Goal: Task Accomplishment & Management: Manage account settings

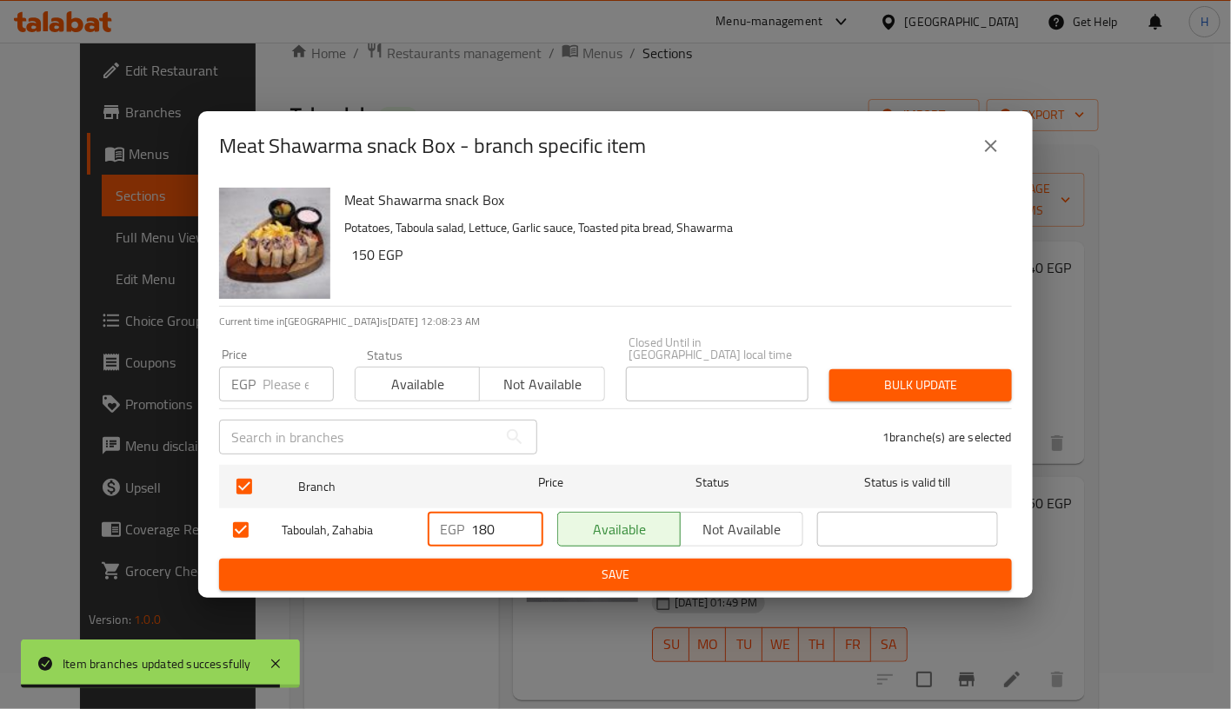
drag, startPoint x: 483, startPoint y: 519, endPoint x: 521, endPoint y: 522, distance: 37.5
click at [521, 522] on input "180" at bounding box center [507, 529] width 72 height 35
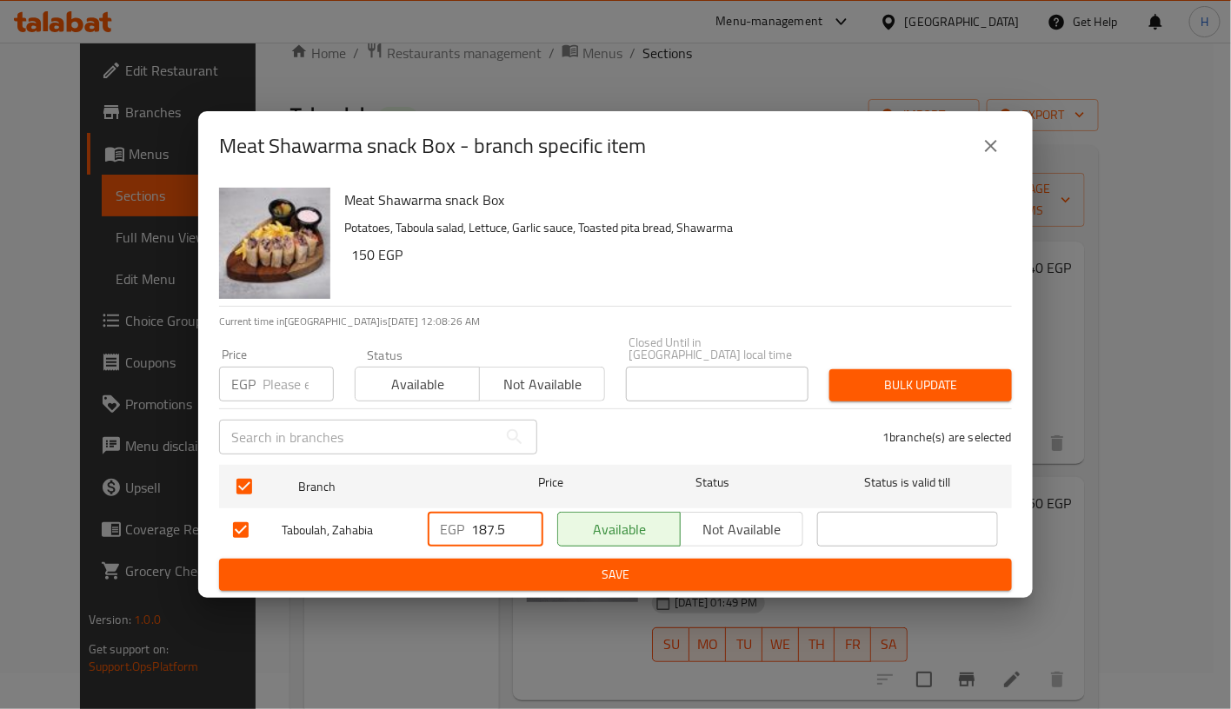
type input "187.5"
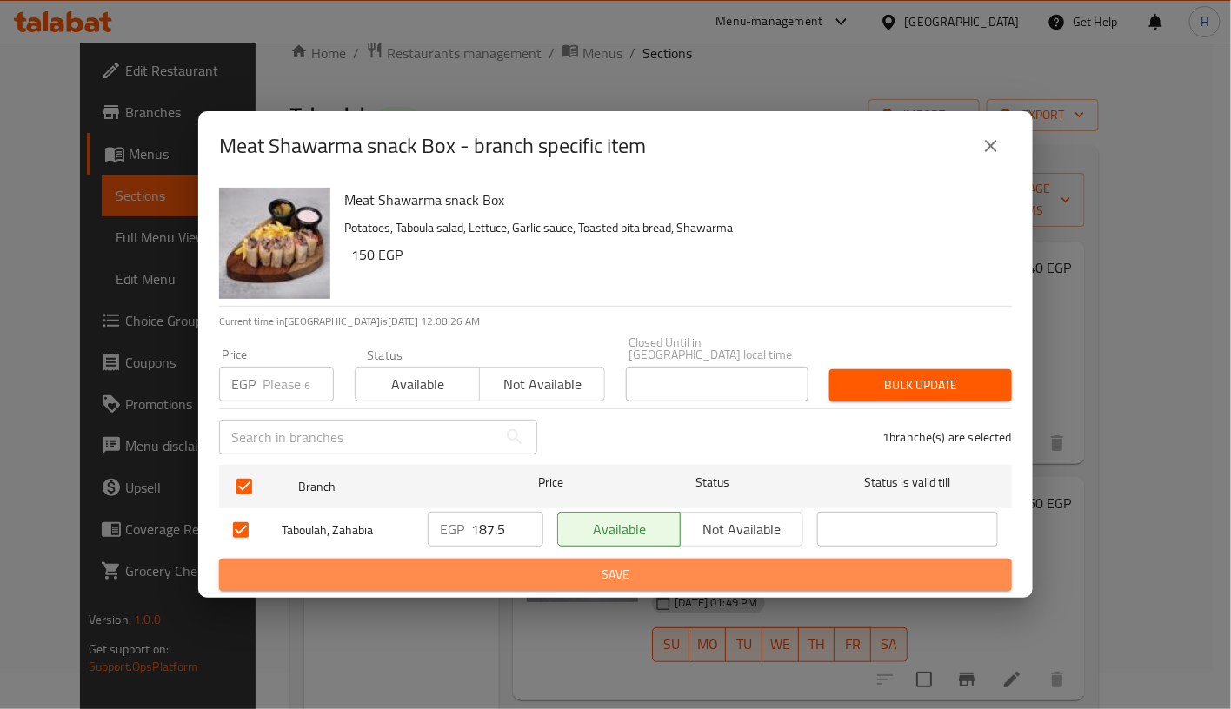
click at [628, 575] on span "Save" at bounding box center [615, 575] width 765 height 22
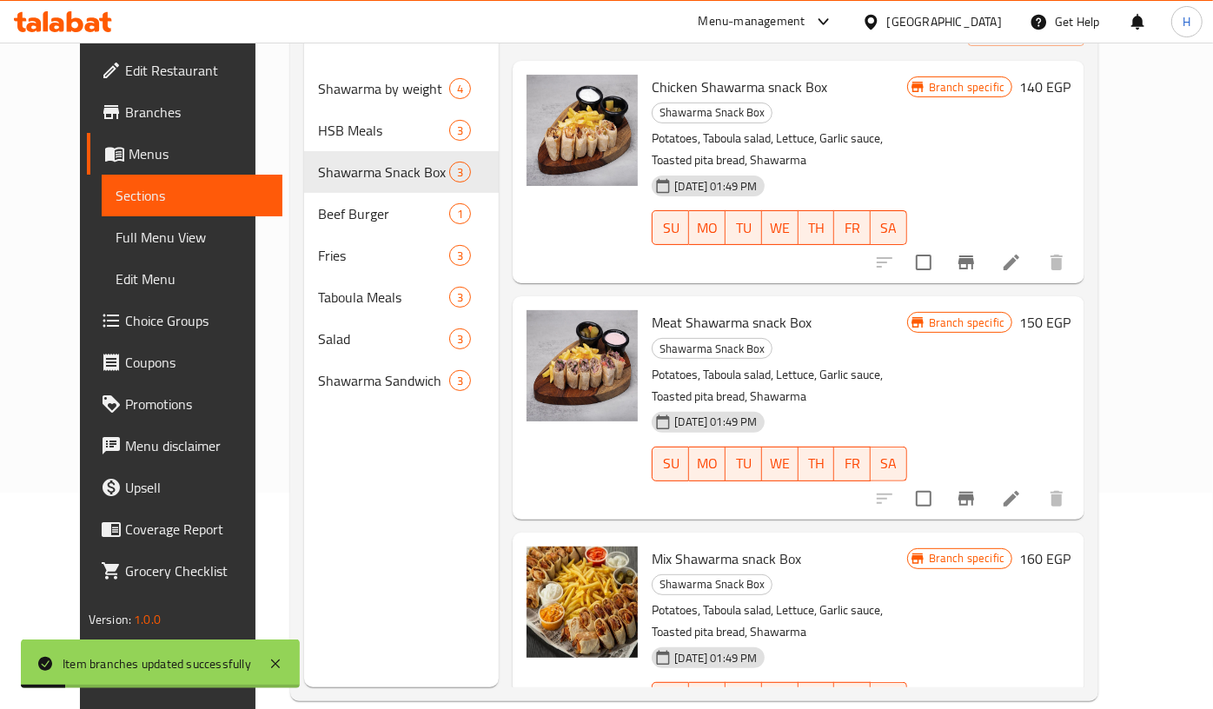
scroll to position [239, 0]
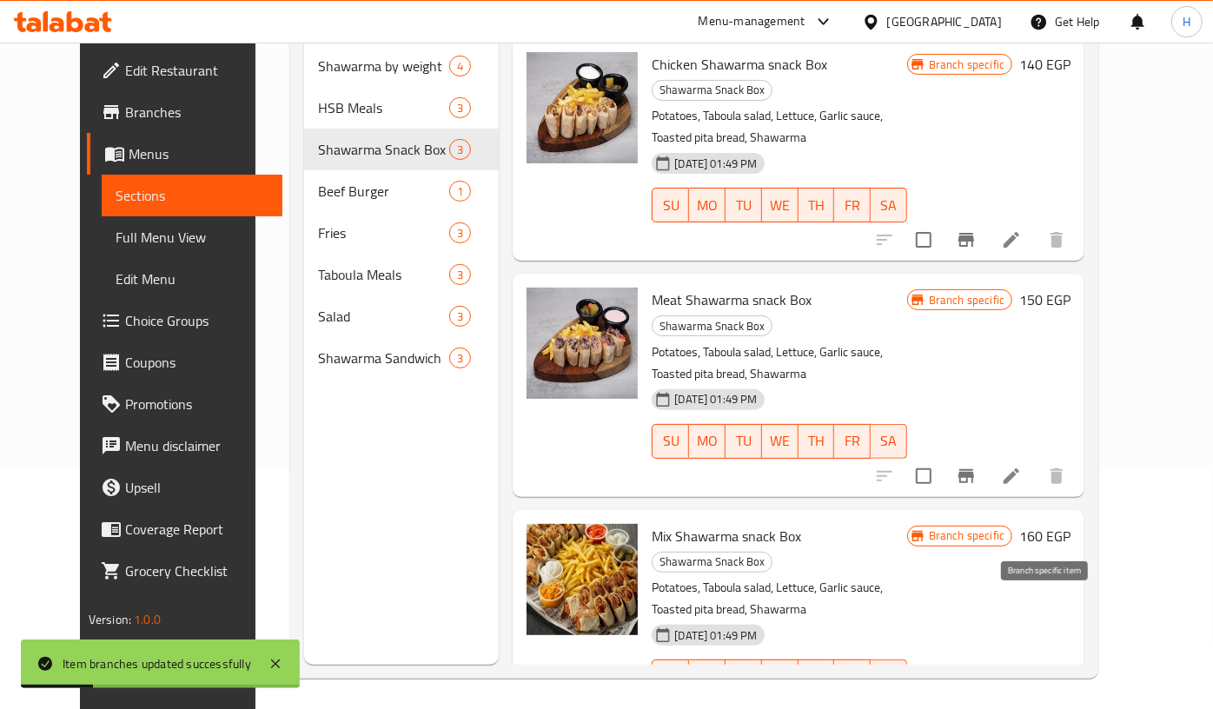
click at [974, 705] on icon "Branch-specific-item" at bounding box center [967, 712] width 16 height 14
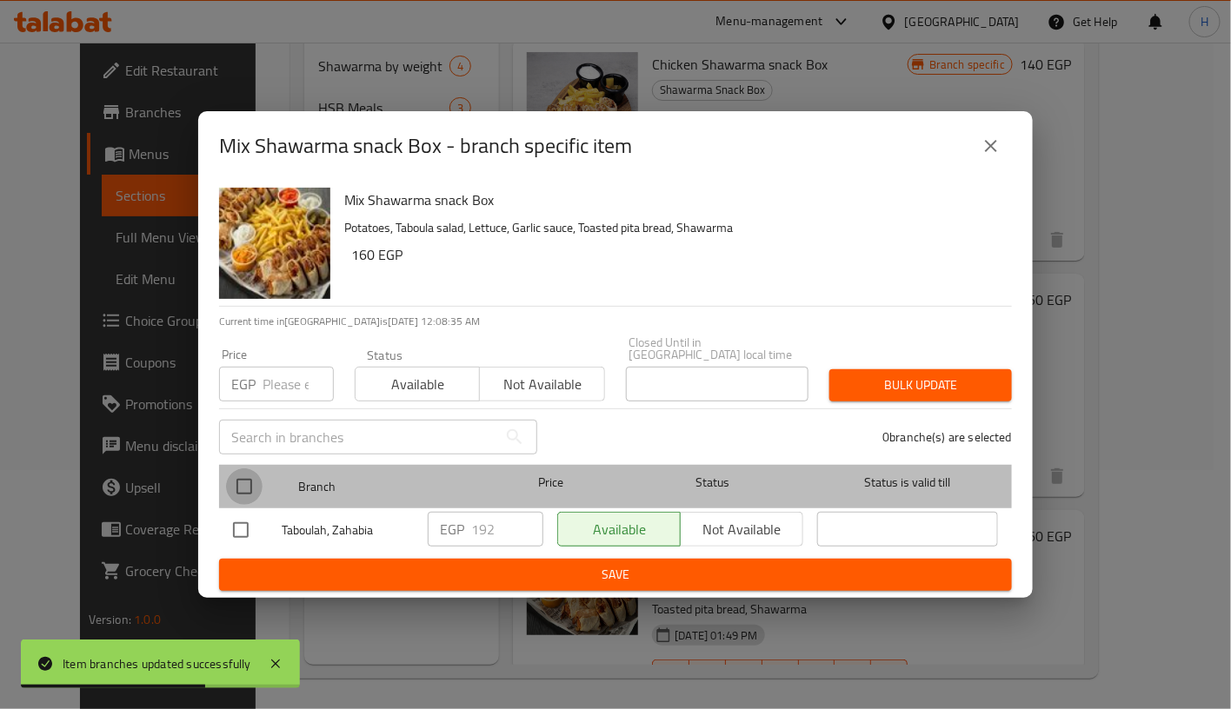
click at [246, 488] on input "checkbox" at bounding box center [244, 486] width 37 height 37
checkbox input "true"
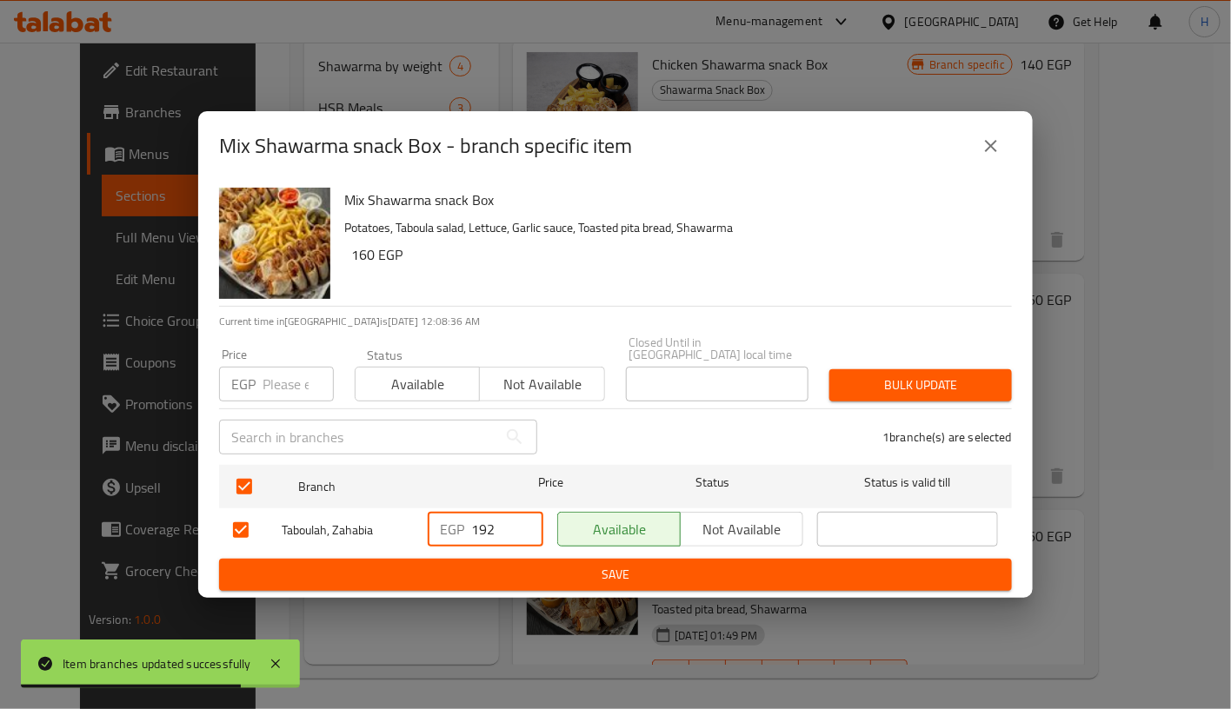
drag, startPoint x: 505, startPoint y: 528, endPoint x: 428, endPoint y: 507, distance: 79.5
click at [428, 512] on div "EGP 192 ​" at bounding box center [486, 529] width 116 height 35
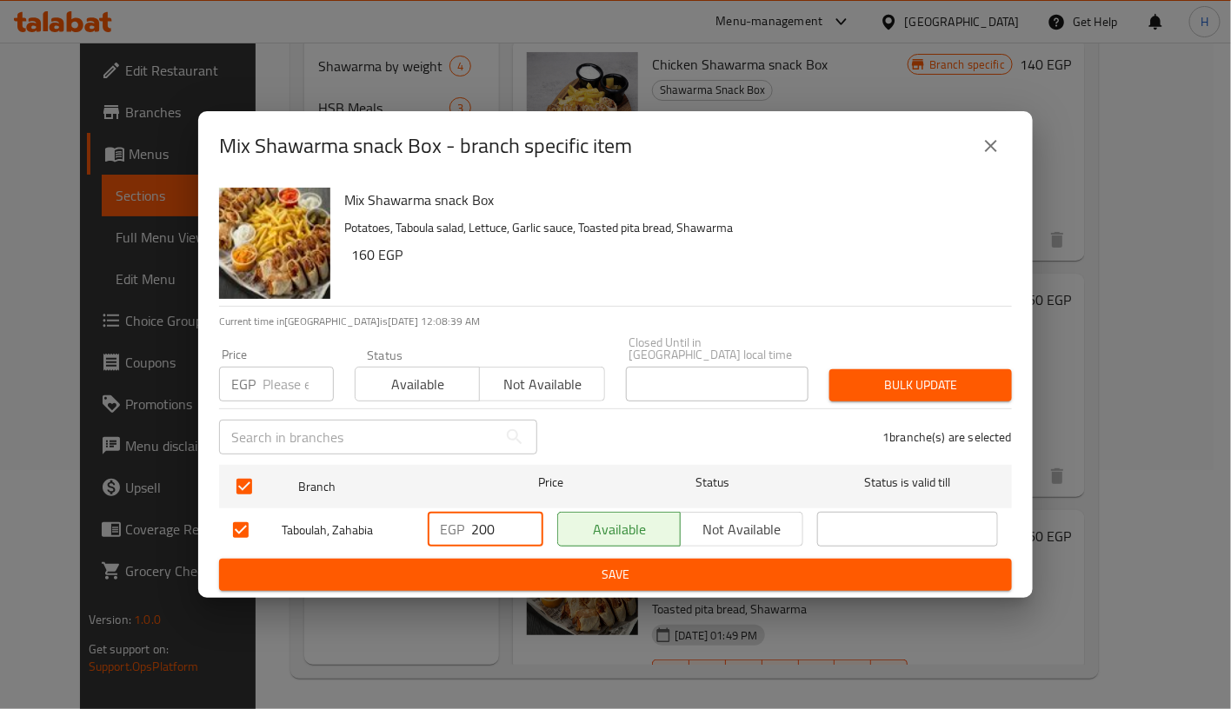
type input "200"
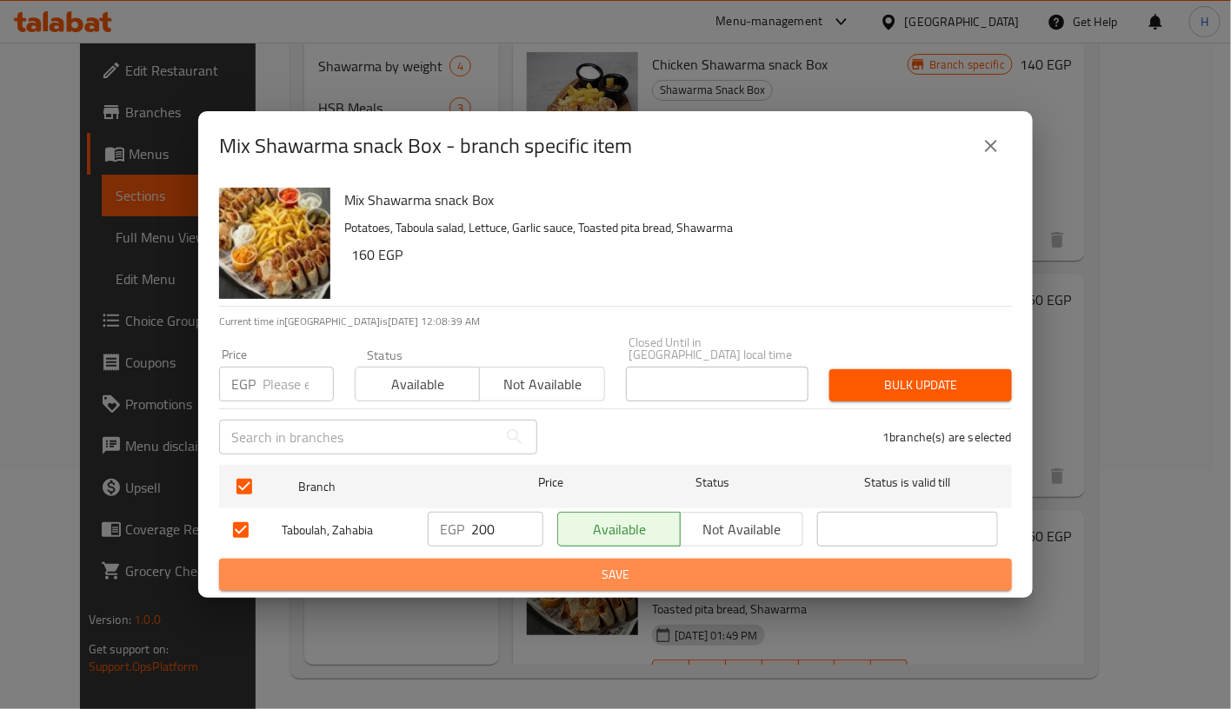
click at [617, 564] on span "Save" at bounding box center [615, 575] width 765 height 22
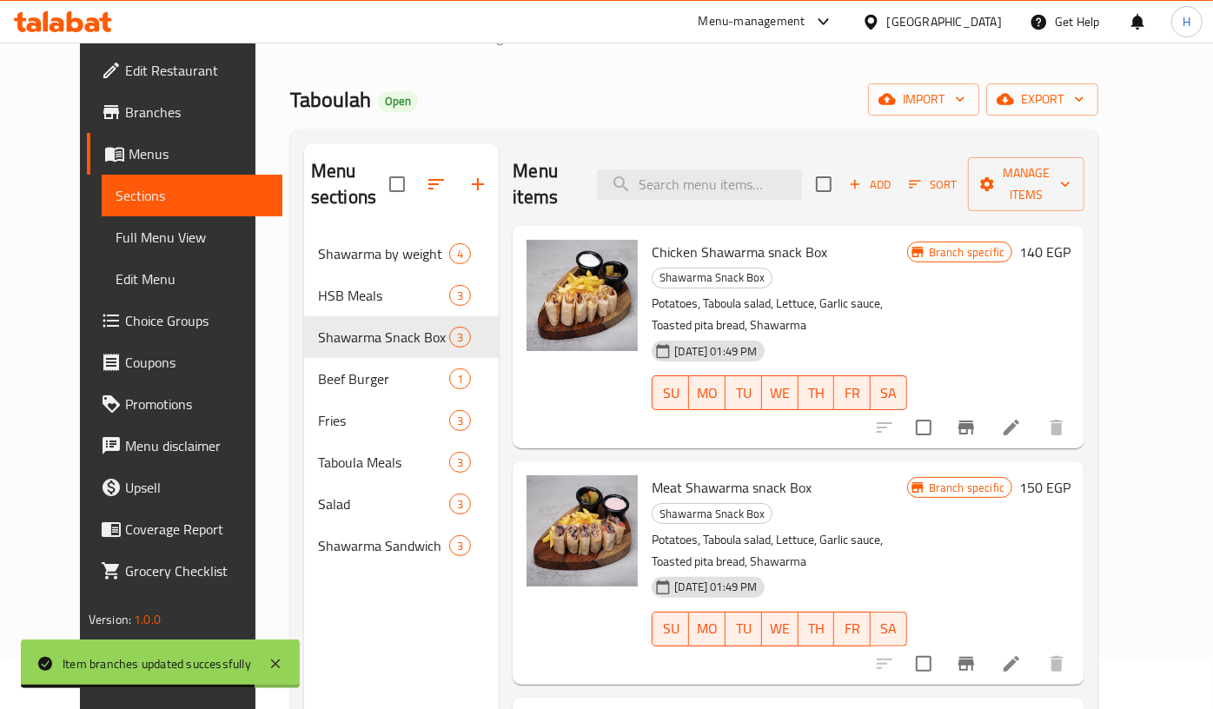
scroll to position [43, 0]
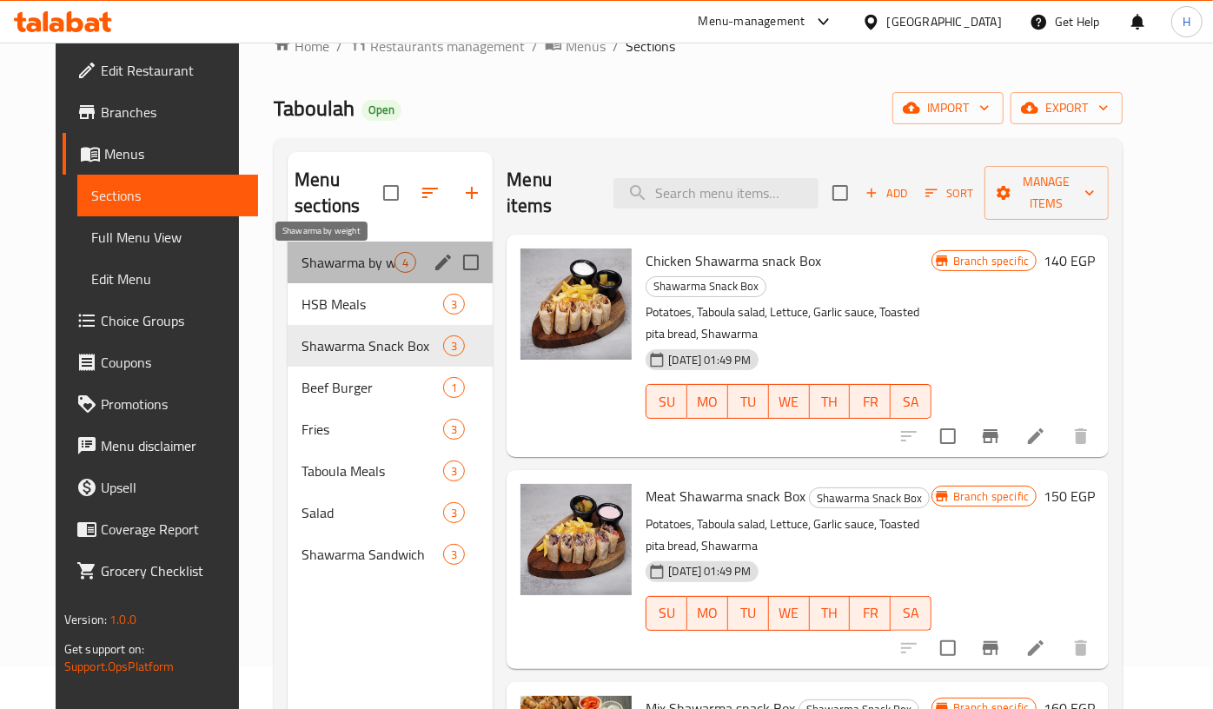
click at [357, 257] on span "Shawarma by weight" at bounding box center [348, 262] width 93 height 21
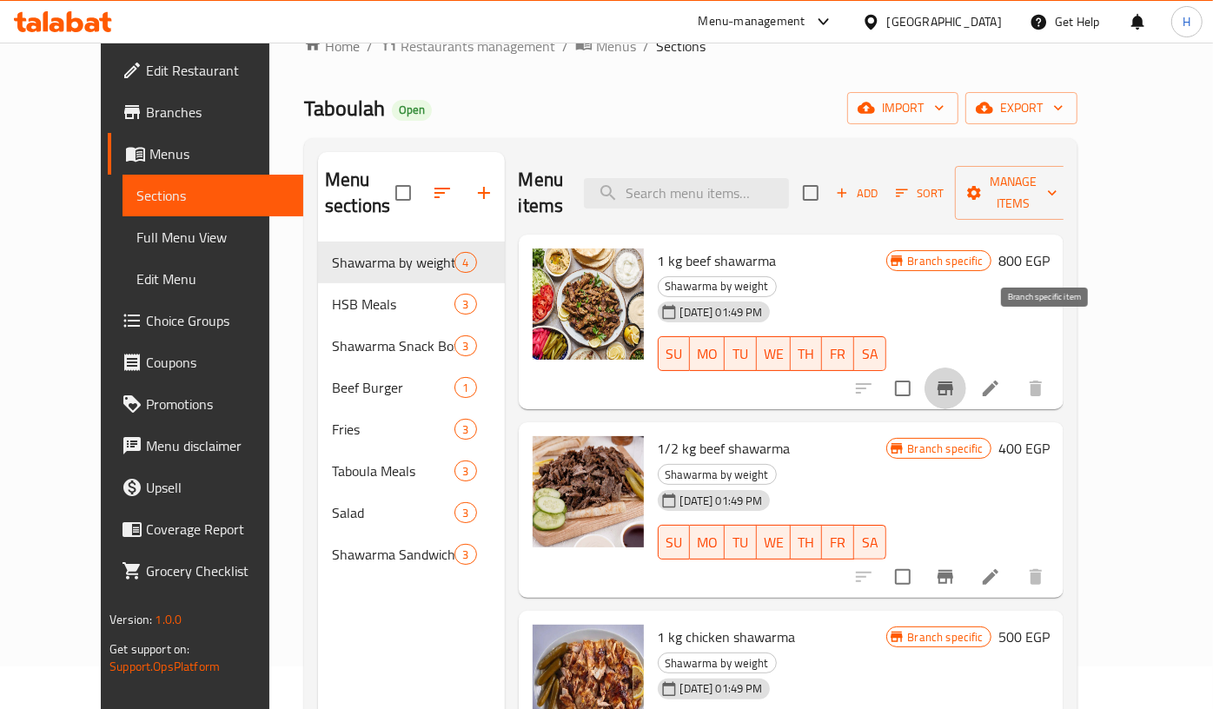
click at [953, 382] on icon "Branch-specific-item" at bounding box center [946, 389] width 16 height 14
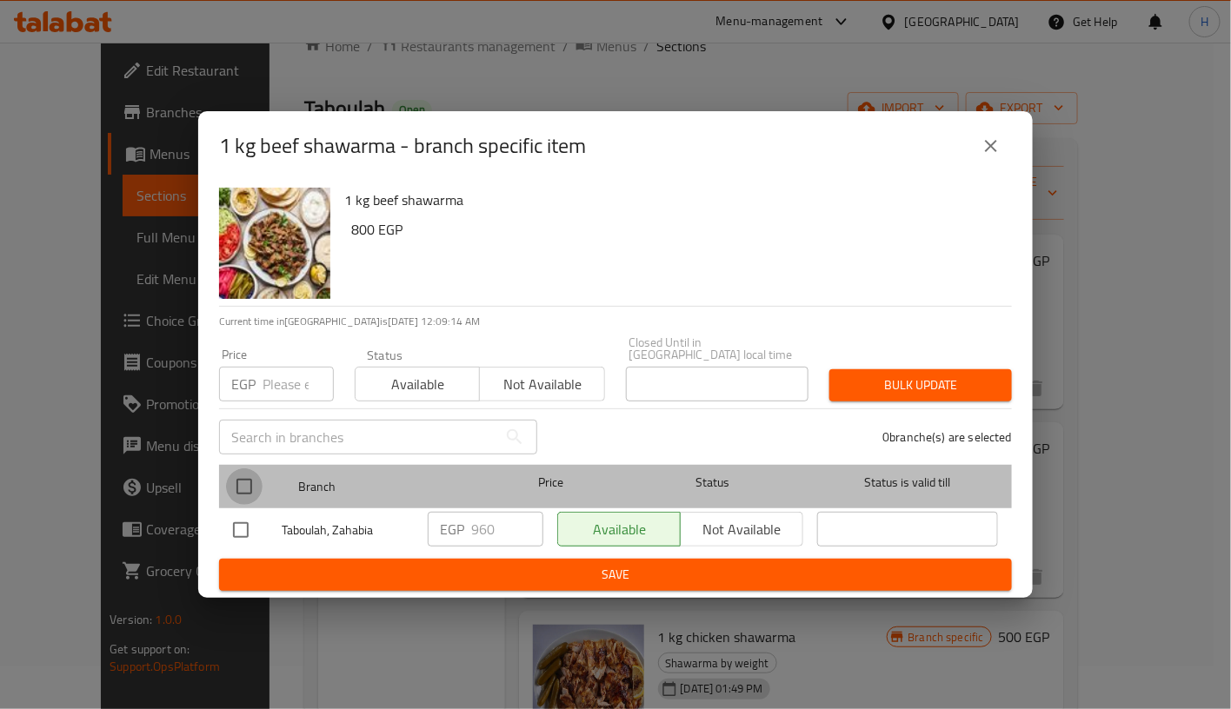
click at [243, 480] on input "checkbox" at bounding box center [244, 486] width 37 height 37
checkbox input "true"
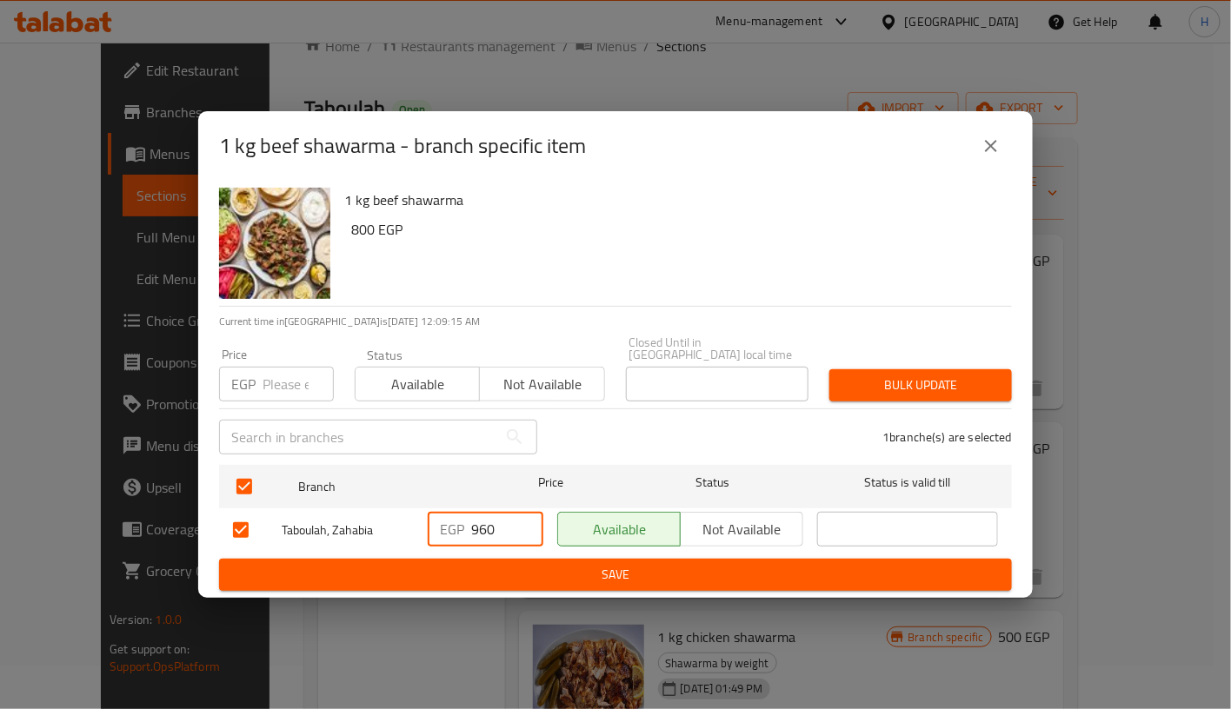
drag, startPoint x: 498, startPoint y: 520, endPoint x: 425, endPoint y: 520, distance: 73.0
click at [425, 520] on div "EGP 960 ​" at bounding box center [486, 530] width 130 height 50
type input "1000"
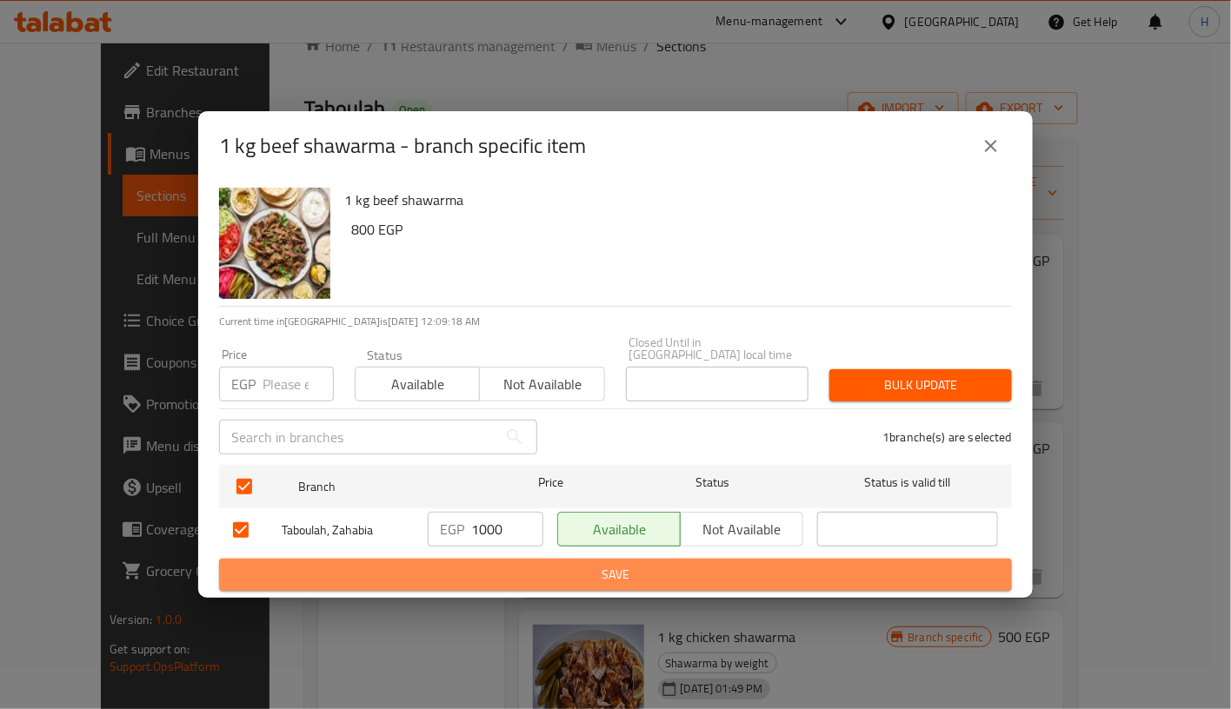
click at [593, 575] on span "Save" at bounding box center [615, 575] width 765 height 22
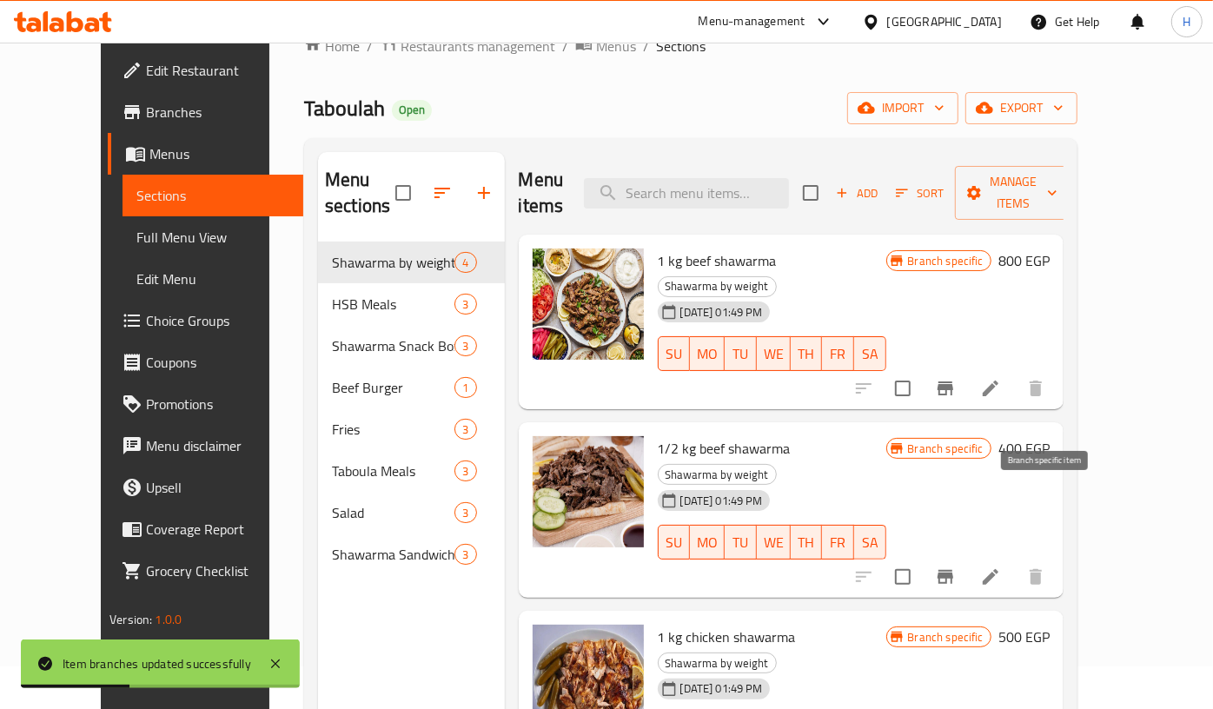
click at [966, 556] on button "Branch-specific-item" at bounding box center [946, 577] width 42 height 42
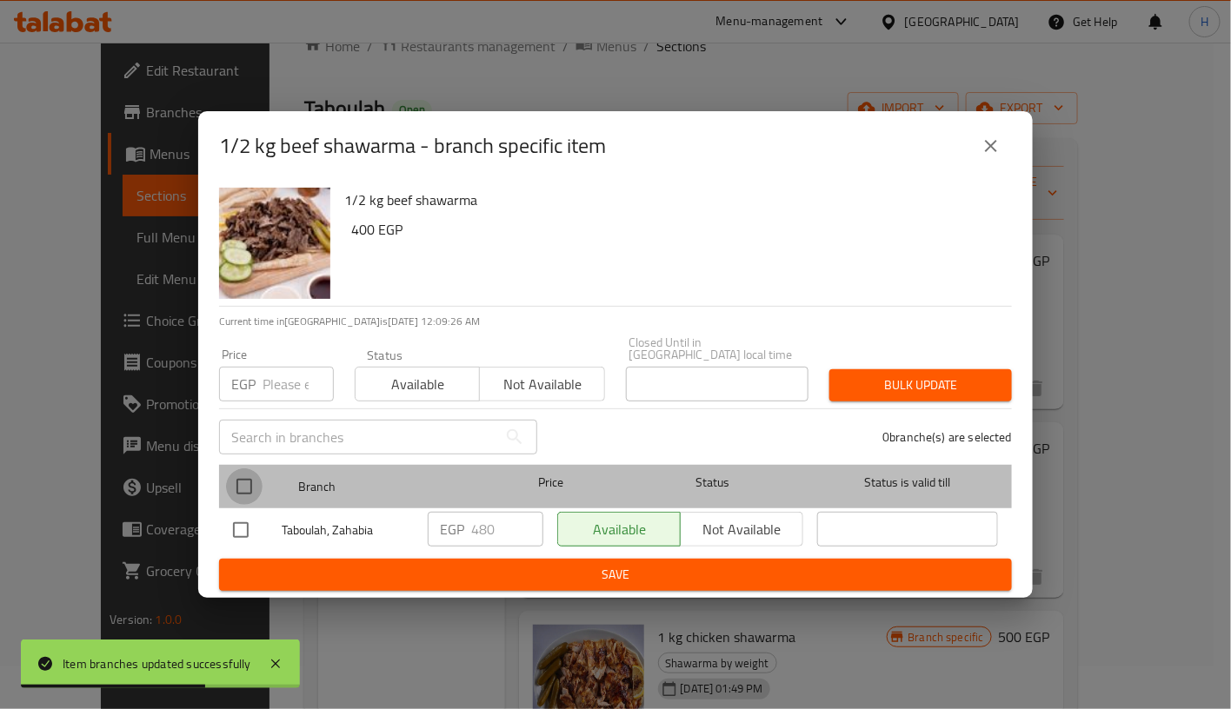
click at [242, 482] on input "checkbox" at bounding box center [244, 486] width 37 height 37
checkbox input "true"
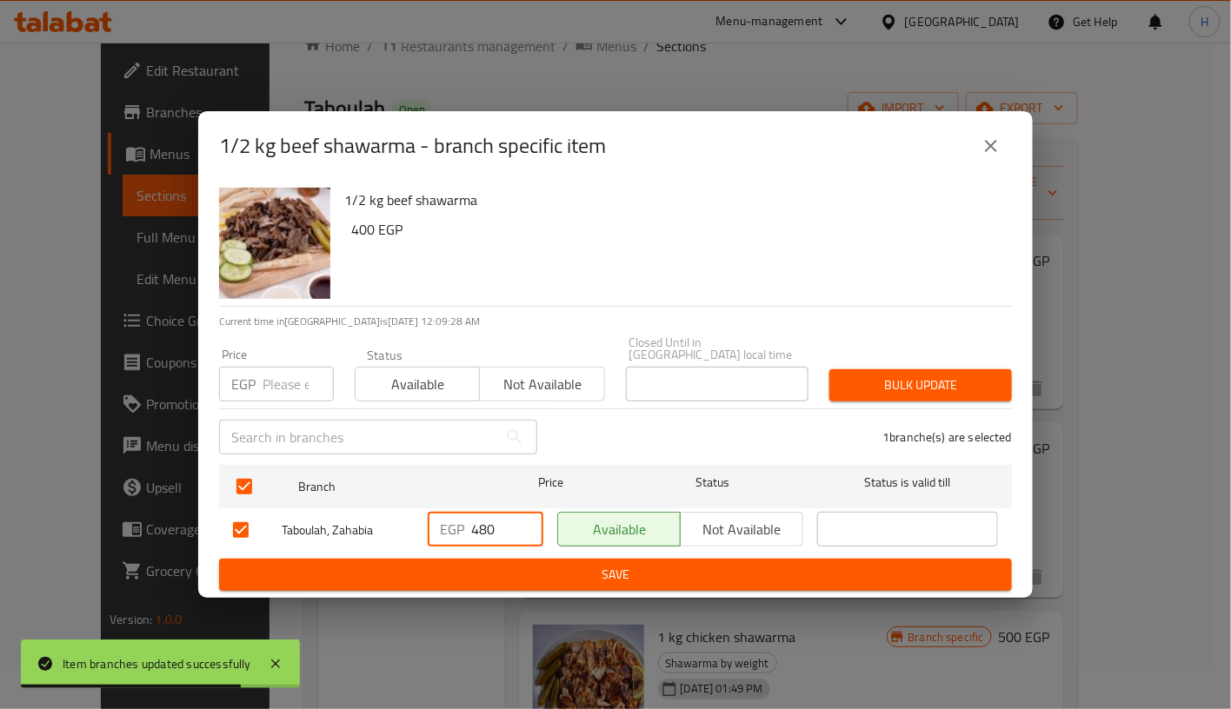
drag, startPoint x: 503, startPoint y: 526, endPoint x: 445, endPoint y: 521, distance: 58.5
click at [445, 521] on div "EGP 480 ​" at bounding box center [486, 529] width 116 height 35
type input "500"
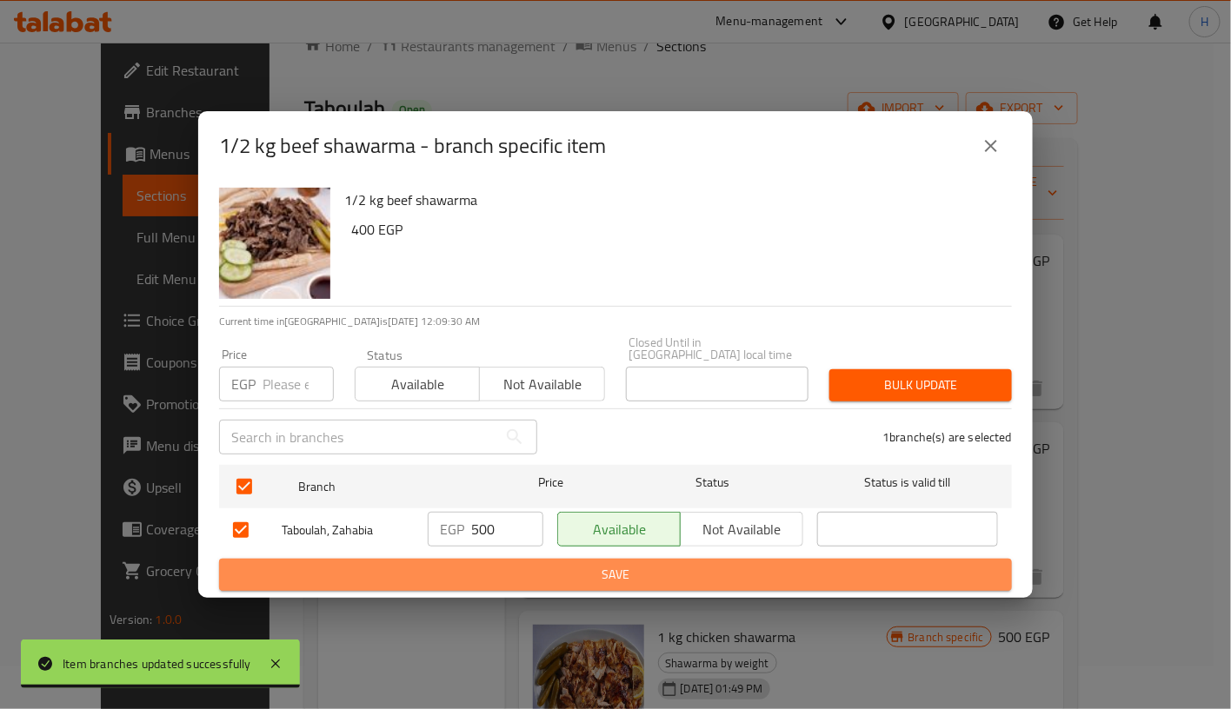
click at [618, 564] on span "Save" at bounding box center [615, 575] width 765 height 22
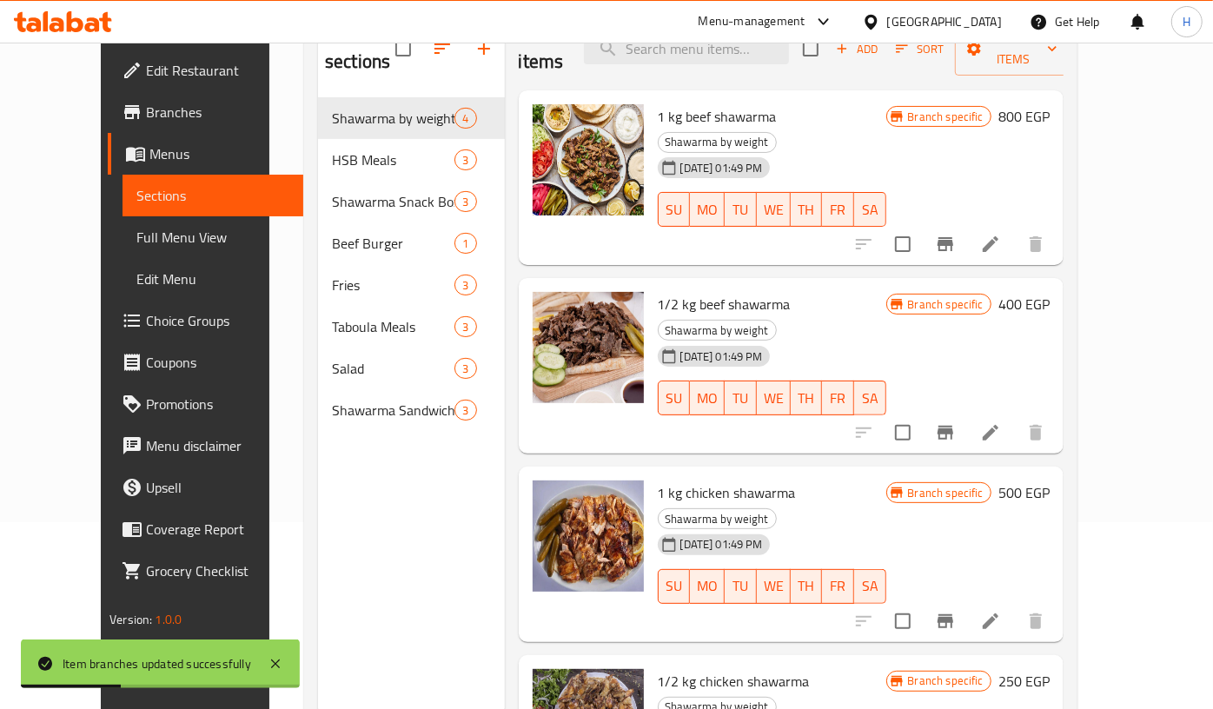
scroll to position [209, 0]
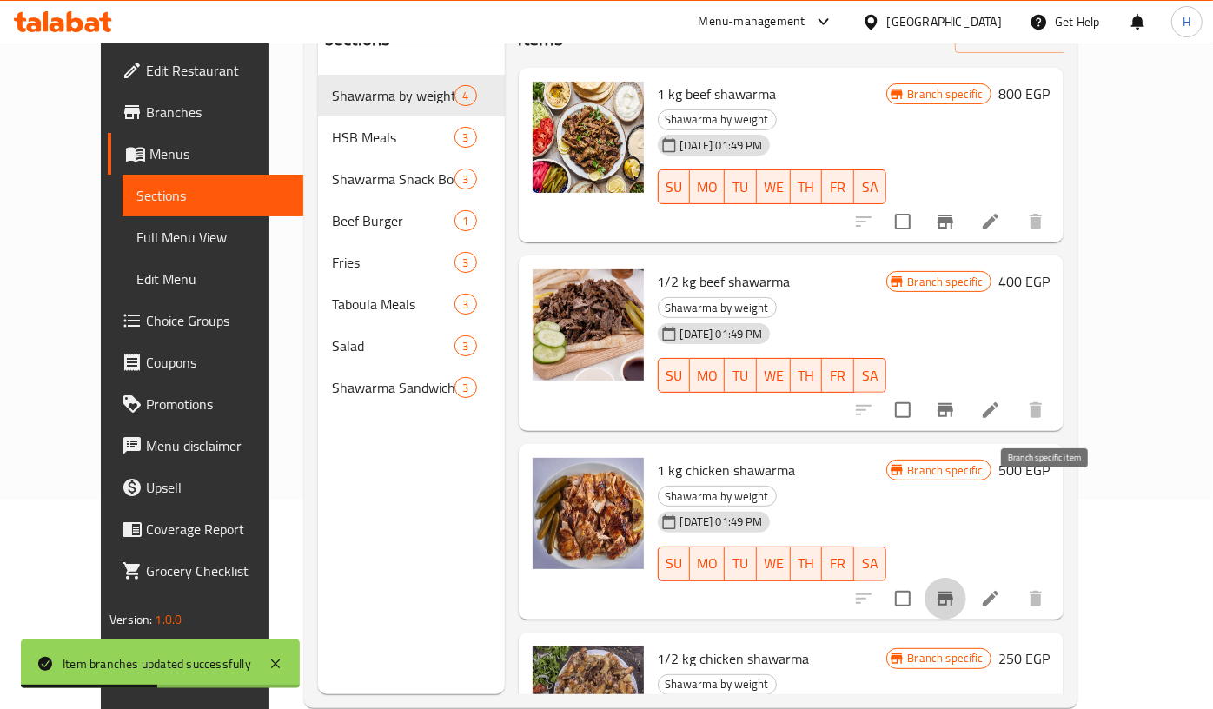
click at [956, 588] on icon "Branch-specific-item" at bounding box center [945, 598] width 21 height 21
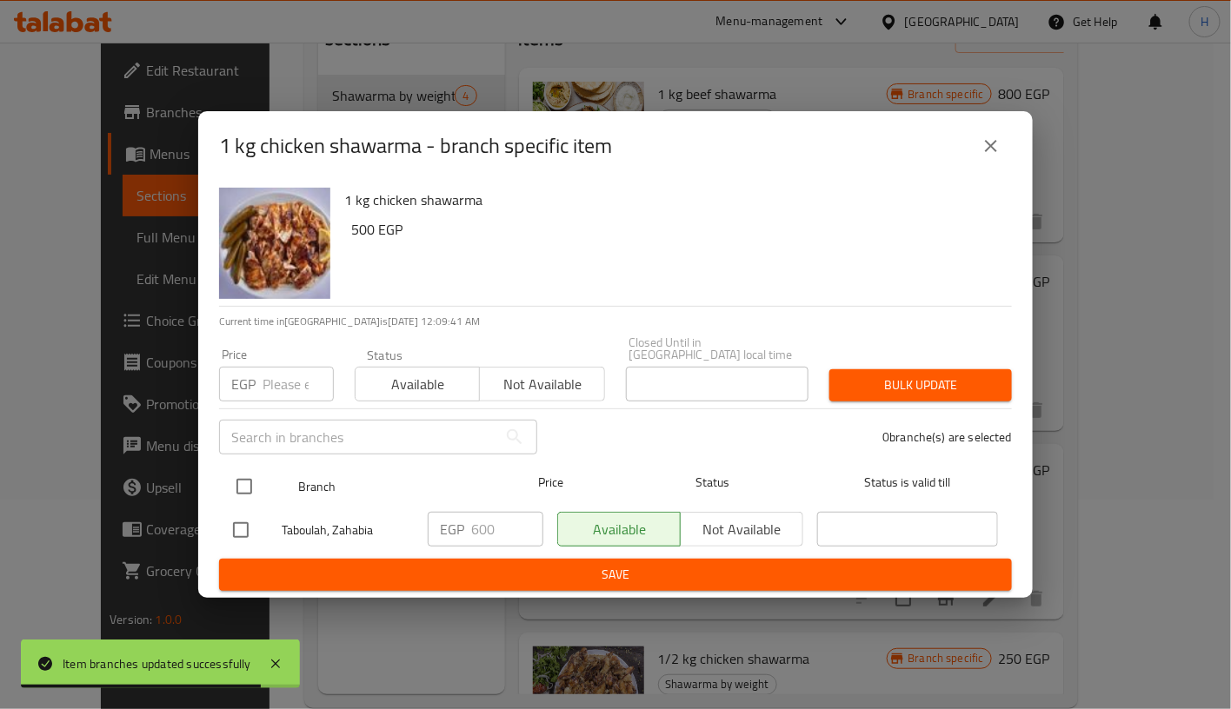
click at [240, 472] on input "checkbox" at bounding box center [244, 486] width 37 height 37
checkbox input "true"
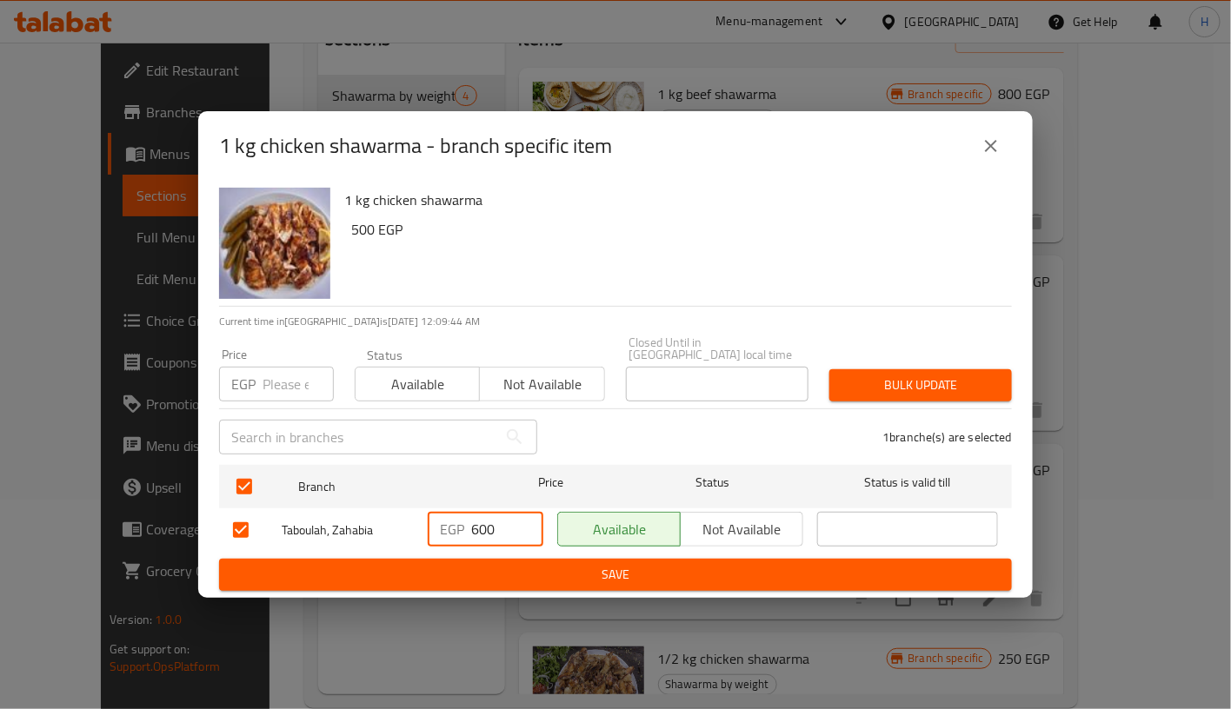
drag, startPoint x: 479, startPoint y: 523, endPoint x: 518, endPoint y: 535, distance: 40.7
click at [518, 535] on input "600" at bounding box center [507, 529] width 72 height 35
type input "625"
click at [602, 564] on span "Save" at bounding box center [615, 575] width 765 height 22
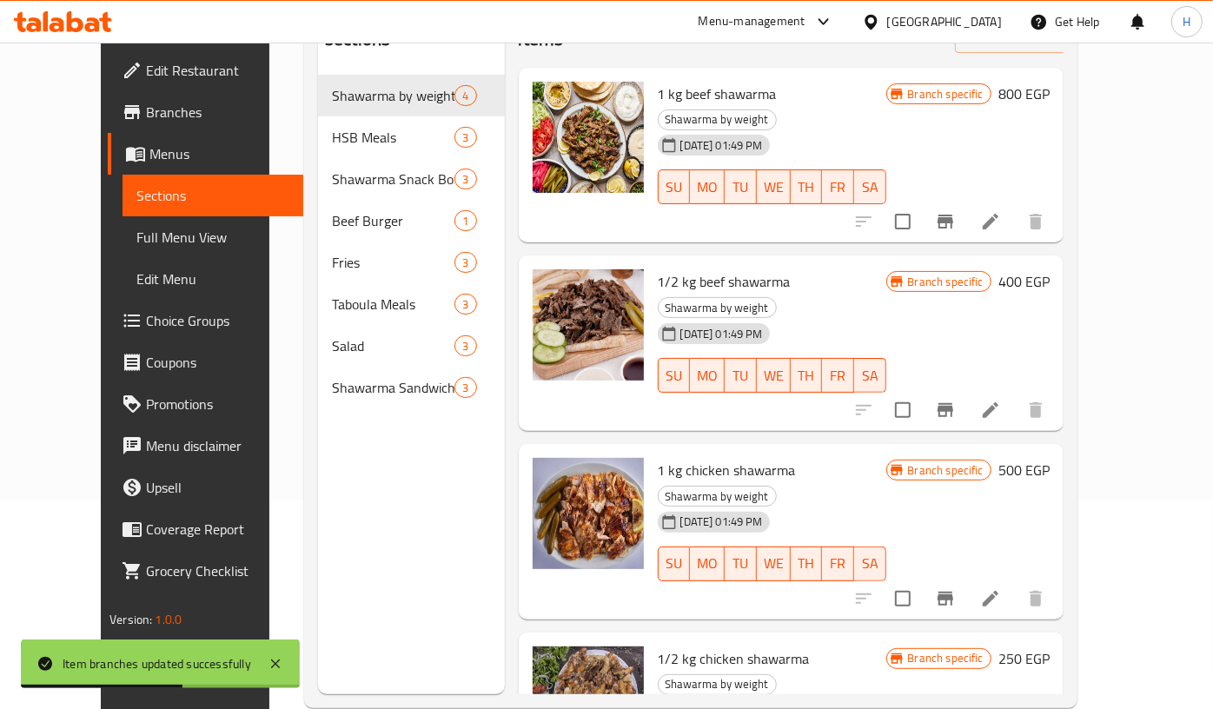
scroll to position [243, 0]
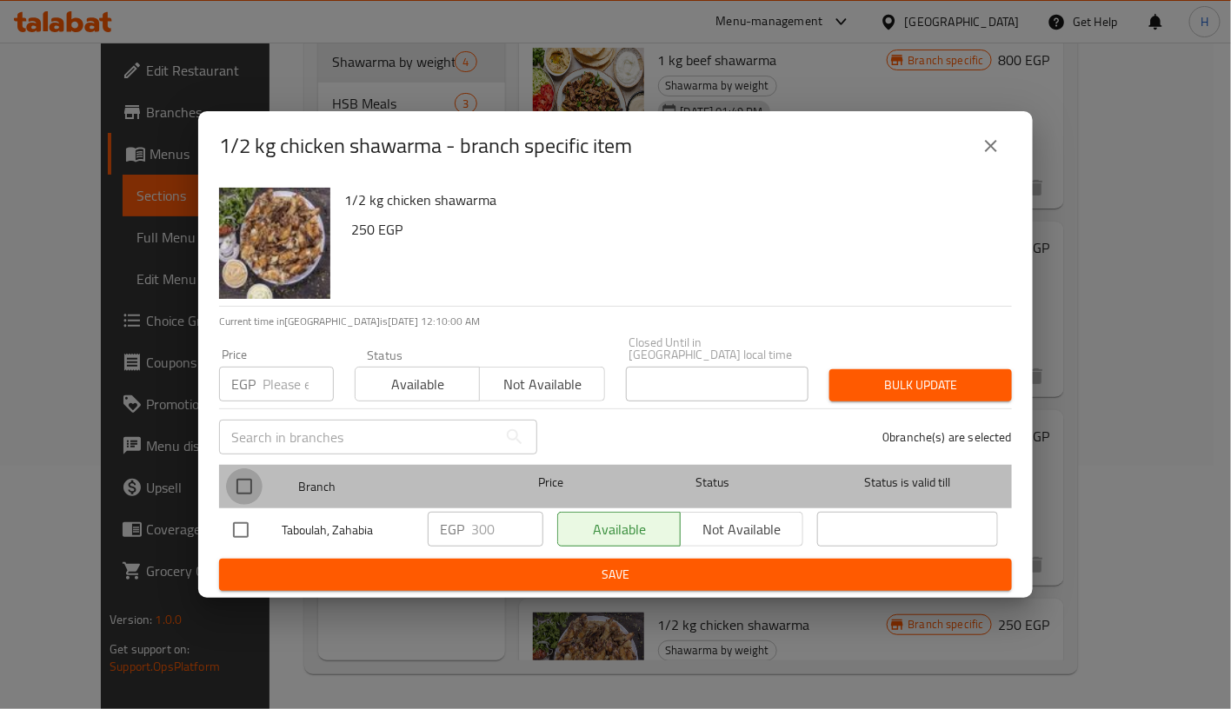
click at [242, 475] on input "checkbox" at bounding box center [244, 486] width 37 height 37
checkbox input "true"
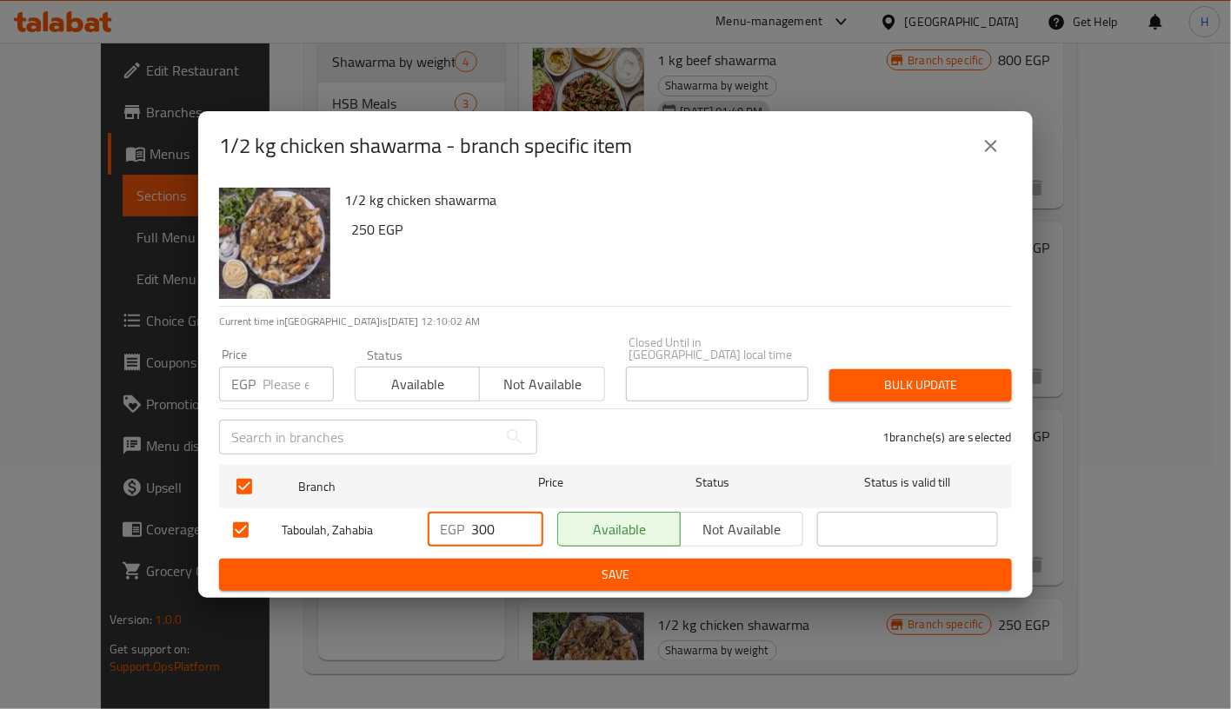
drag, startPoint x: 480, startPoint y: 520, endPoint x: 527, endPoint y: 530, distance: 48.1
click at [527, 530] on input "300" at bounding box center [507, 529] width 72 height 35
type input "312.5"
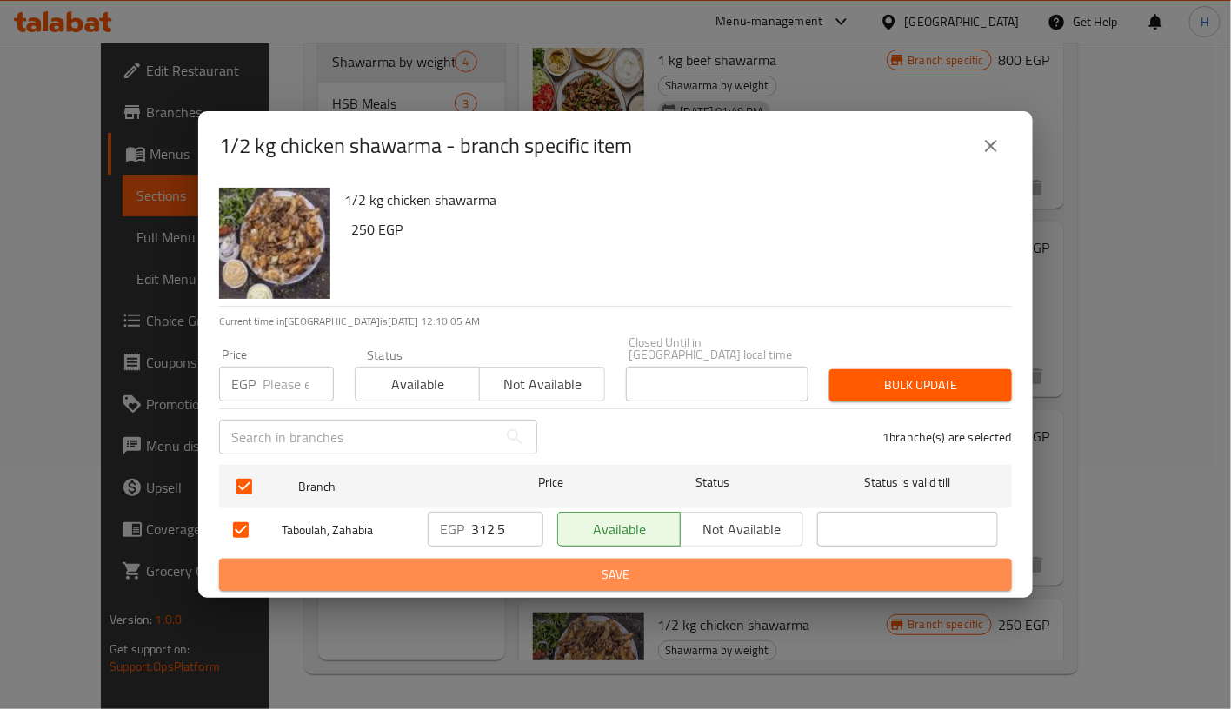
click at [615, 572] on span "Save" at bounding box center [615, 575] width 765 height 22
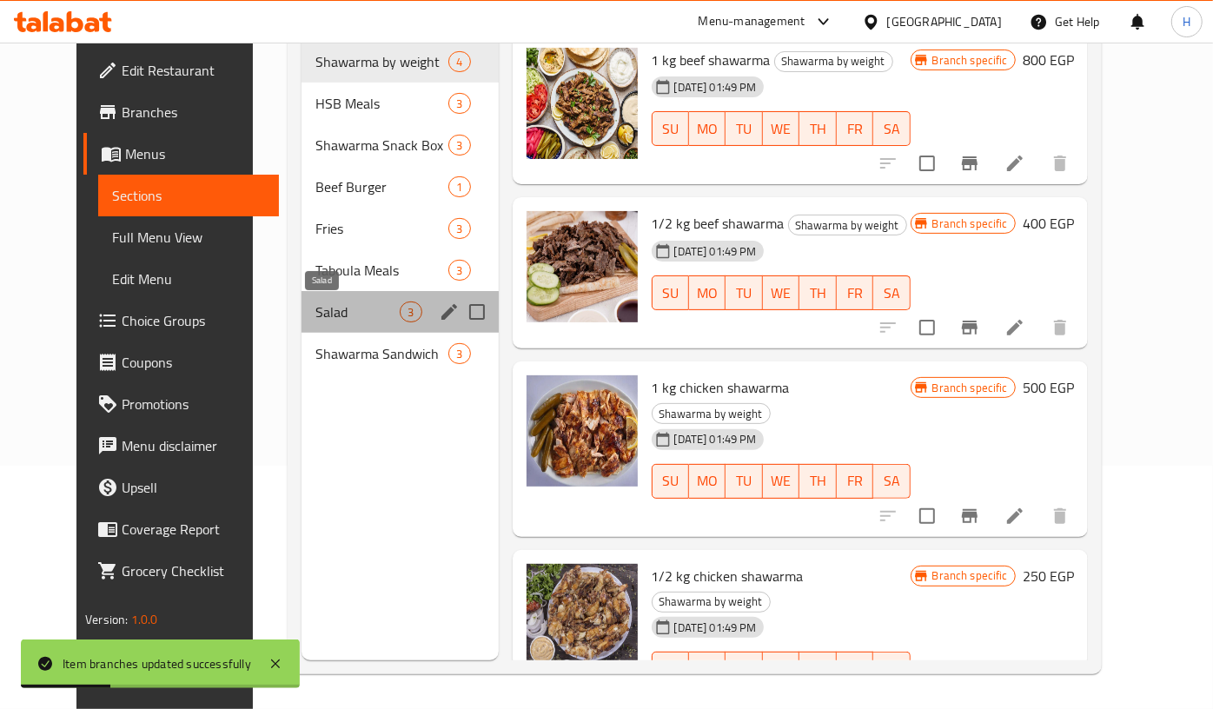
click at [315, 313] on span "Salad" at bounding box center [357, 312] width 84 height 21
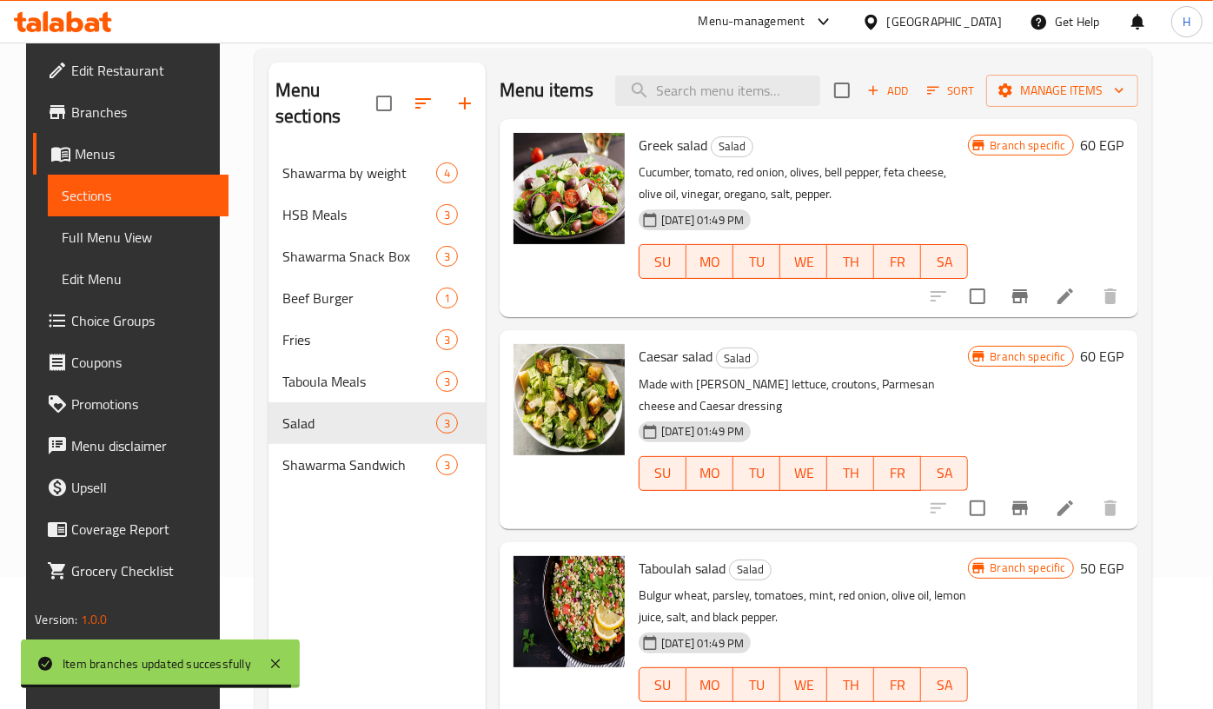
scroll to position [243, 0]
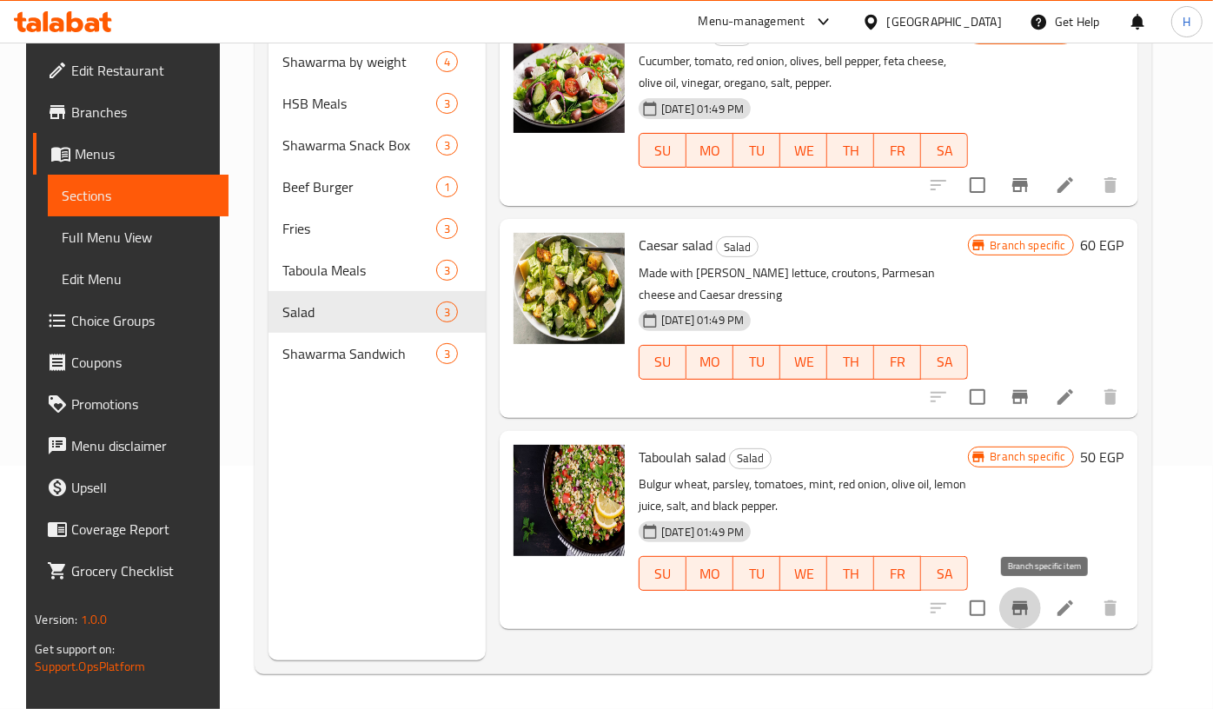
click at [1031, 604] on icon "Branch-specific-item" at bounding box center [1020, 608] width 21 height 21
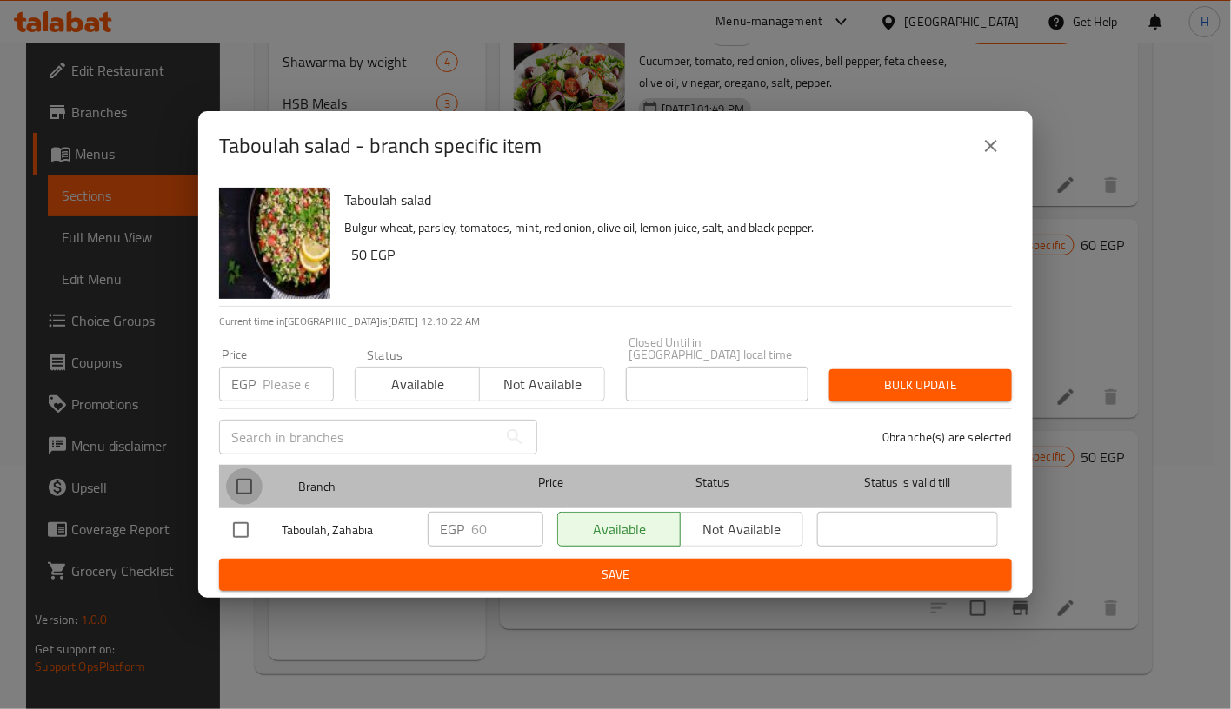
click at [240, 481] on input "checkbox" at bounding box center [244, 486] width 37 height 37
checkbox input "true"
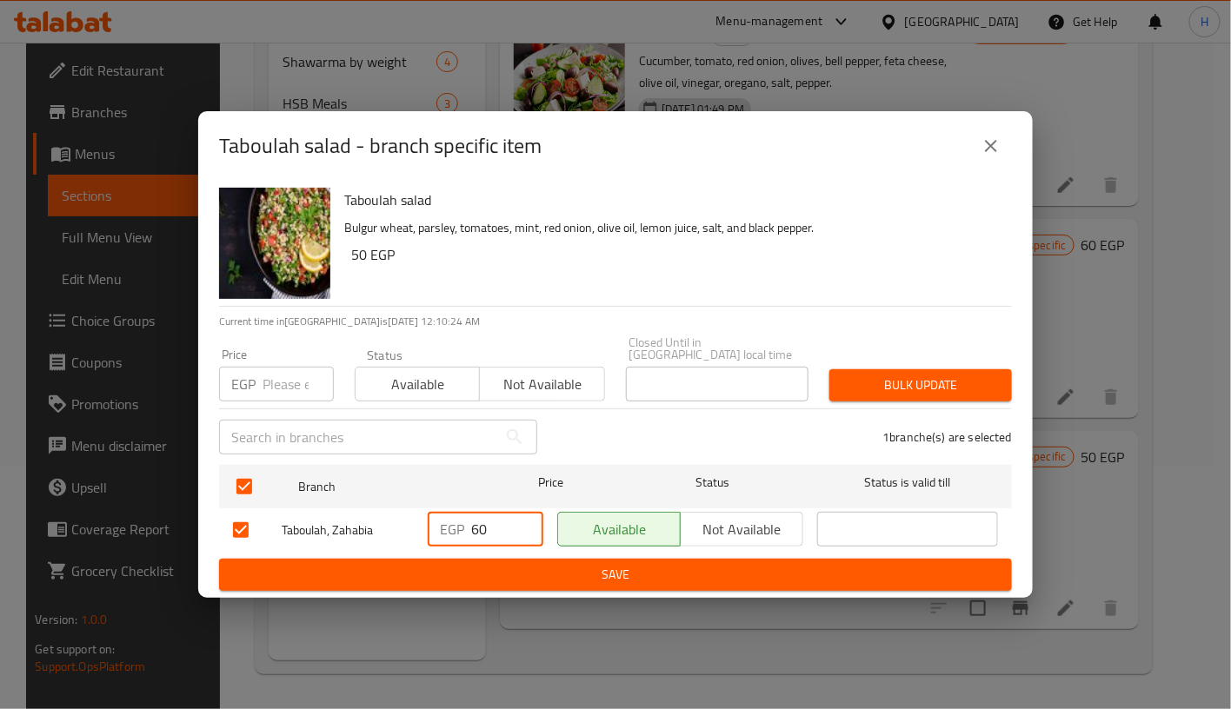
drag, startPoint x: 478, startPoint y: 524, endPoint x: 510, endPoint y: 527, distance: 32.3
click at [510, 527] on input "60" at bounding box center [507, 529] width 72 height 35
type input "62.5"
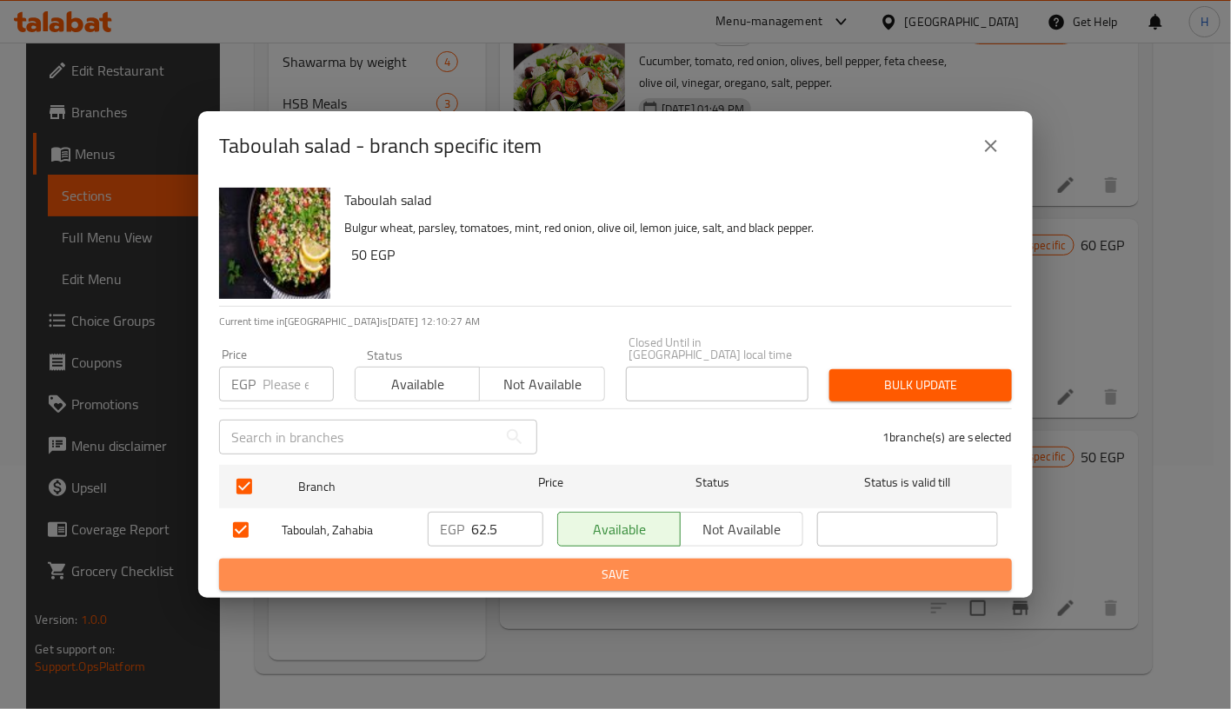
click at [623, 568] on span "Save" at bounding box center [615, 575] width 765 height 22
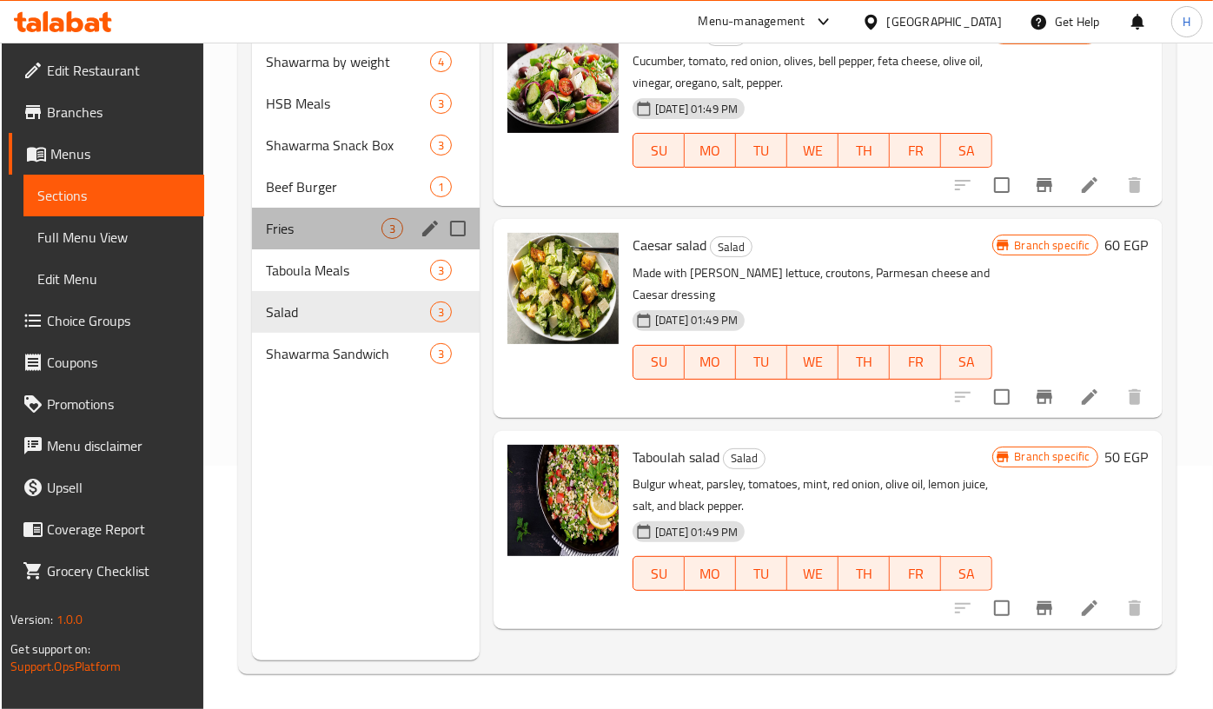
click at [312, 208] on div "Fries 3" at bounding box center [366, 229] width 228 height 42
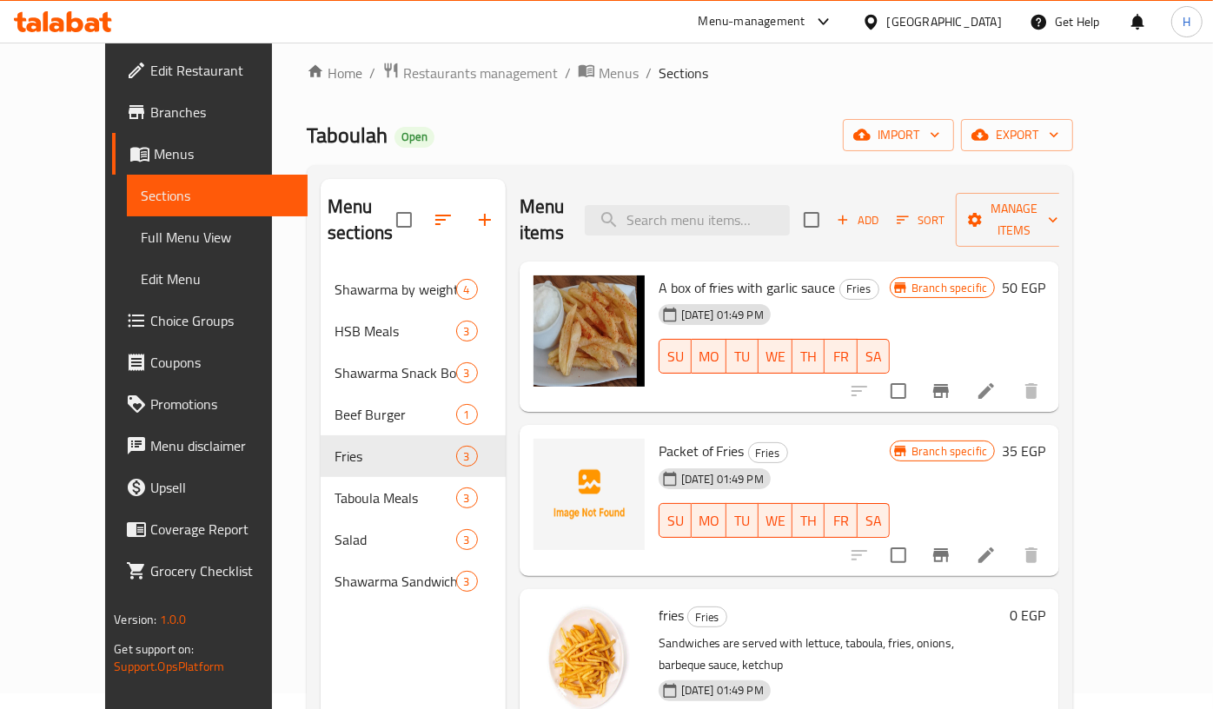
scroll to position [15, 0]
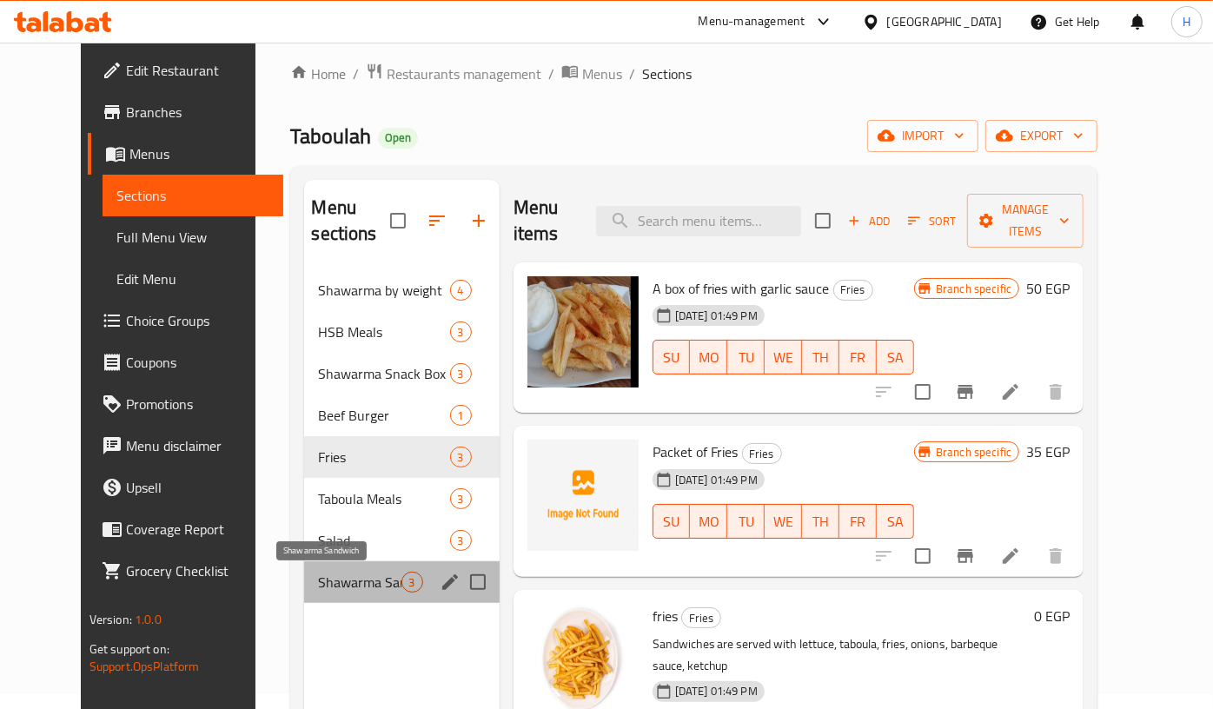
click at [332, 586] on span "Shawarma Sandwich" at bounding box center [359, 582] width 83 height 21
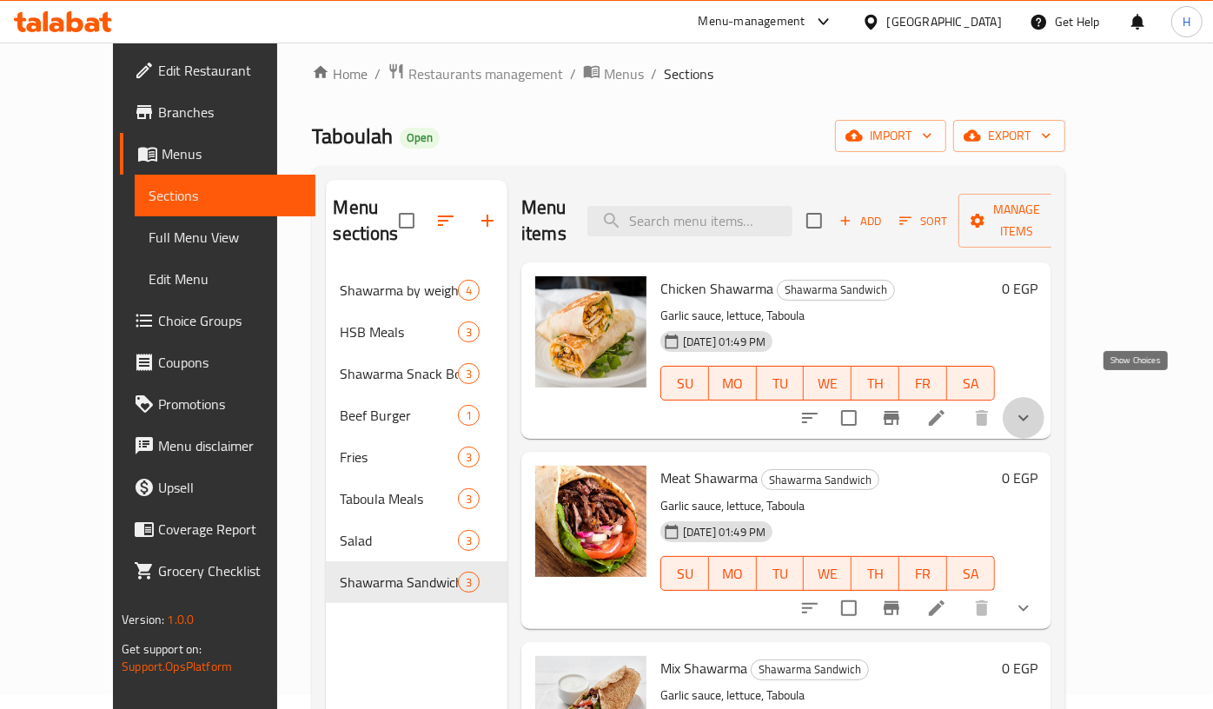
click at [1034, 408] on icon "show more" at bounding box center [1023, 418] width 21 height 21
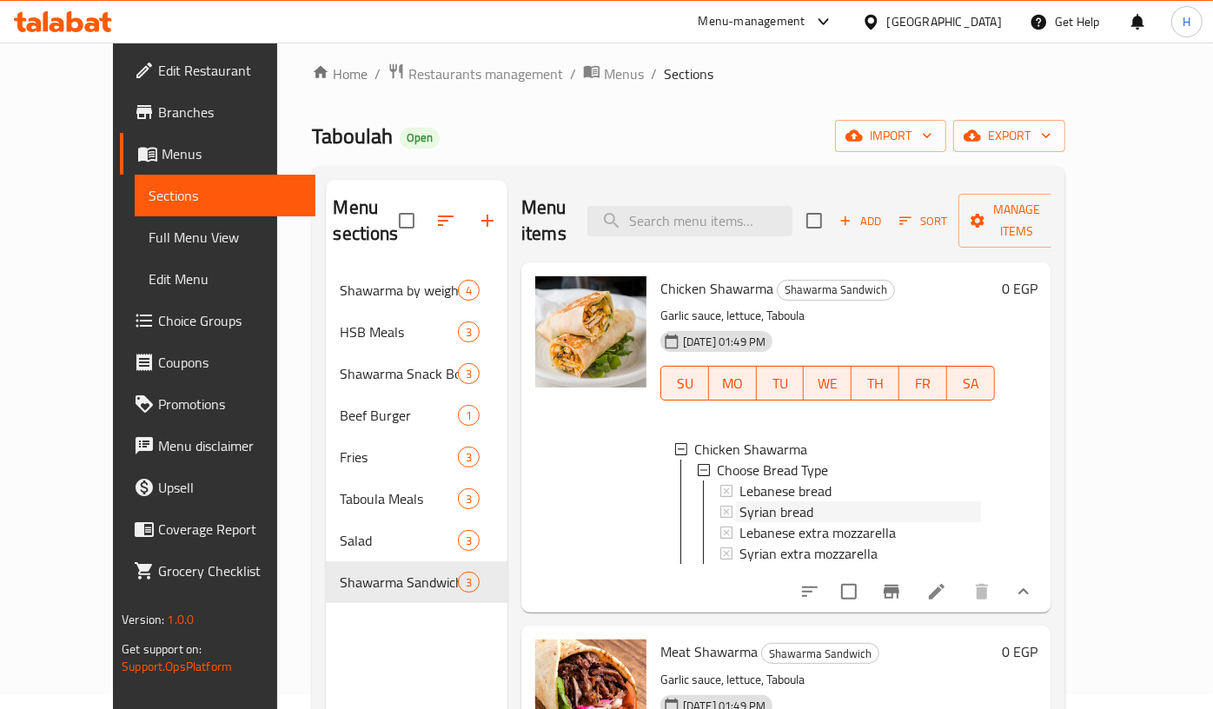
click at [816, 501] on div "Syrian bread" at bounding box center [861, 511] width 242 height 21
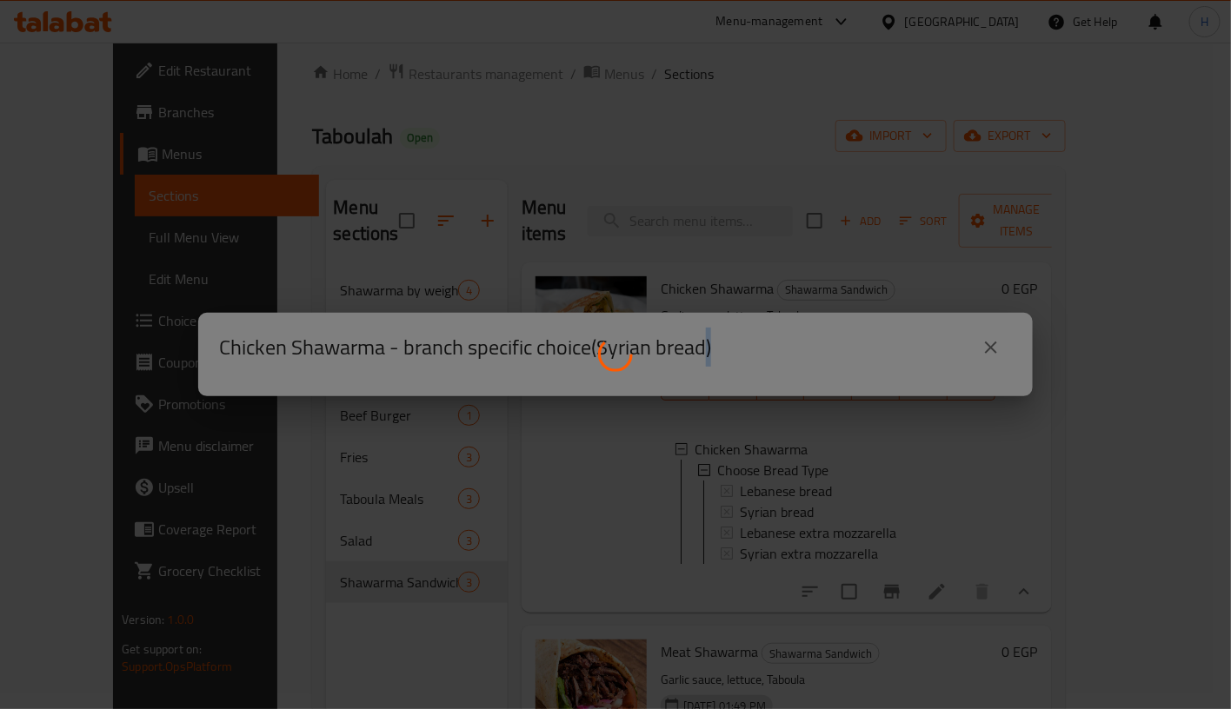
click at [816, 487] on div at bounding box center [615, 354] width 1231 height 709
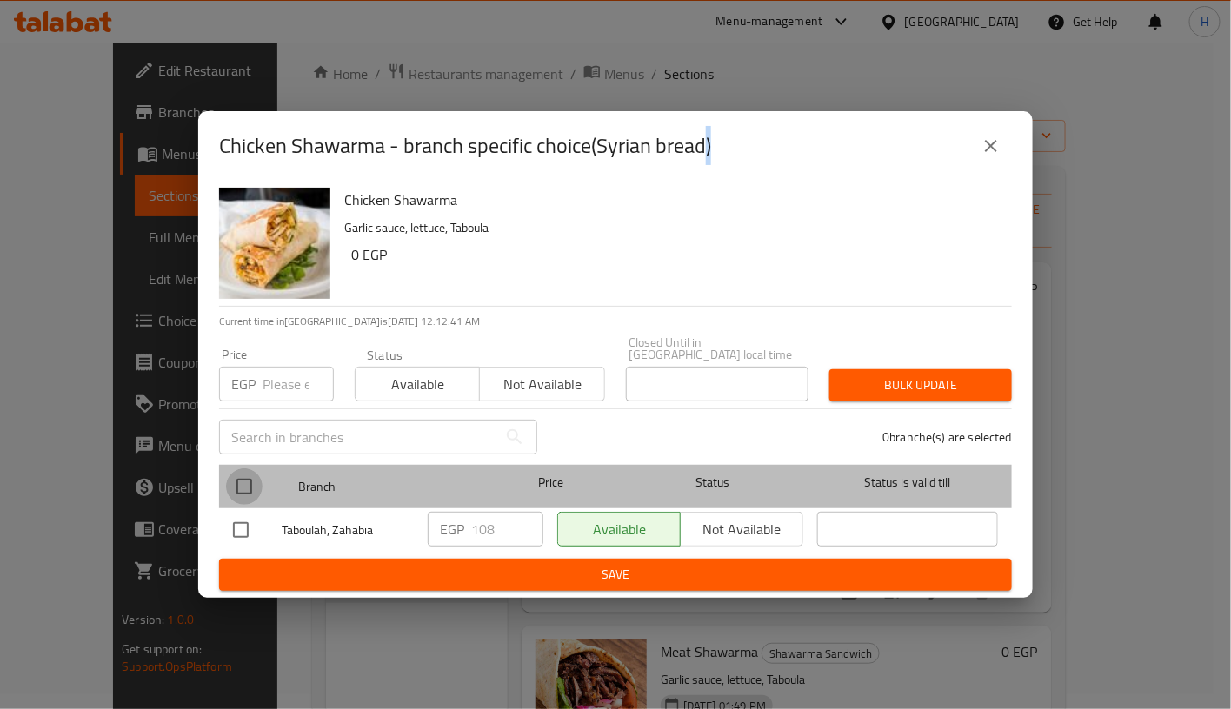
click at [249, 480] on input "checkbox" at bounding box center [244, 486] width 37 height 37
checkbox input "true"
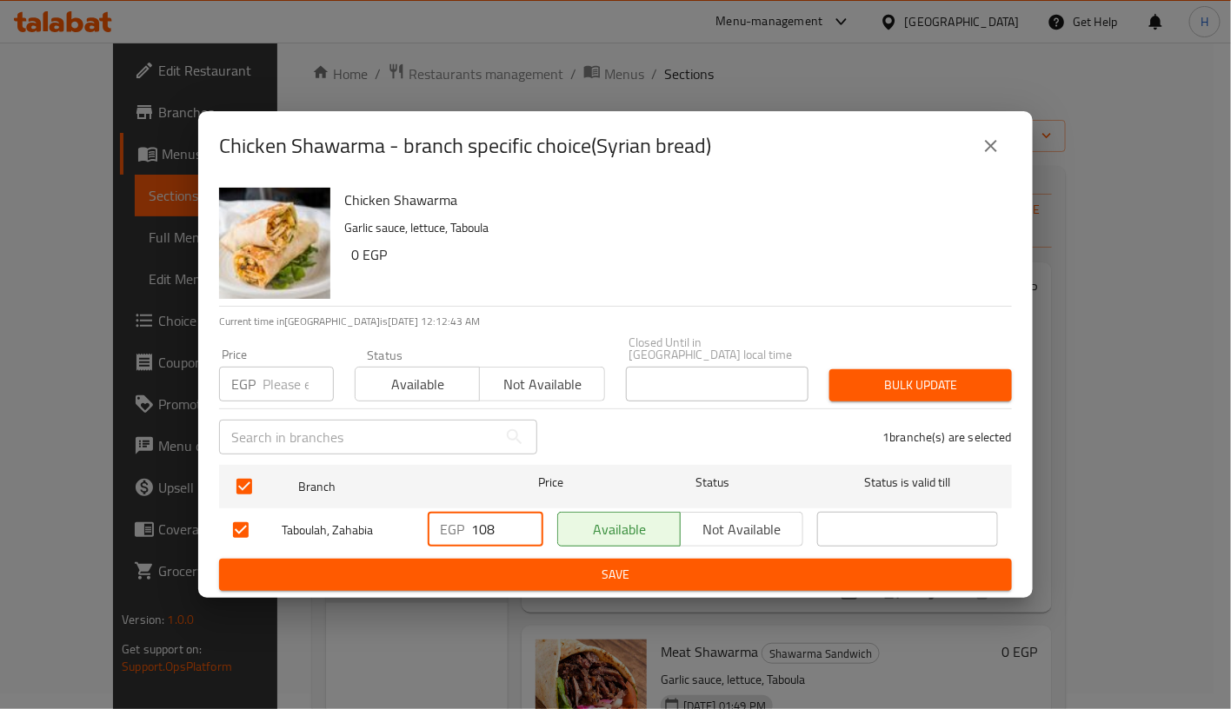
drag, startPoint x: 482, startPoint y: 521, endPoint x: 518, endPoint y: 523, distance: 35.7
click at [518, 523] on input "108" at bounding box center [507, 529] width 72 height 35
type input "112.5"
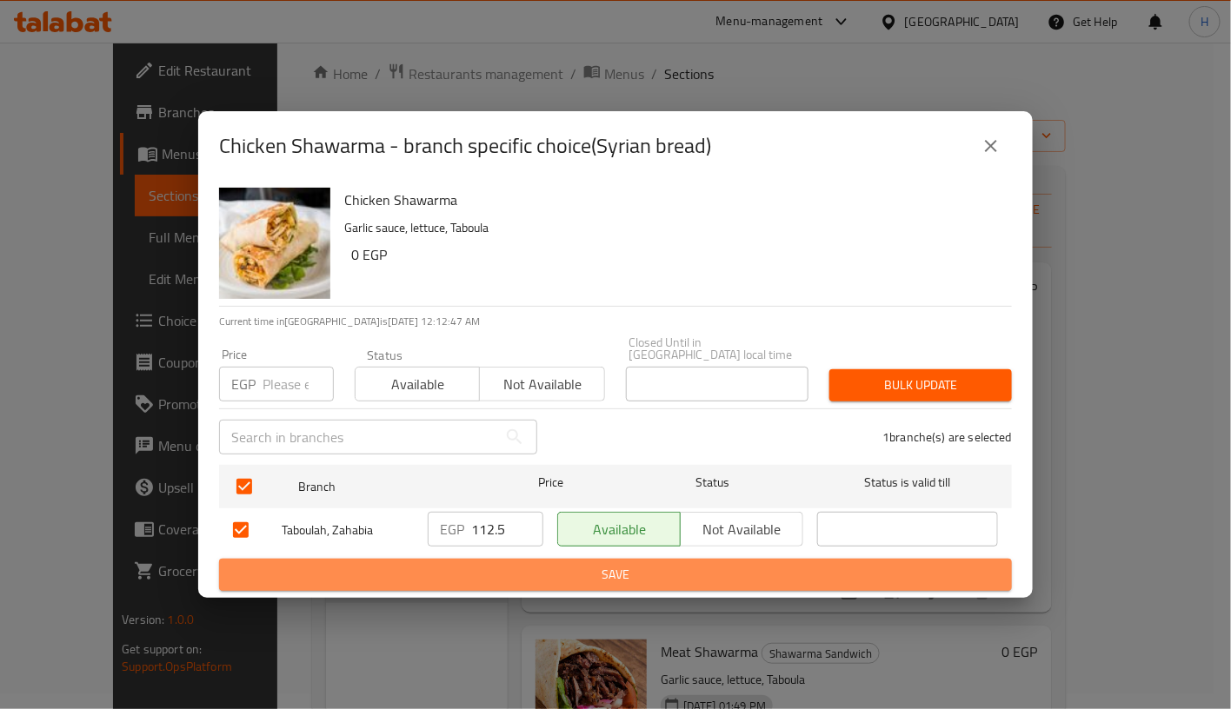
click at [606, 564] on span "Save" at bounding box center [615, 575] width 765 height 22
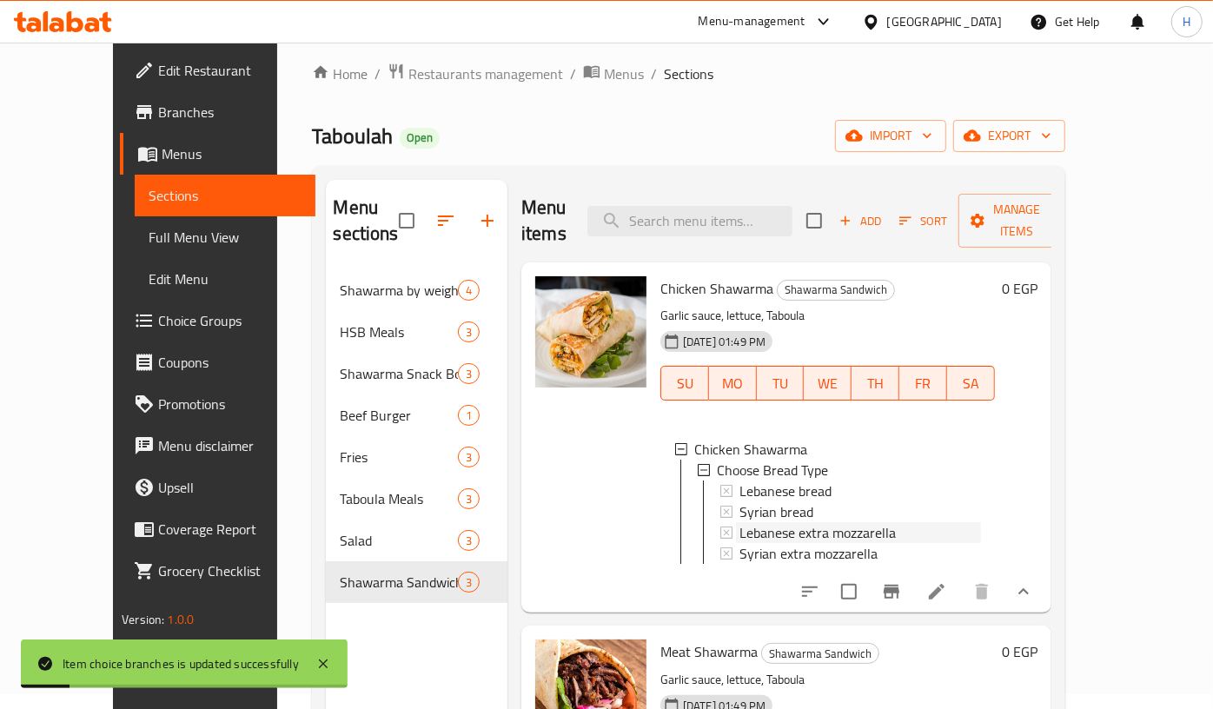
click at [848, 522] on span "Lebanese extra mozzarella" at bounding box center [818, 532] width 156 height 21
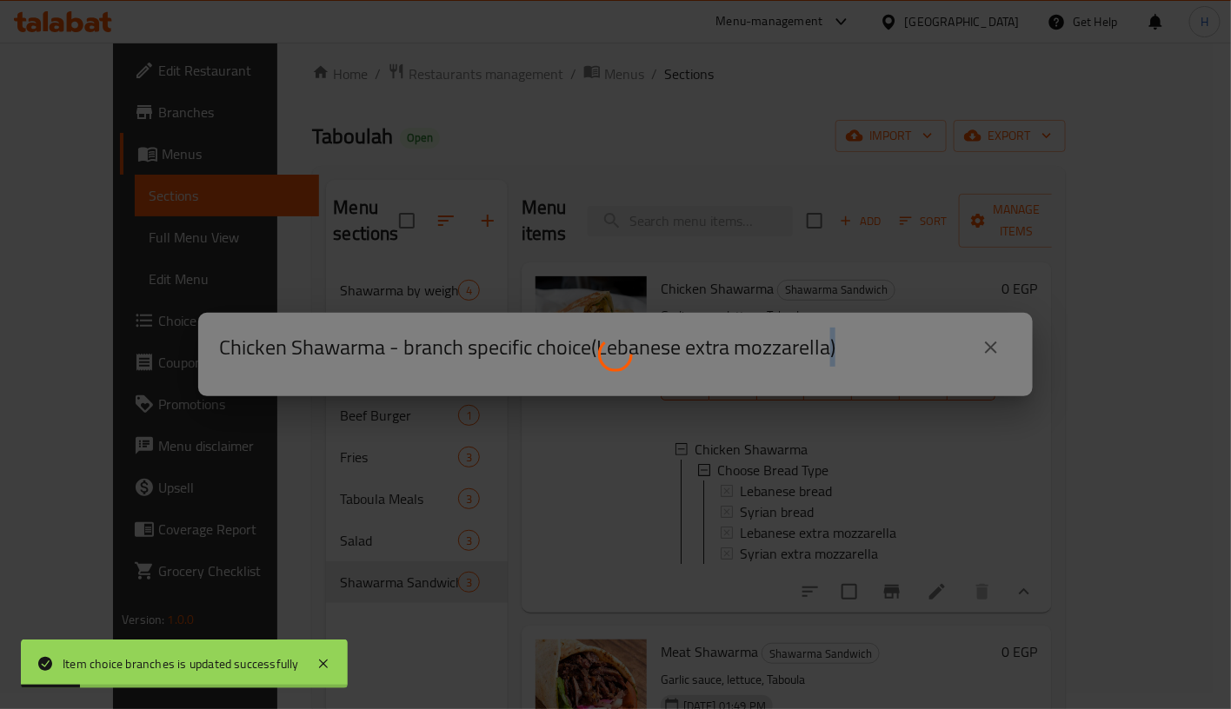
click at [848, 501] on div at bounding box center [615, 354] width 1231 height 709
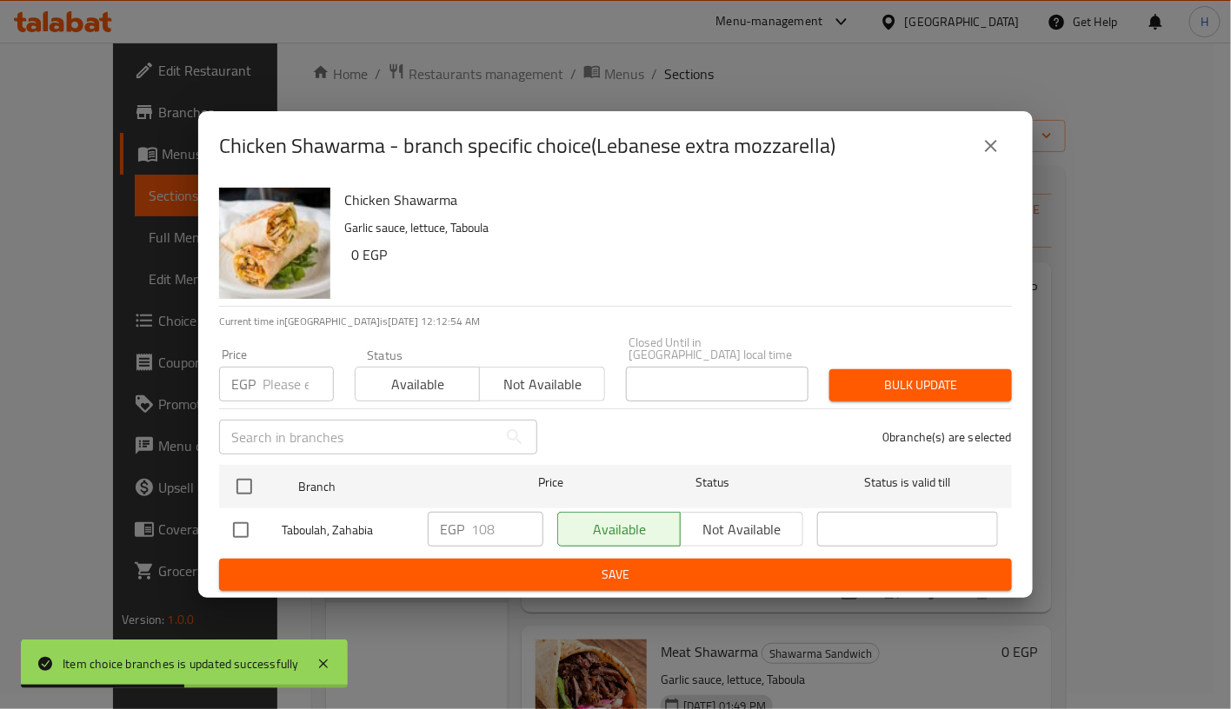
drag, startPoint x: 968, startPoint y: 156, endPoint x: 989, endPoint y: 152, distance: 21.3
click at [989, 152] on div "Chicken Shawarma - branch specific choice(Lebanese extra mozzarella)" at bounding box center [615, 146] width 793 height 42
click at [989, 152] on icon "close" at bounding box center [991, 146] width 12 height 12
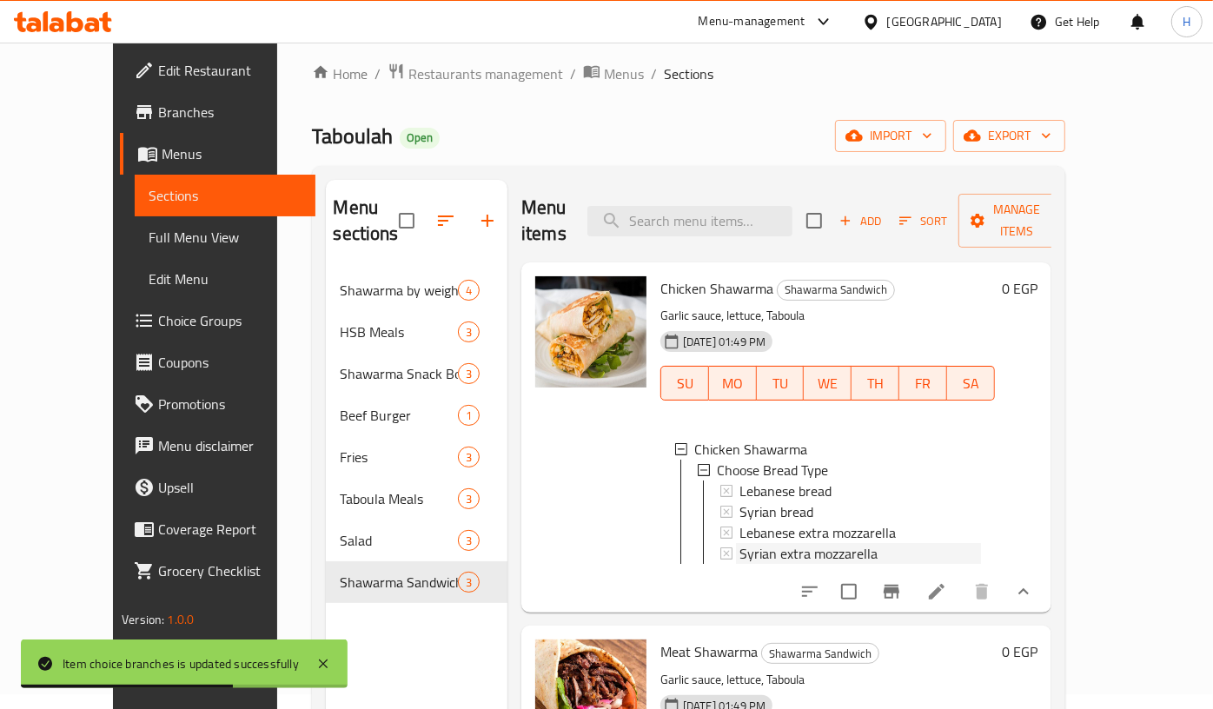
click at [820, 543] on span "Syrian extra mozzarella" at bounding box center [809, 553] width 138 height 21
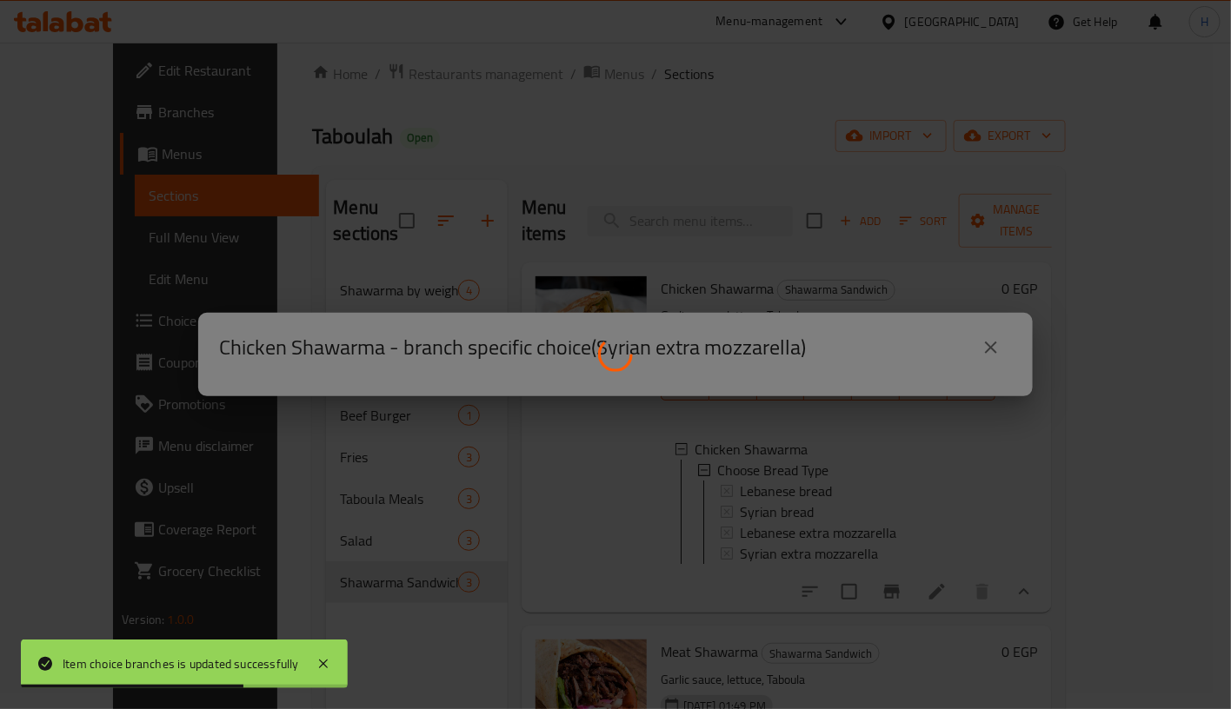
click at [820, 532] on div at bounding box center [615, 354] width 1231 height 709
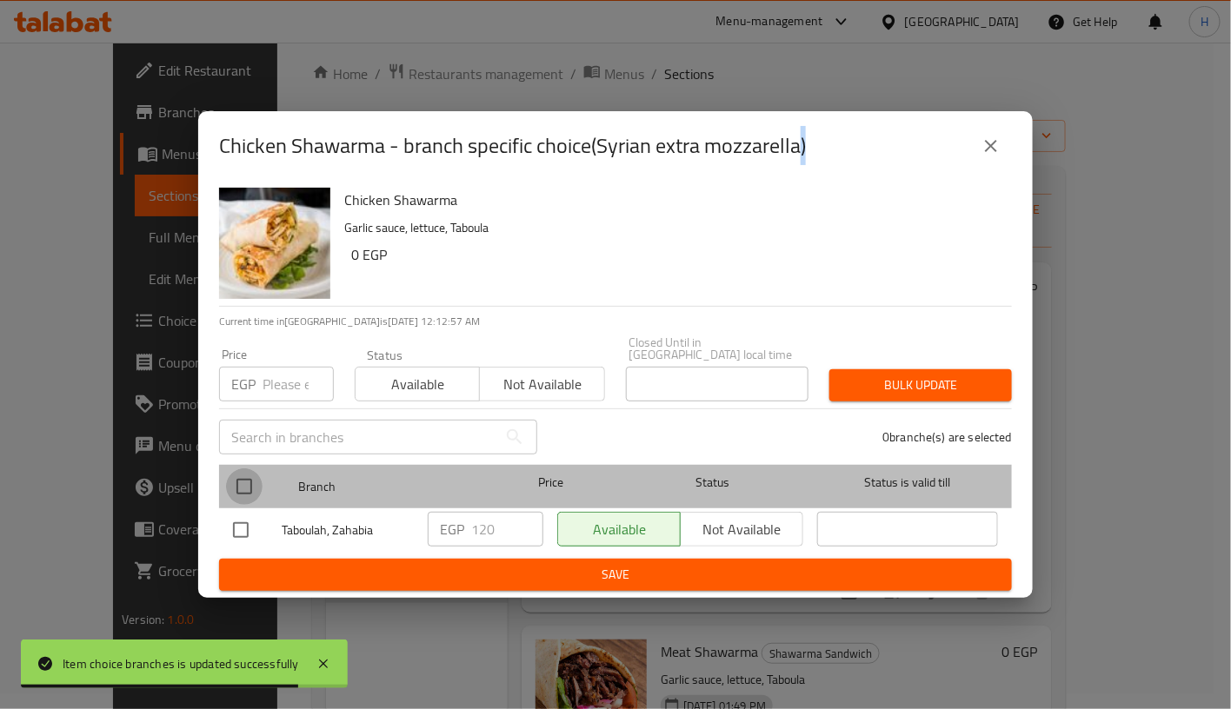
click at [237, 484] on input "checkbox" at bounding box center [244, 486] width 37 height 37
checkbox input "true"
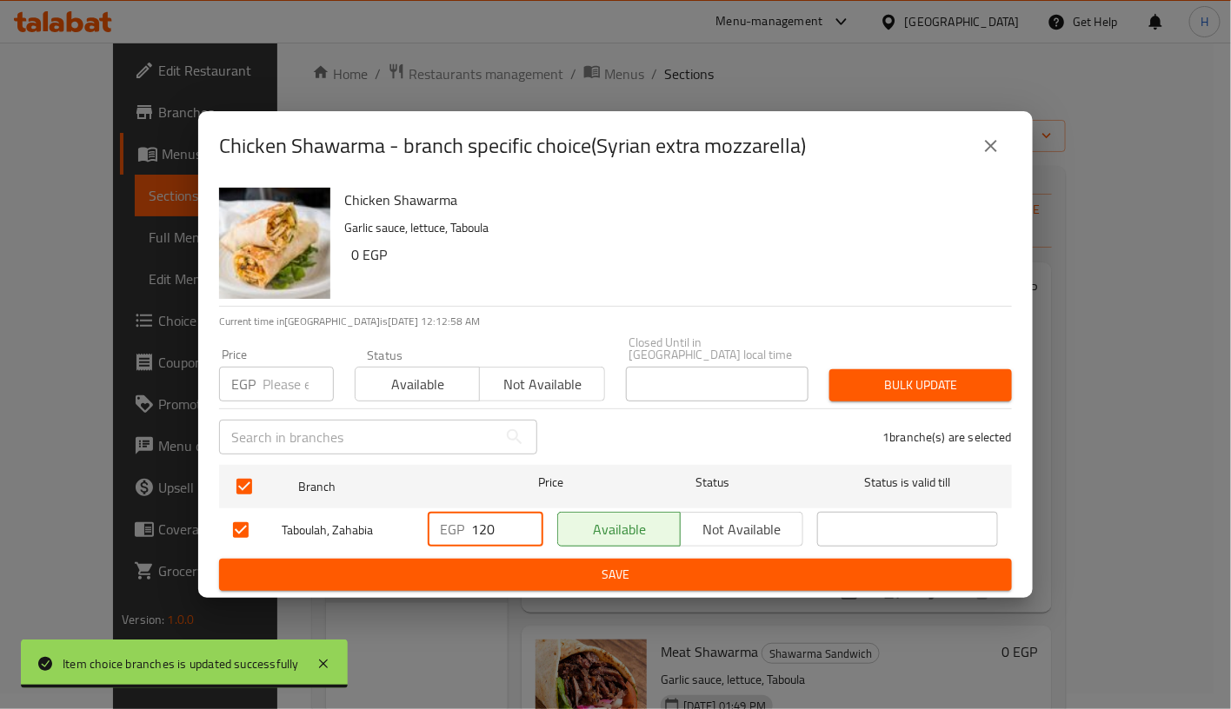
drag, startPoint x: 483, startPoint y: 520, endPoint x: 501, endPoint y: 524, distance: 17.9
click at [501, 524] on input "120" at bounding box center [507, 529] width 72 height 35
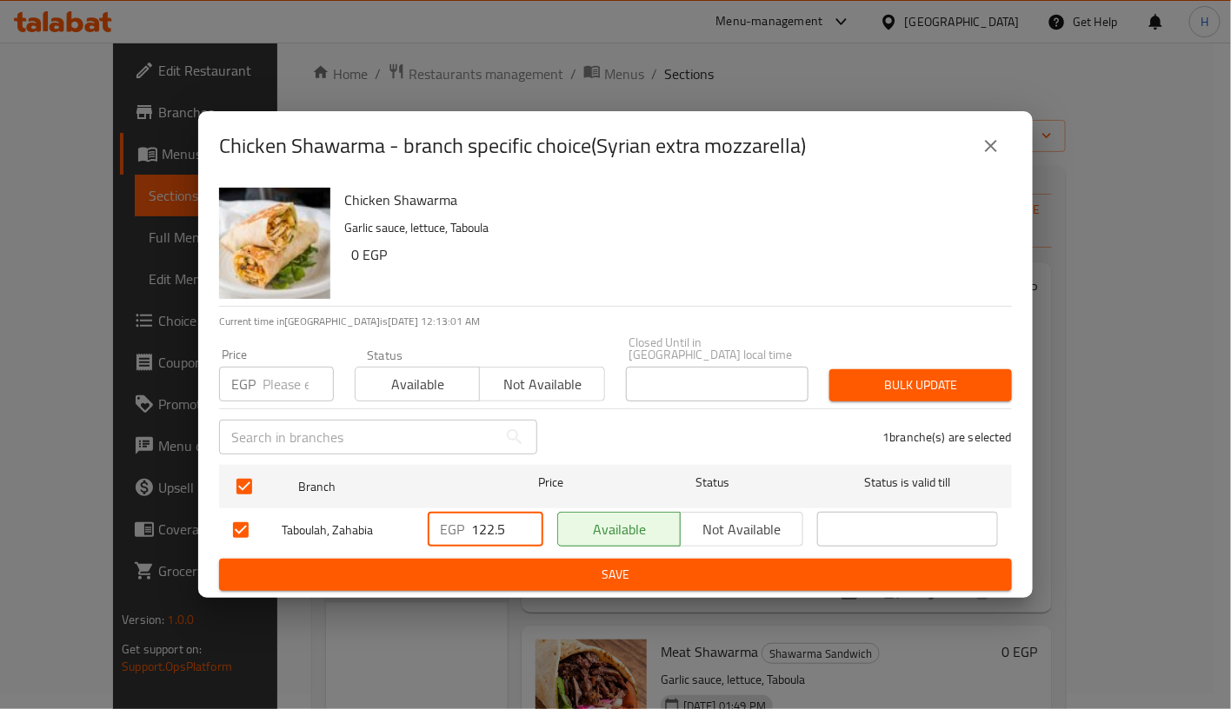
type input "122.5"
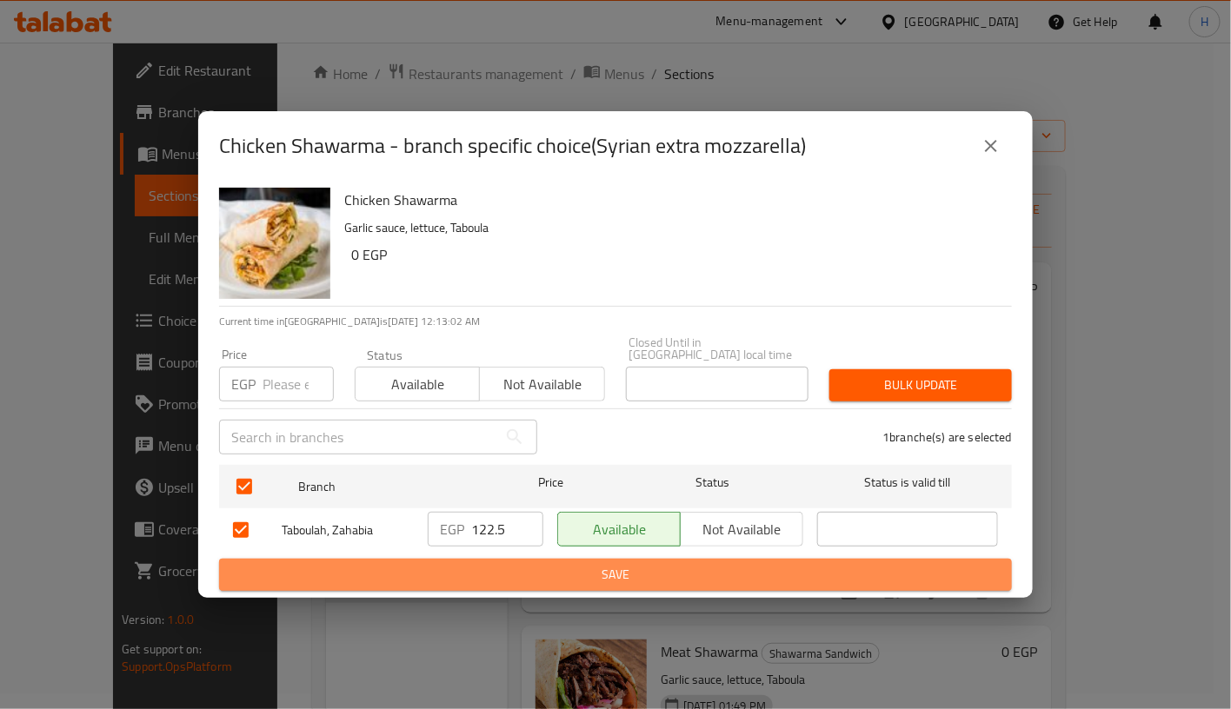
click at [634, 575] on span "Save" at bounding box center [615, 575] width 765 height 22
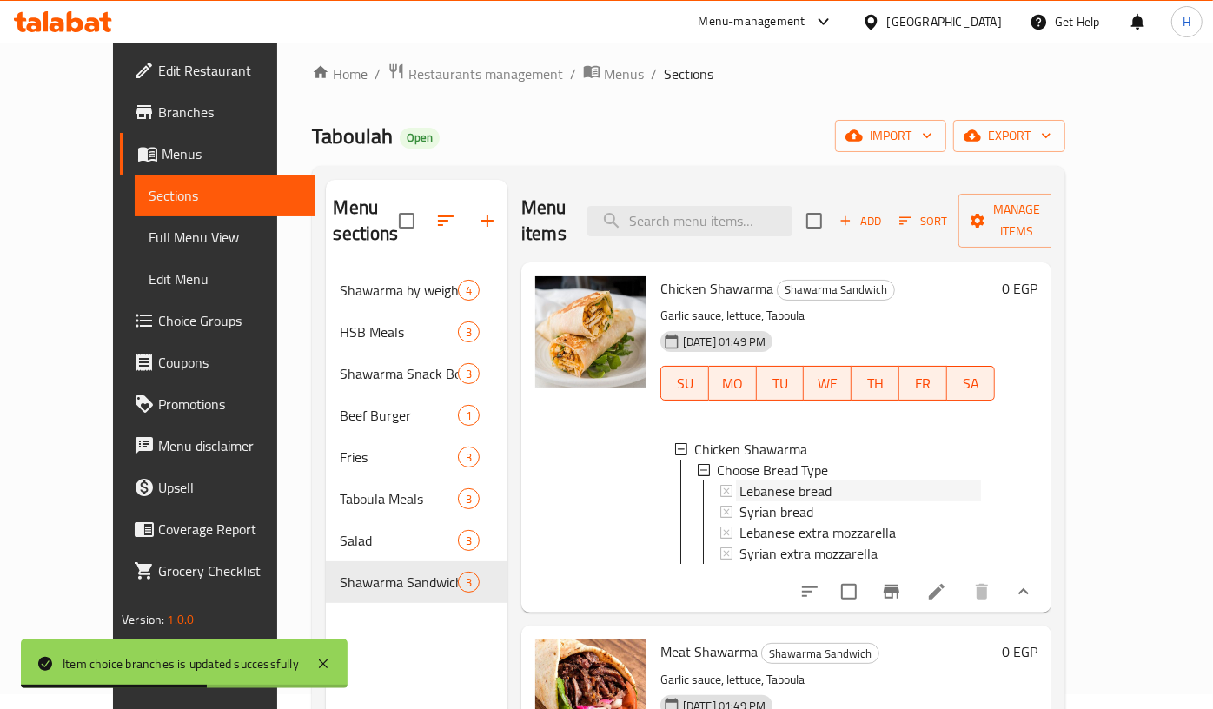
click at [807, 481] on div "Lebanese bread" at bounding box center [861, 491] width 242 height 21
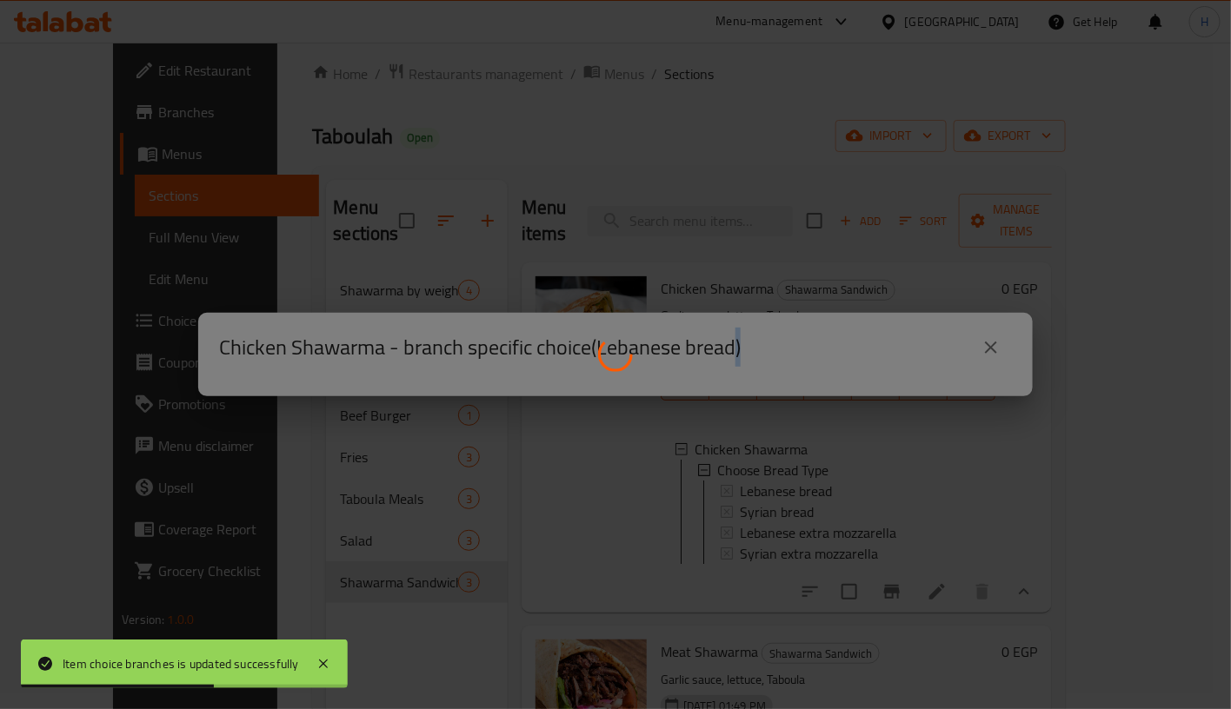
click at [807, 461] on div at bounding box center [615, 354] width 1231 height 709
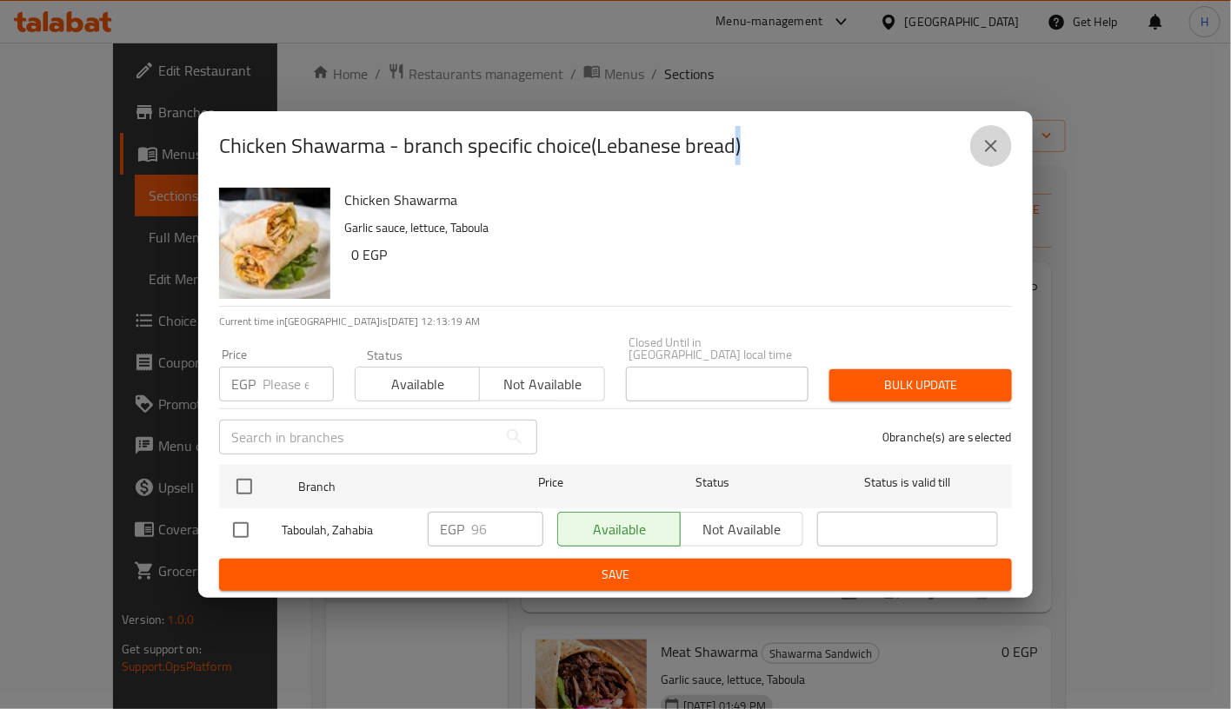
click at [984, 147] on icon "close" at bounding box center [990, 146] width 21 height 21
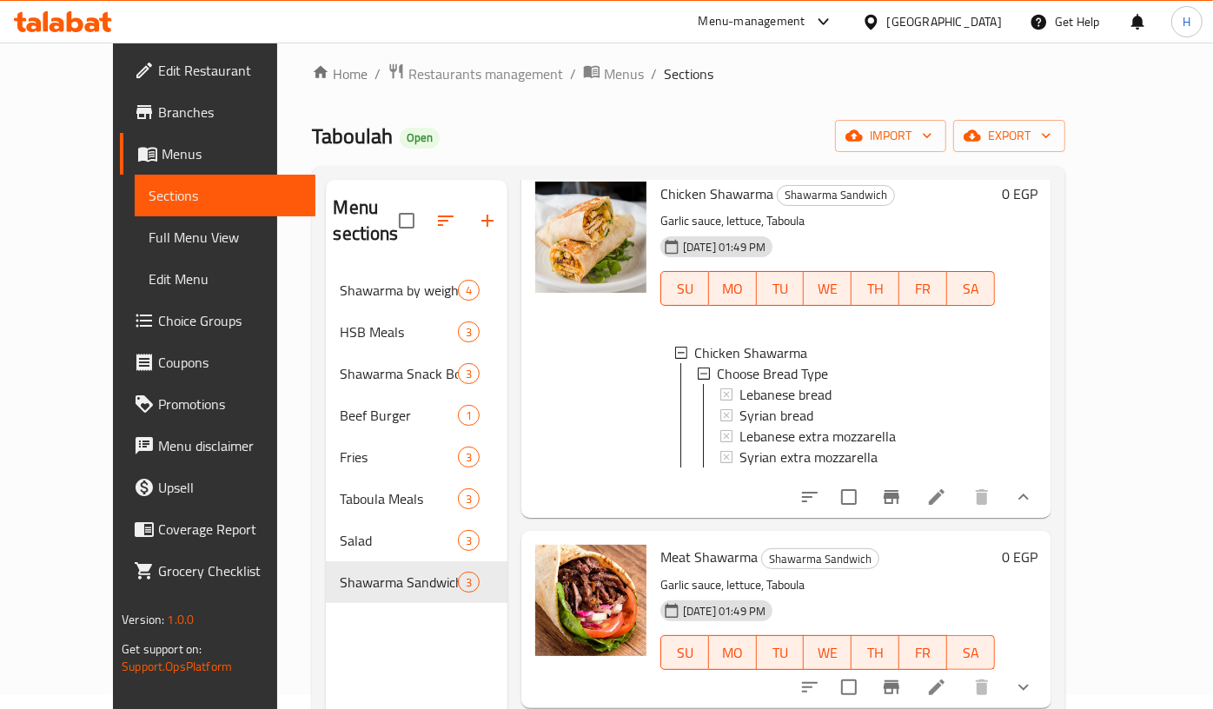
scroll to position [243, 0]
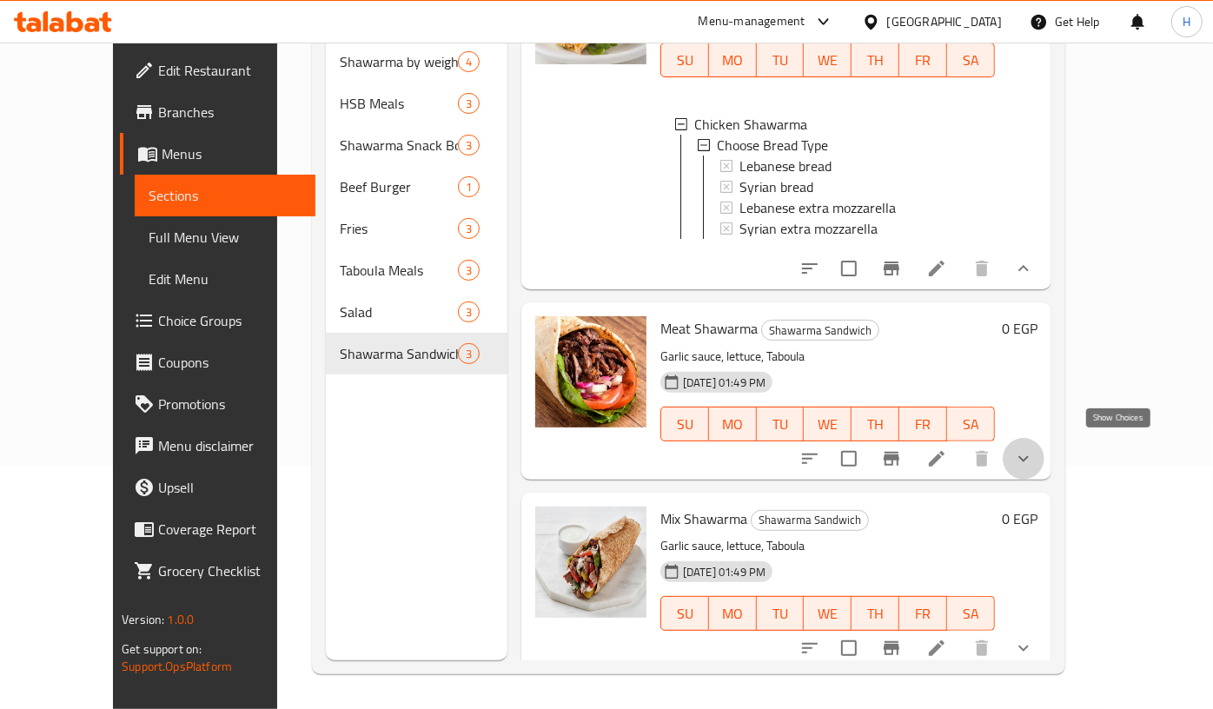
click at [1034, 453] on icon "show more" at bounding box center [1023, 458] width 21 height 21
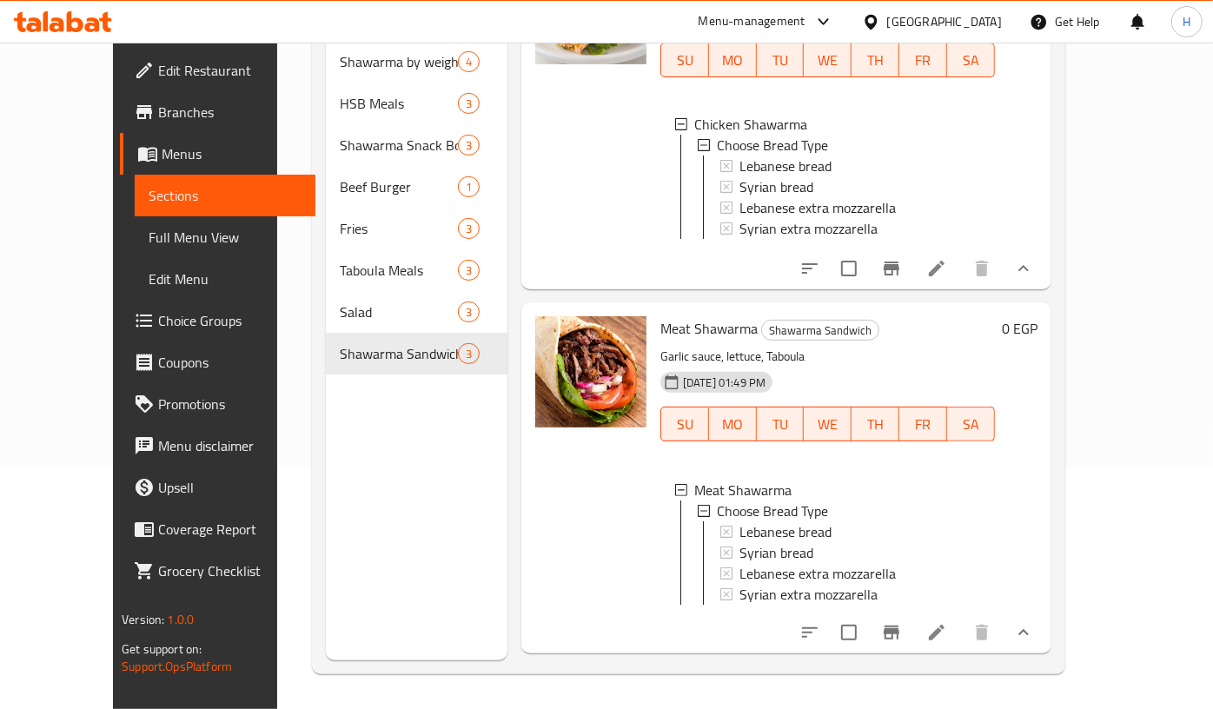
scroll to position [2, 0]
click at [894, 541] on div "Syrian bread" at bounding box center [861, 551] width 242 height 21
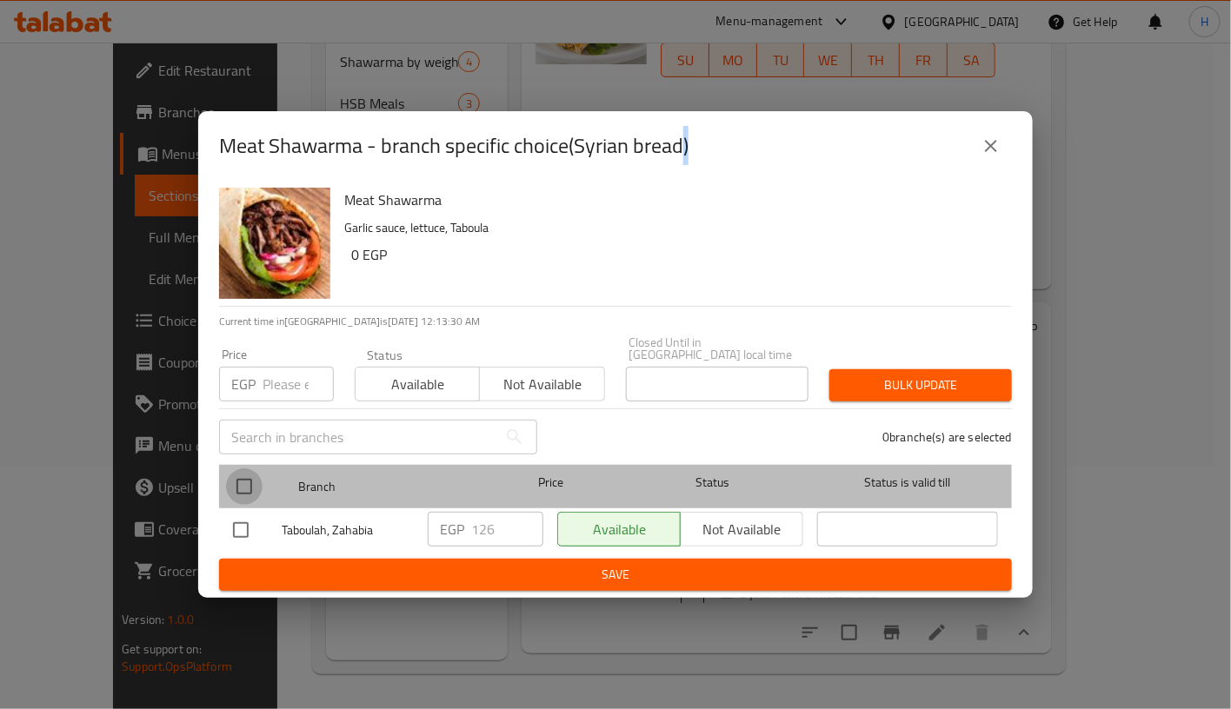
click at [242, 477] on input "checkbox" at bounding box center [244, 486] width 37 height 37
checkbox input "true"
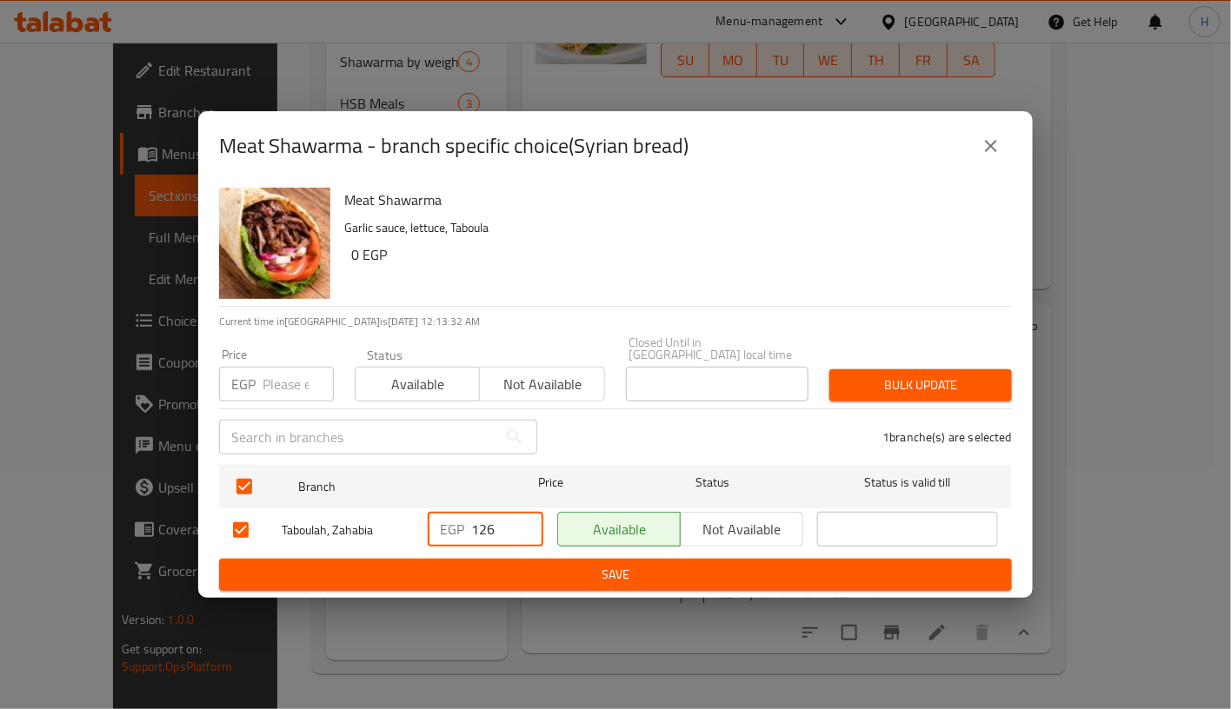
drag, startPoint x: 483, startPoint y: 521, endPoint x: 526, endPoint y: 525, distance: 42.8
click at [526, 525] on input "126" at bounding box center [507, 529] width 72 height 35
type input "131.25"
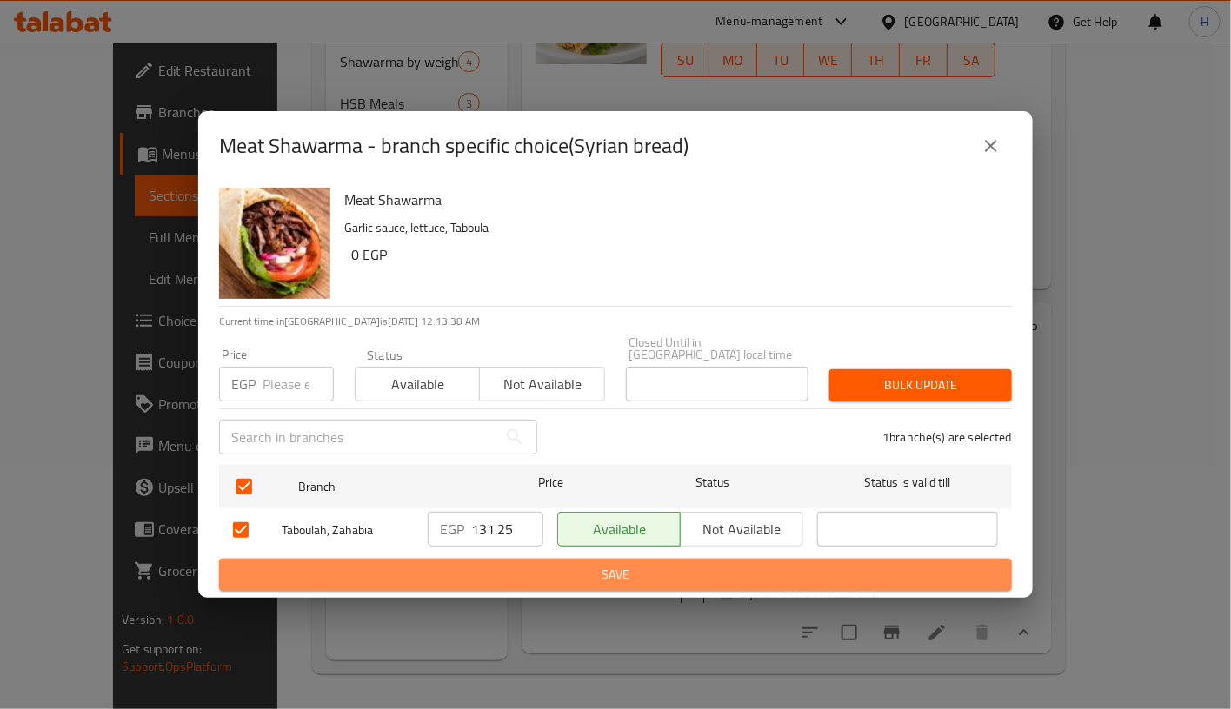
click at [626, 570] on span "Save" at bounding box center [615, 575] width 765 height 22
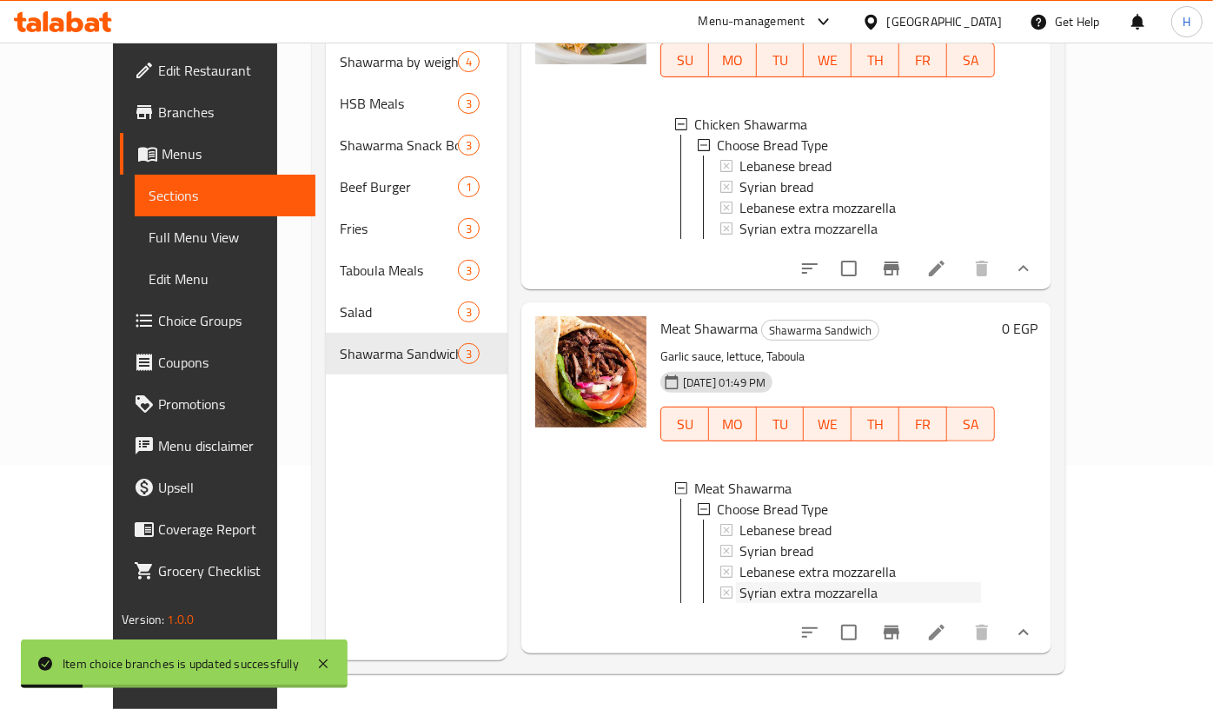
click at [865, 582] on div "Syrian extra mozzarella" at bounding box center [861, 592] width 242 height 21
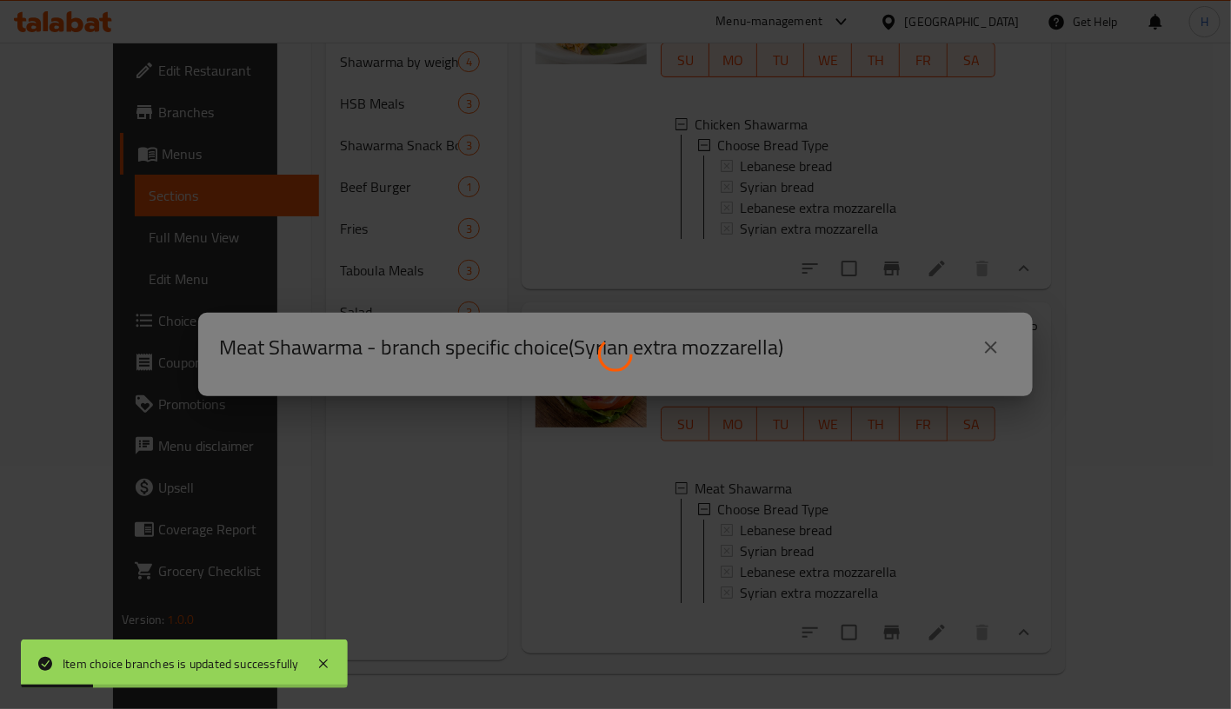
click at [865, 574] on div at bounding box center [615, 354] width 1231 height 709
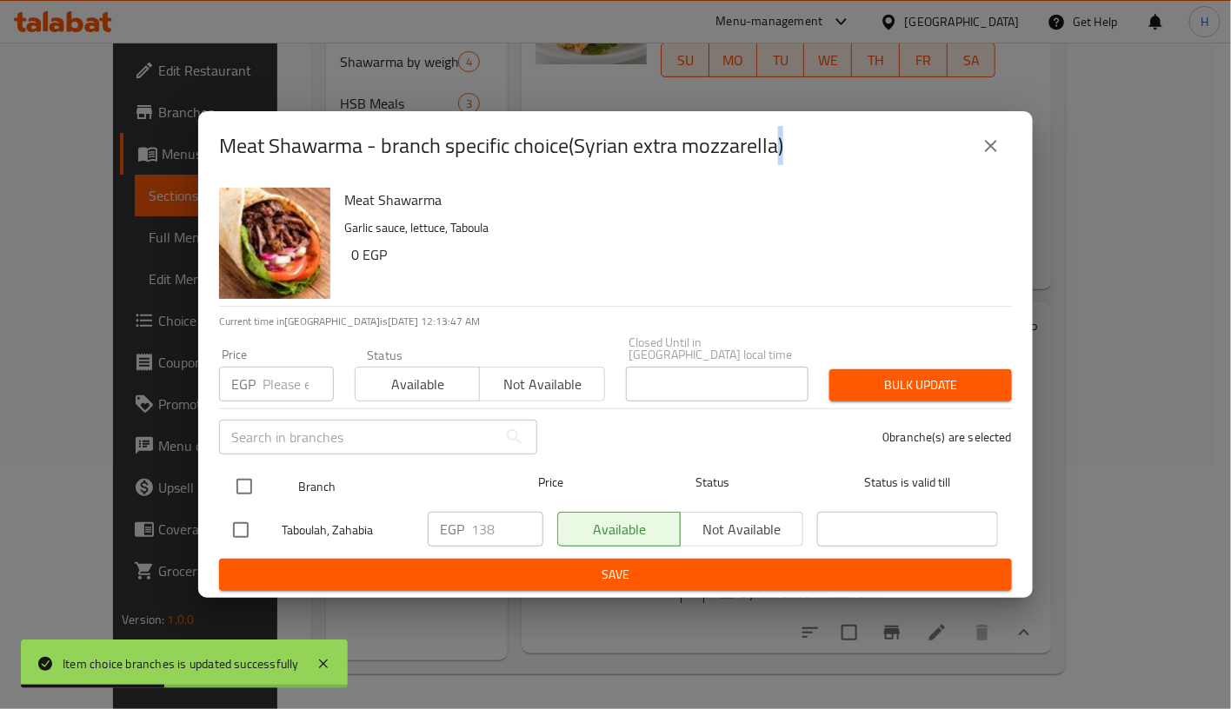
click at [247, 470] on input "checkbox" at bounding box center [244, 486] width 37 height 37
checkbox input "true"
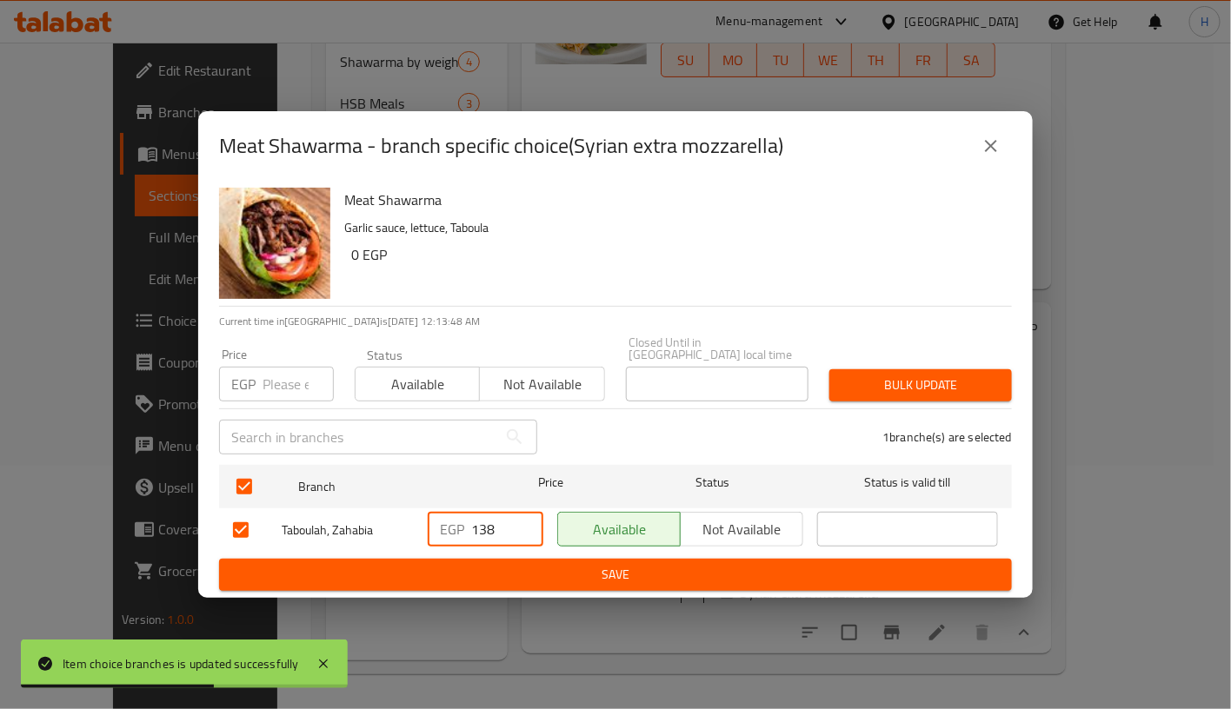
drag, startPoint x: 479, startPoint y: 532, endPoint x: 494, endPoint y: 530, distance: 14.9
click at [494, 530] on input "138" at bounding box center [507, 529] width 72 height 35
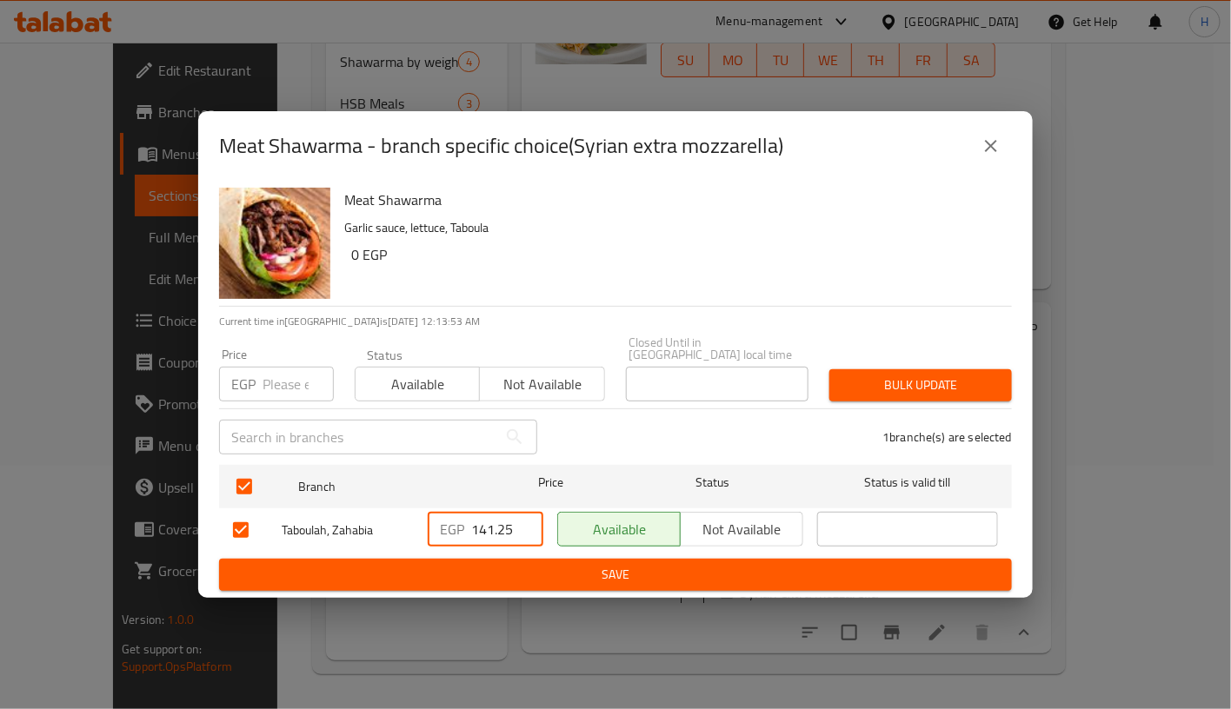
type input "141.25"
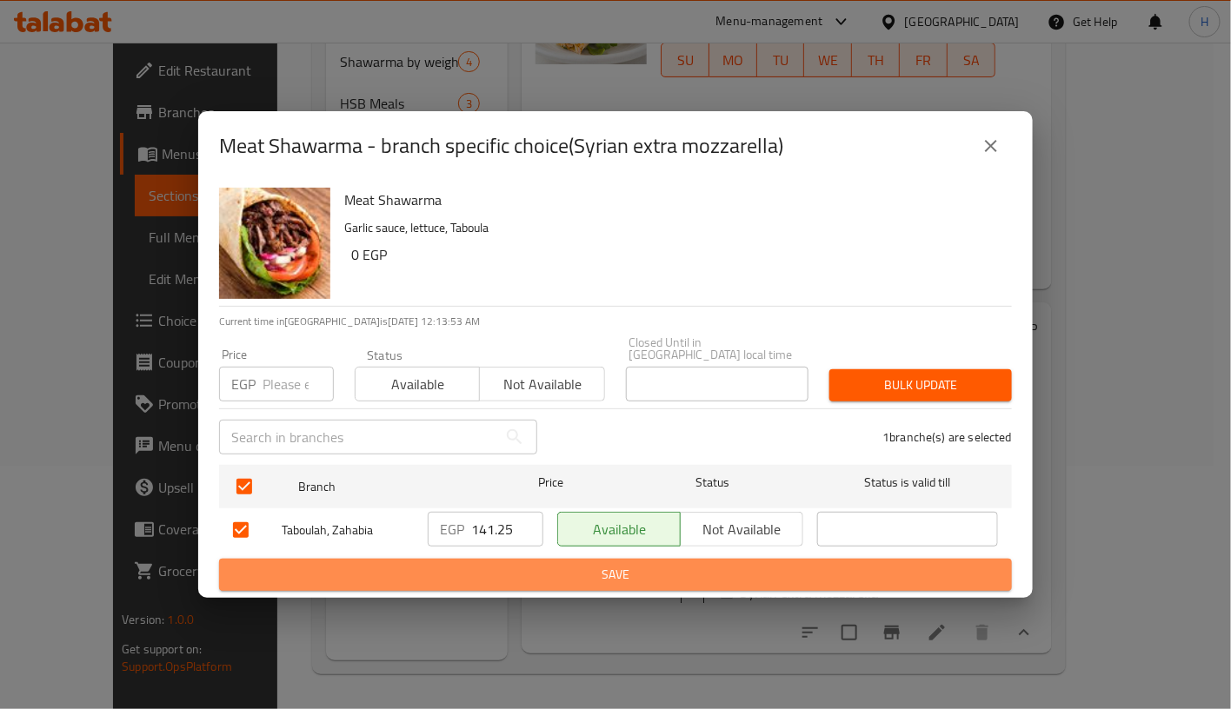
click at [596, 571] on span "Save" at bounding box center [615, 575] width 765 height 22
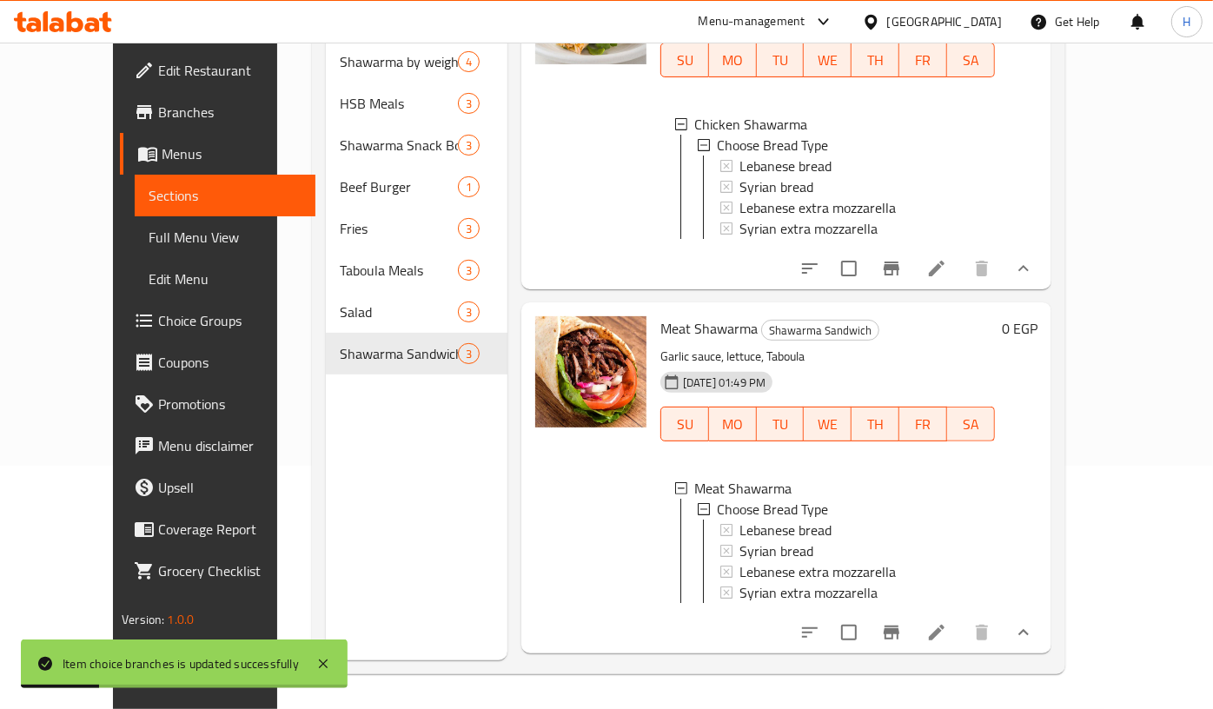
scroll to position [286, 0]
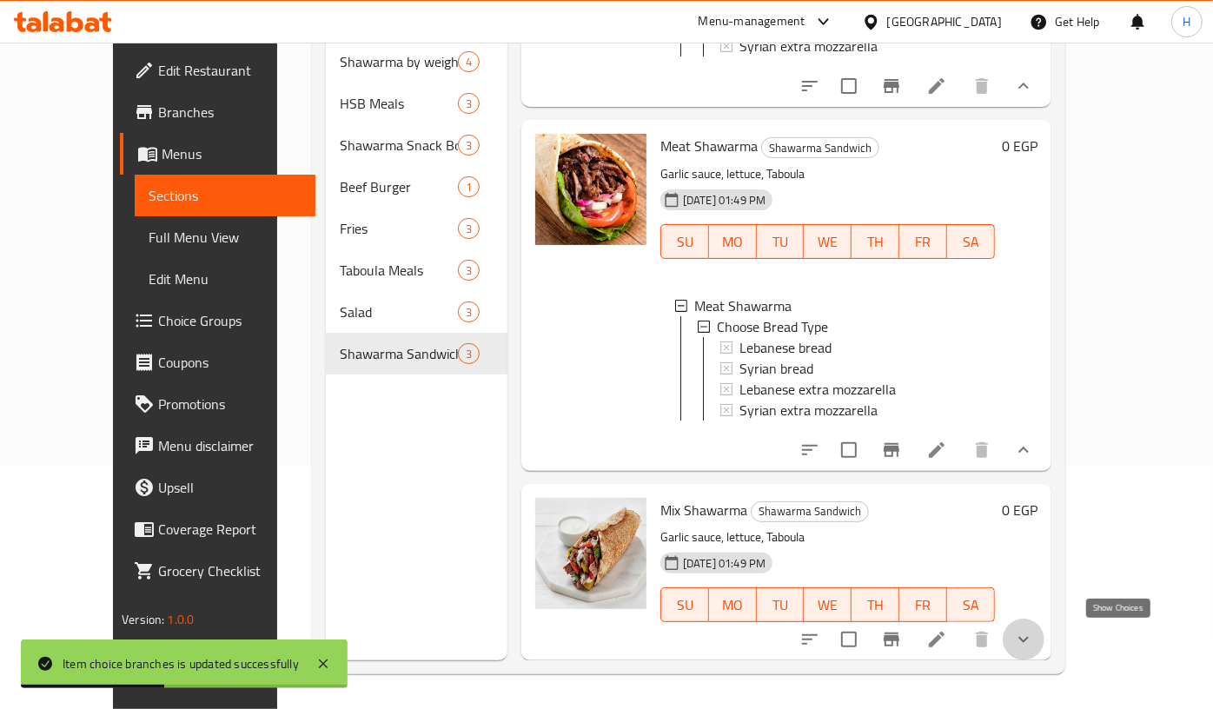
click at [1034, 636] on icon "show more" at bounding box center [1023, 639] width 21 height 21
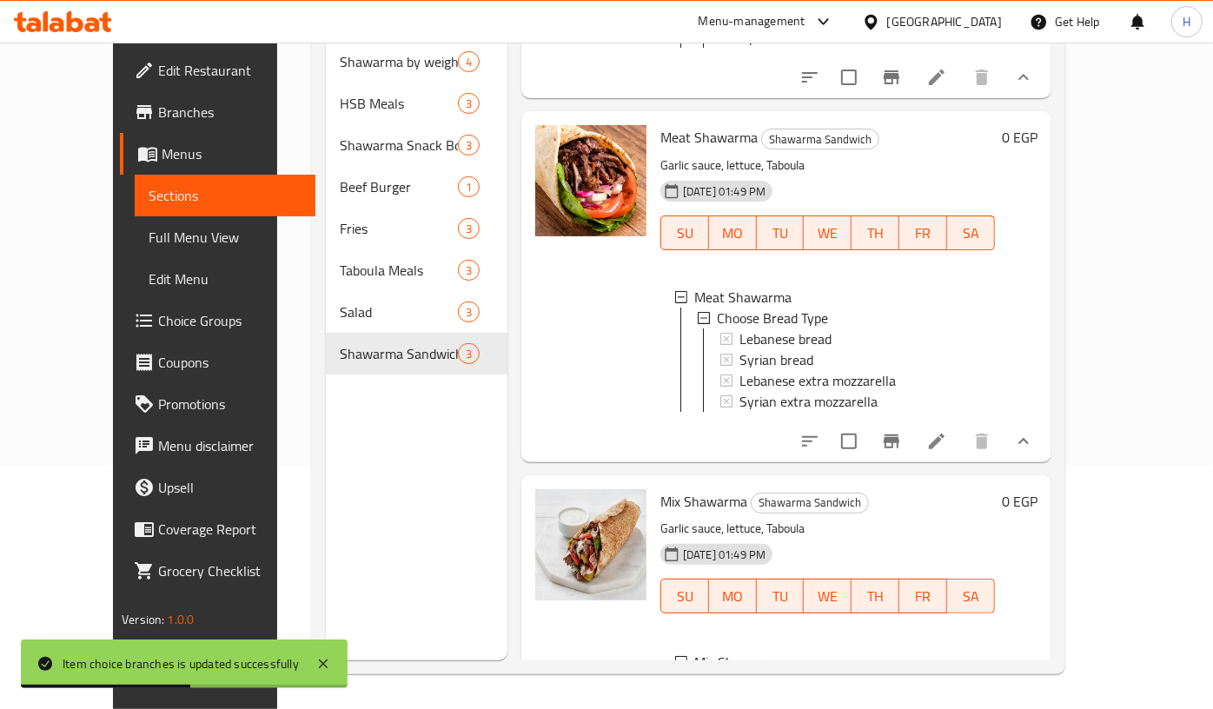
scroll to position [478, 0]
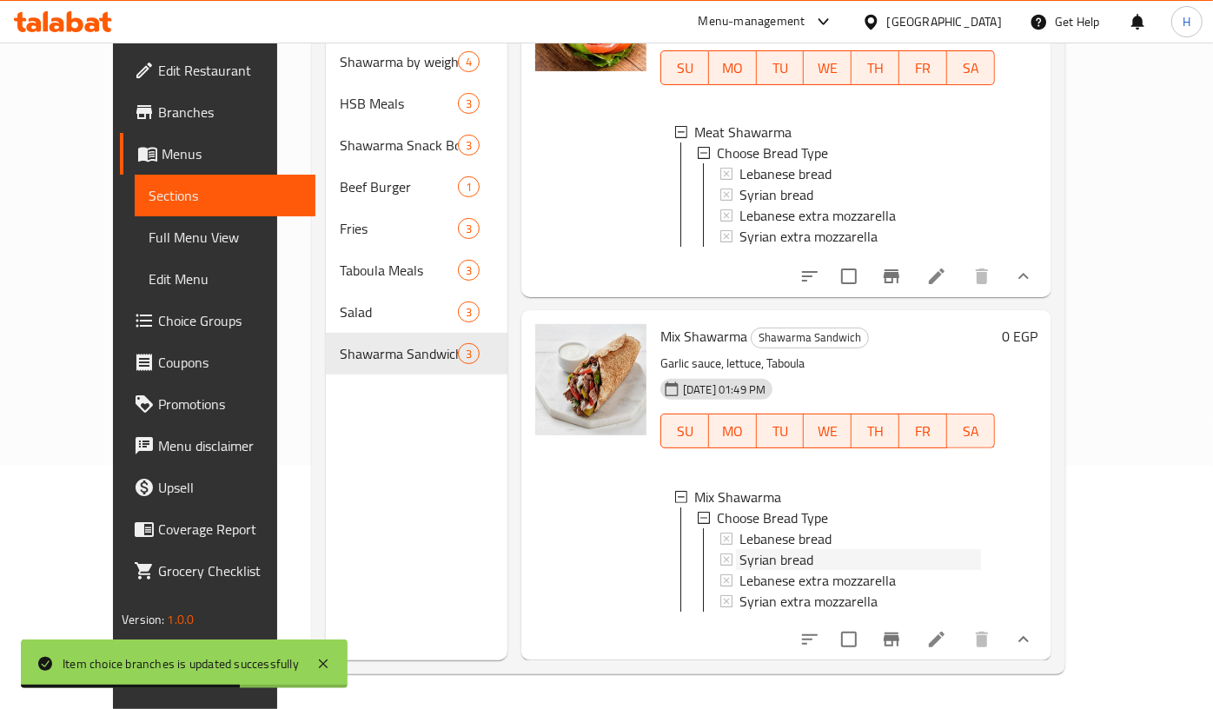
click at [812, 549] on div "Syrian bread" at bounding box center [861, 559] width 242 height 21
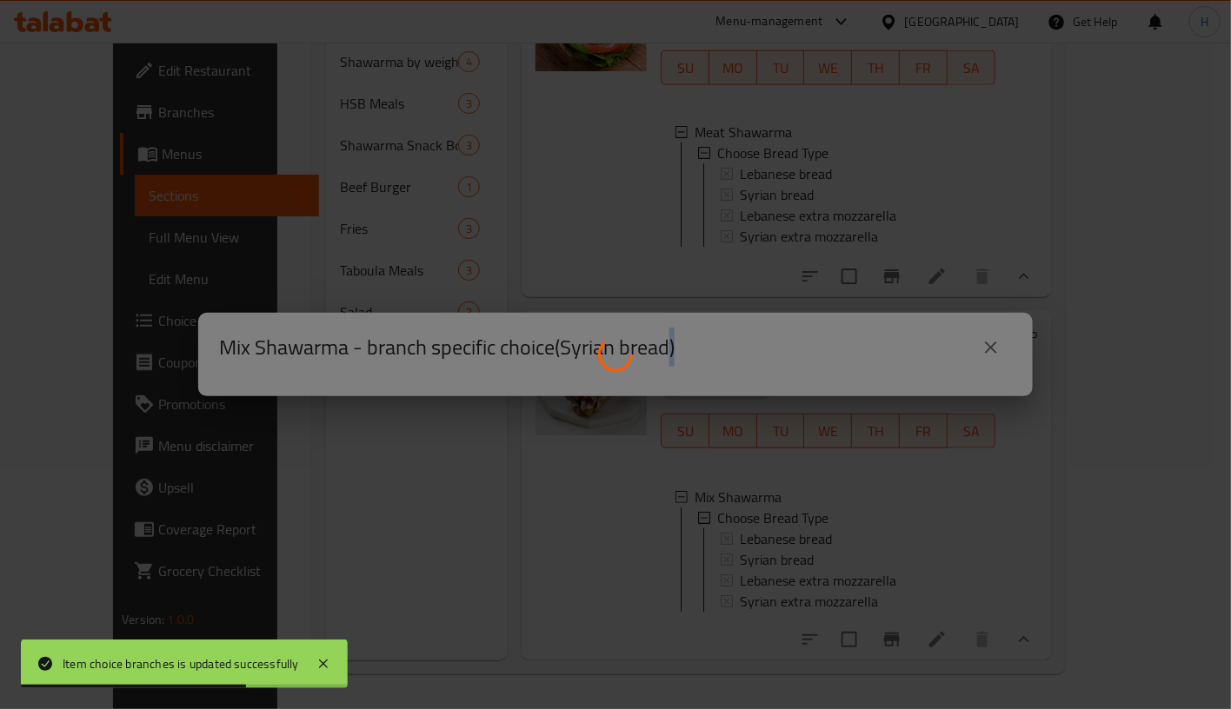
click at [812, 538] on div at bounding box center [615, 354] width 1231 height 709
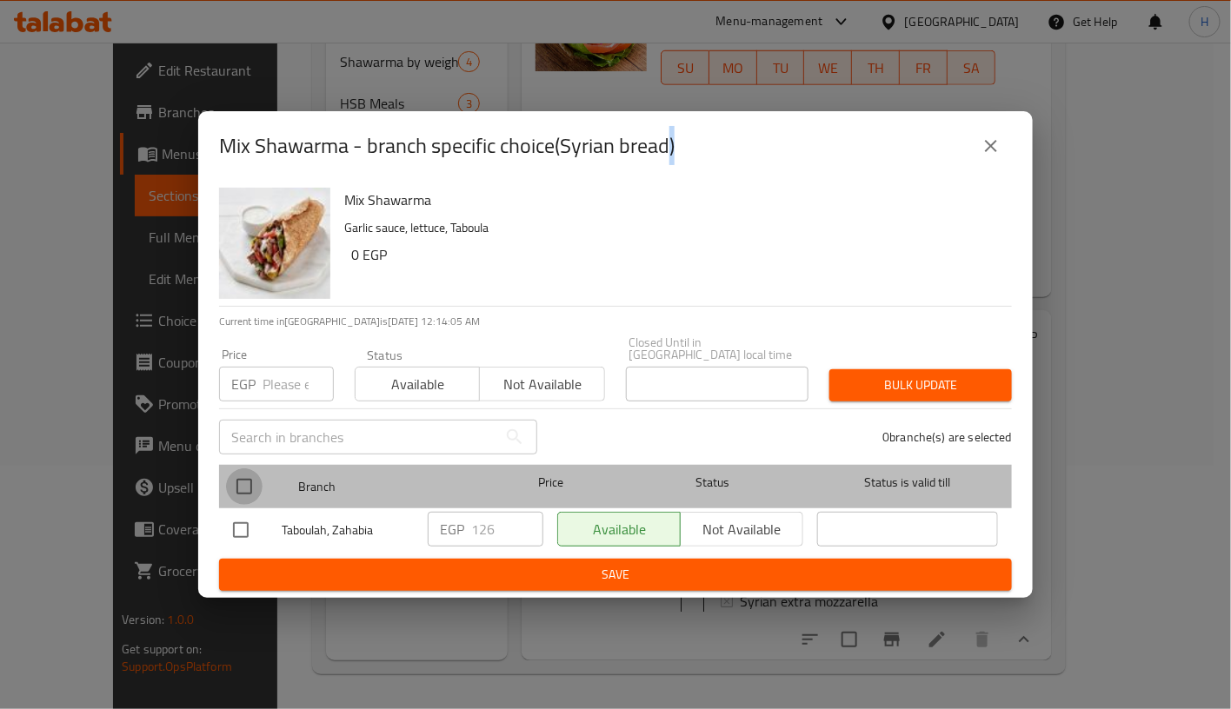
click at [248, 478] on input "checkbox" at bounding box center [244, 486] width 37 height 37
checkbox input "true"
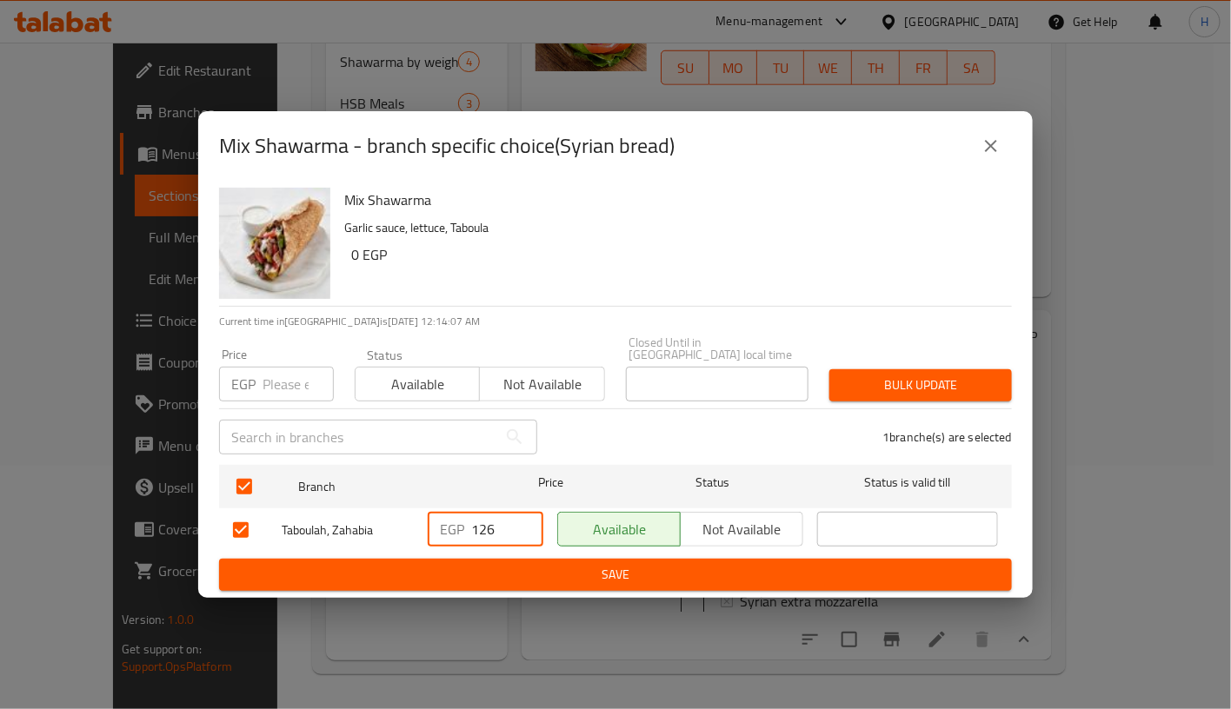
drag, startPoint x: 475, startPoint y: 521, endPoint x: 496, endPoint y: 523, distance: 21.0
click at [496, 523] on input "126" at bounding box center [507, 529] width 72 height 35
type input "131.25"
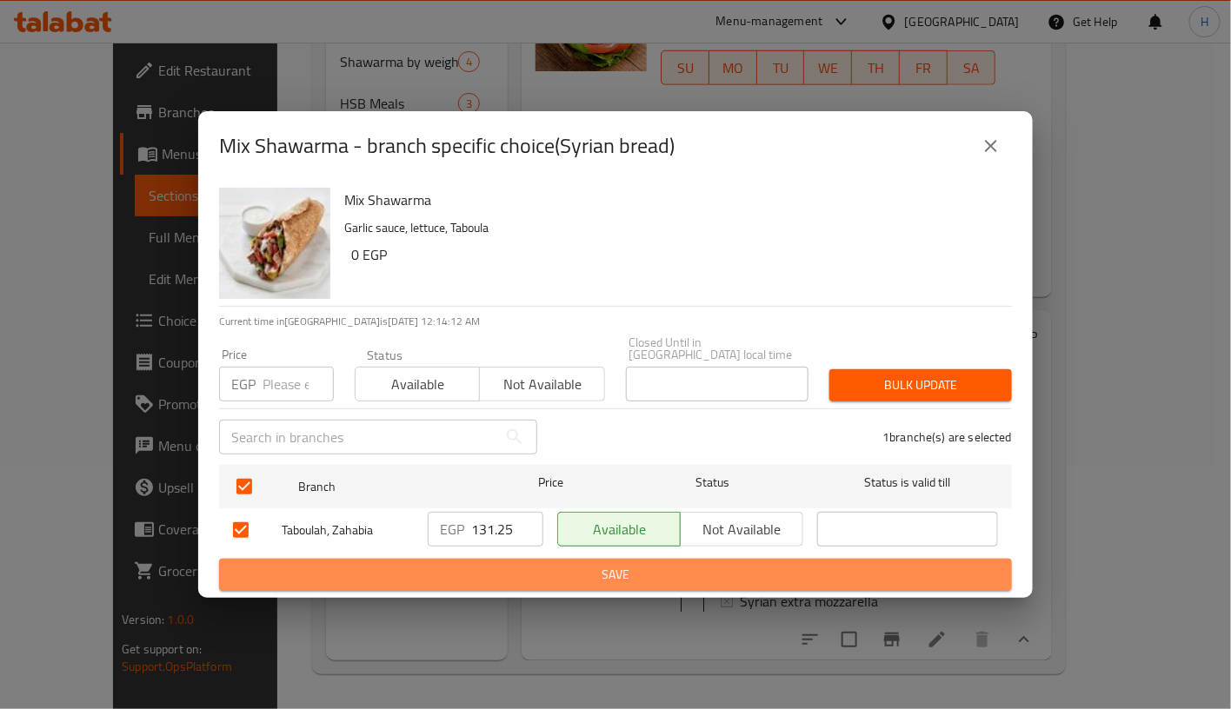
click at [572, 559] on button "Save" at bounding box center [615, 575] width 793 height 32
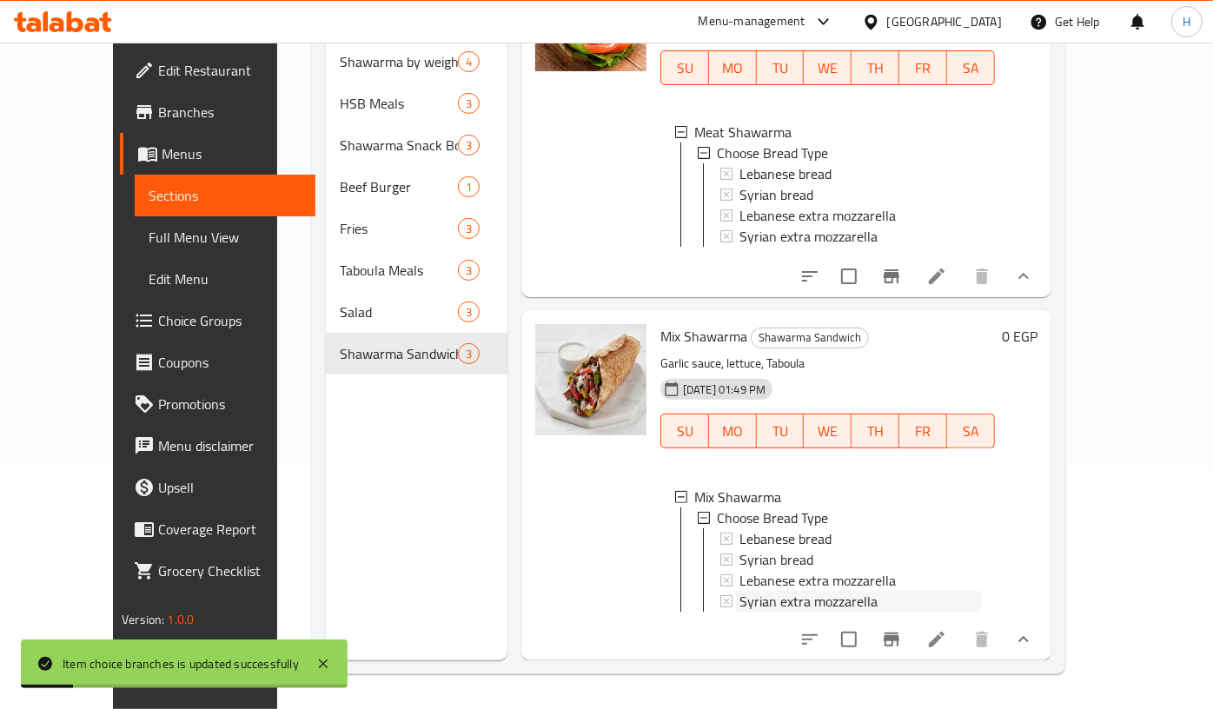
click at [898, 591] on div "Syrian extra mozzarella" at bounding box center [861, 601] width 242 height 21
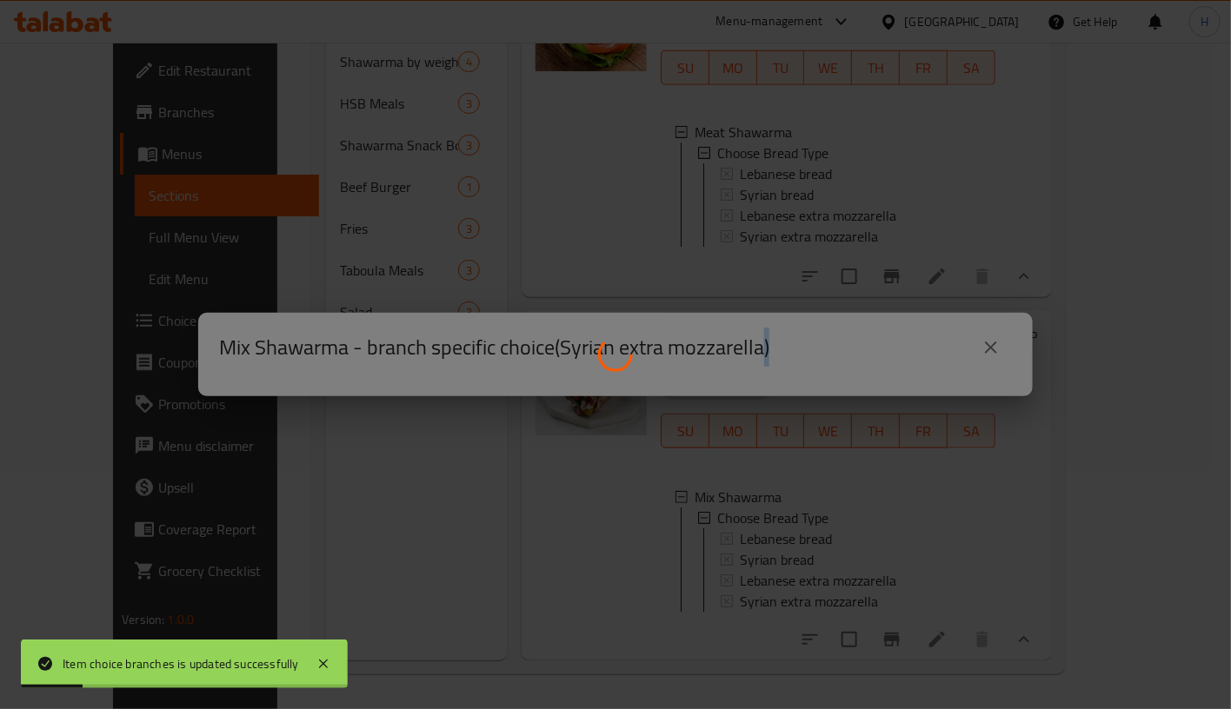
click at [898, 574] on div at bounding box center [615, 354] width 1231 height 709
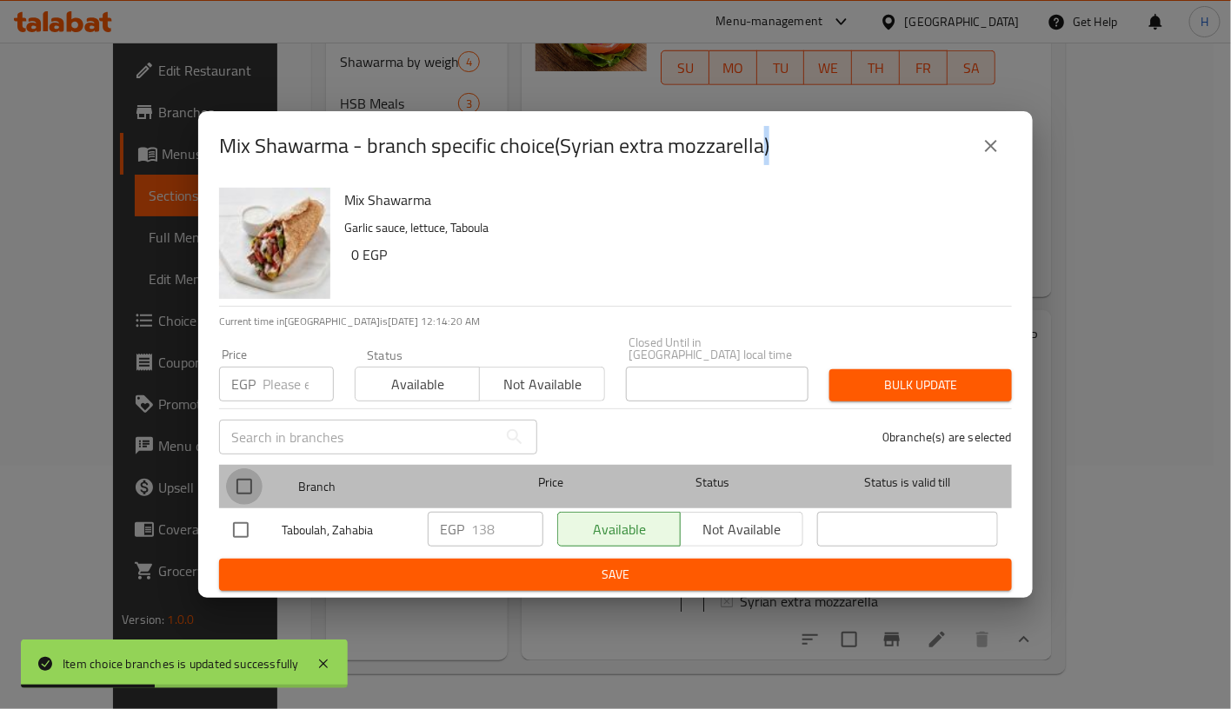
click at [239, 476] on input "checkbox" at bounding box center [244, 486] width 37 height 37
checkbox input "true"
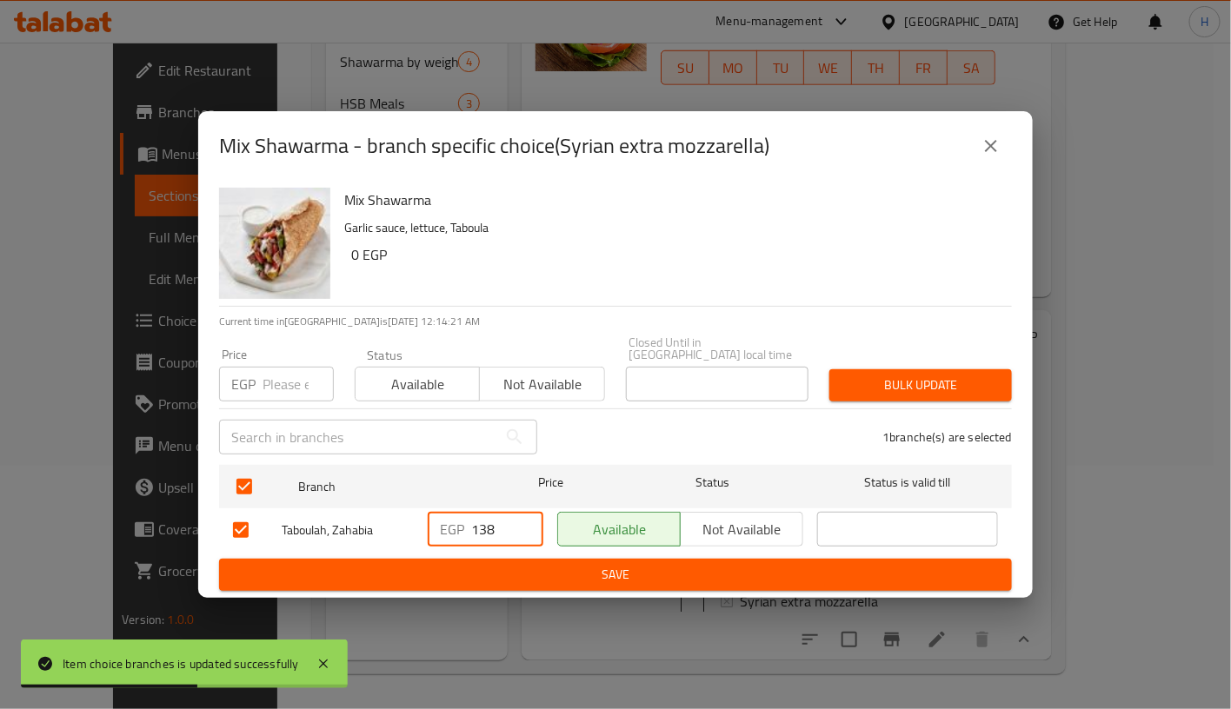
drag, startPoint x: 479, startPoint y: 520, endPoint x: 511, endPoint y: 525, distance: 32.6
click at [511, 525] on input "138" at bounding box center [507, 529] width 72 height 35
type input "141.25"
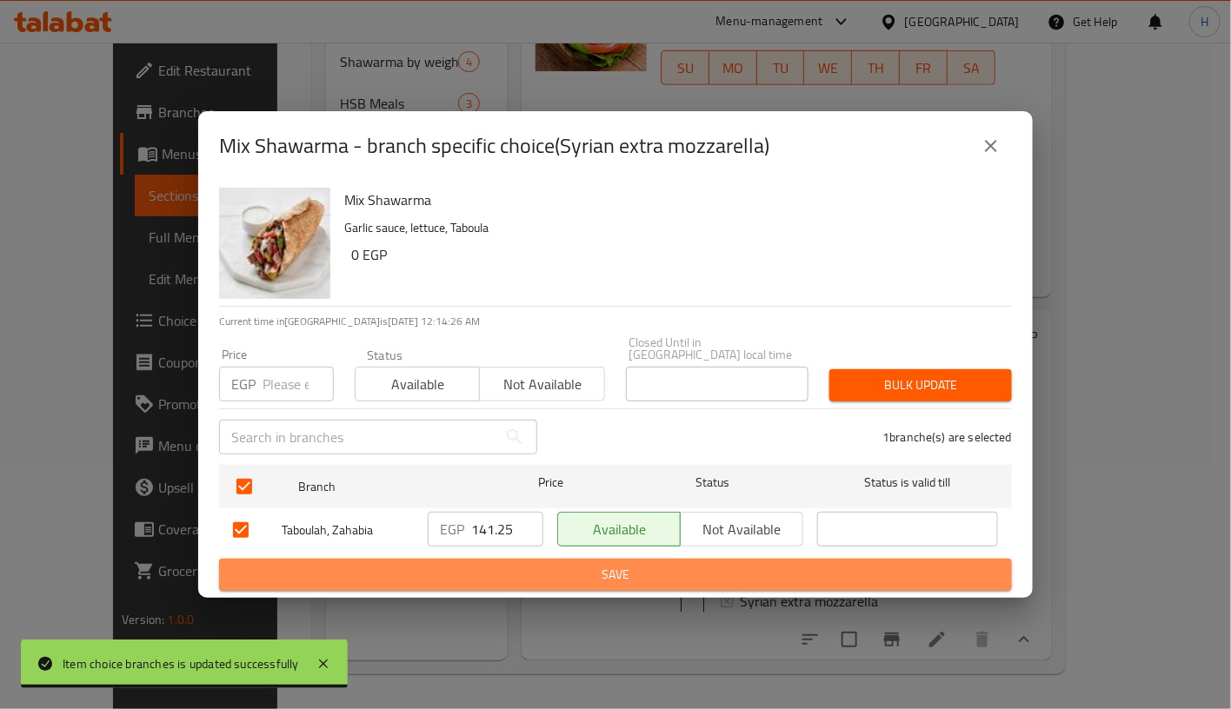
click at [643, 564] on span "Save" at bounding box center [615, 575] width 765 height 22
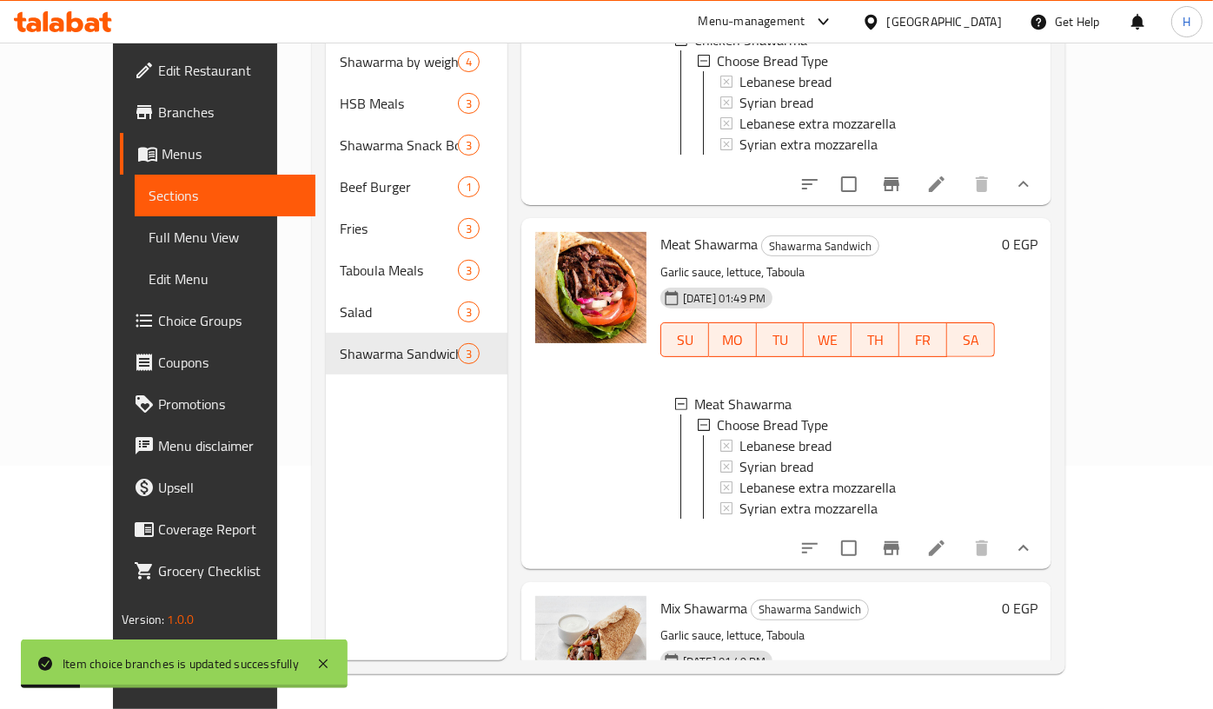
scroll to position [0, 0]
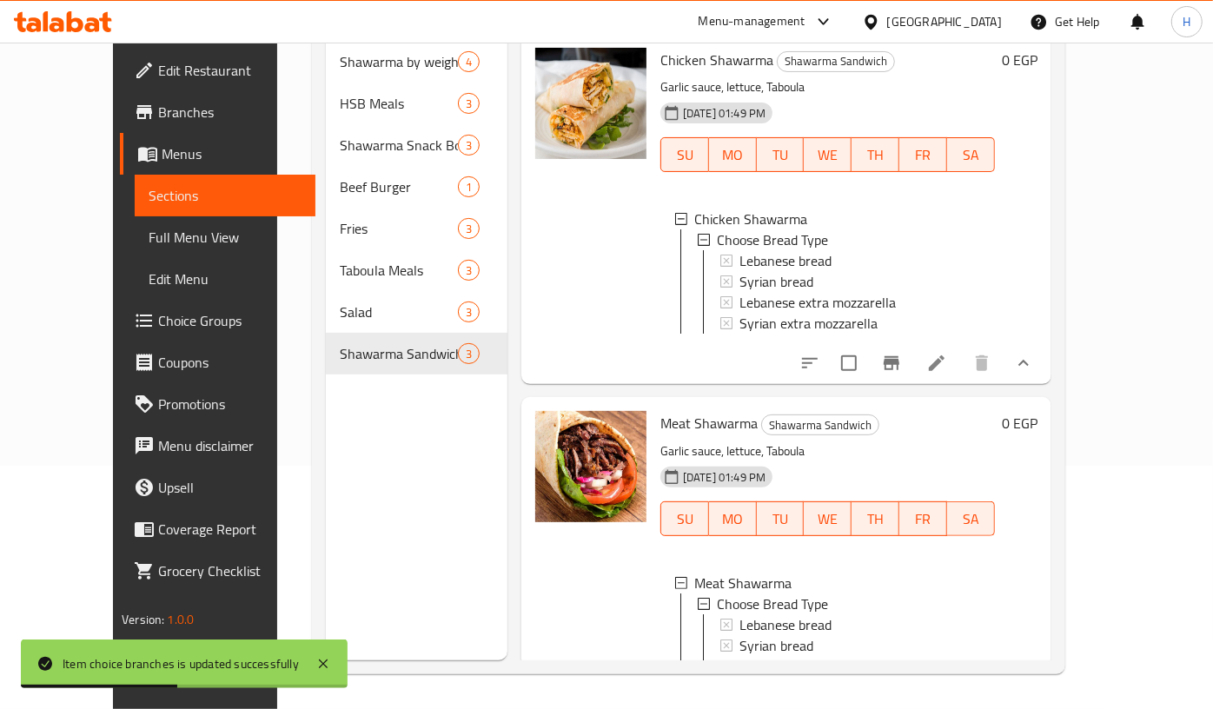
click at [780, 250] on span "Lebanese bread" at bounding box center [786, 260] width 92 height 21
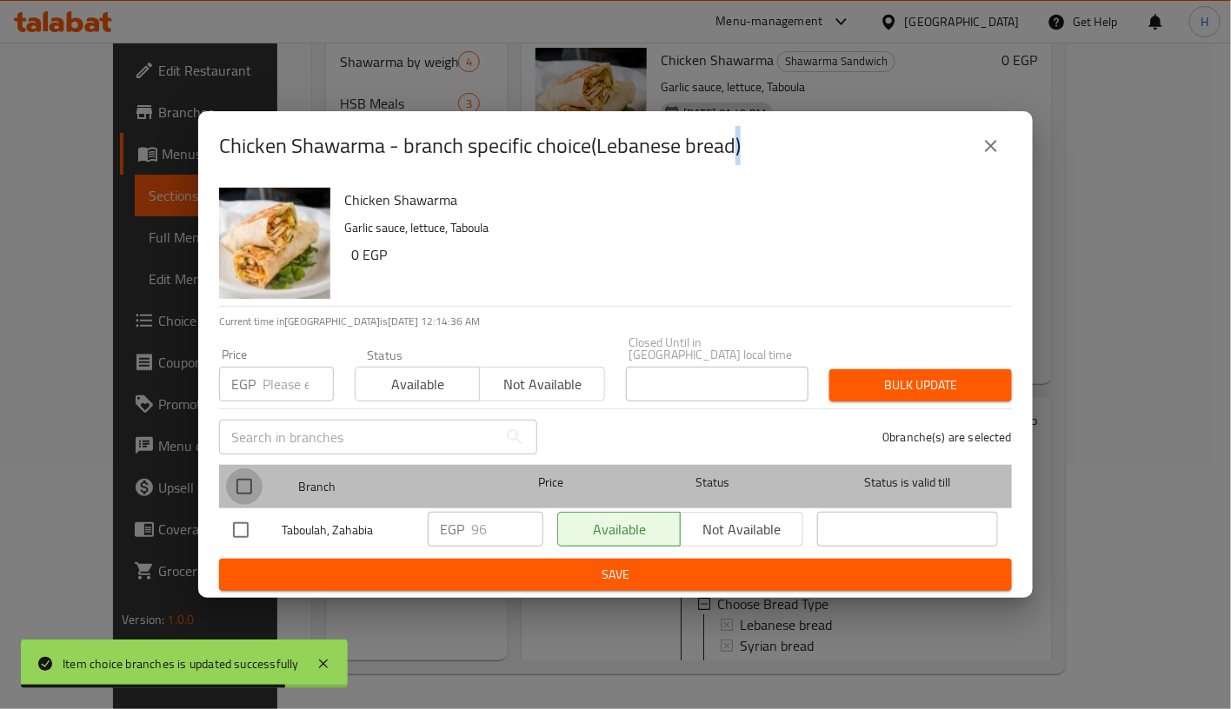
click at [251, 473] on input "checkbox" at bounding box center [244, 486] width 37 height 37
checkbox input "true"
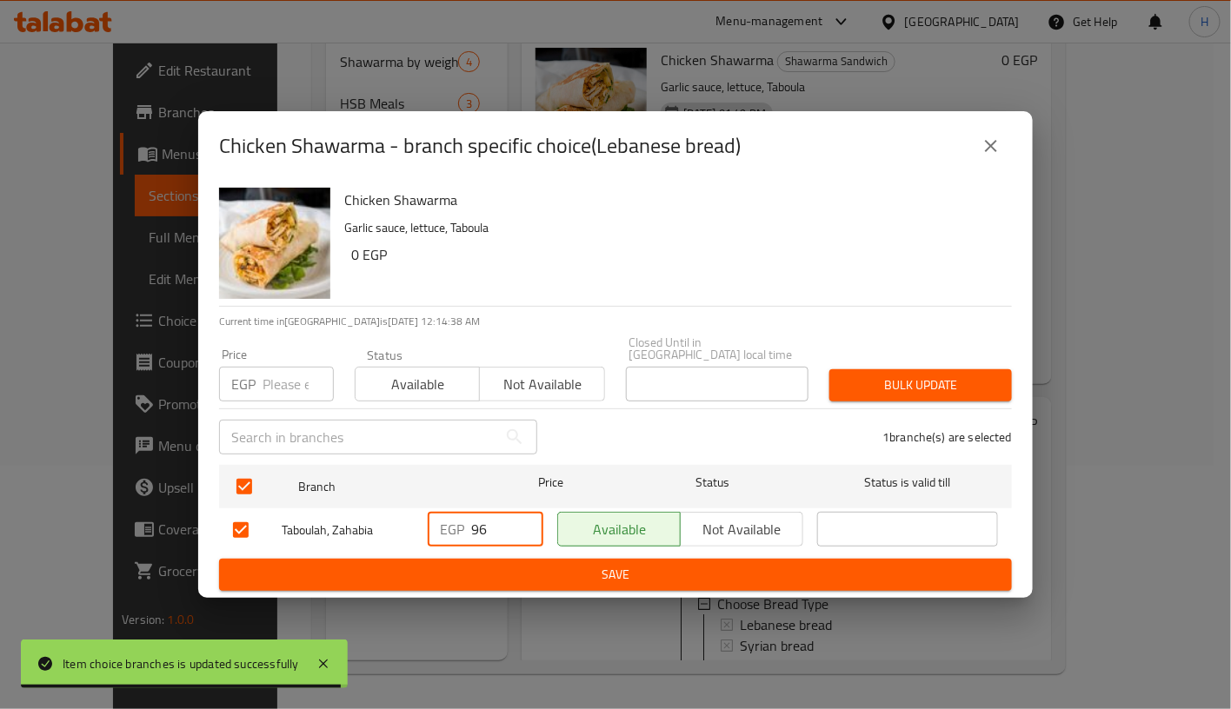
drag, startPoint x: 498, startPoint y: 524, endPoint x: 455, endPoint y: 524, distance: 42.6
click at [455, 524] on div "EGP 96 ​" at bounding box center [486, 529] width 116 height 35
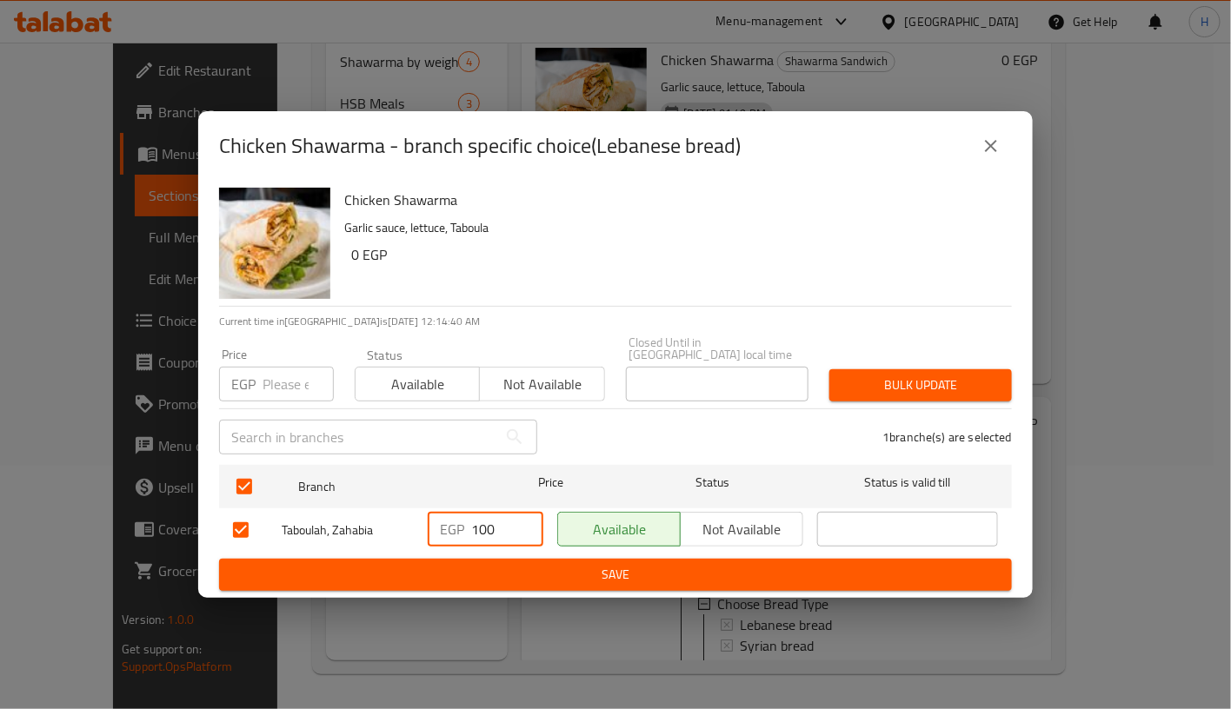
type input "100"
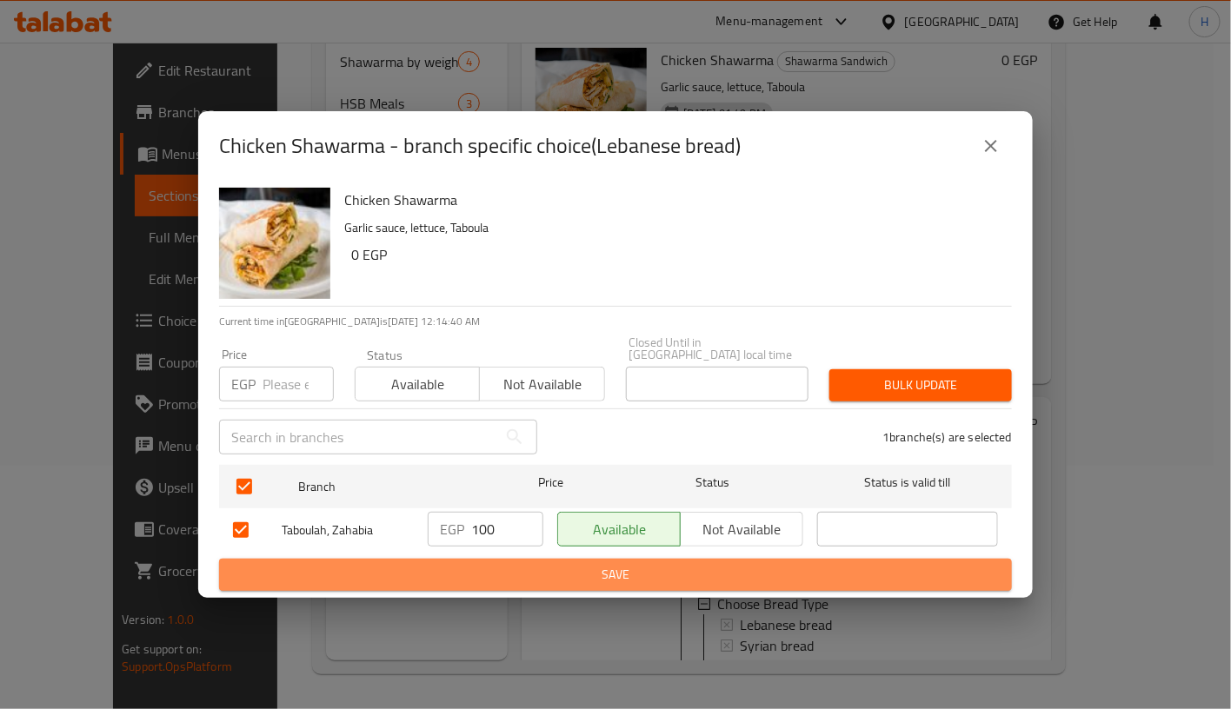
click at [551, 564] on span "Save" at bounding box center [615, 575] width 765 height 22
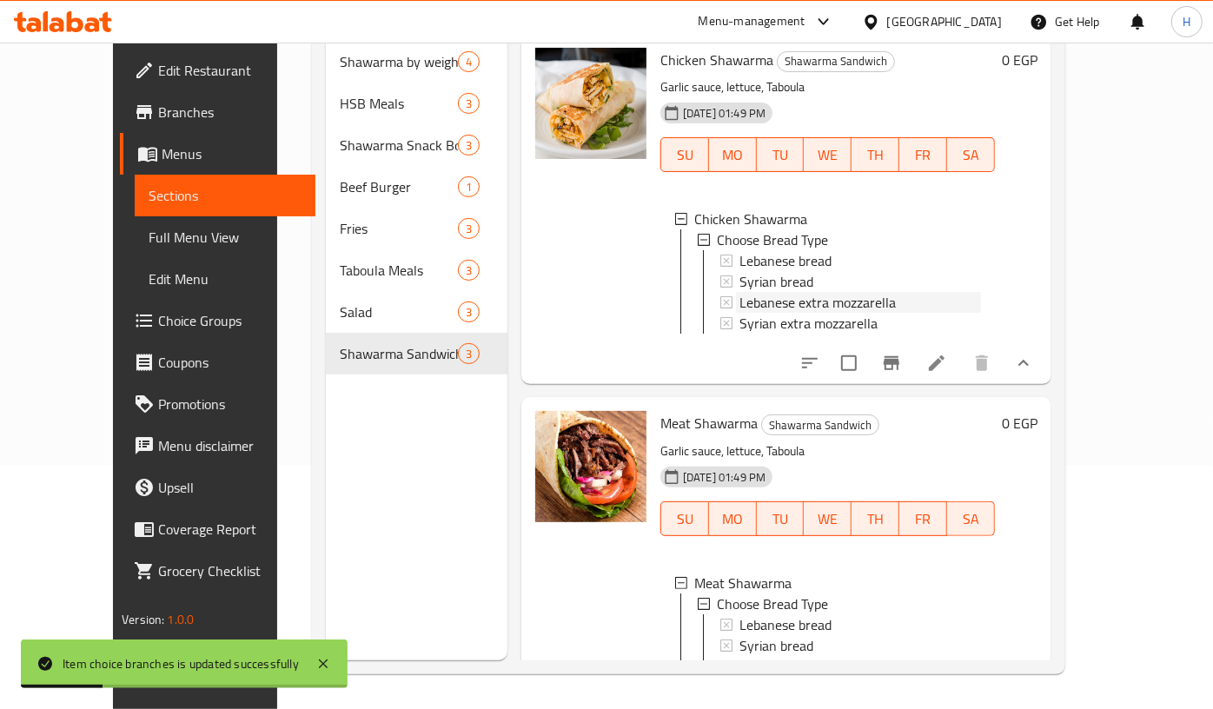
click at [849, 292] on span "Lebanese extra mozzarella" at bounding box center [818, 302] width 156 height 21
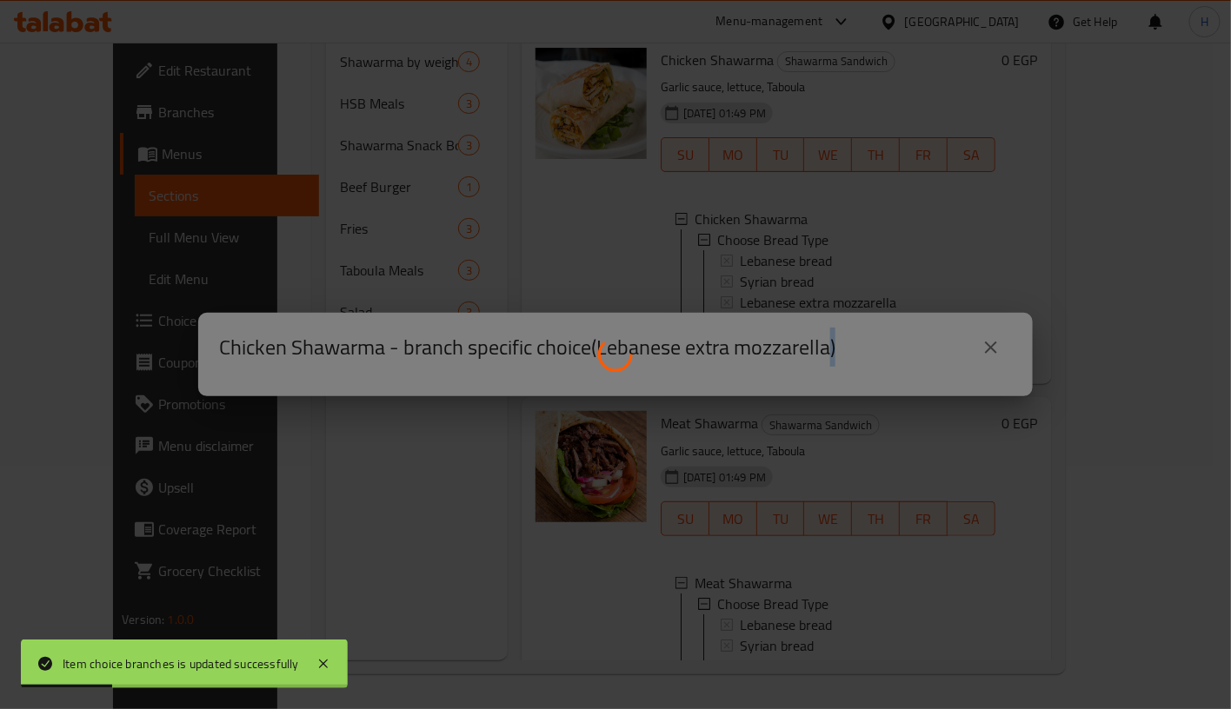
click at [849, 280] on div at bounding box center [615, 354] width 1231 height 709
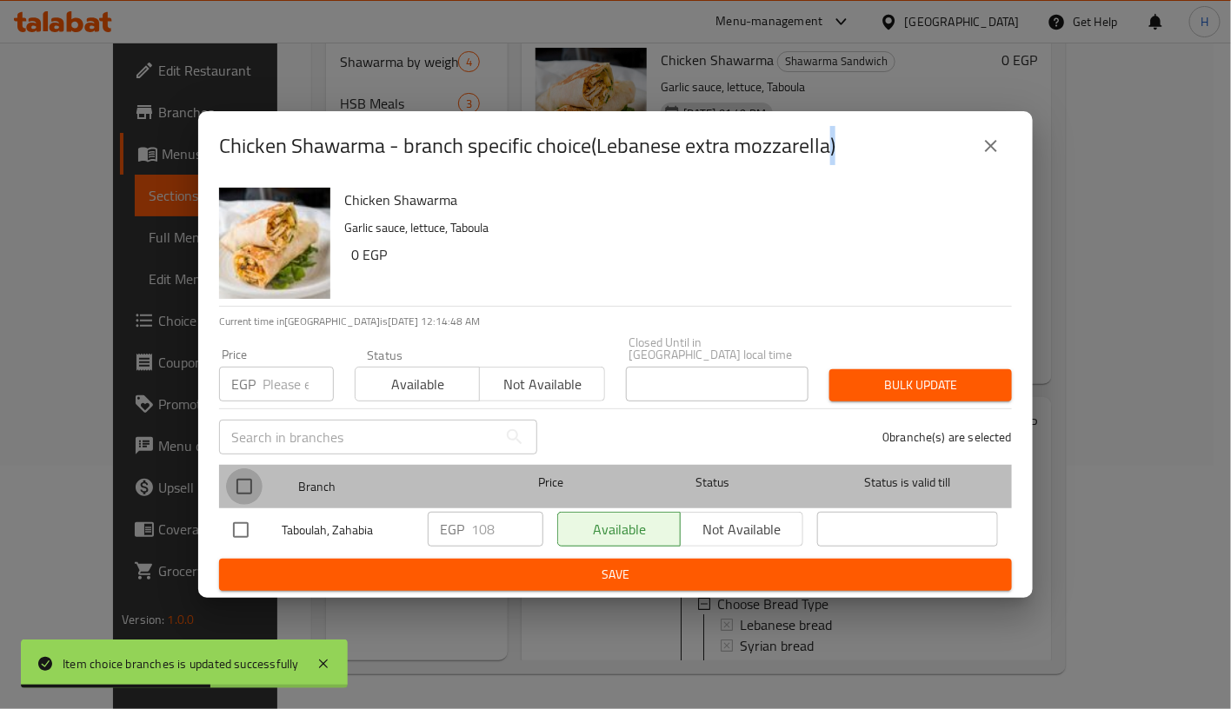
click at [256, 483] on input "checkbox" at bounding box center [244, 486] width 37 height 37
checkbox input "true"
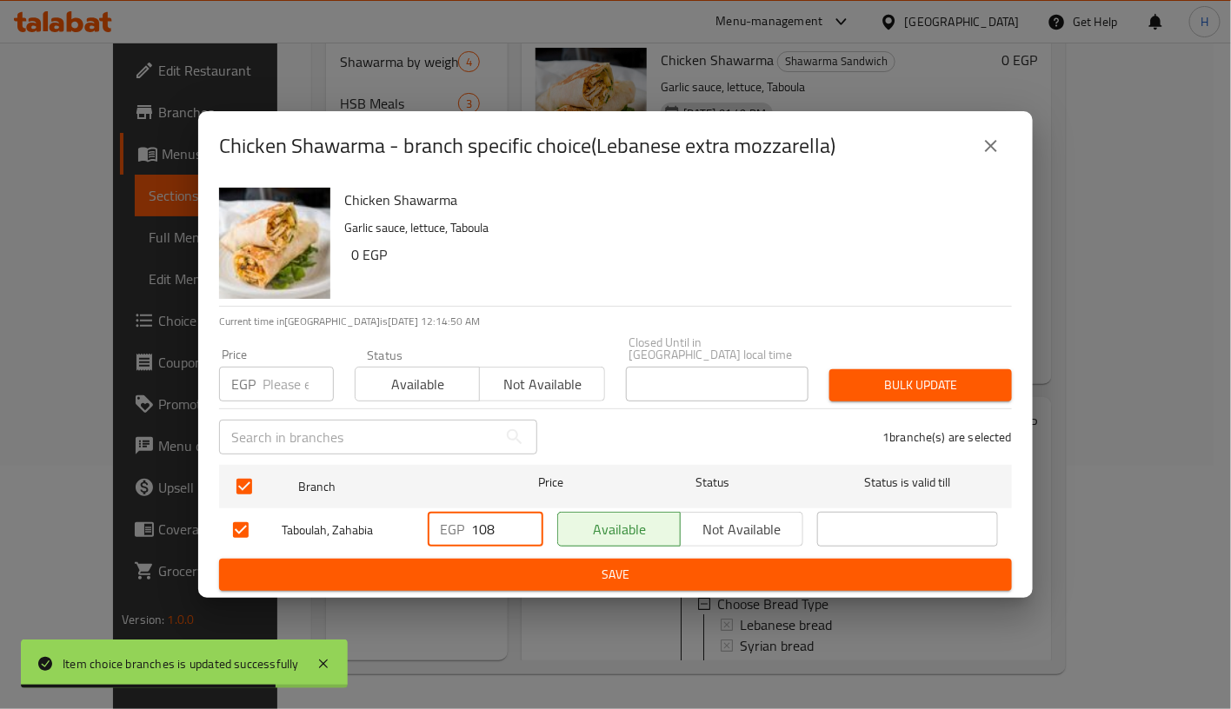
drag, startPoint x: 480, startPoint y: 516, endPoint x: 520, endPoint y: 516, distance: 40.0
click at [520, 516] on input "108" at bounding box center [507, 529] width 72 height 35
type input "110"
click at [641, 566] on span "Save" at bounding box center [615, 575] width 765 height 22
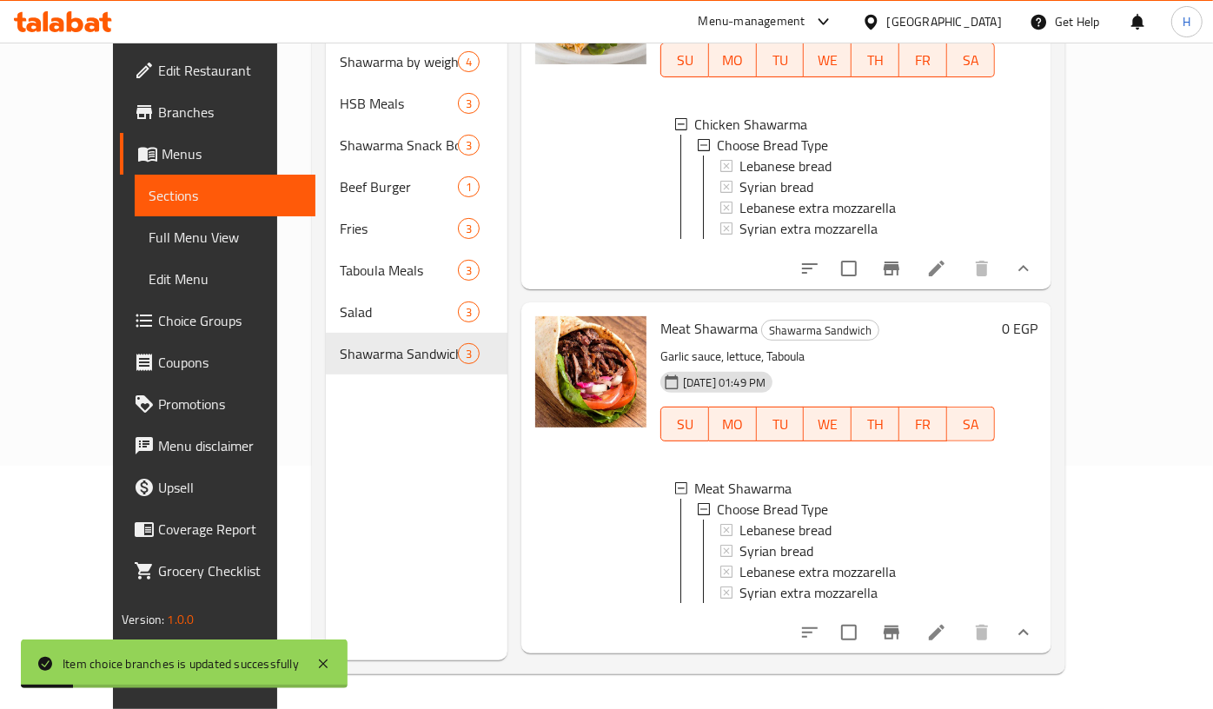
scroll to position [125, 0]
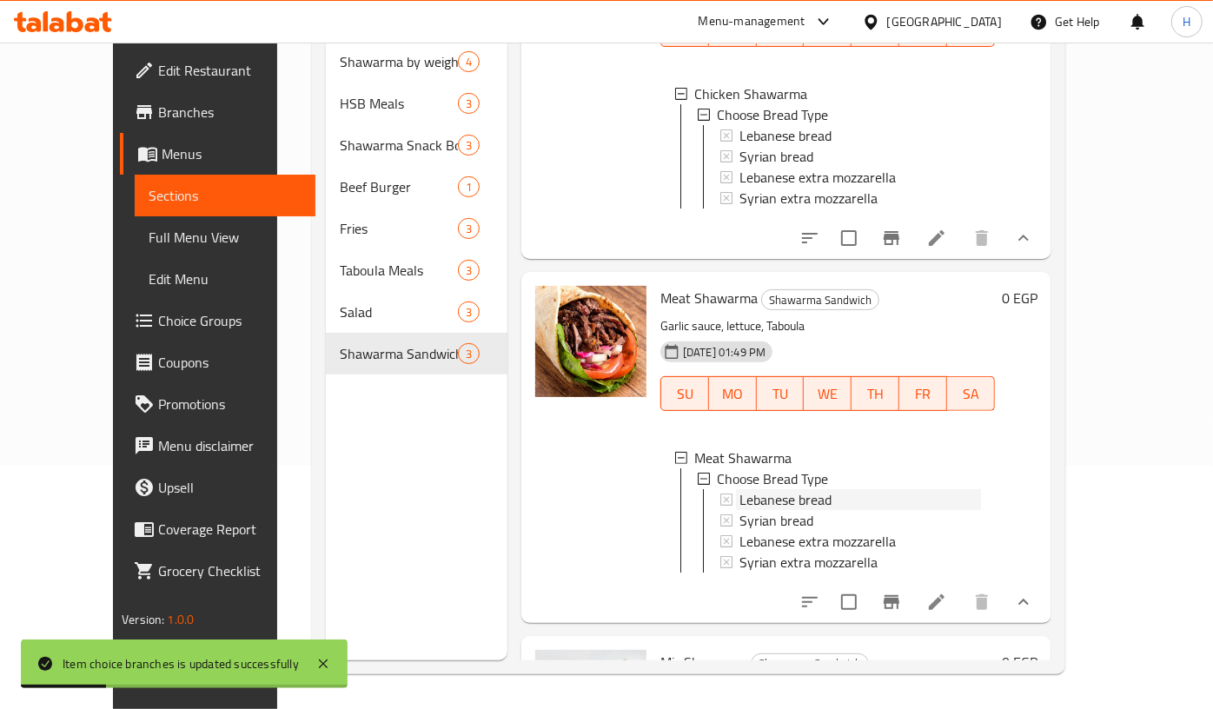
click at [780, 492] on span "Lebanese bread" at bounding box center [786, 499] width 92 height 21
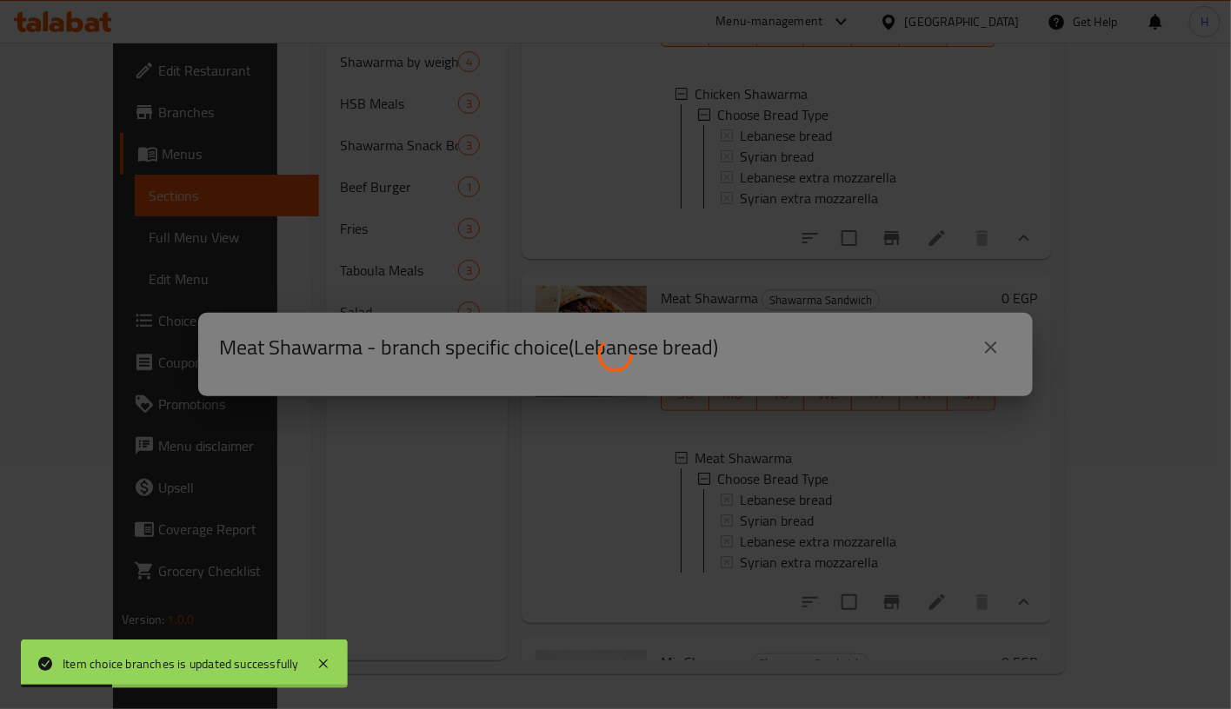
click at [780, 492] on div at bounding box center [615, 354] width 1231 height 709
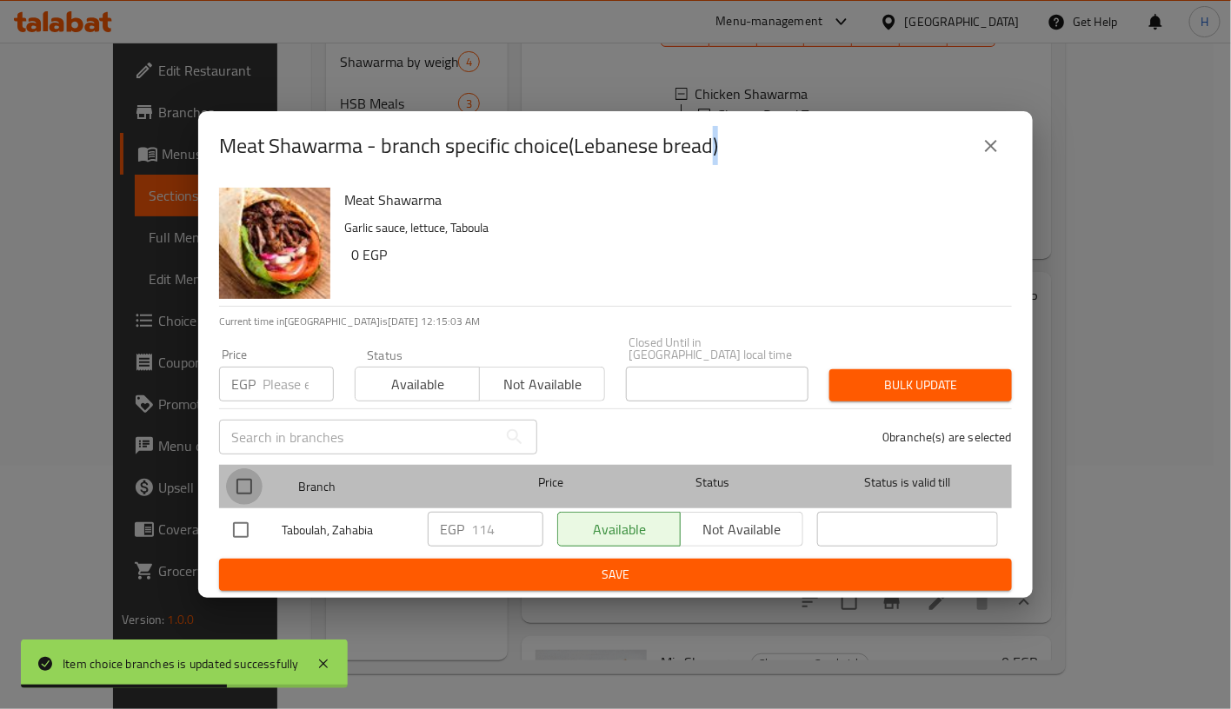
click at [242, 477] on input "checkbox" at bounding box center [244, 486] width 37 height 37
checkbox input "true"
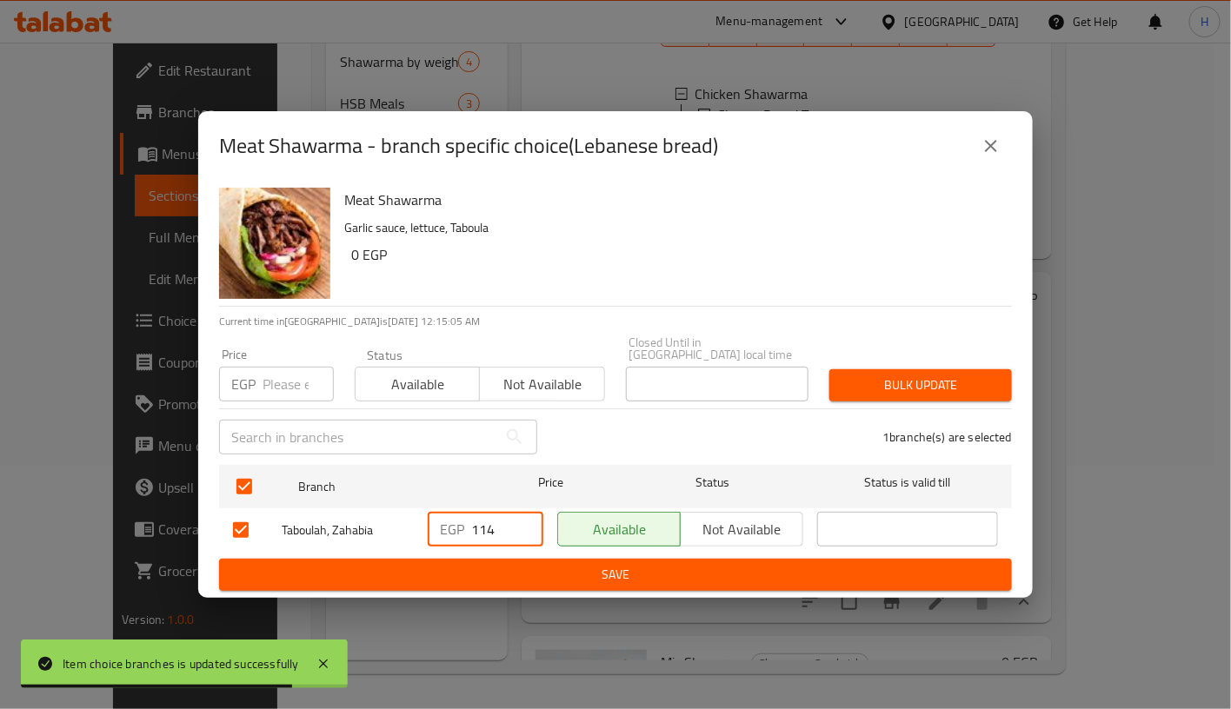
drag, startPoint x: 484, startPoint y: 519, endPoint x: 521, endPoint y: 518, distance: 36.5
click at [521, 518] on input "114" at bounding box center [507, 529] width 72 height 35
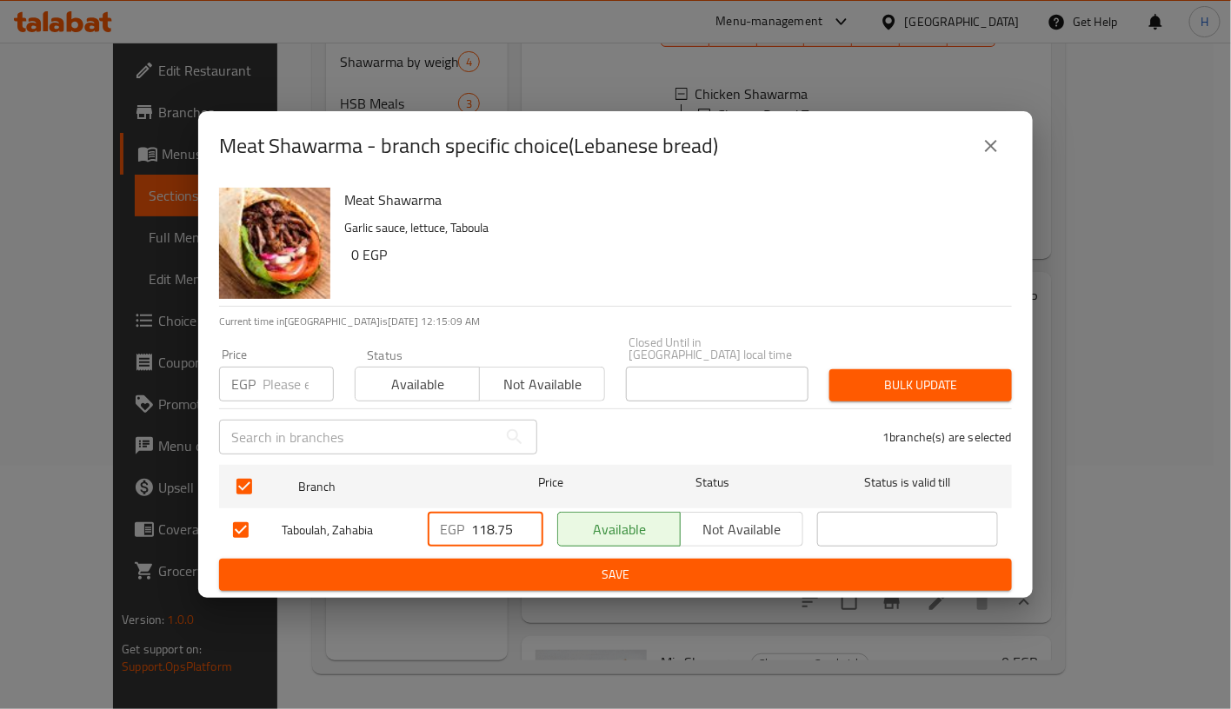
type input "118.75"
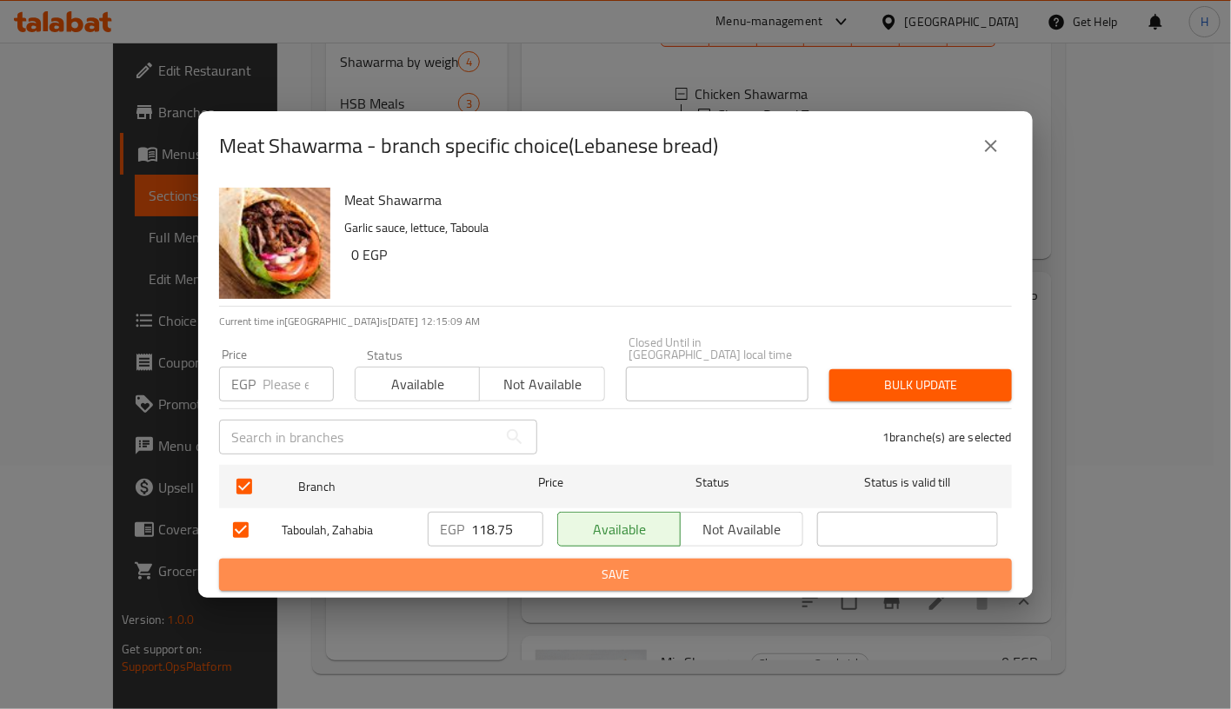
click at [612, 564] on span "Save" at bounding box center [615, 575] width 765 height 22
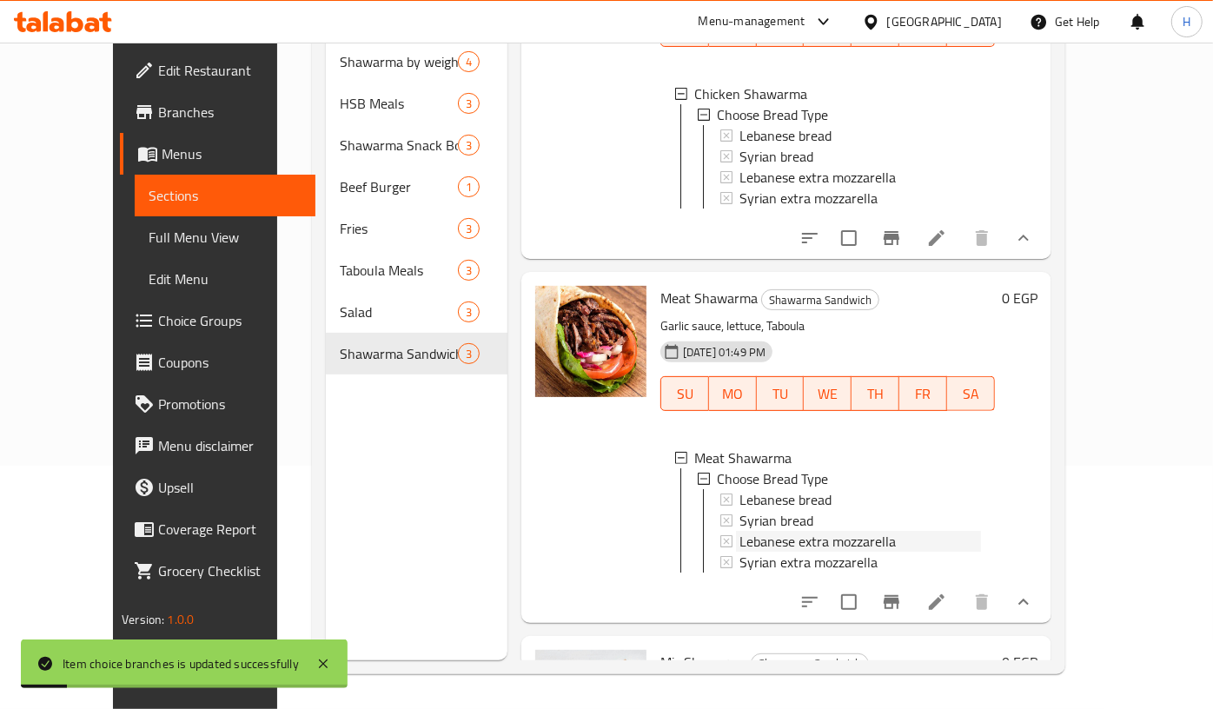
click at [837, 531] on span "Lebanese extra mozzarella" at bounding box center [818, 541] width 156 height 21
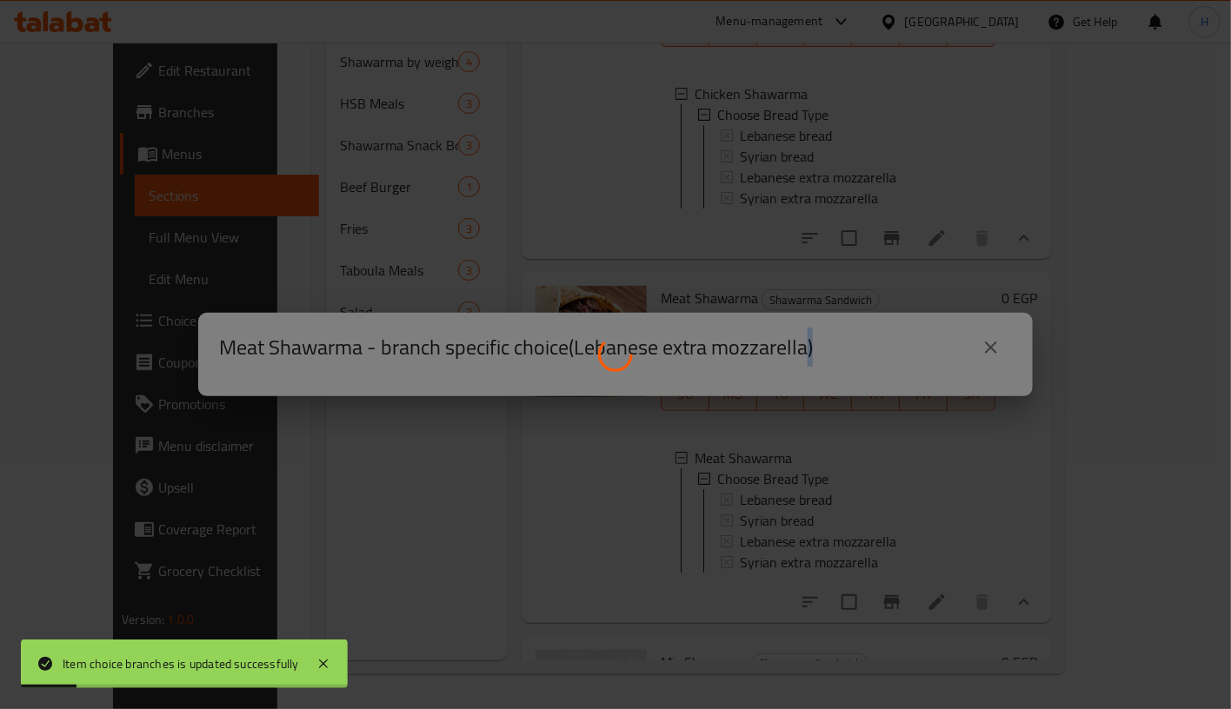
click at [837, 528] on div at bounding box center [615, 354] width 1231 height 709
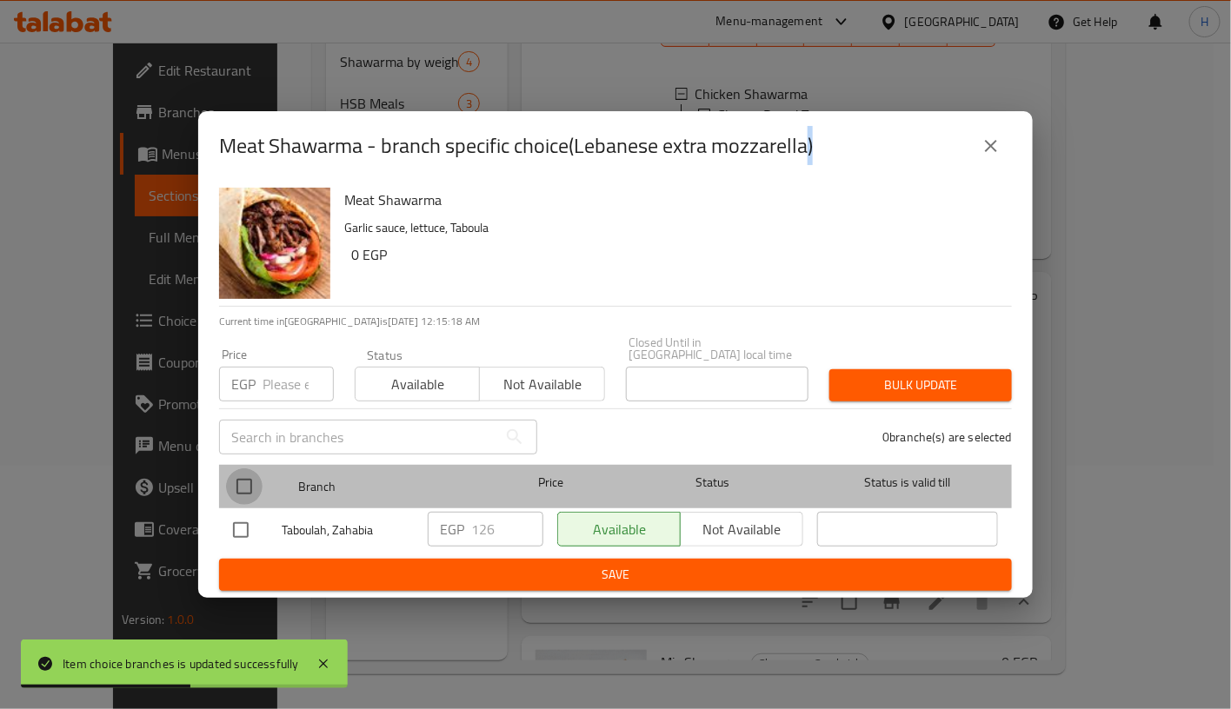
click at [248, 482] on input "checkbox" at bounding box center [244, 486] width 37 height 37
checkbox input "true"
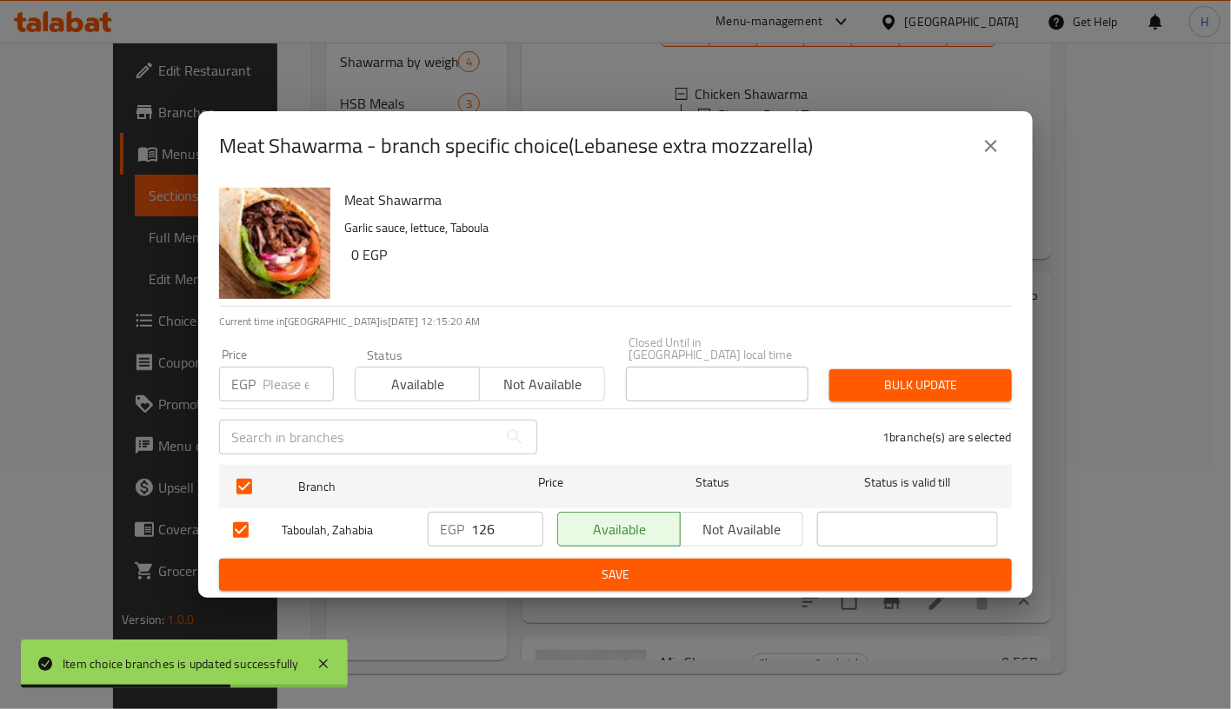
click at [490, 521] on input "126" at bounding box center [507, 529] width 72 height 35
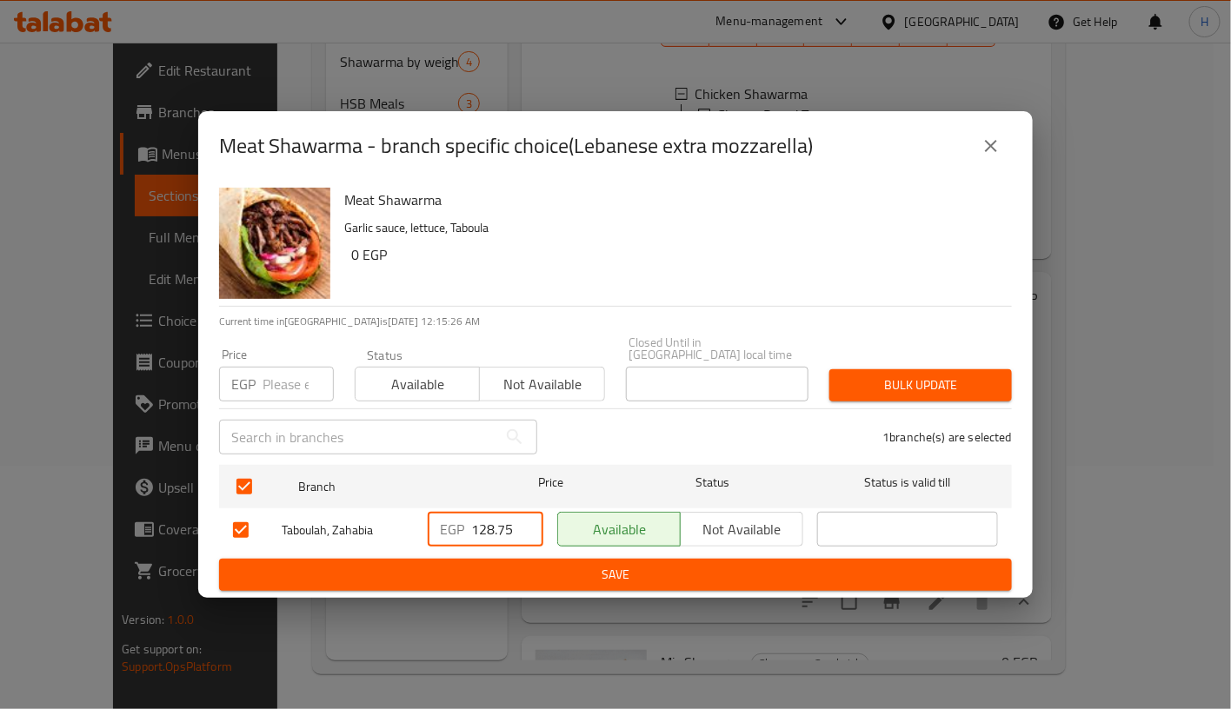
type input "128.75"
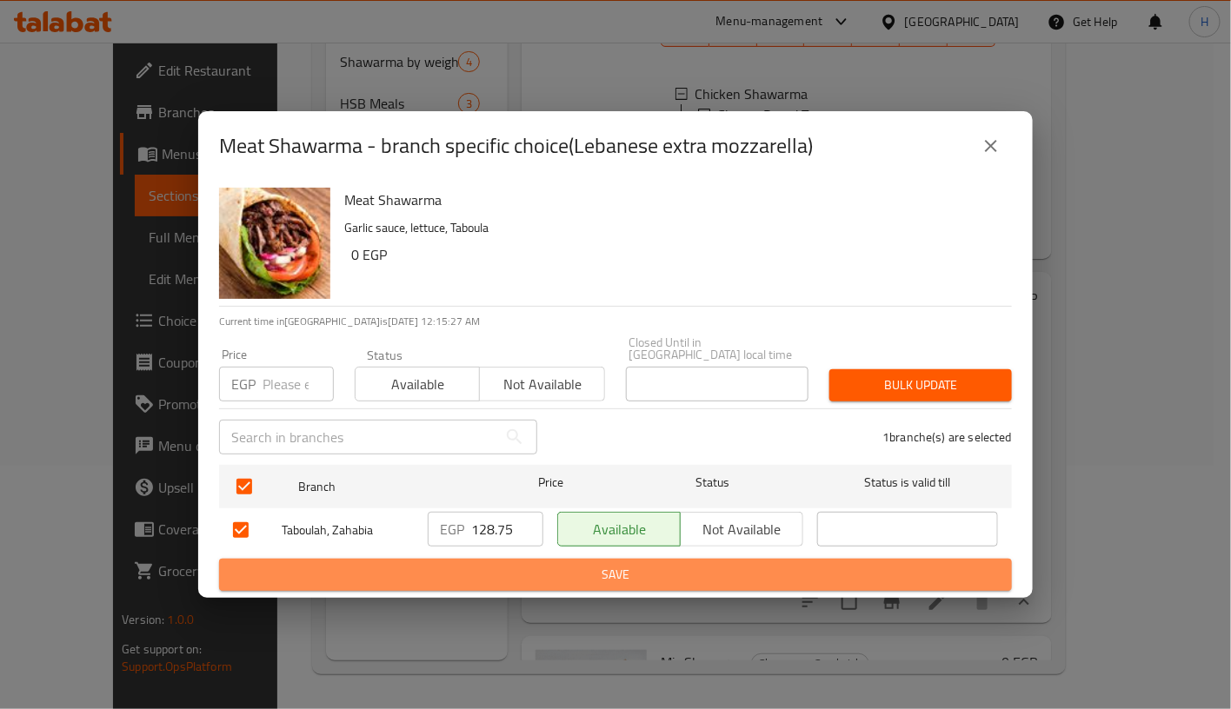
click at [659, 566] on span "Save" at bounding box center [615, 575] width 765 height 22
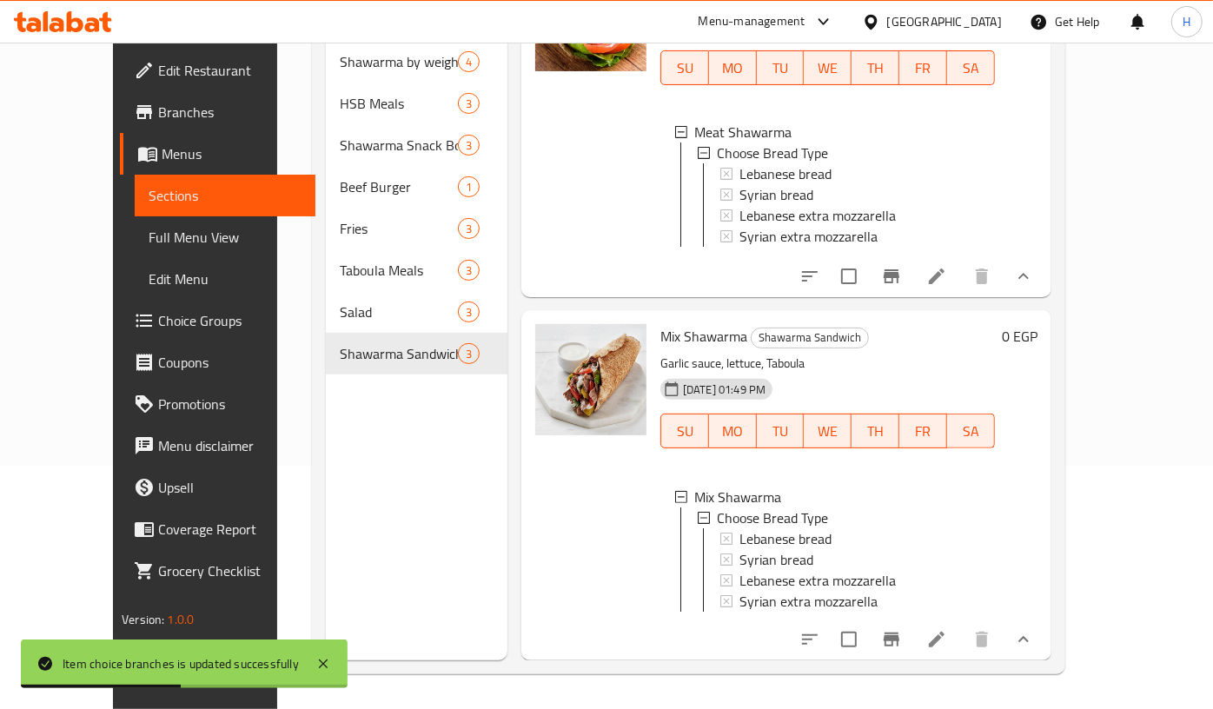
scroll to position [478, 0]
click at [849, 528] on div "Lebanese bread" at bounding box center [861, 538] width 242 height 21
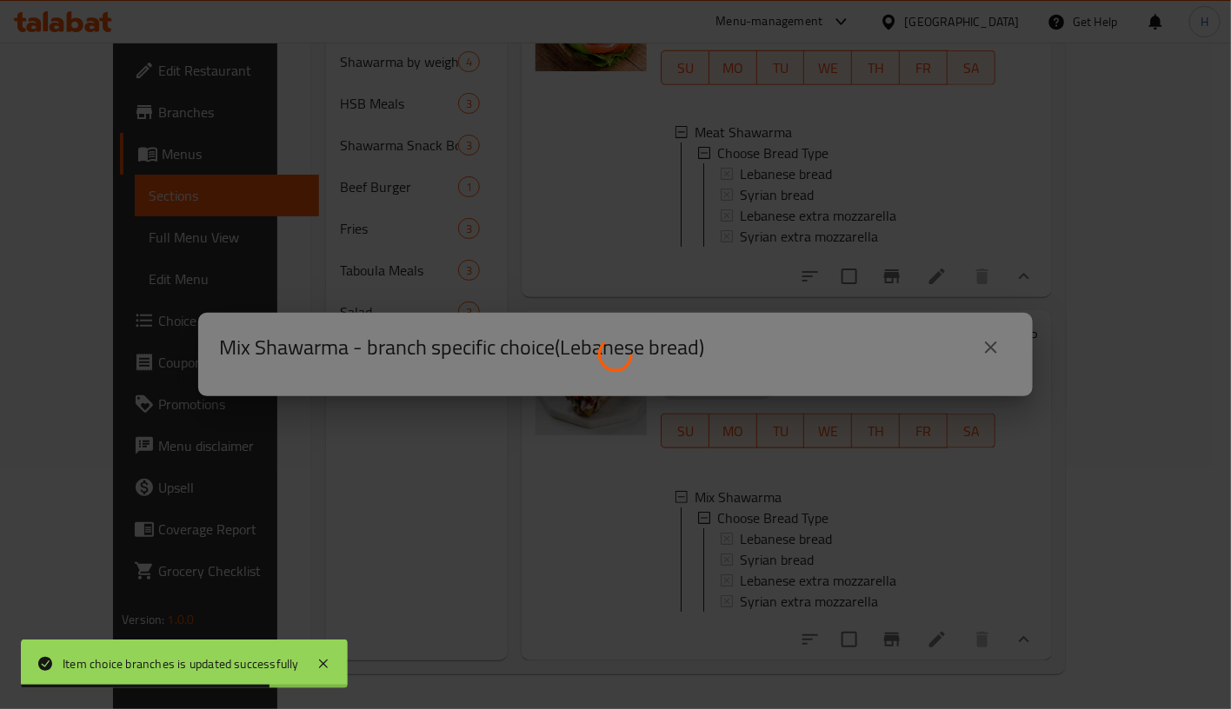
click at [849, 521] on div at bounding box center [615, 354] width 1231 height 709
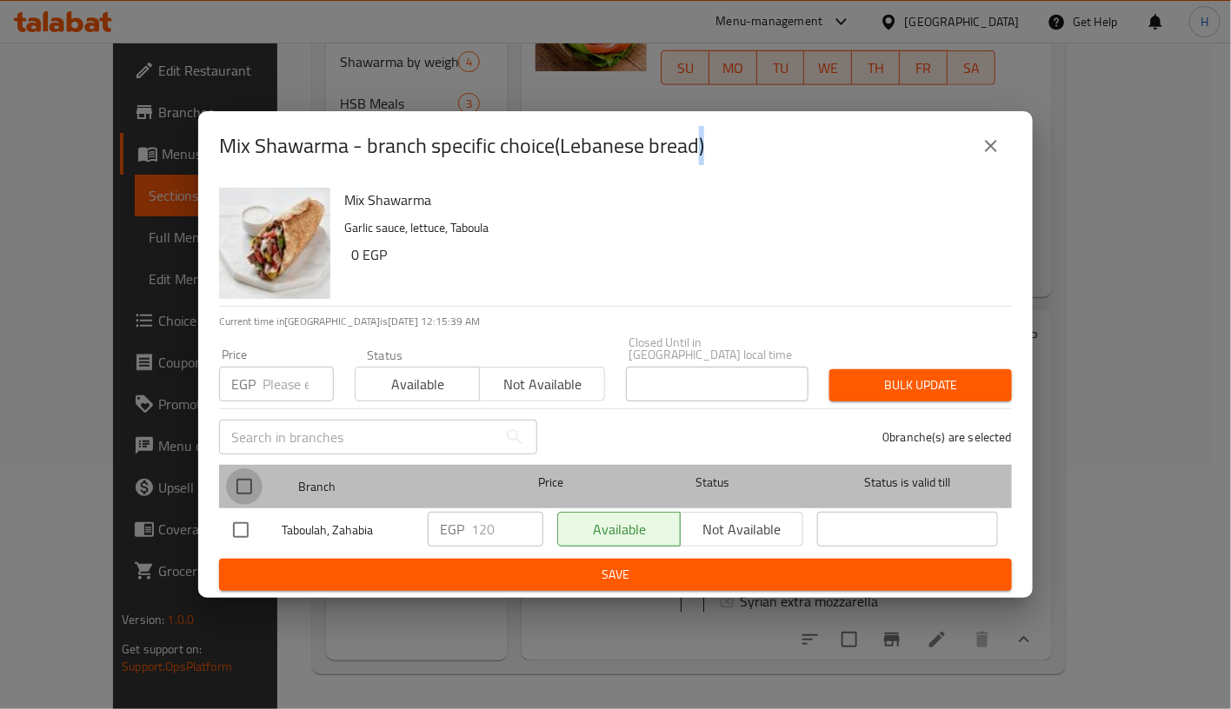
click at [232, 482] on input "checkbox" at bounding box center [244, 486] width 37 height 37
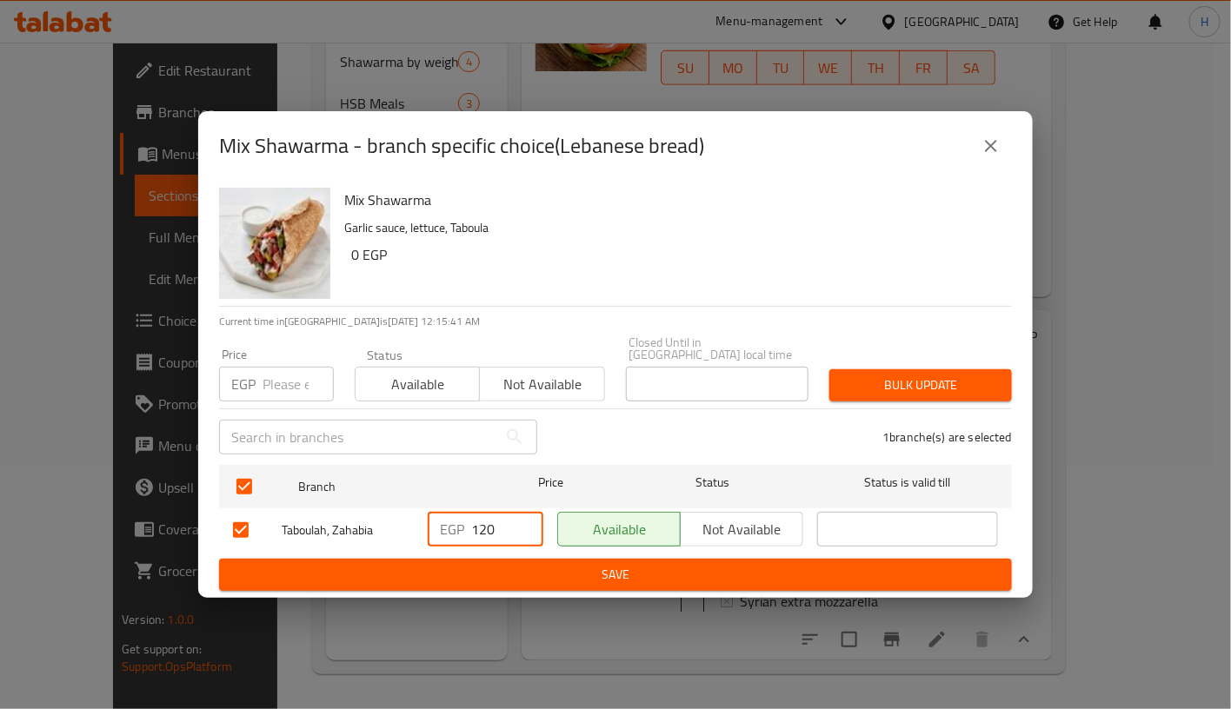
drag, startPoint x: 488, startPoint y: 520, endPoint x: 510, endPoint y: 523, distance: 22.9
click at [510, 523] on input "120" at bounding box center [507, 529] width 72 height 35
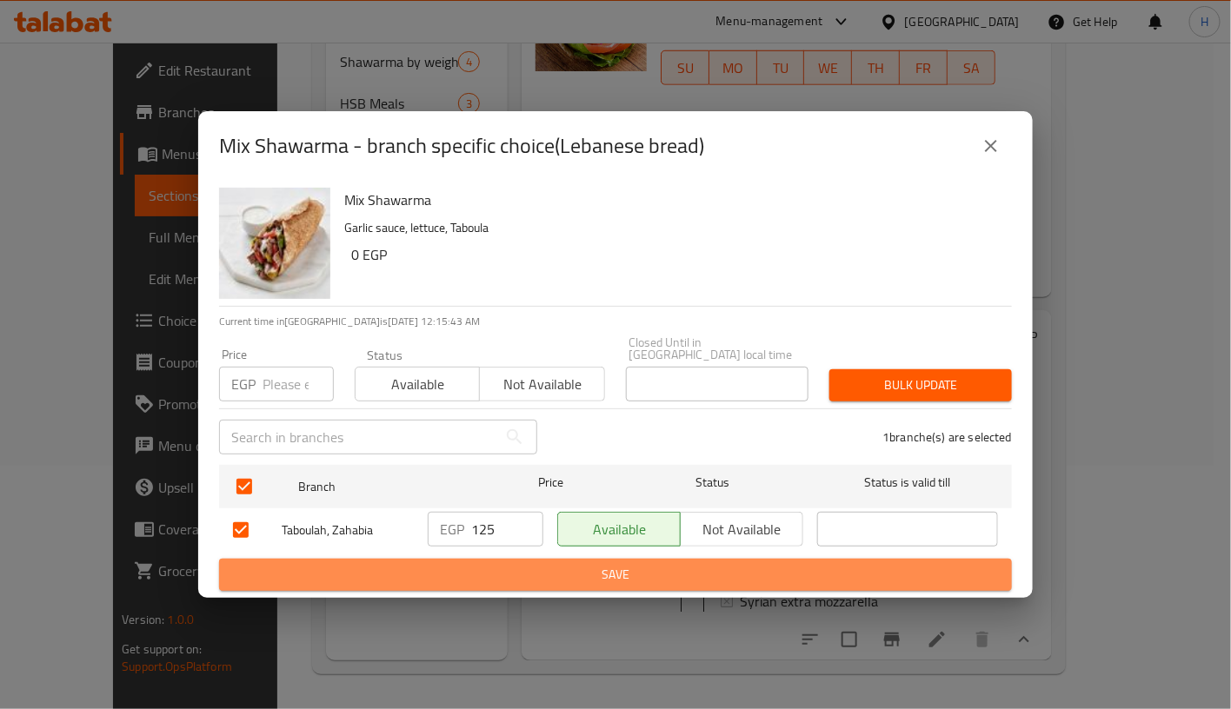
click at [594, 566] on span "Save" at bounding box center [615, 575] width 765 height 22
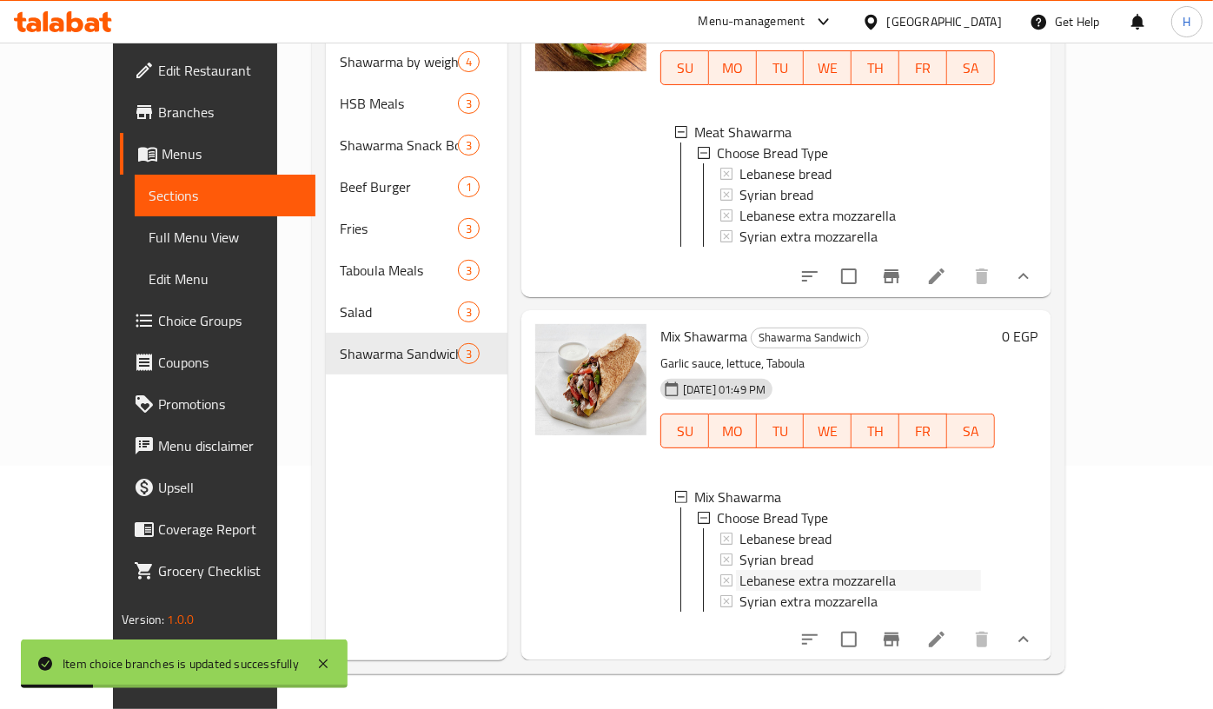
click at [909, 570] on div "Lebanese extra mozzarella" at bounding box center [861, 580] width 242 height 21
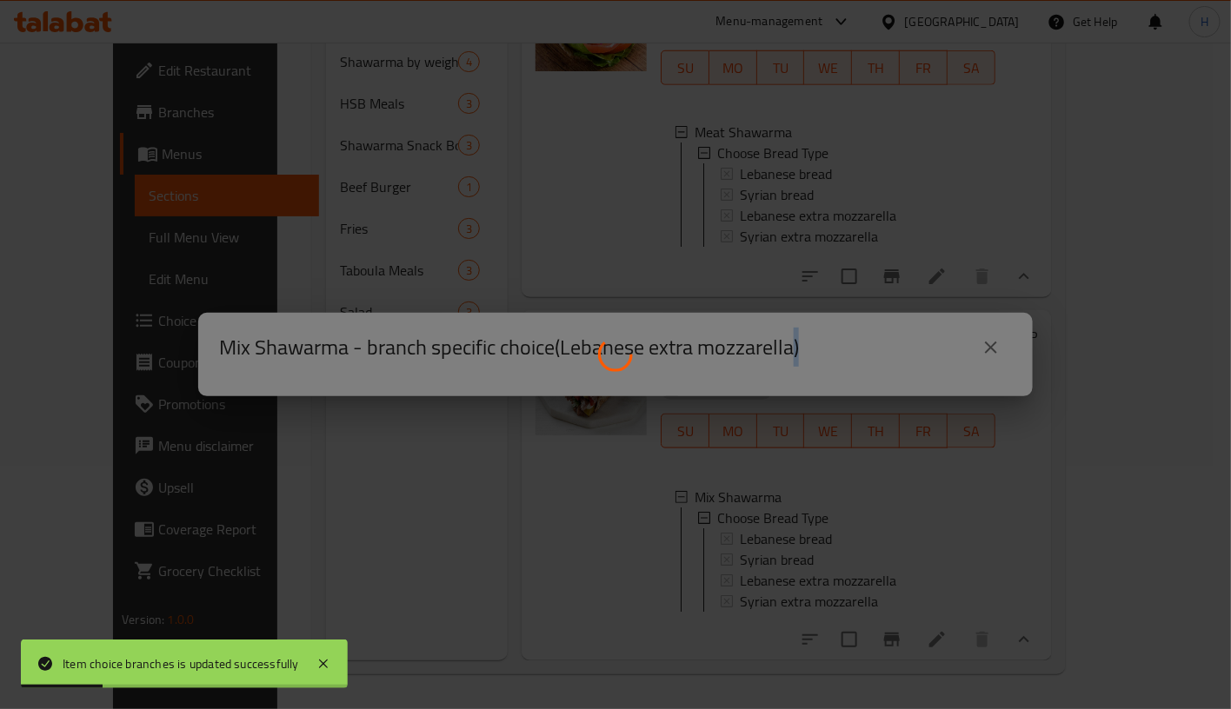
click at [909, 563] on div at bounding box center [615, 354] width 1231 height 709
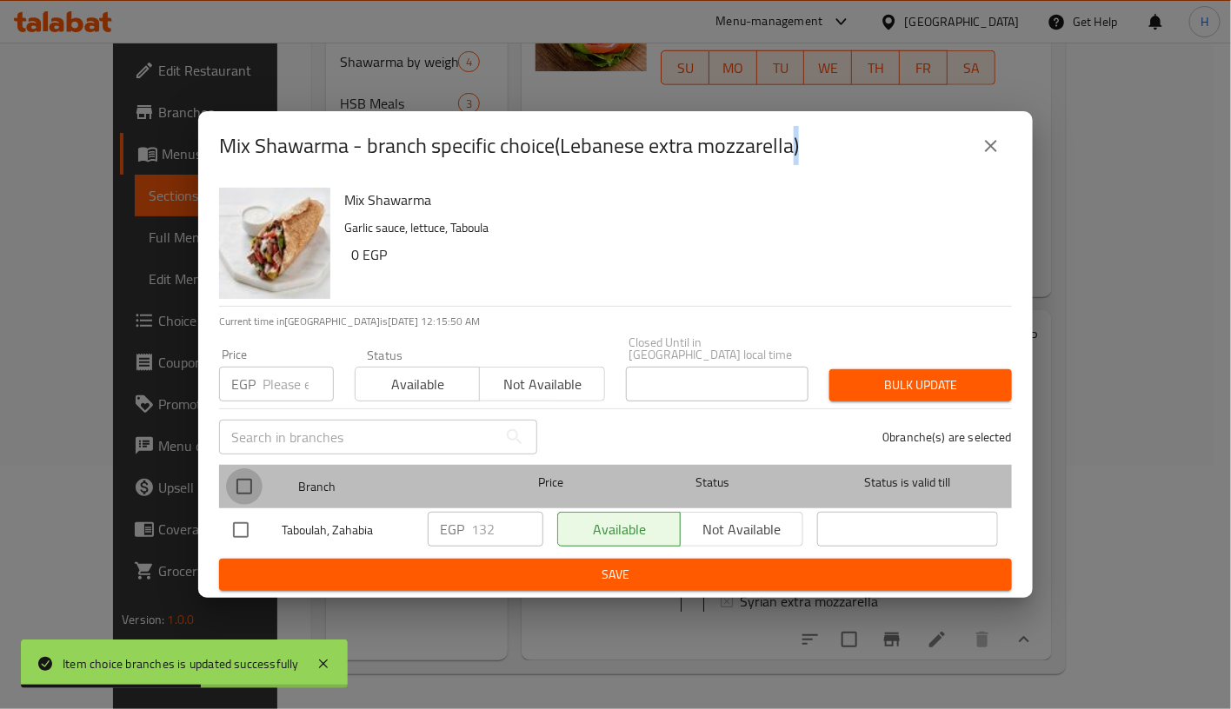
click at [237, 479] on input "checkbox" at bounding box center [244, 486] width 37 height 37
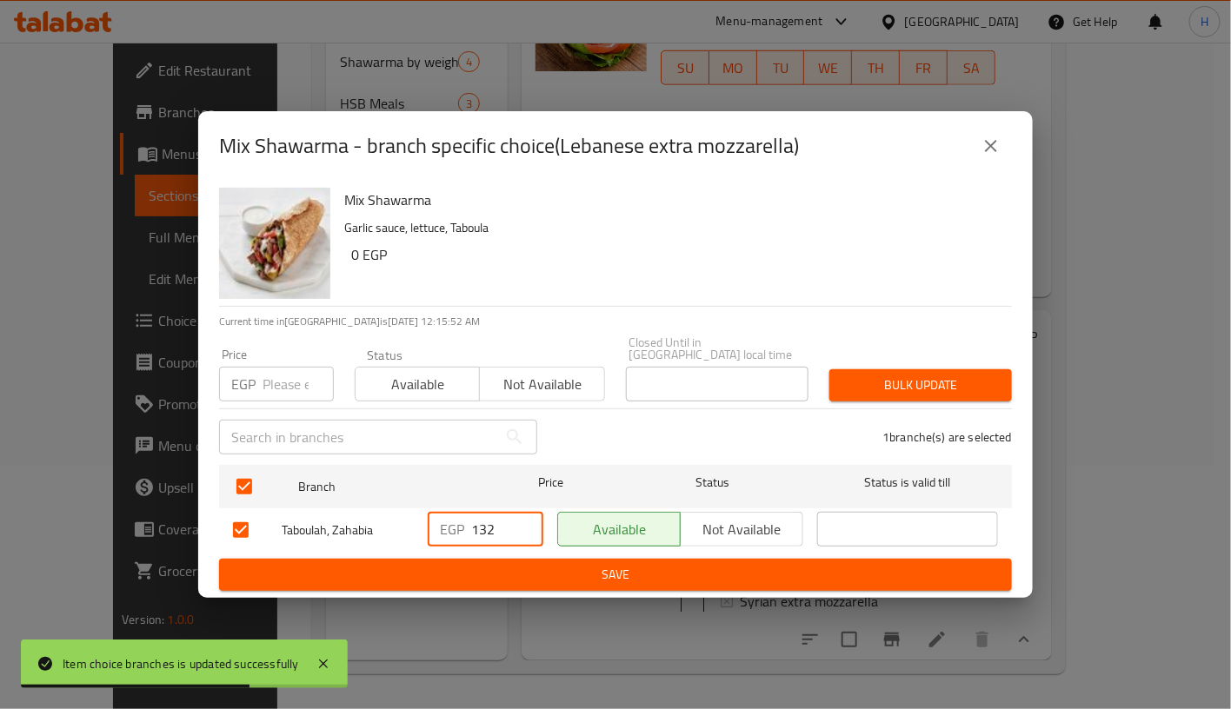
drag, startPoint x: 481, startPoint y: 518, endPoint x: 525, endPoint y: 527, distance: 45.2
click at [525, 527] on input "132" at bounding box center [507, 529] width 72 height 35
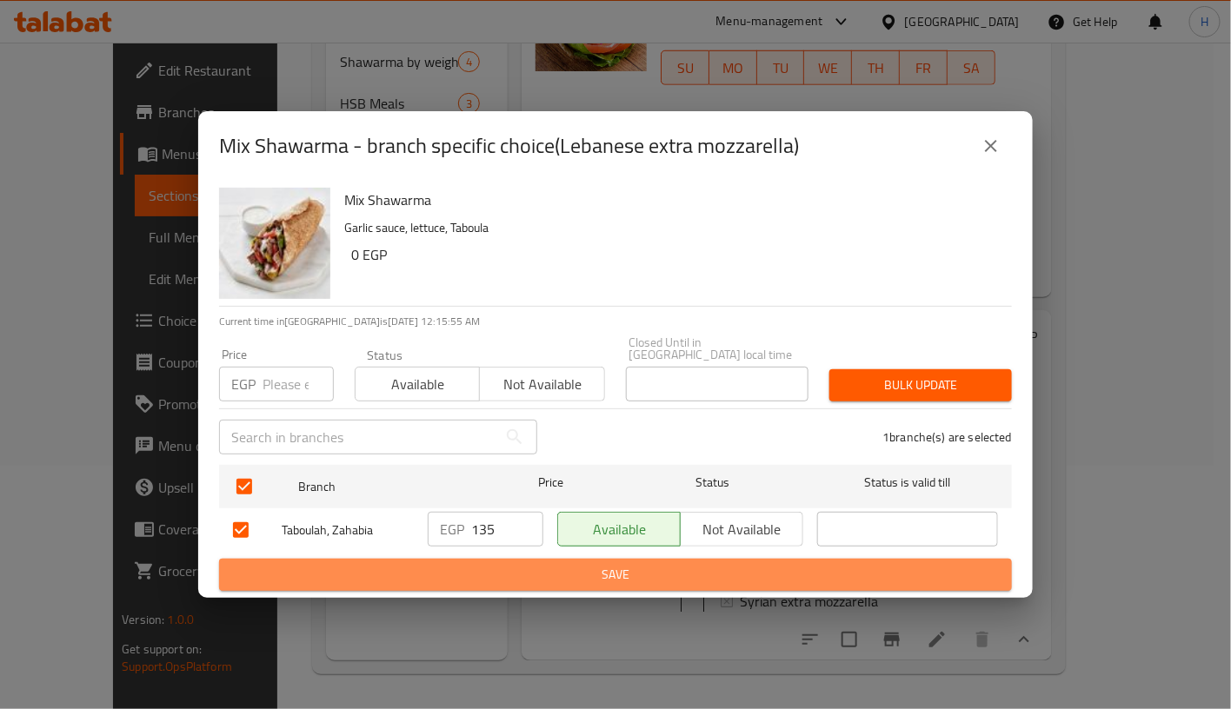
click at [694, 566] on span "Save" at bounding box center [615, 575] width 765 height 22
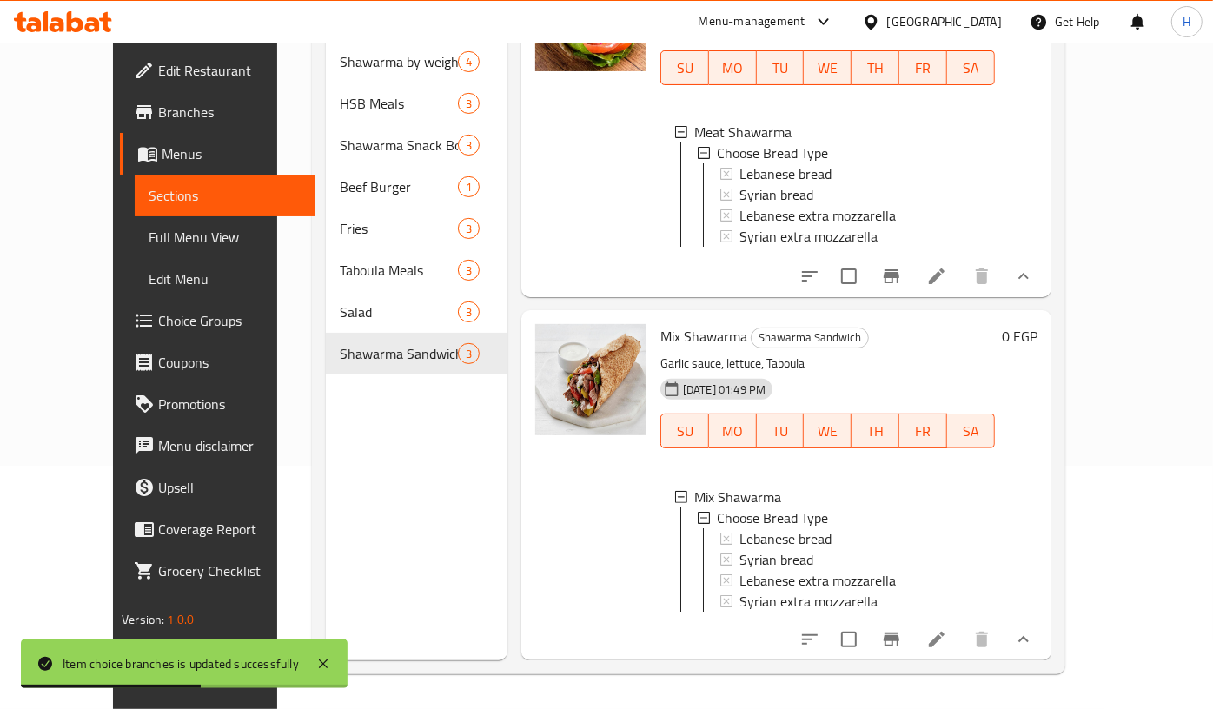
scroll to position [0, 0]
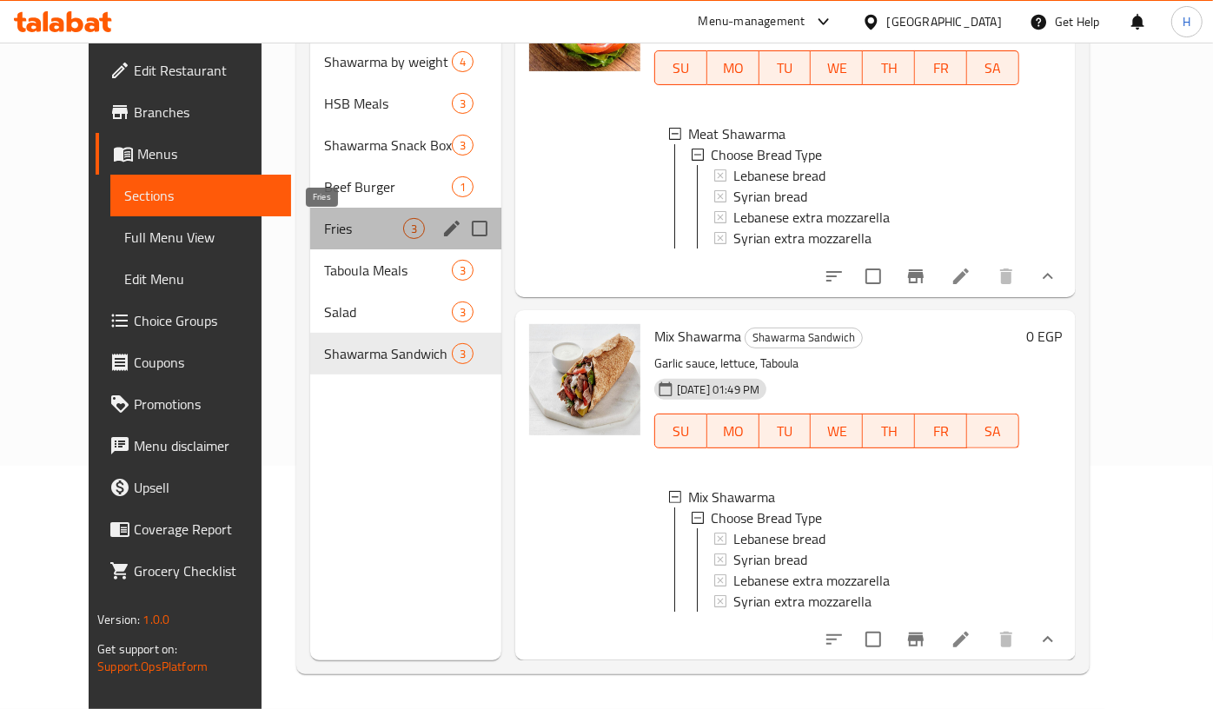
click at [324, 228] on span "Fries" at bounding box center [363, 228] width 79 height 21
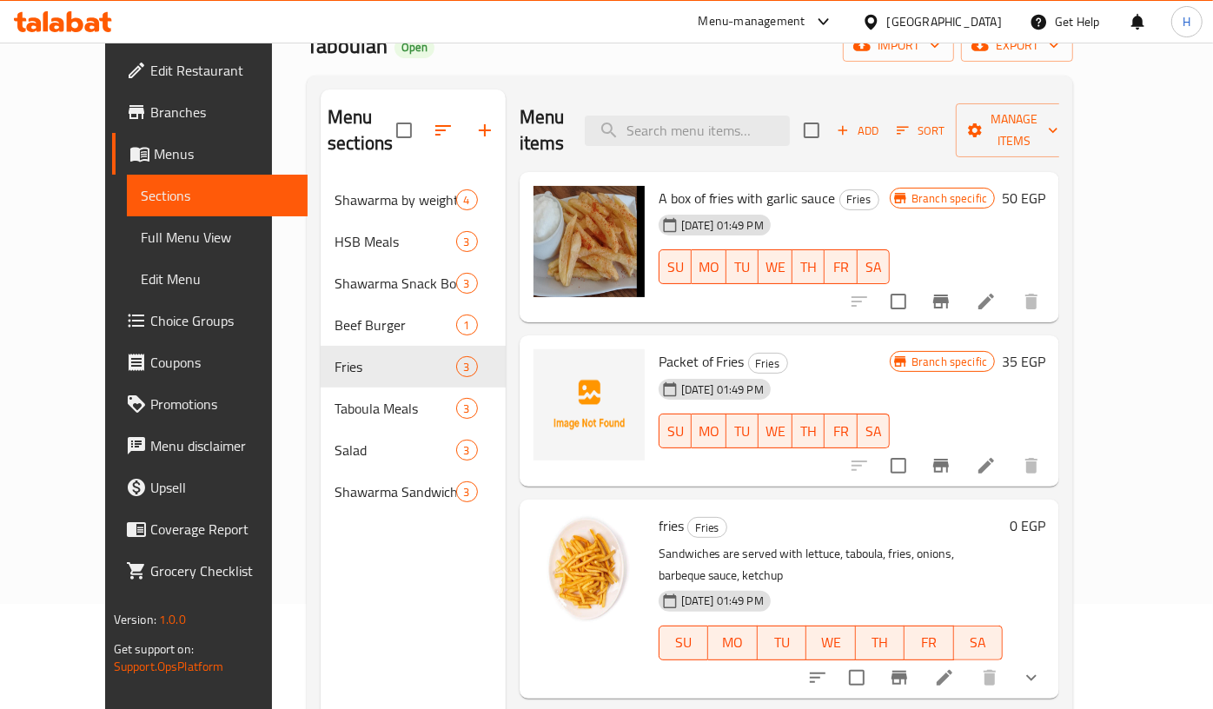
scroll to position [107, 0]
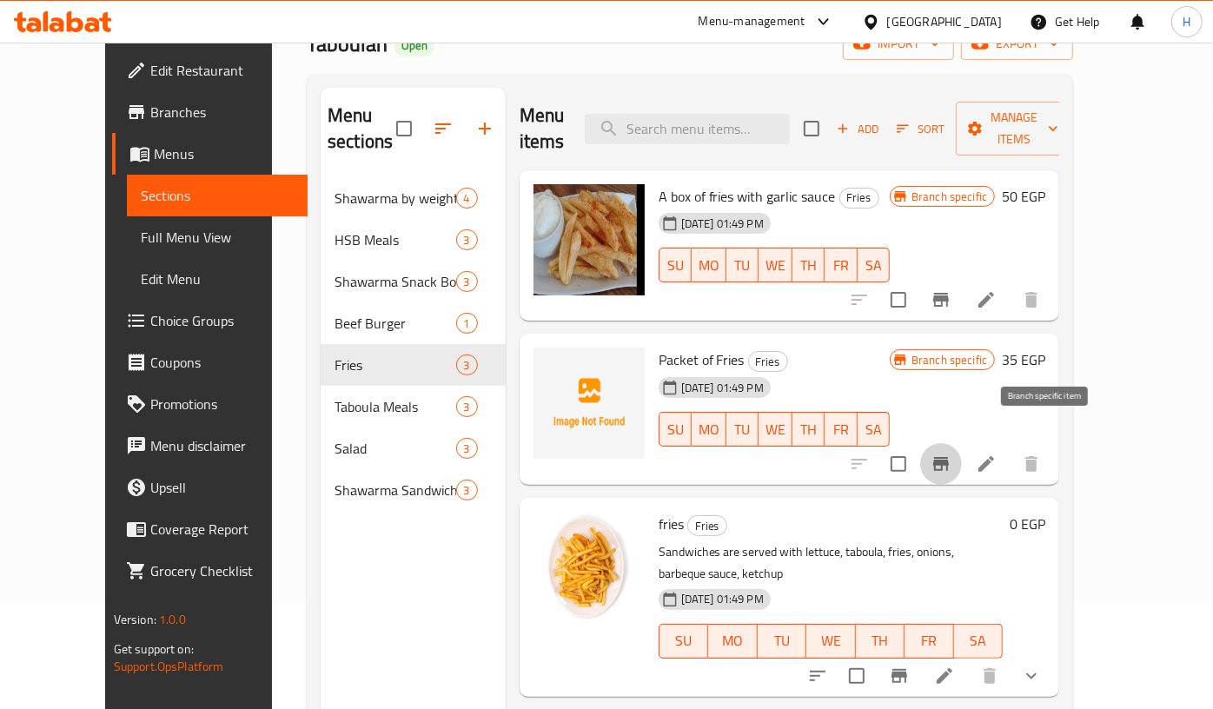
click at [949, 457] on icon "Branch-specific-item" at bounding box center [941, 464] width 16 height 14
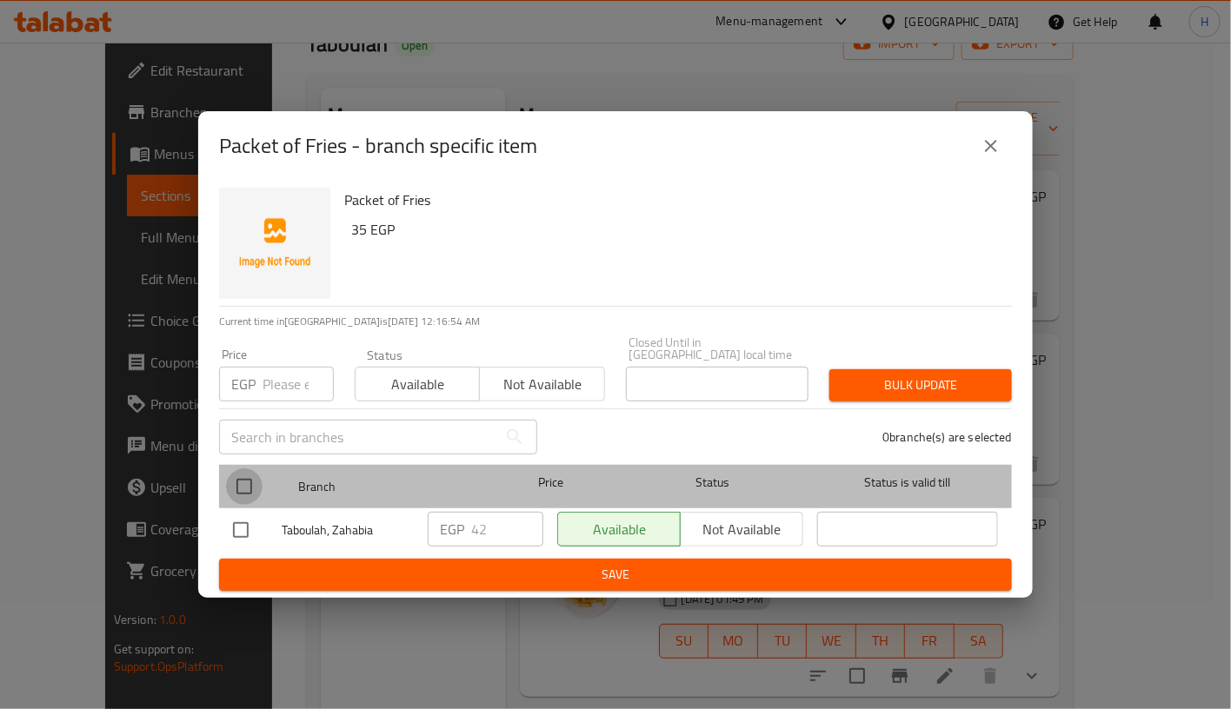
click at [242, 483] on input "checkbox" at bounding box center [244, 486] width 37 height 37
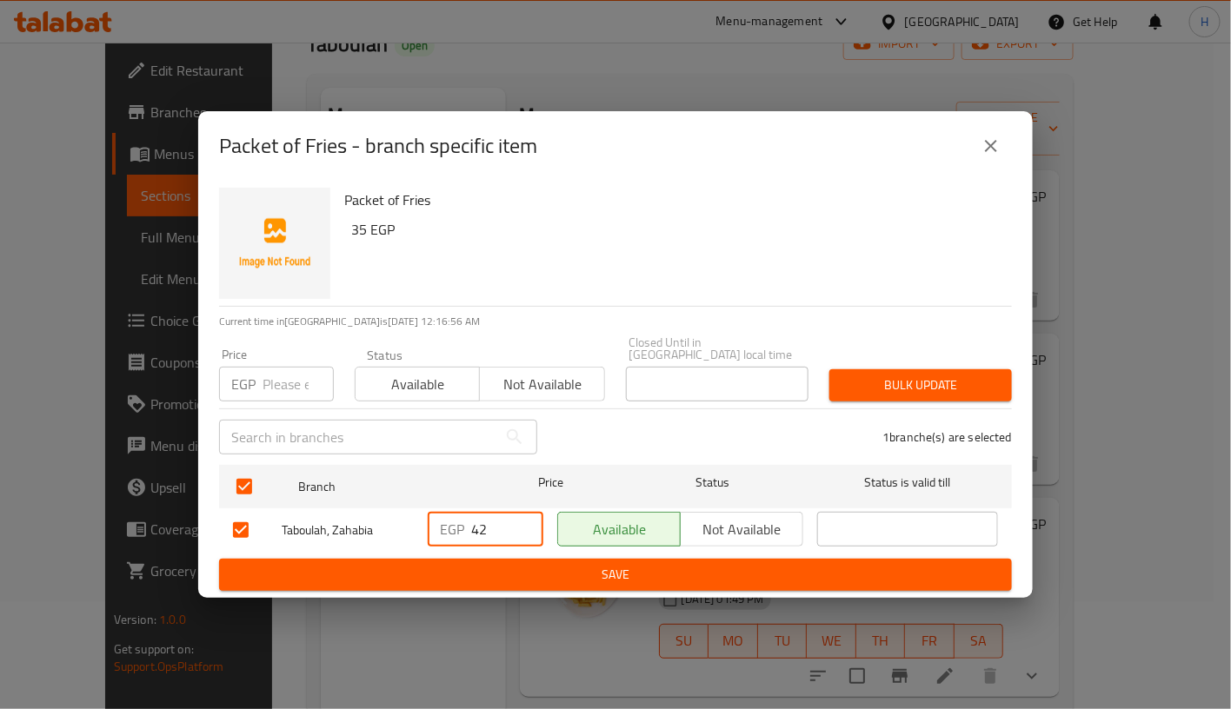
drag, startPoint x: 478, startPoint y: 523, endPoint x: 506, endPoint y: 521, distance: 27.9
click at [506, 521] on input "42" at bounding box center [507, 529] width 72 height 35
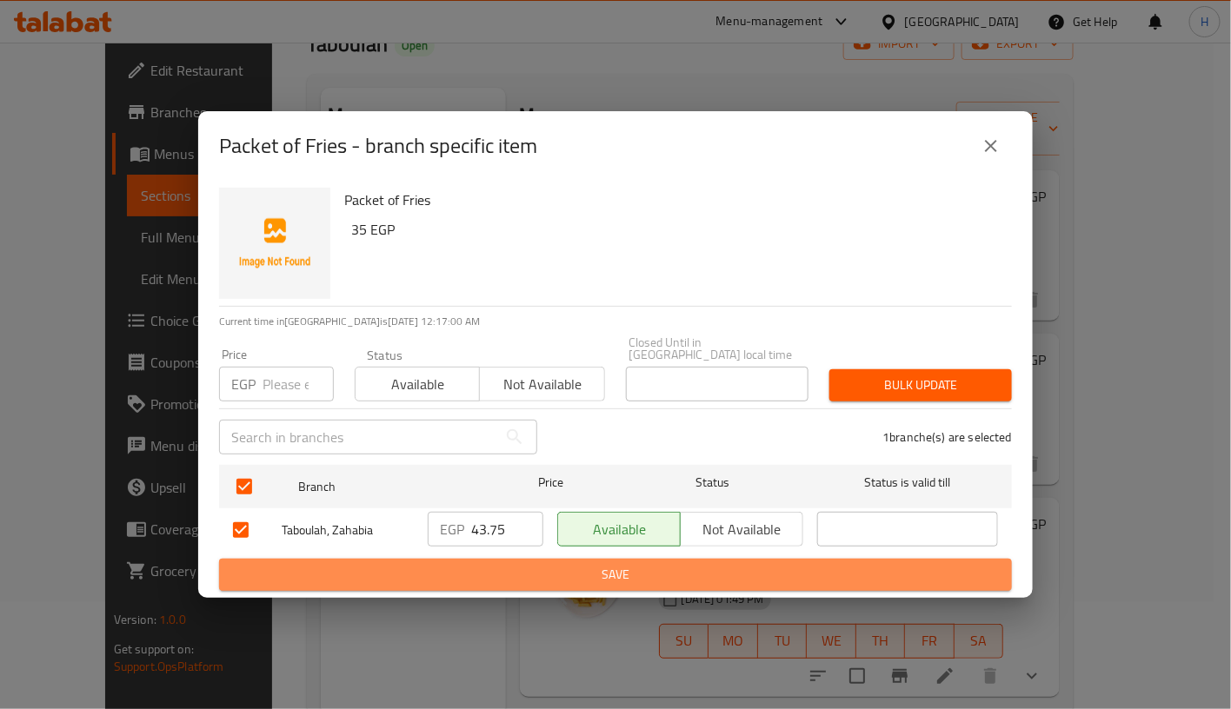
click at [588, 564] on span "Save" at bounding box center [615, 575] width 765 height 22
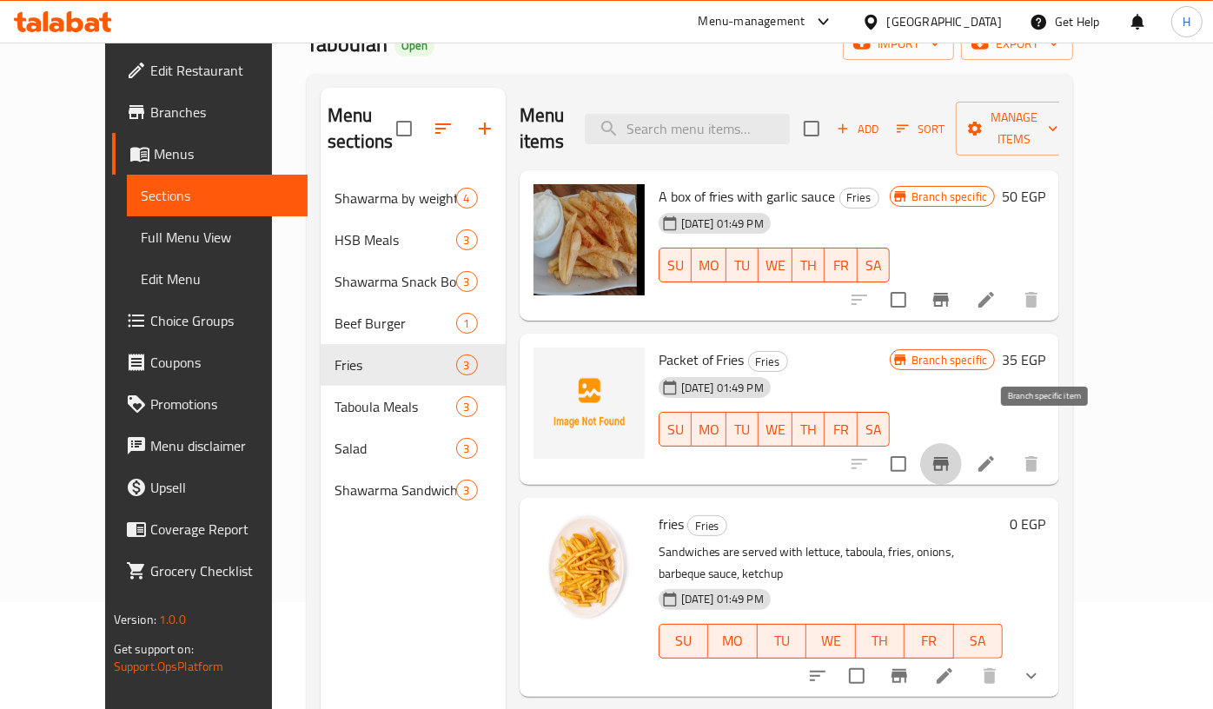
click at [949, 457] on icon "Branch-specific-item" at bounding box center [941, 464] width 16 height 14
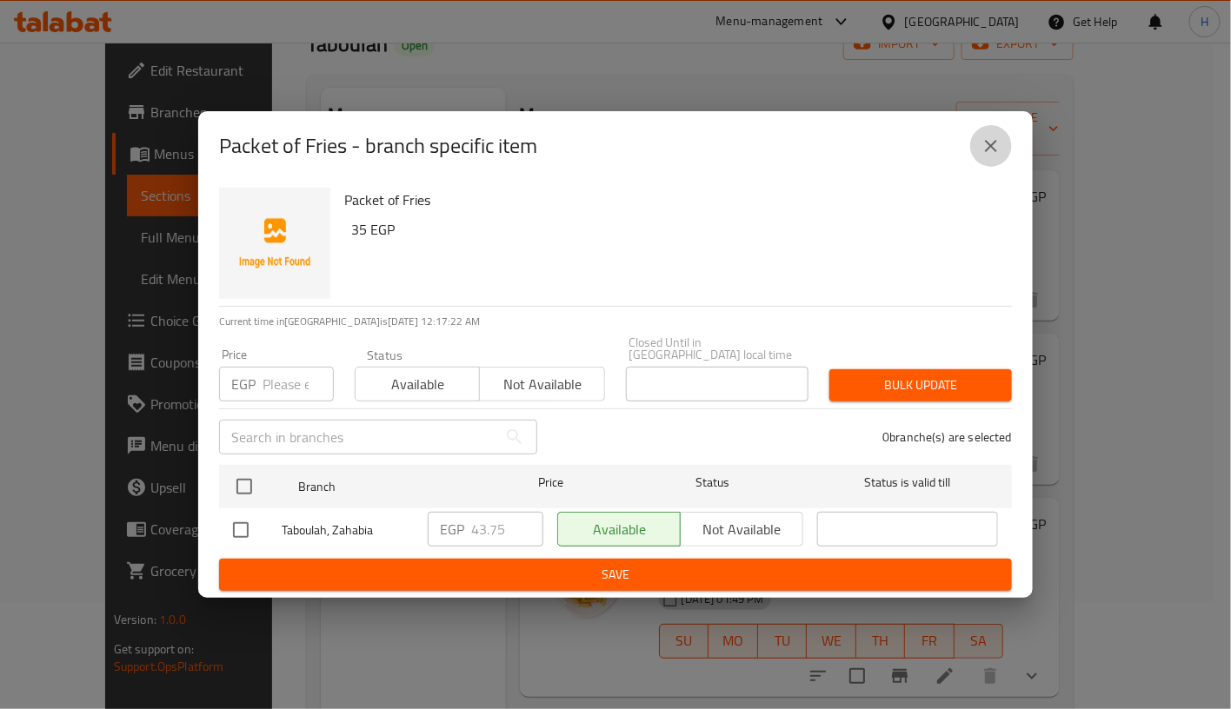
click at [995, 143] on icon "close" at bounding box center [990, 146] width 21 height 21
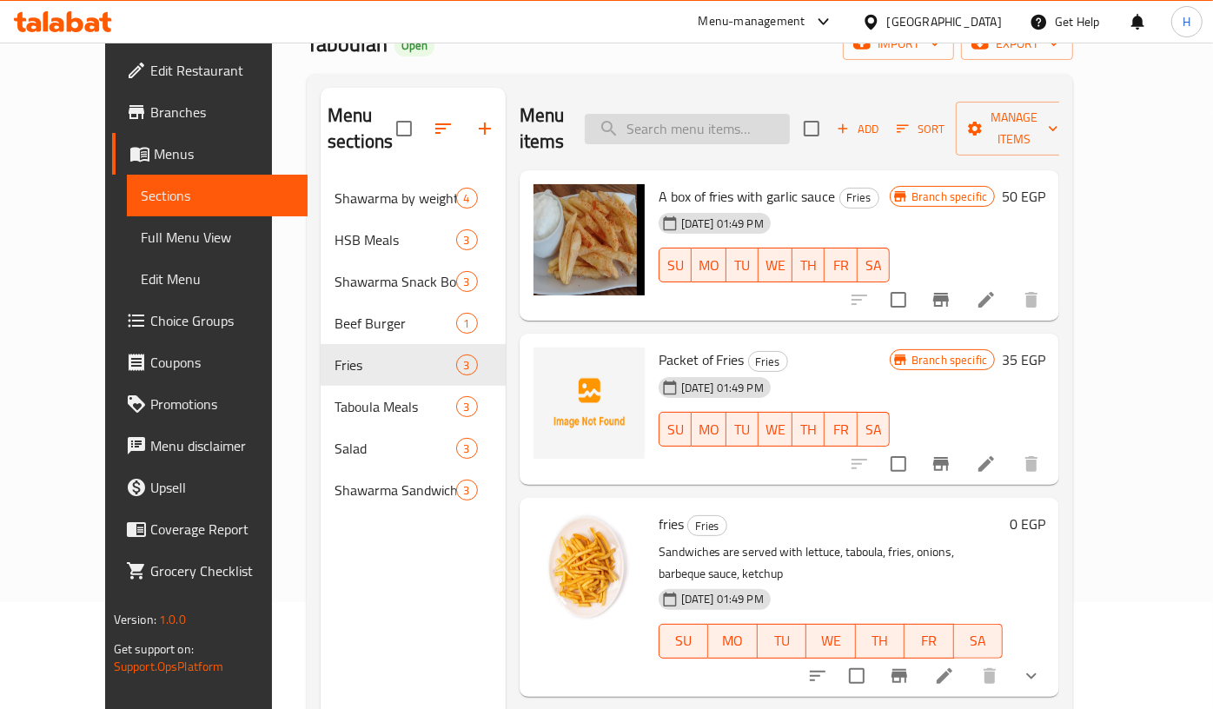
click at [758, 117] on input "search" at bounding box center [687, 129] width 205 height 30
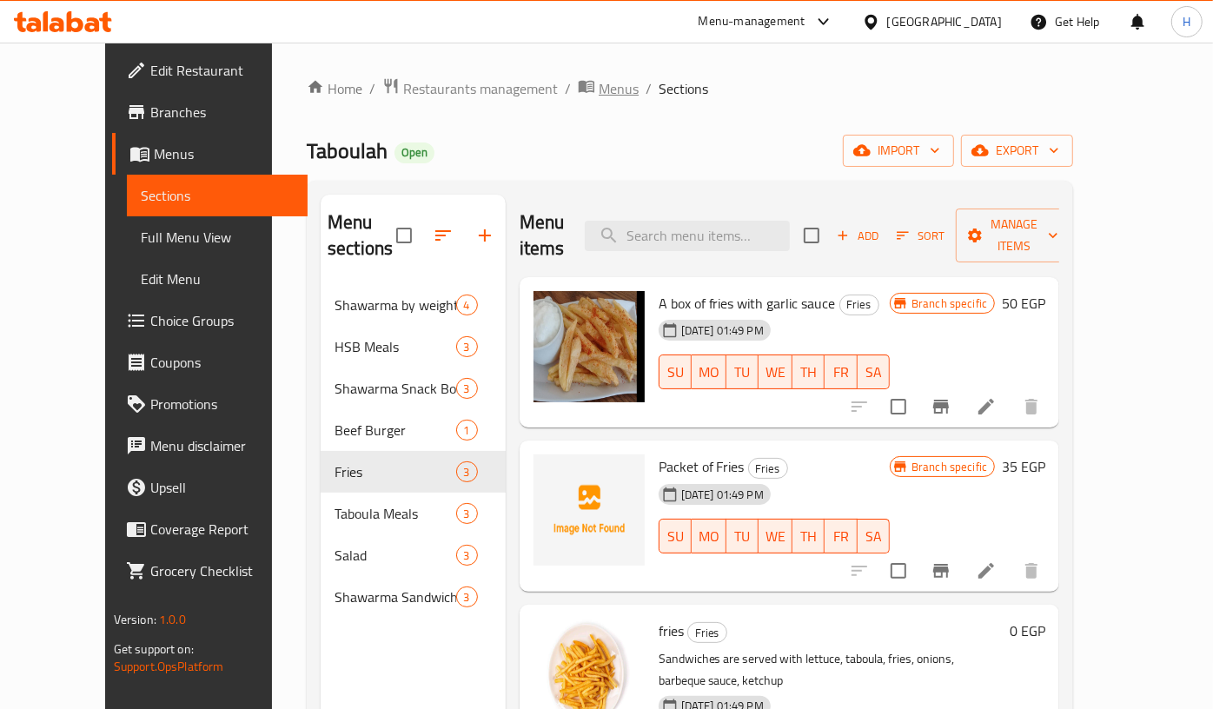
click at [599, 85] on span "Menus" at bounding box center [619, 88] width 40 height 21
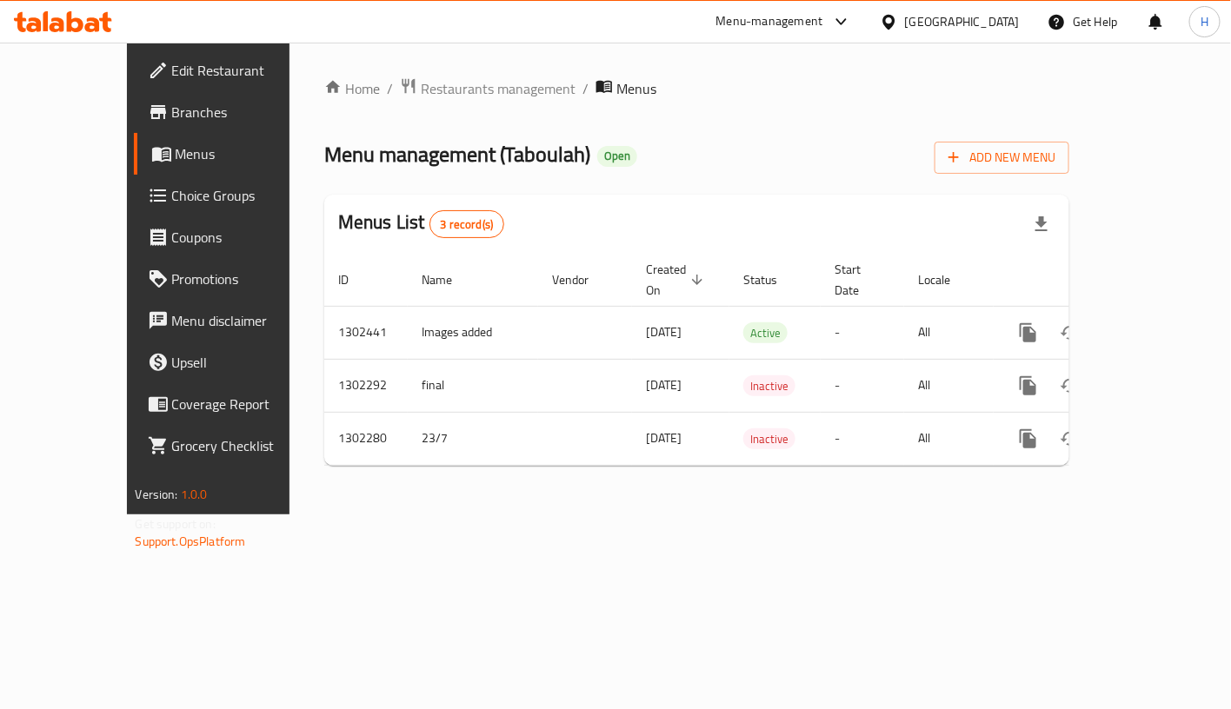
click at [495, 515] on div "Home / Restaurants management / Menus Menu management ( Taboulah ) Open Add New…" at bounding box center [696, 279] width 814 height 472
click at [452, 89] on span "Restaurants management" at bounding box center [498, 88] width 155 height 21
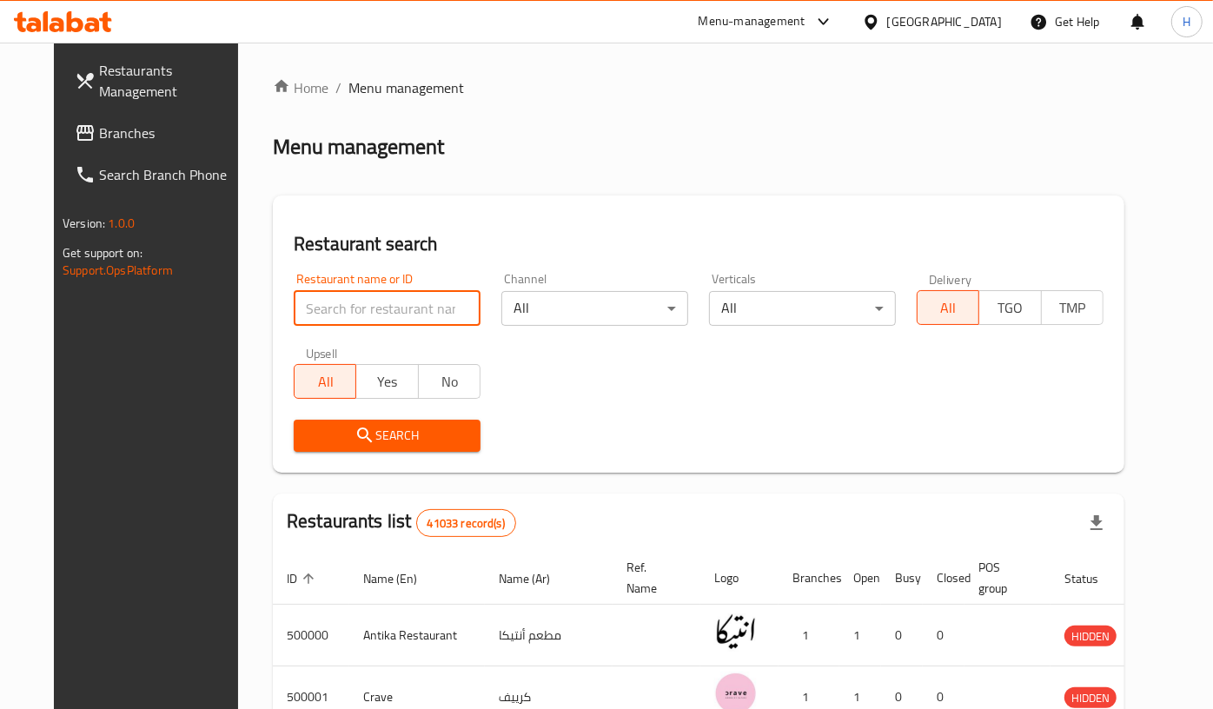
click at [421, 303] on input "search" at bounding box center [387, 308] width 187 height 35
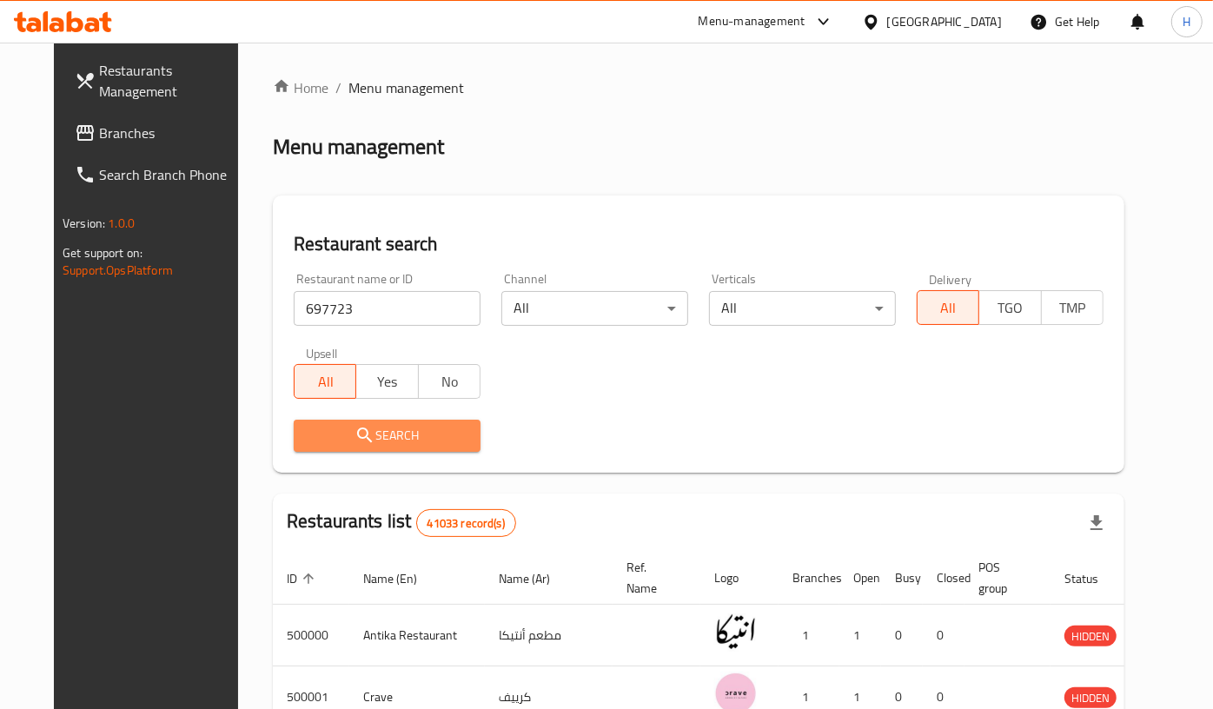
click at [397, 435] on span "Search" at bounding box center [387, 436] width 159 height 22
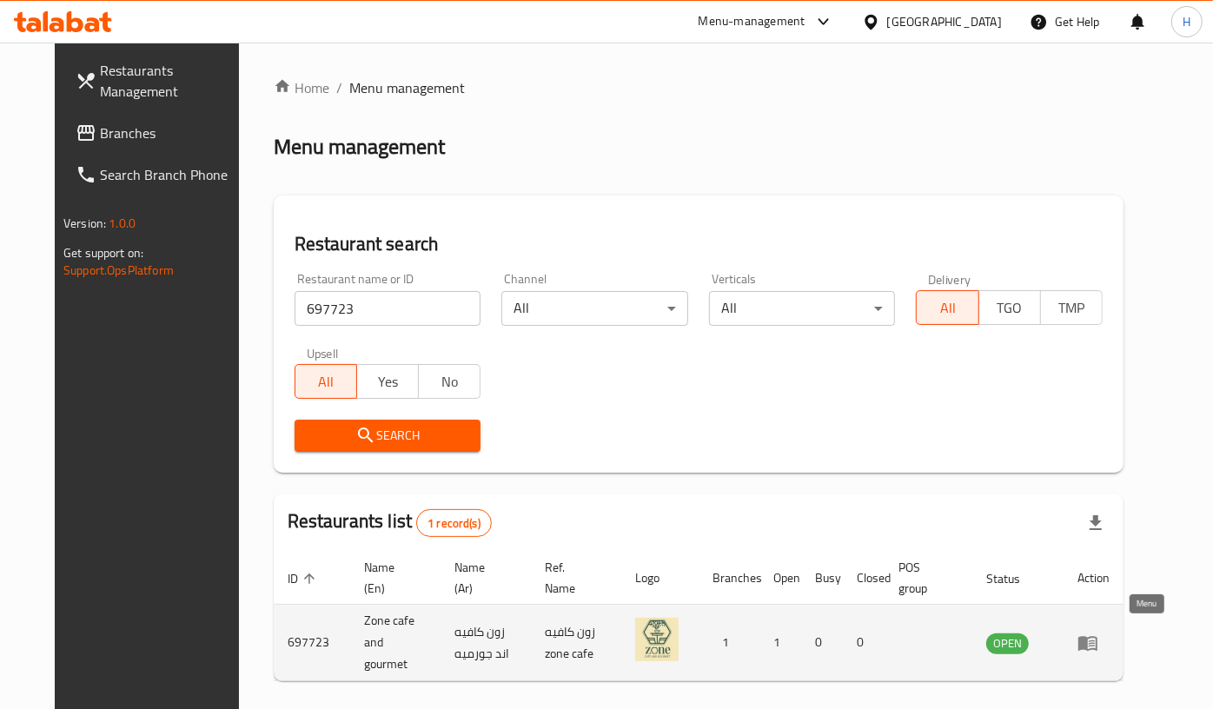
click at [1099, 633] on icon "enhanced table" at bounding box center [1088, 643] width 21 height 21
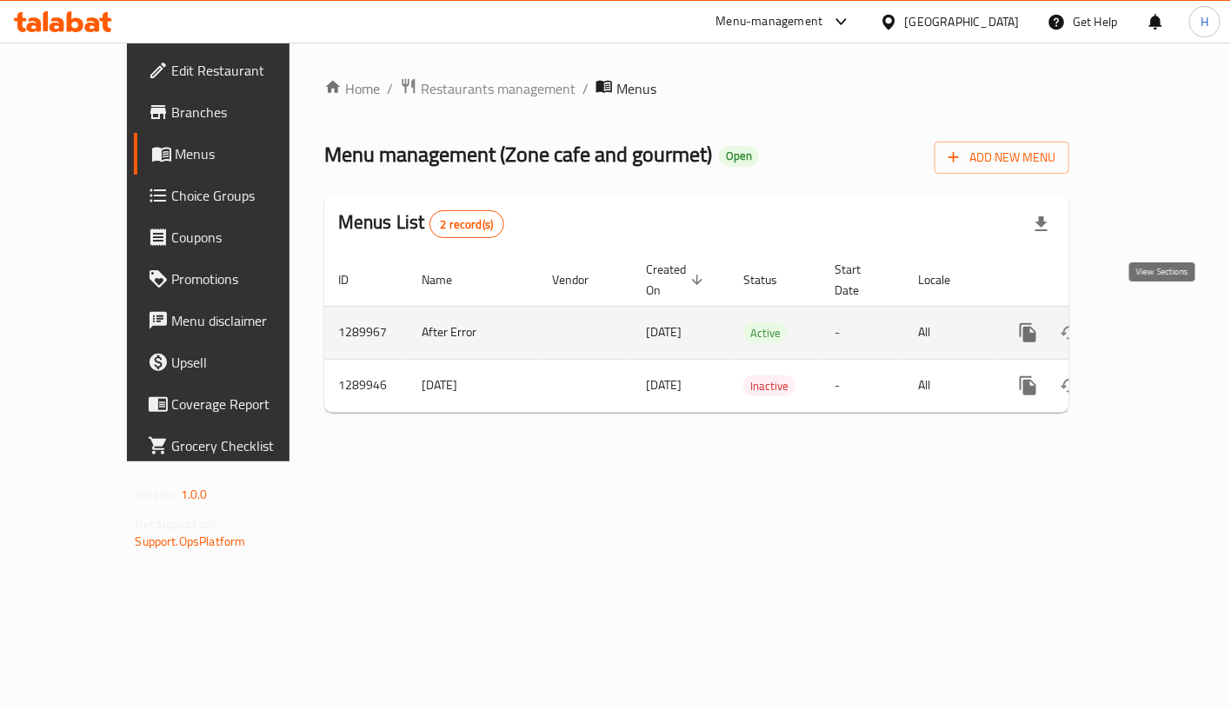
click at [1154, 329] on link "enhanced table" at bounding box center [1153, 333] width 42 height 42
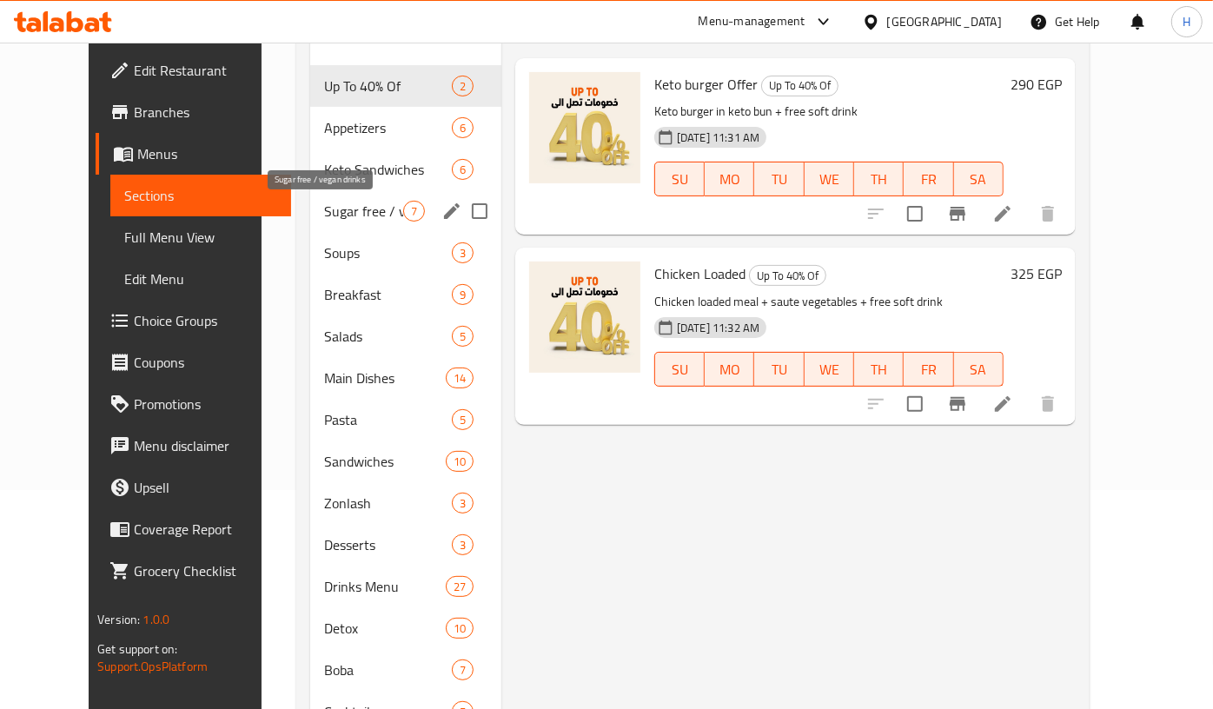
scroll to position [218, 0]
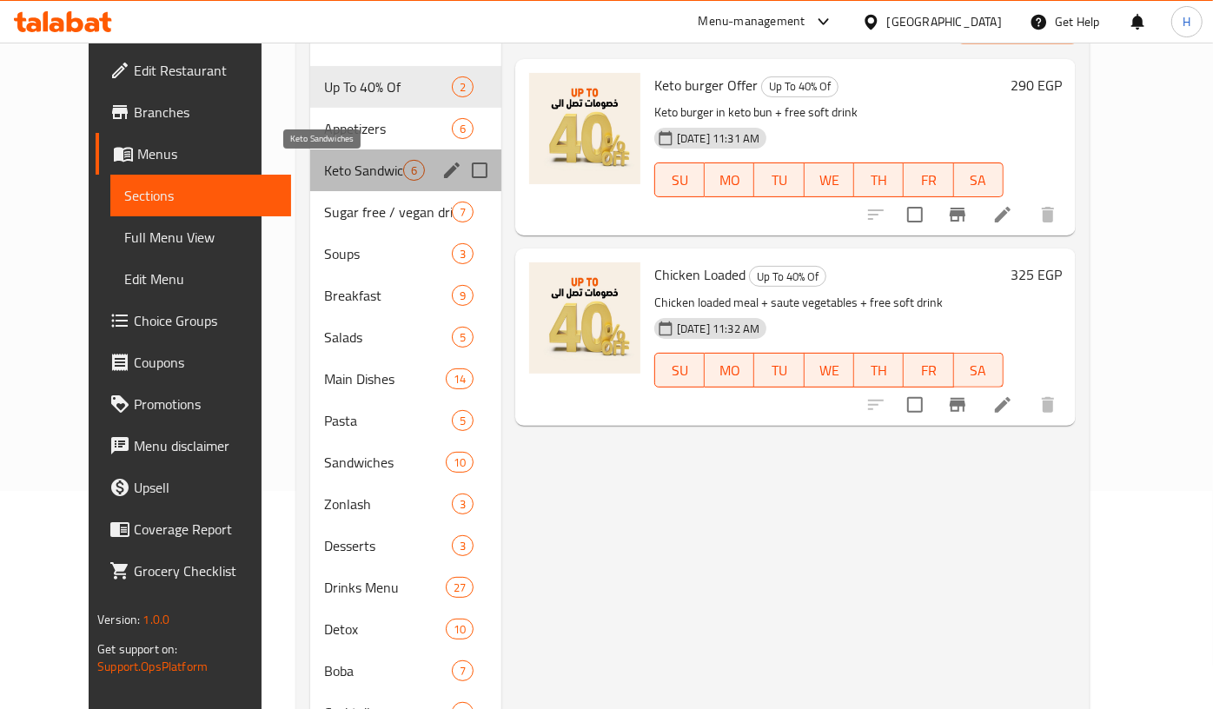
click at [369, 168] on span "Keto Sandwiches" at bounding box center [363, 170] width 79 height 21
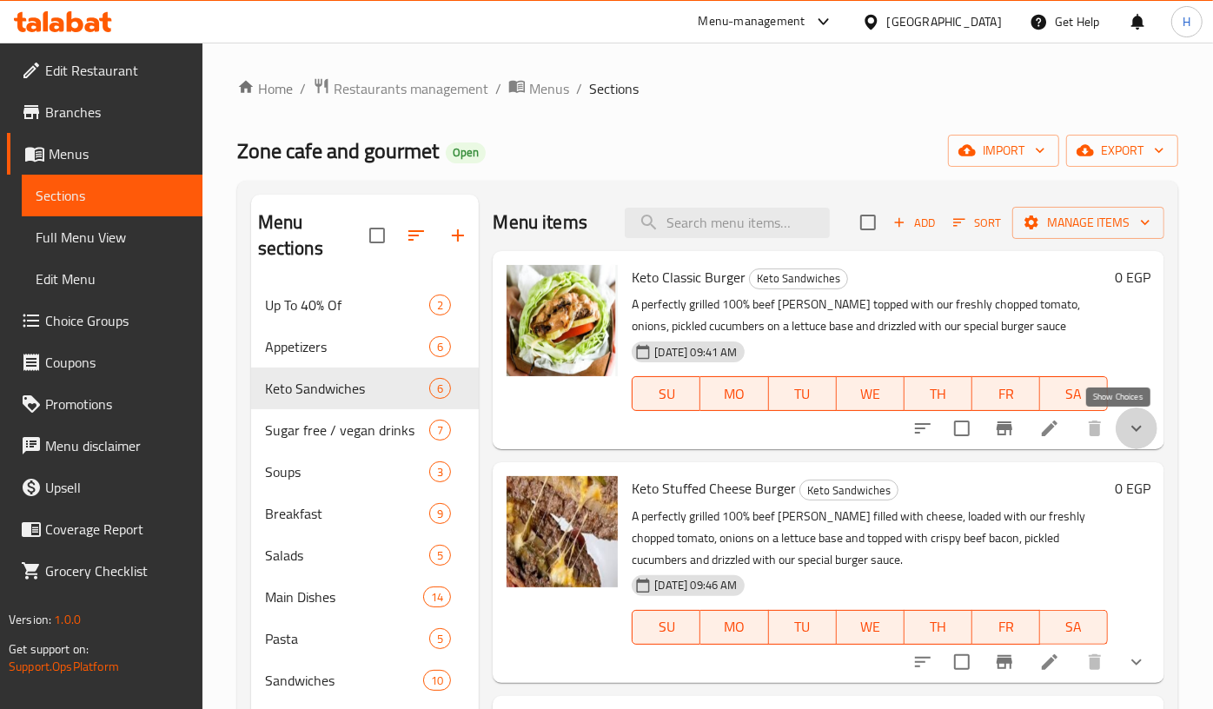
click at [1126, 428] on icon "show more" at bounding box center [1136, 428] width 21 height 21
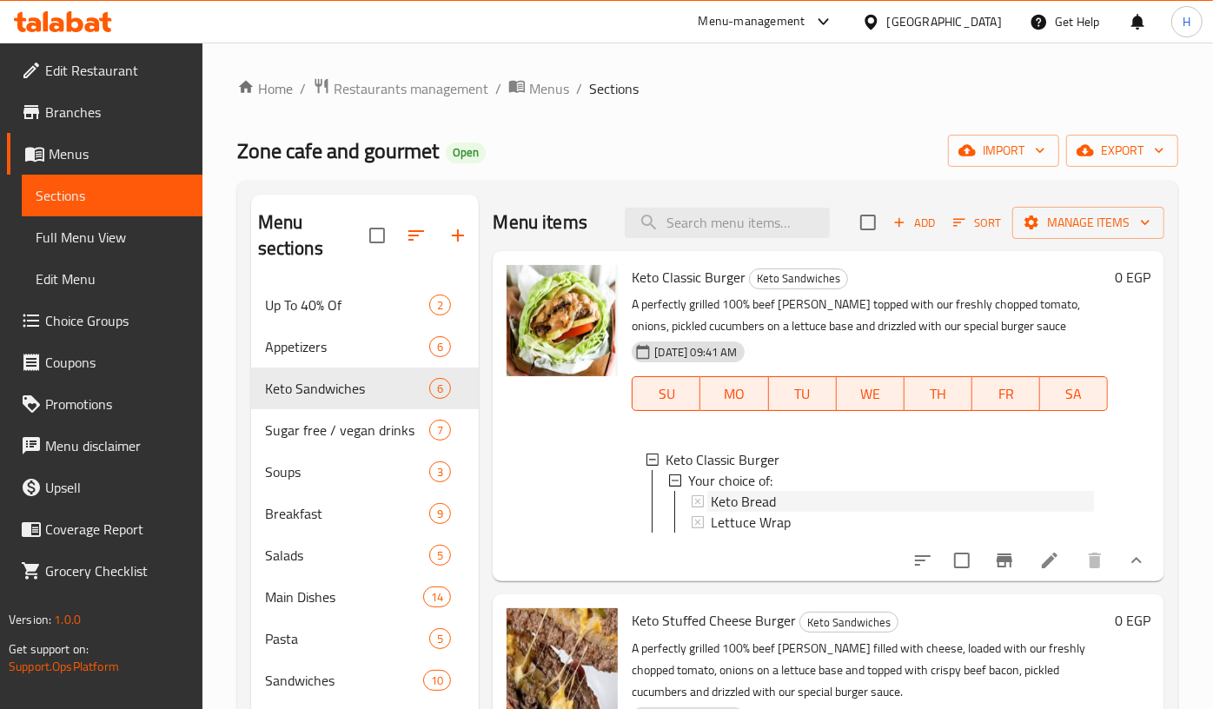
click at [800, 510] on div "Keto Bread" at bounding box center [902, 501] width 382 height 21
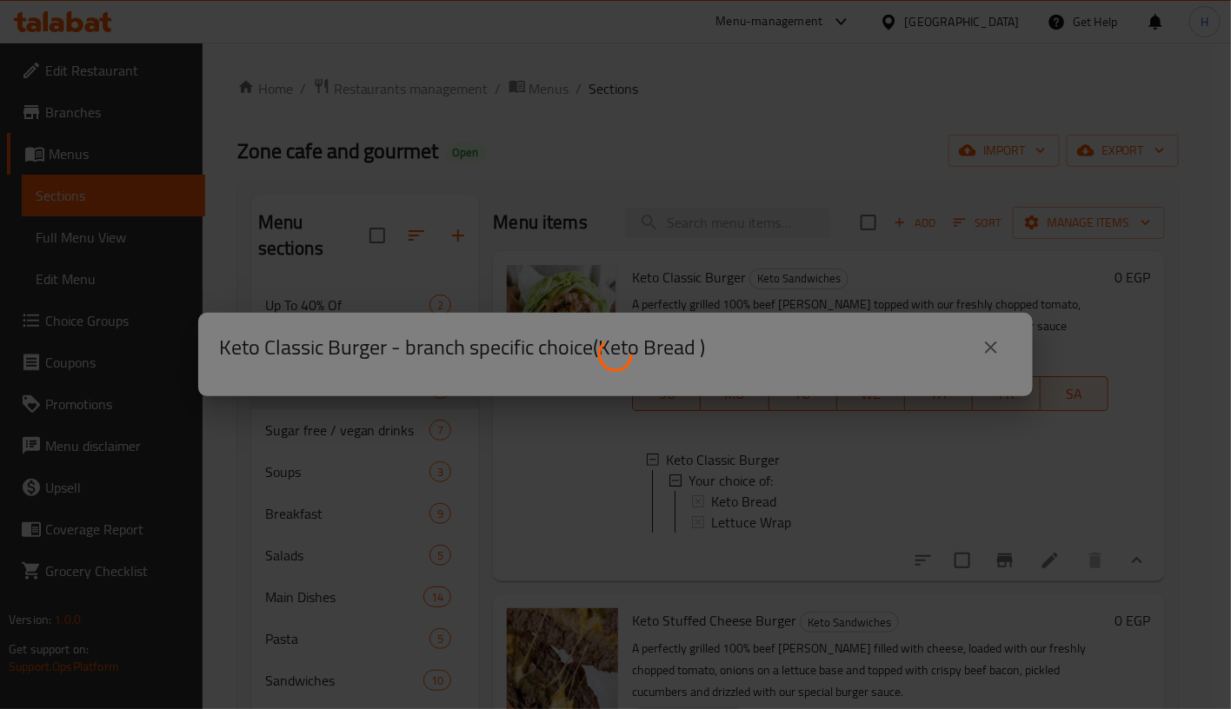
click at [800, 510] on div at bounding box center [615, 354] width 1231 height 709
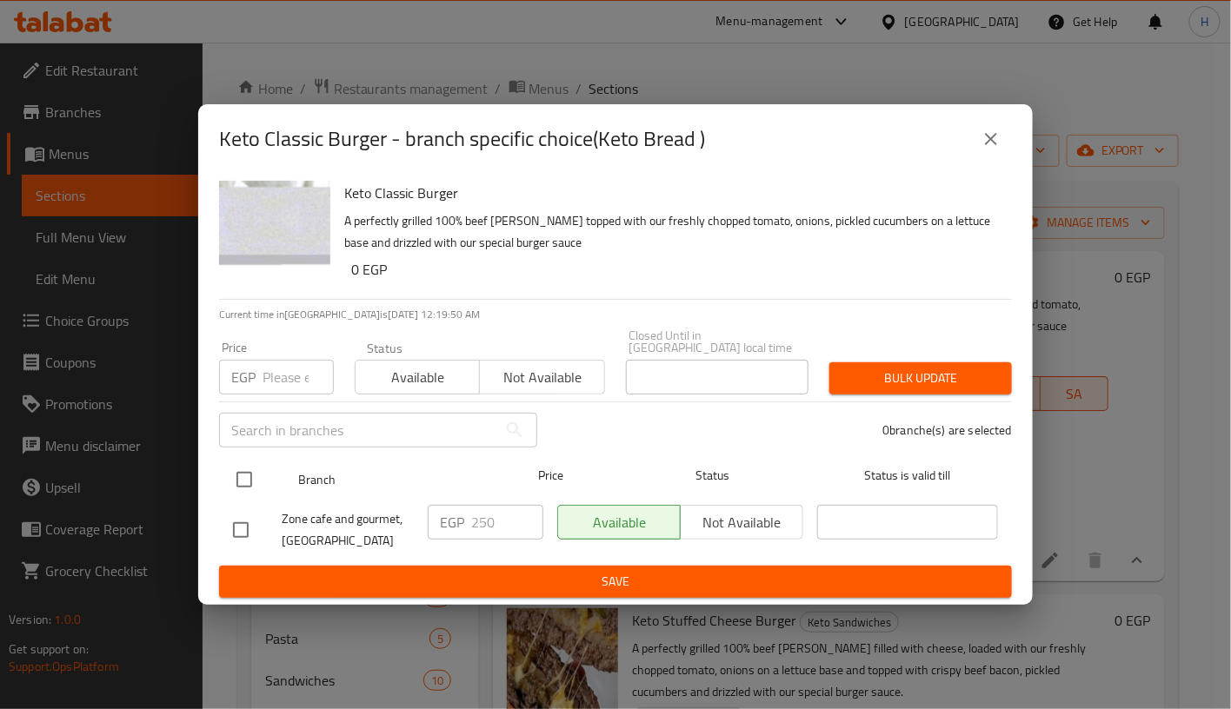
drag, startPoint x: 216, startPoint y: 475, endPoint x: 239, endPoint y: 476, distance: 22.7
click at [239, 476] on div "Keto Classic Burger A perfectly grilled 100% beef patty topped with our freshly…" at bounding box center [615, 389] width 834 height 431
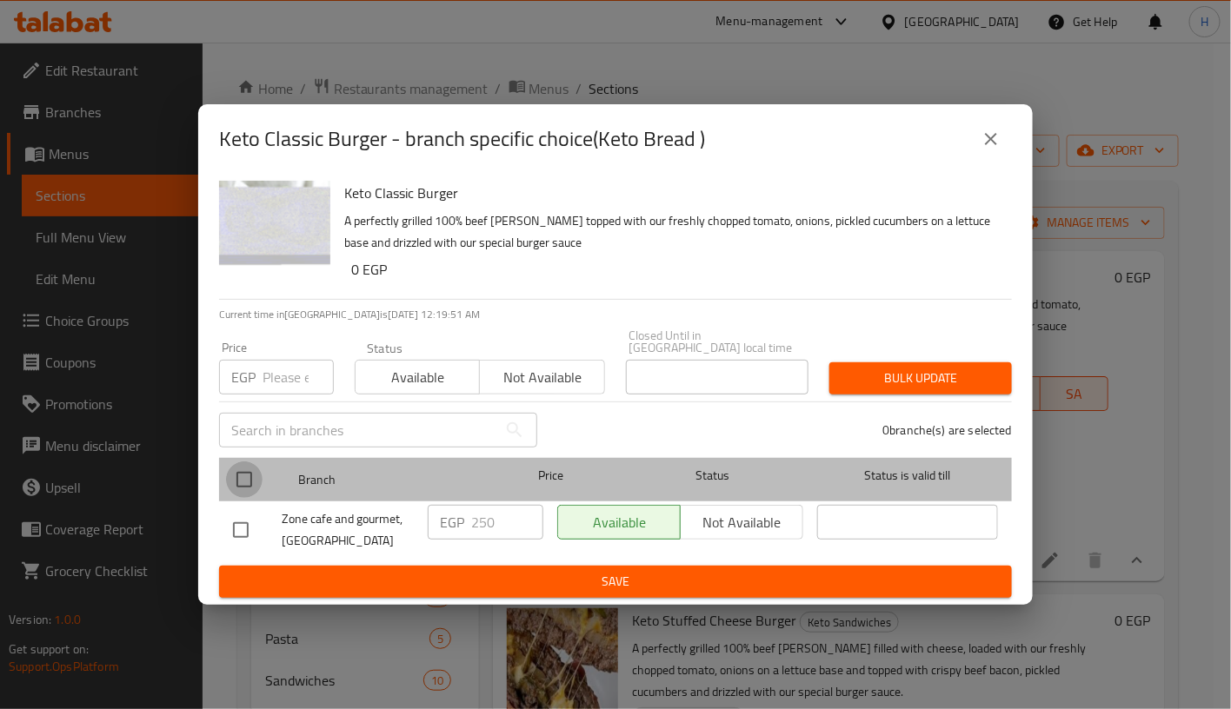
click at [239, 476] on input "checkbox" at bounding box center [244, 480] width 37 height 37
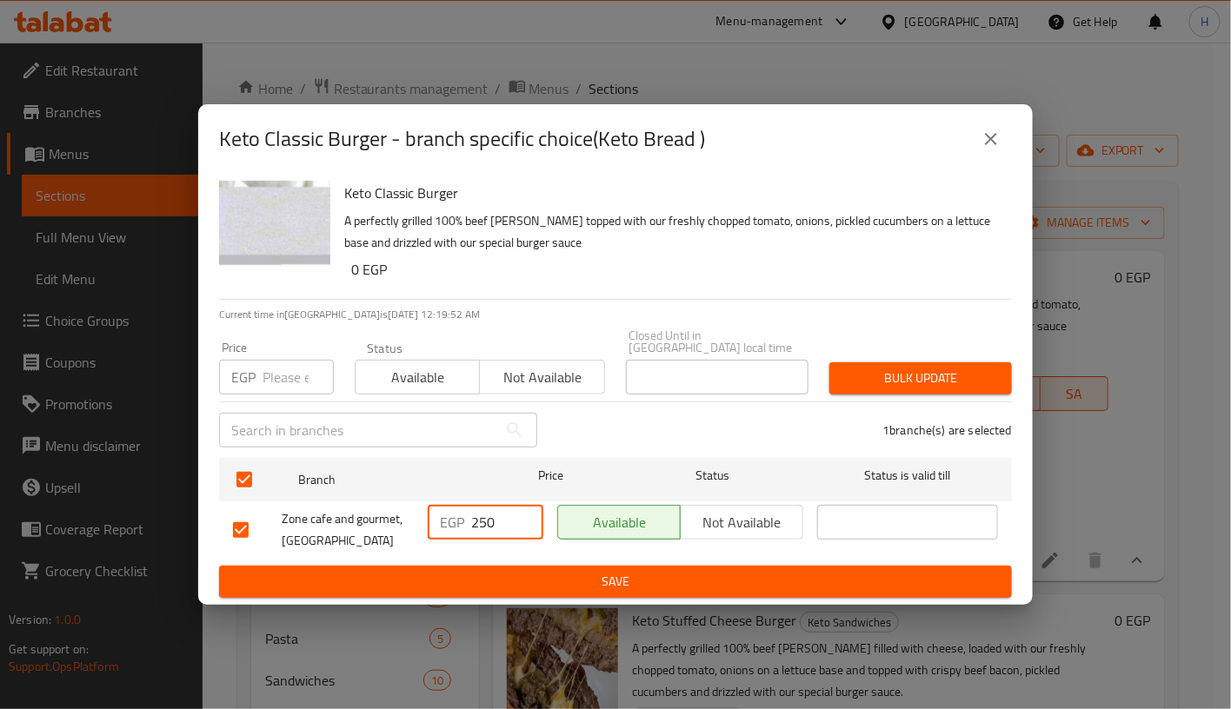
drag, startPoint x: 477, startPoint y: 521, endPoint x: 594, endPoint y: 514, distance: 117.5
click at [594, 514] on div "Zone cafe and gourmet, El Kothar EGP 250 ​ Available Not available ​" at bounding box center [615, 530] width 779 height 64
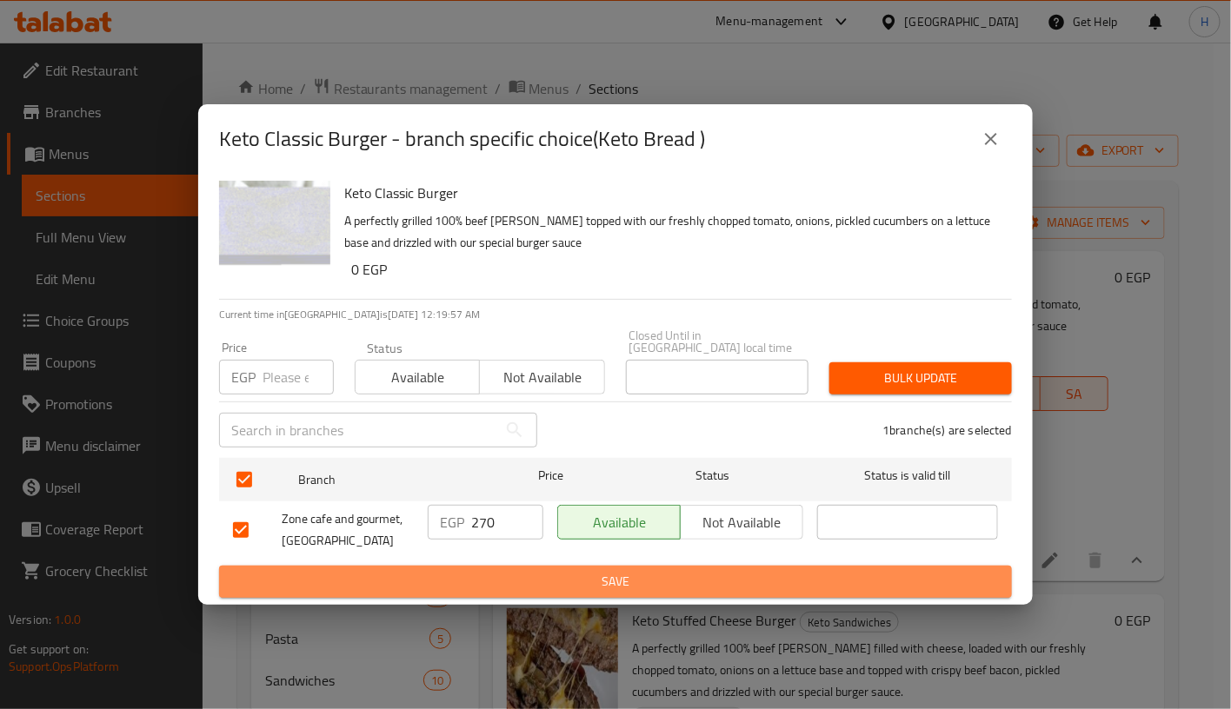
click at [692, 571] on span "Save" at bounding box center [615, 582] width 765 height 22
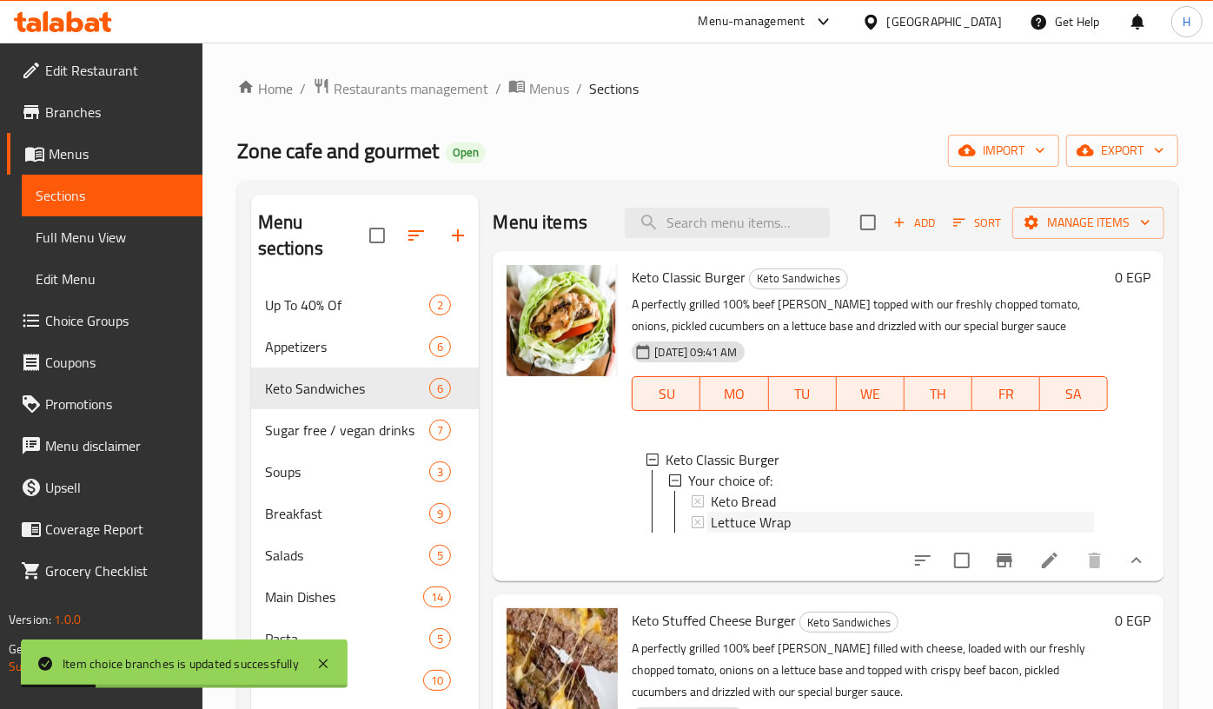
click at [747, 521] on span "Lettuce Wrap" at bounding box center [751, 522] width 80 height 21
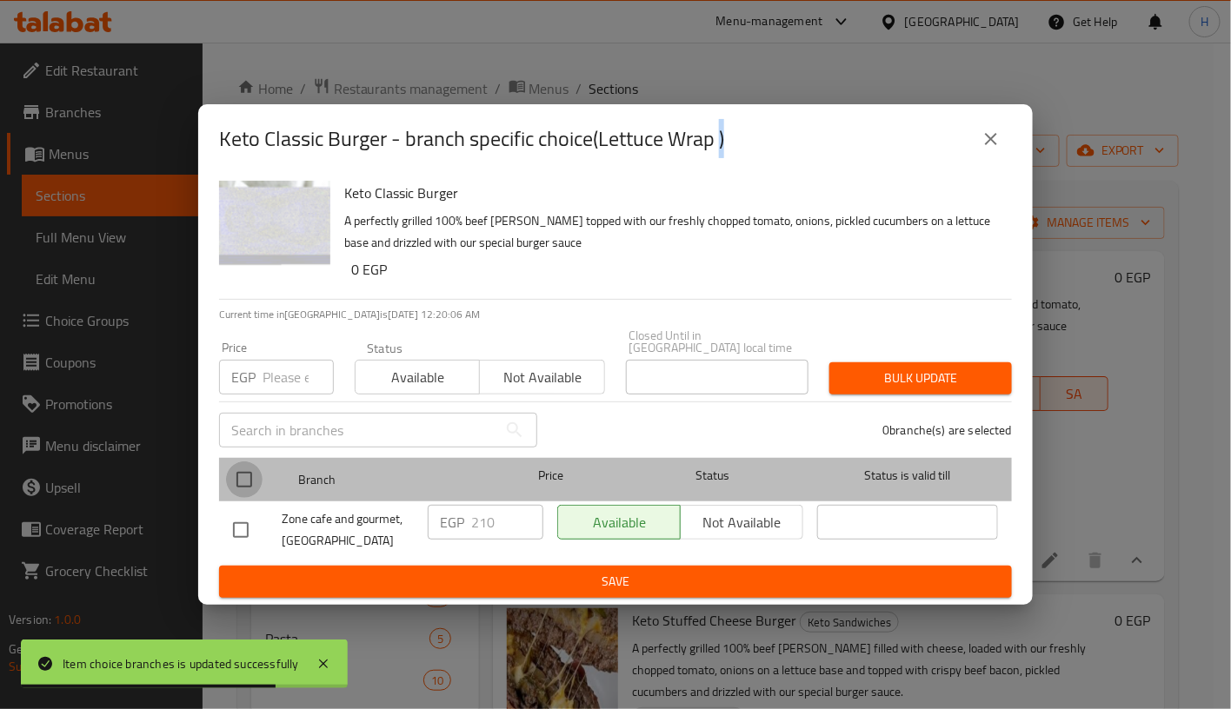
click at [249, 469] on input "checkbox" at bounding box center [244, 480] width 37 height 37
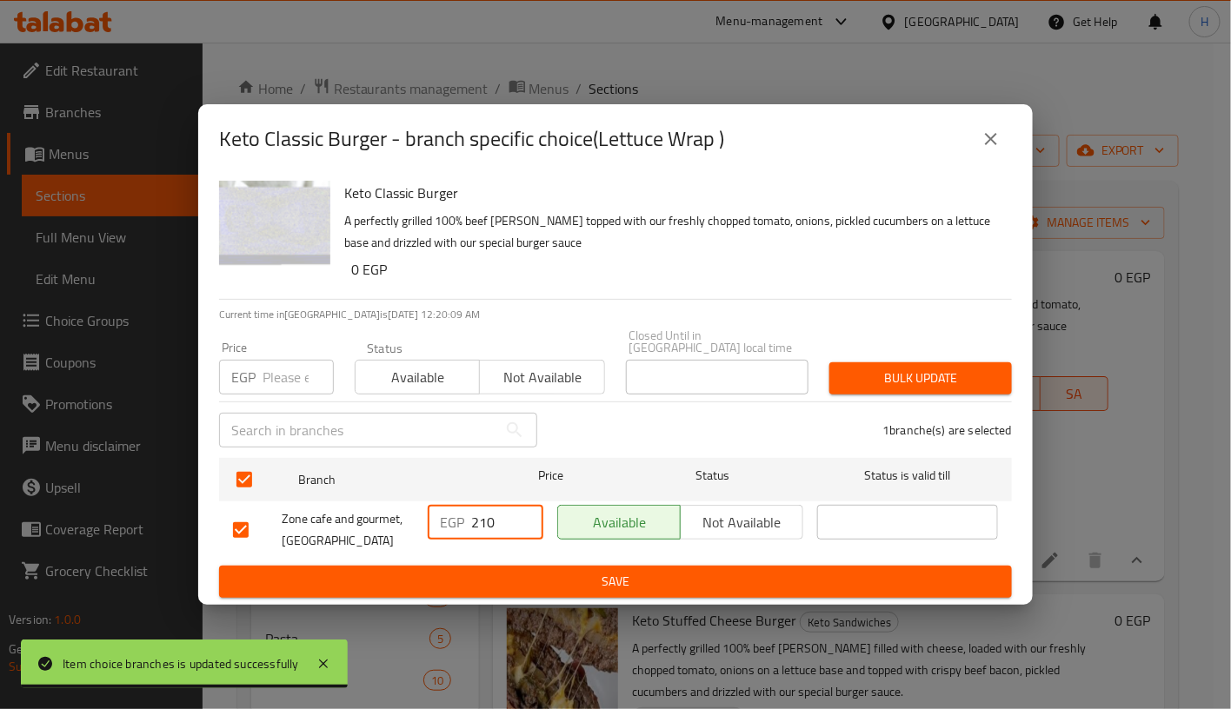
drag, startPoint x: 481, startPoint y: 514, endPoint x: 527, endPoint y: 518, distance: 45.4
click at [527, 518] on input "210" at bounding box center [507, 522] width 72 height 35
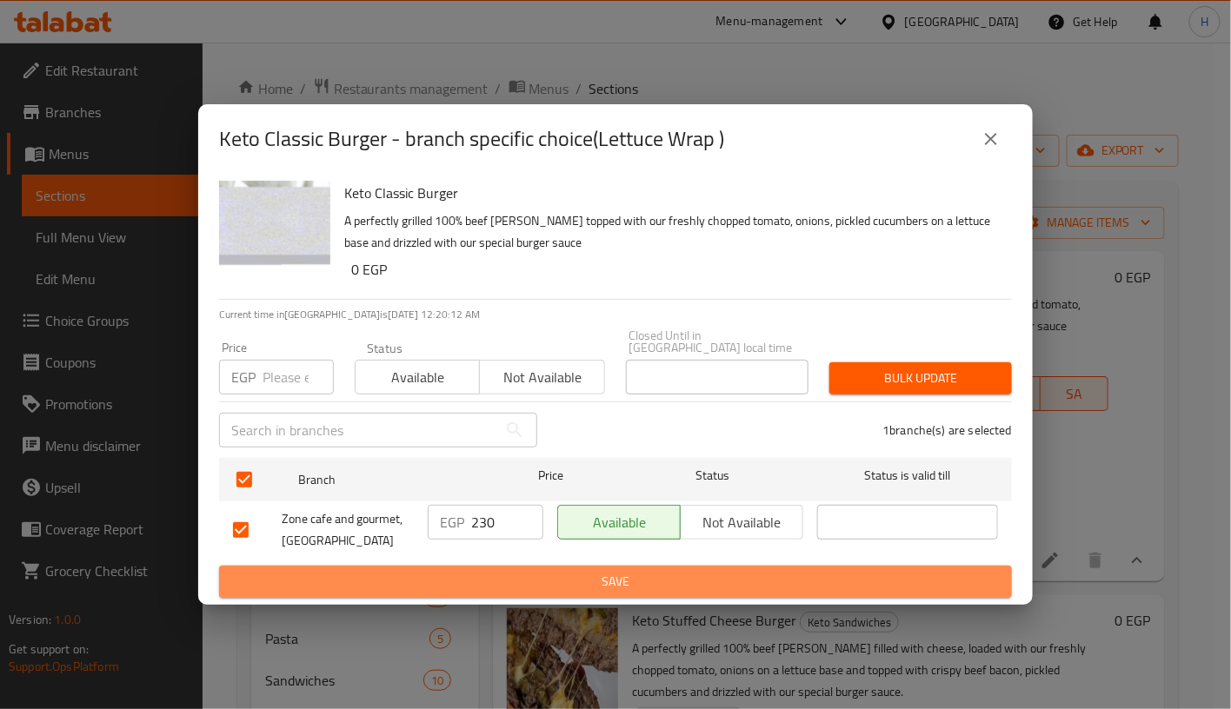
click at [642, 581] on span "Save" at bounding box center [615, 582] width 765 height 22
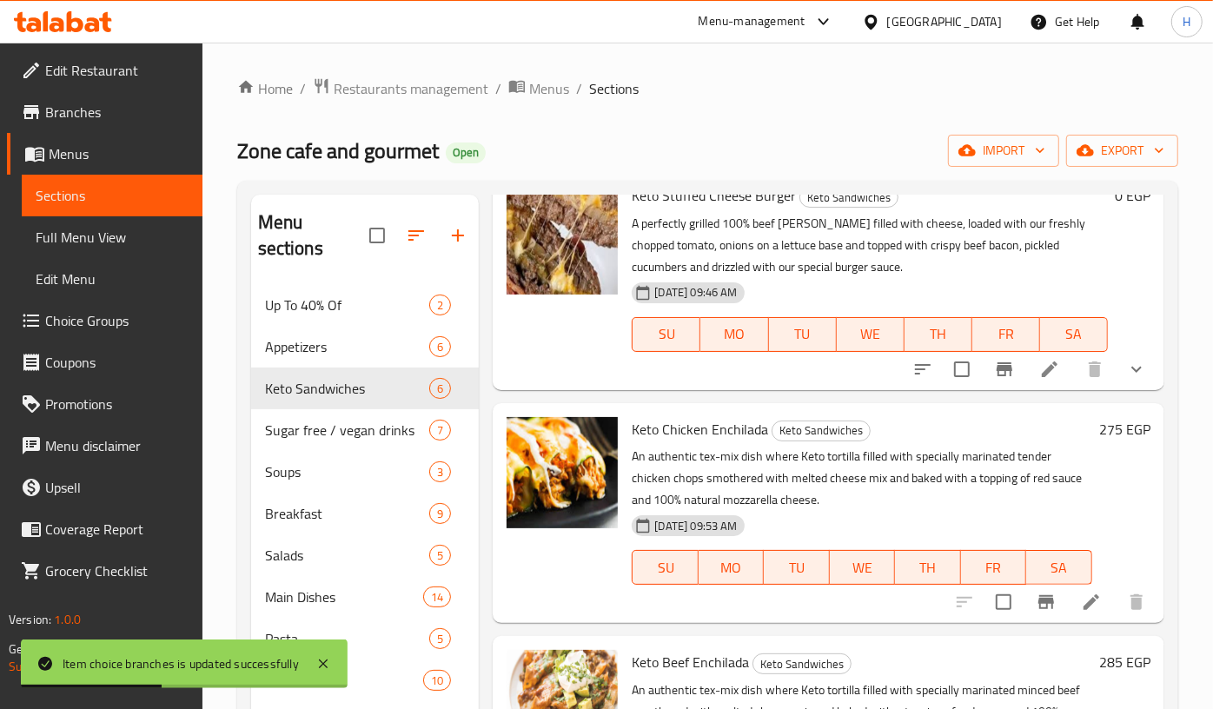
scroll to position [426, 0]
click at [1128, 379] on icon "show more" at bounding box center [1136, 368] width 21 height 21
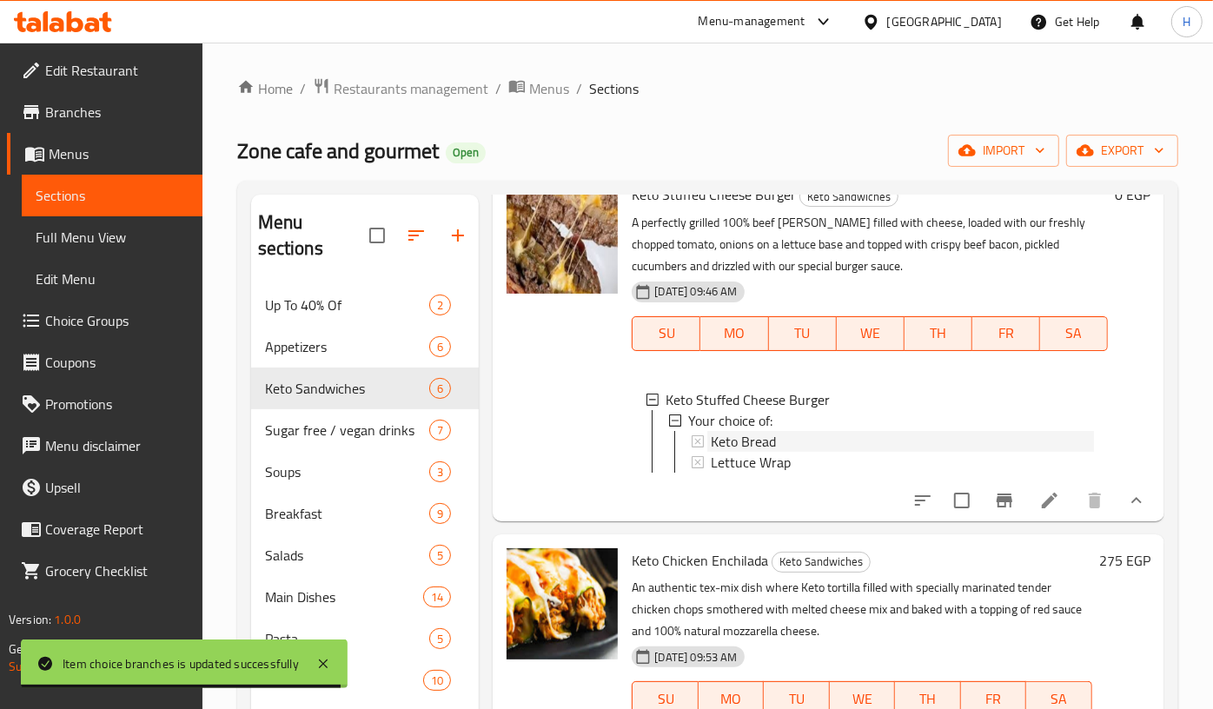
click at [873, 452] on div "Keto Bread" at bounding box center [902, 441] width 382 height 21
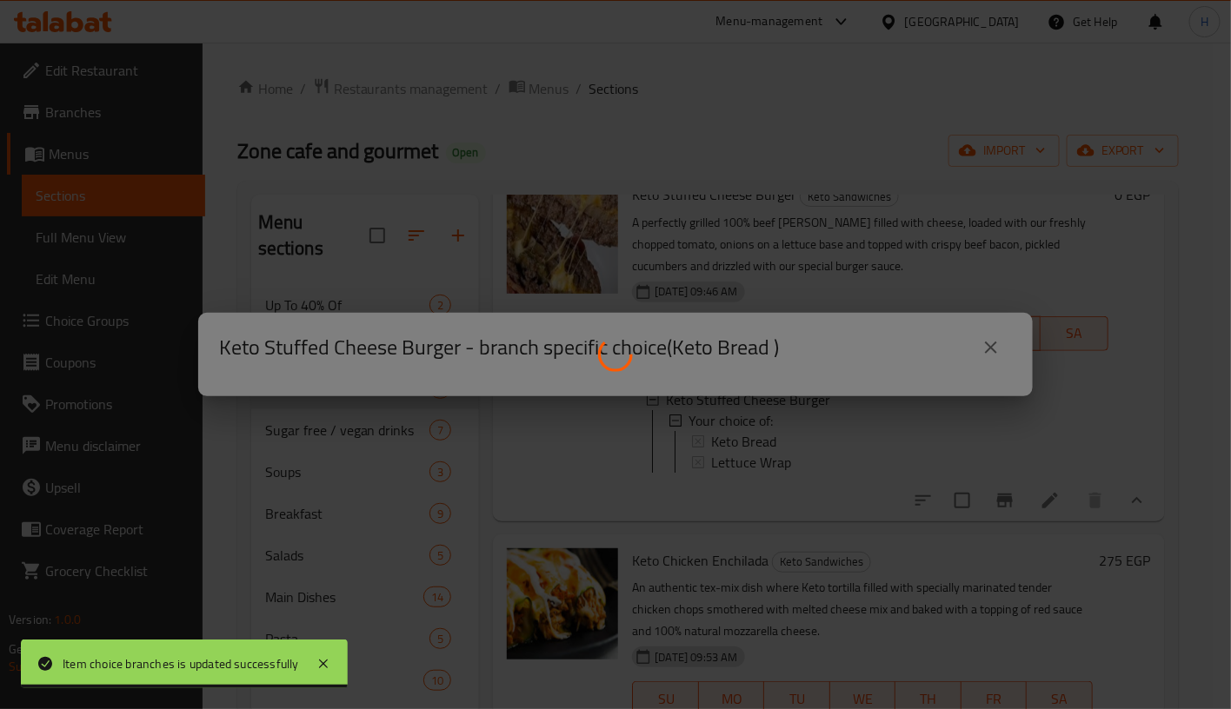
click at [873, 455] on div at bounding box center [615, 354] width 1231 height 709
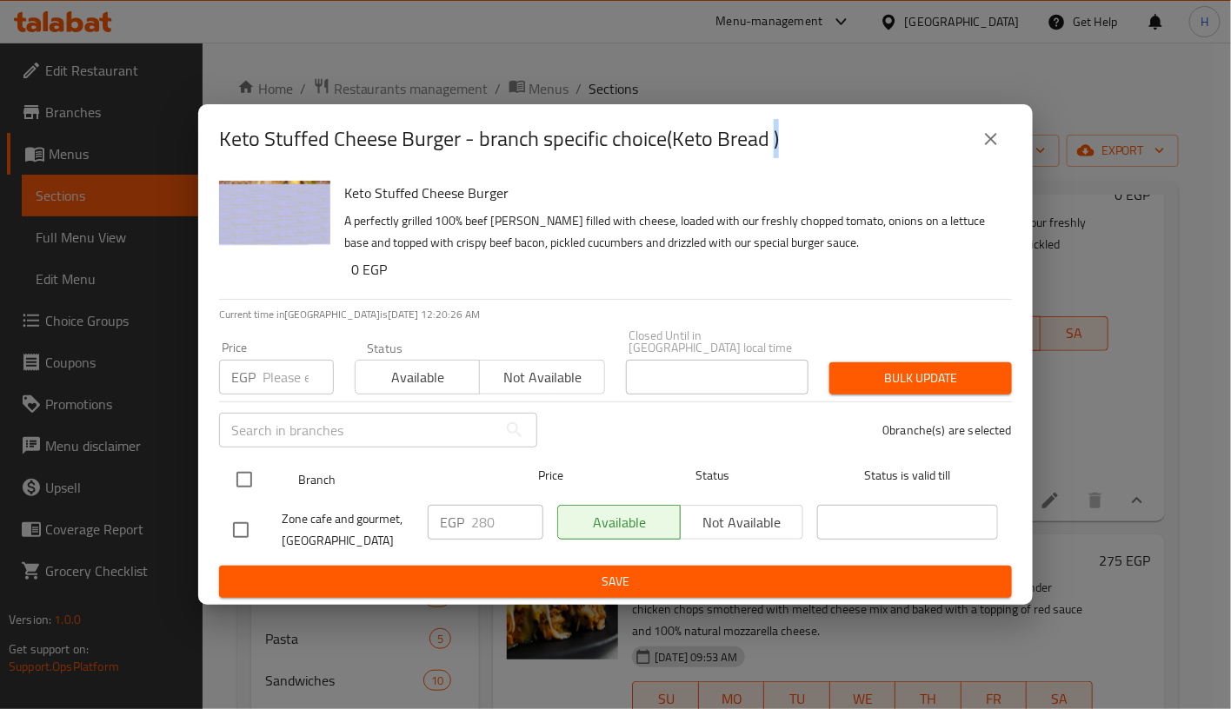
click at [242, 477] on input "checkbox" at bounding box center [244, 480] width 37 height 37
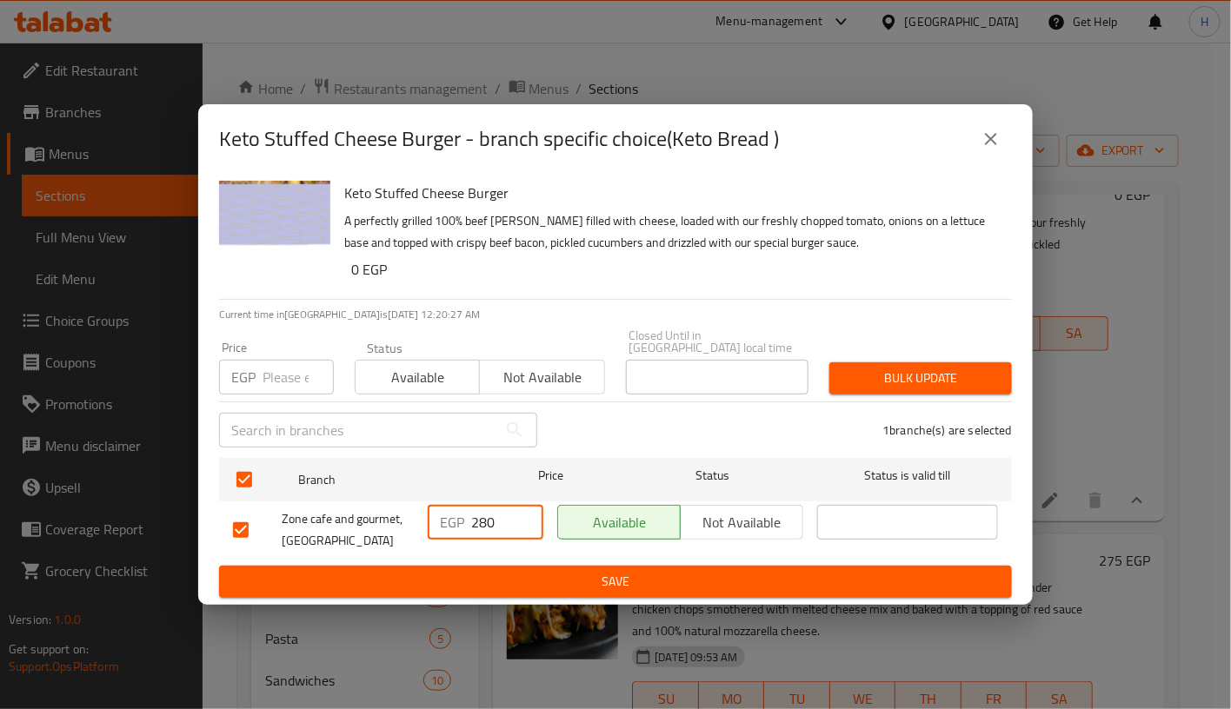
drag, startPoint x: 503, startPoint y: 511, endPoint x: 443, endPoint y: 511, distance: 60.0
click at [443, 511] on div "EGP 280 ​" at bounding box center [486, 522] width 116 height 35
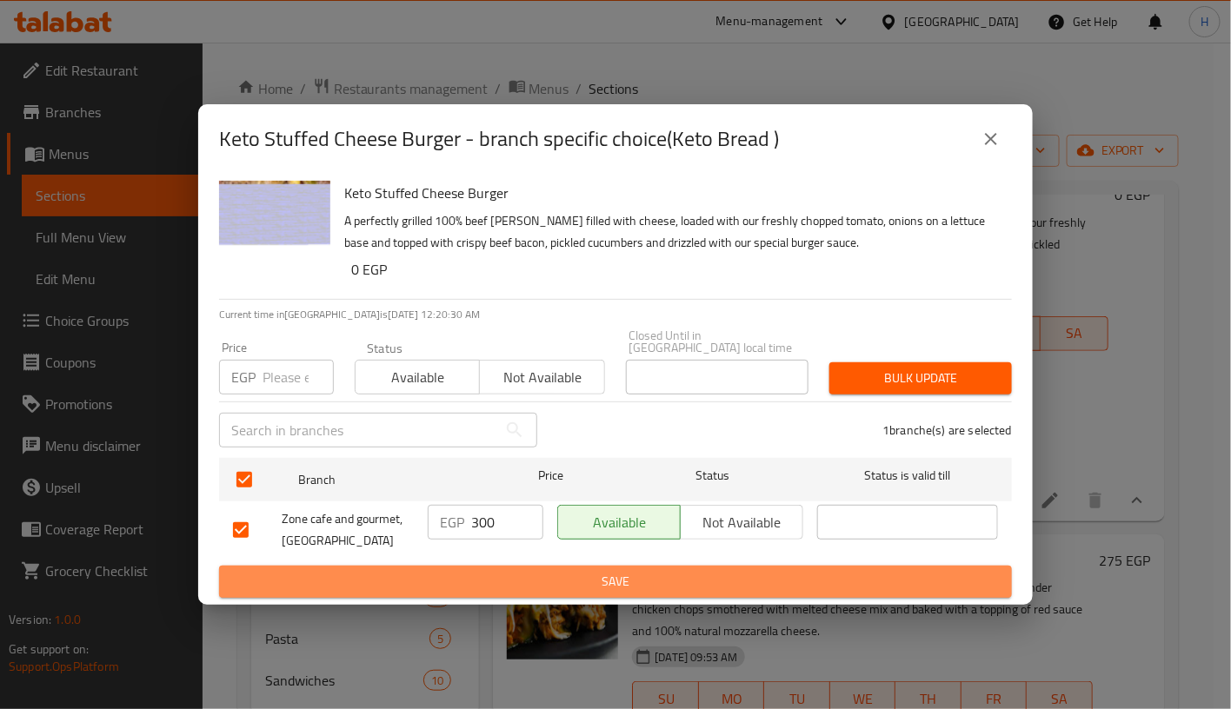
click at [588, 571] on span "Save" at bounding box center [615, 582] width 765 height 22
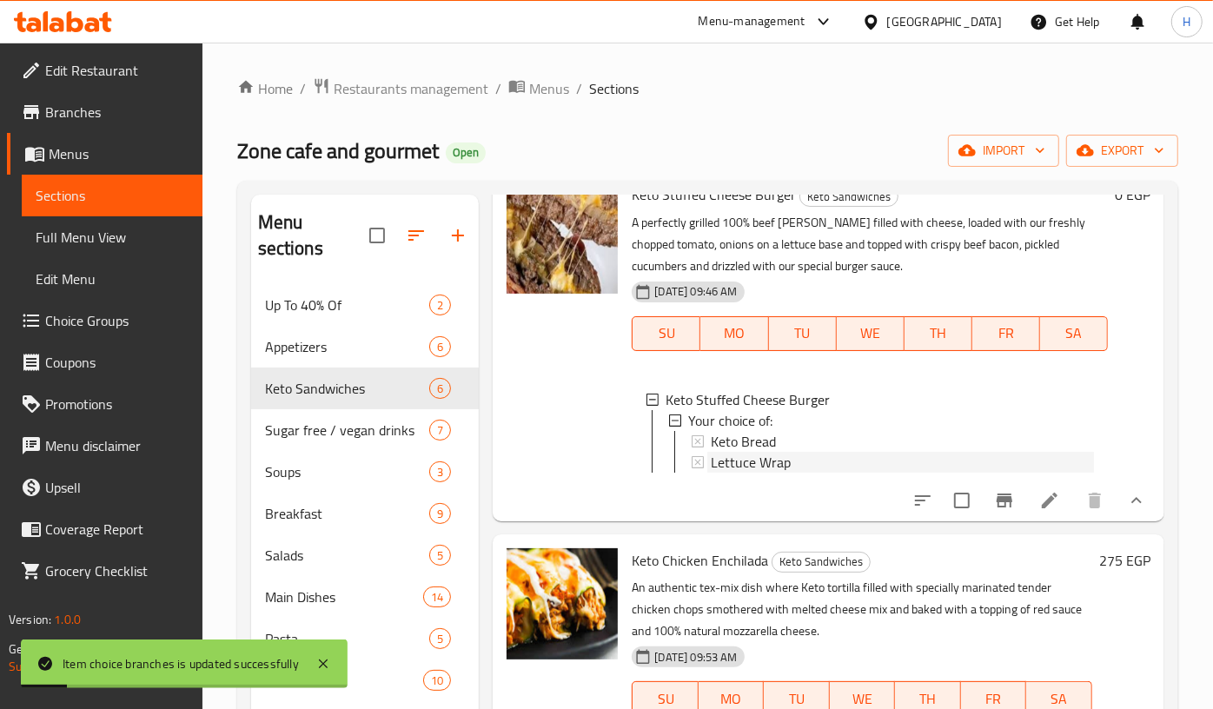
click at [770, 473] on span "Lettuce Wrap" at bounding box center [751, 462] width 80 height 21
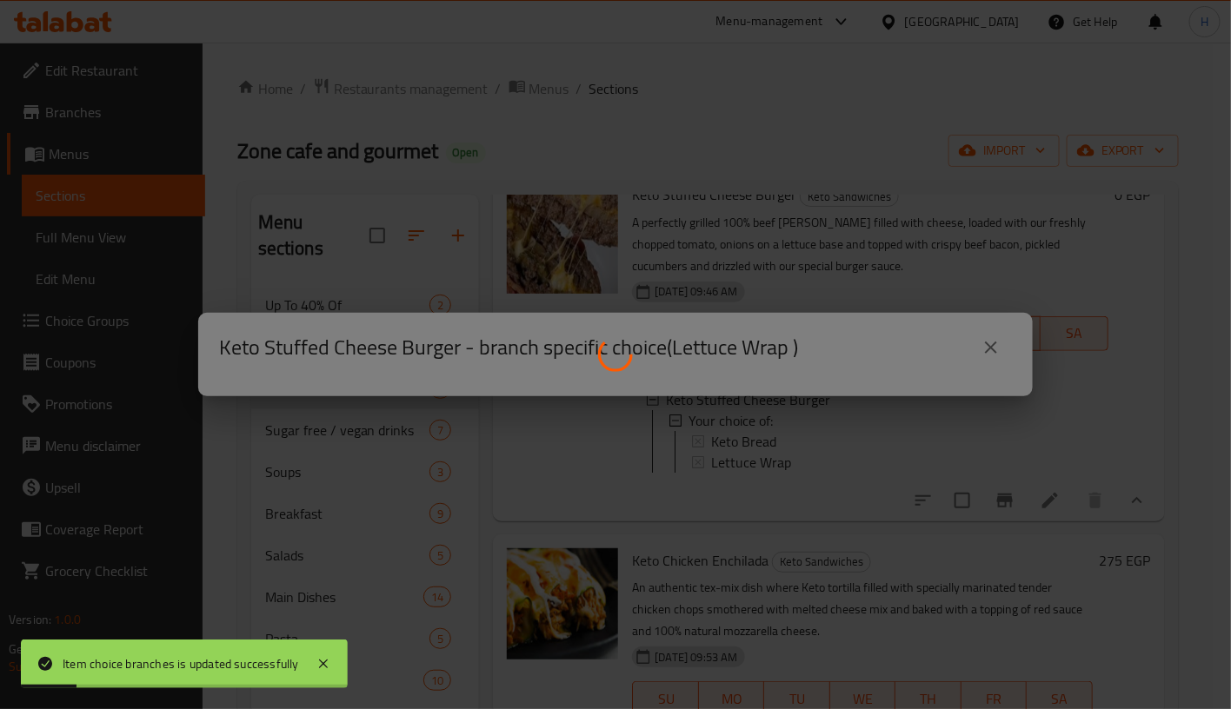
click at [770, 481] on div at bounding box center [615, 354] width 1231 height 709
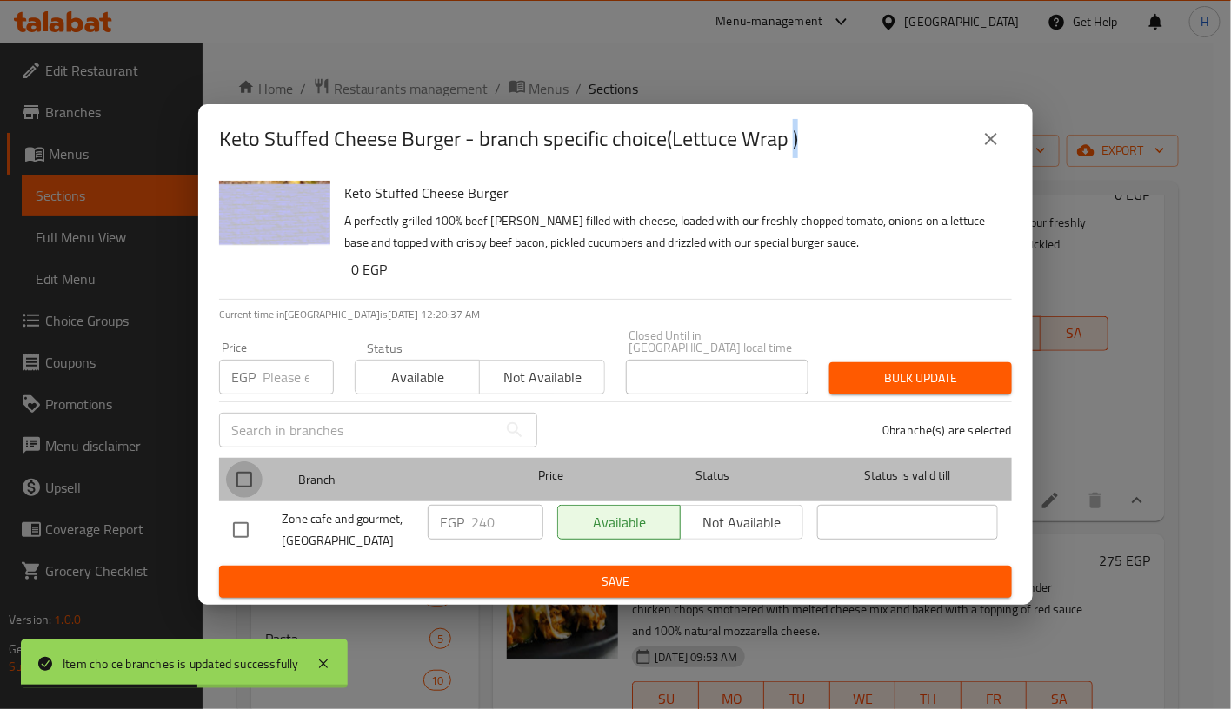
click at [250, 477] on input "checkbox" at bounding box center [244, 480] width 37 height 37
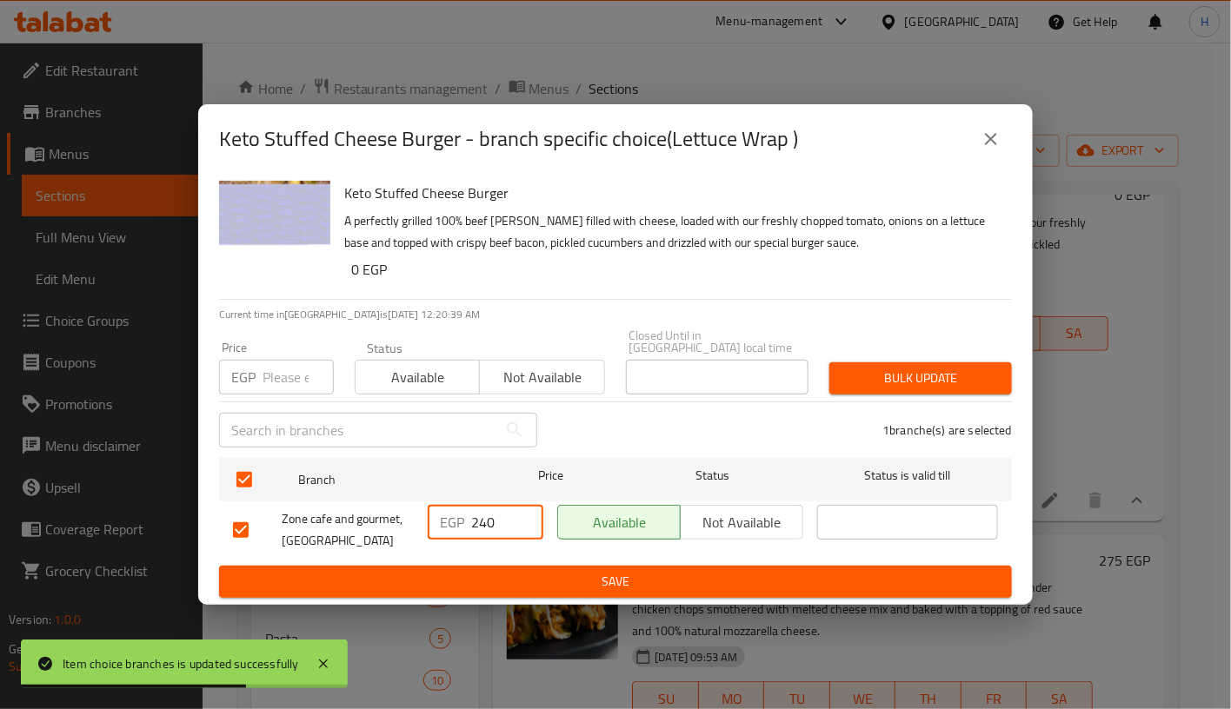
drag, startPoint x: 481, startPoint y: 508, endPoint x: 515, endPoint y: 509, distance: 33.9
click at [515, 509] on input "240" at bounding box center [507, 522] width 72 height 35
click at [702, 581] on span "Save" at bounding box center [615, 582] width 765 height 22
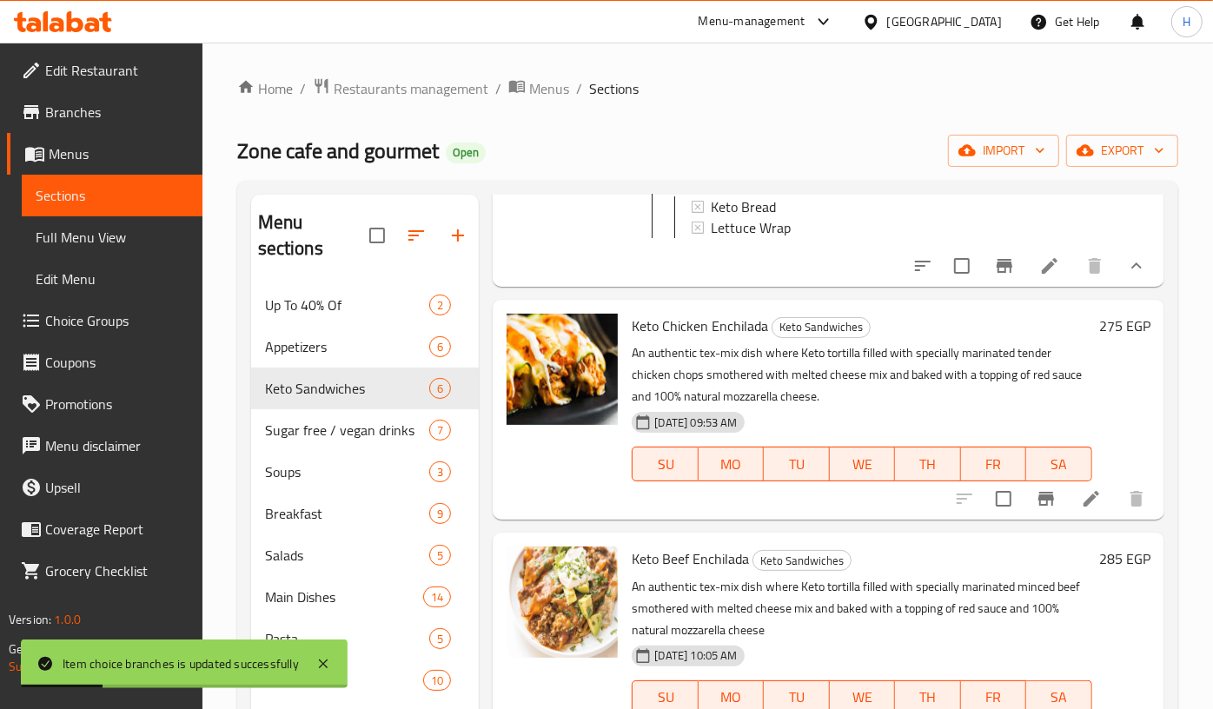
scroll to position [789, 0]
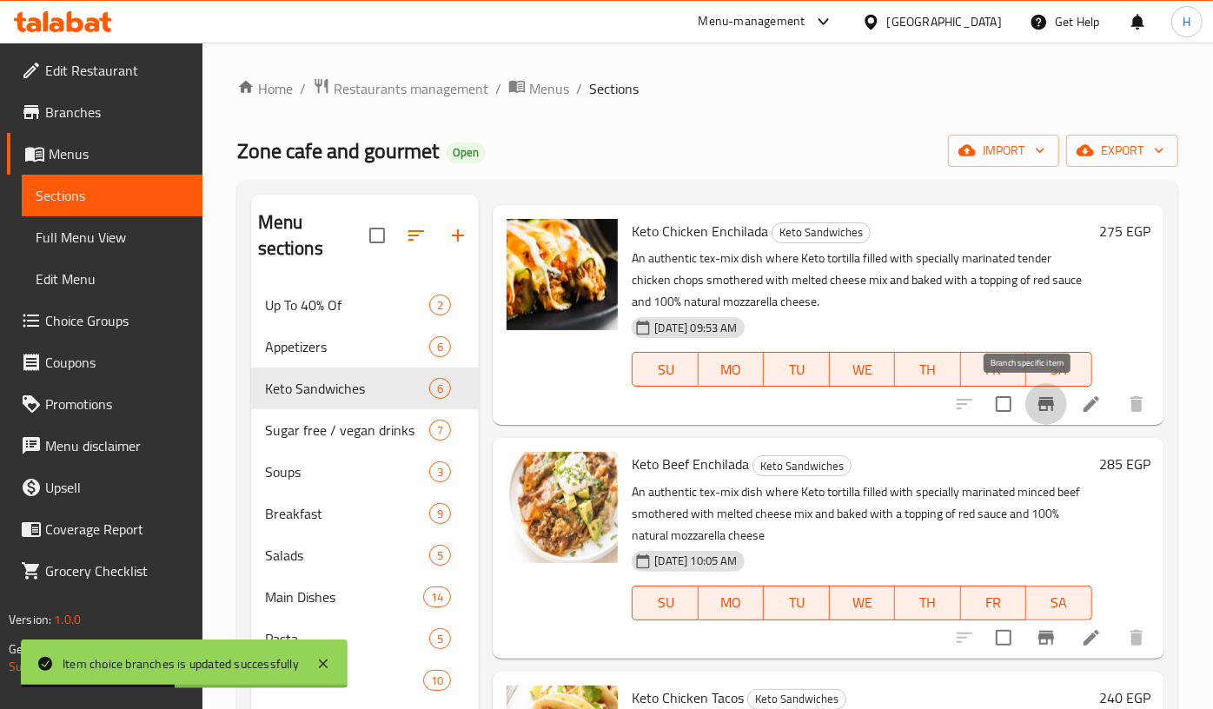
click at [1036, 408] on icon "Branch-specific-item" at bounding box center [1046, 404] width 21 height 21
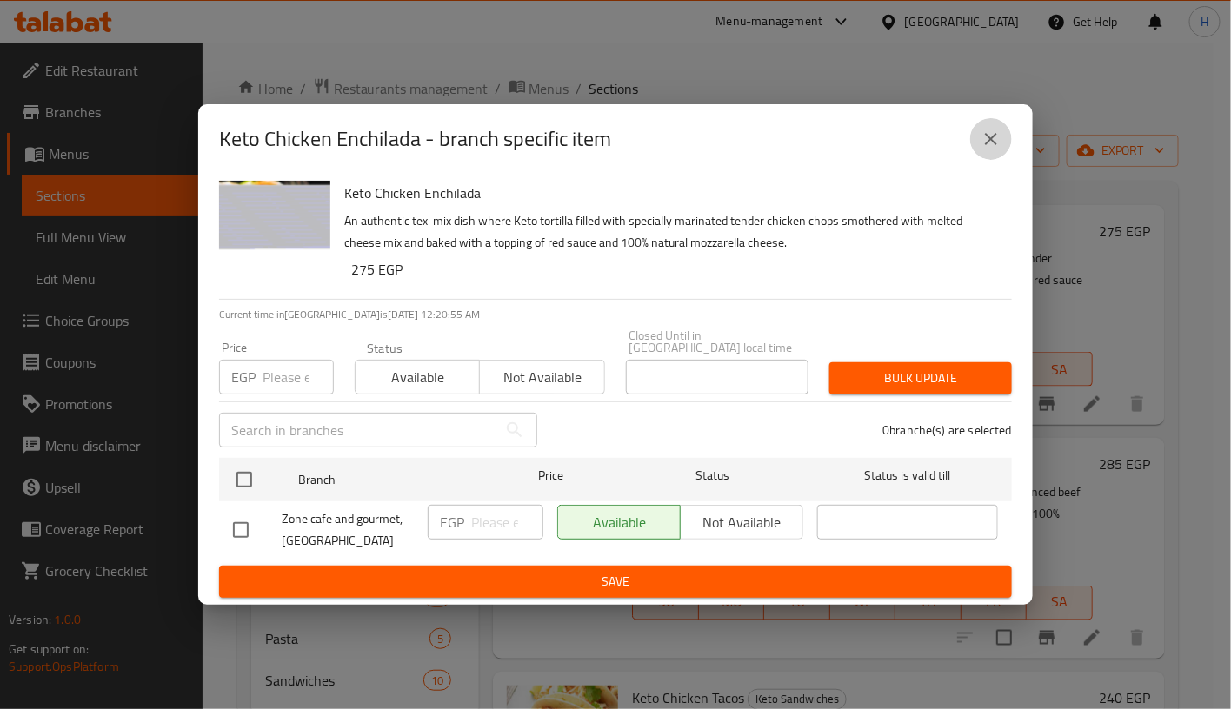
click at [994, 145] on icon "close" at bounding box center [991, 139] width 12 height 12
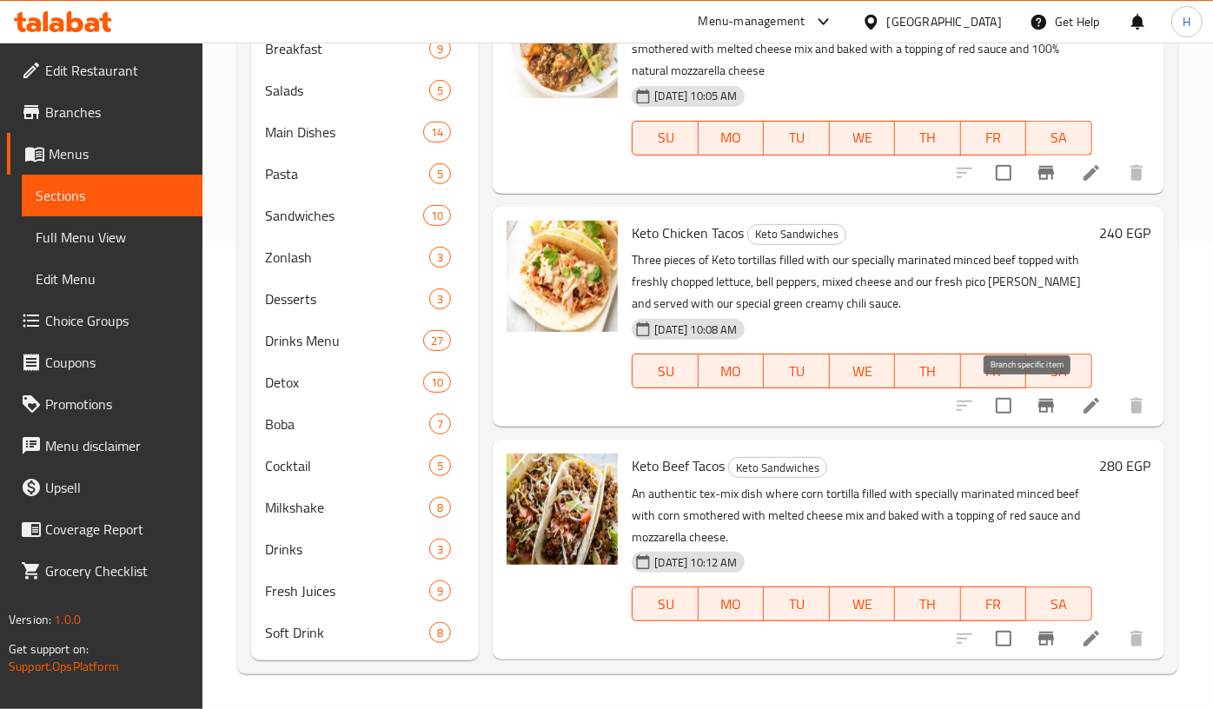
click at [1036, 411] on icon "Branch-specific-item" at bounding box center [1046, 405] width 21 height 21
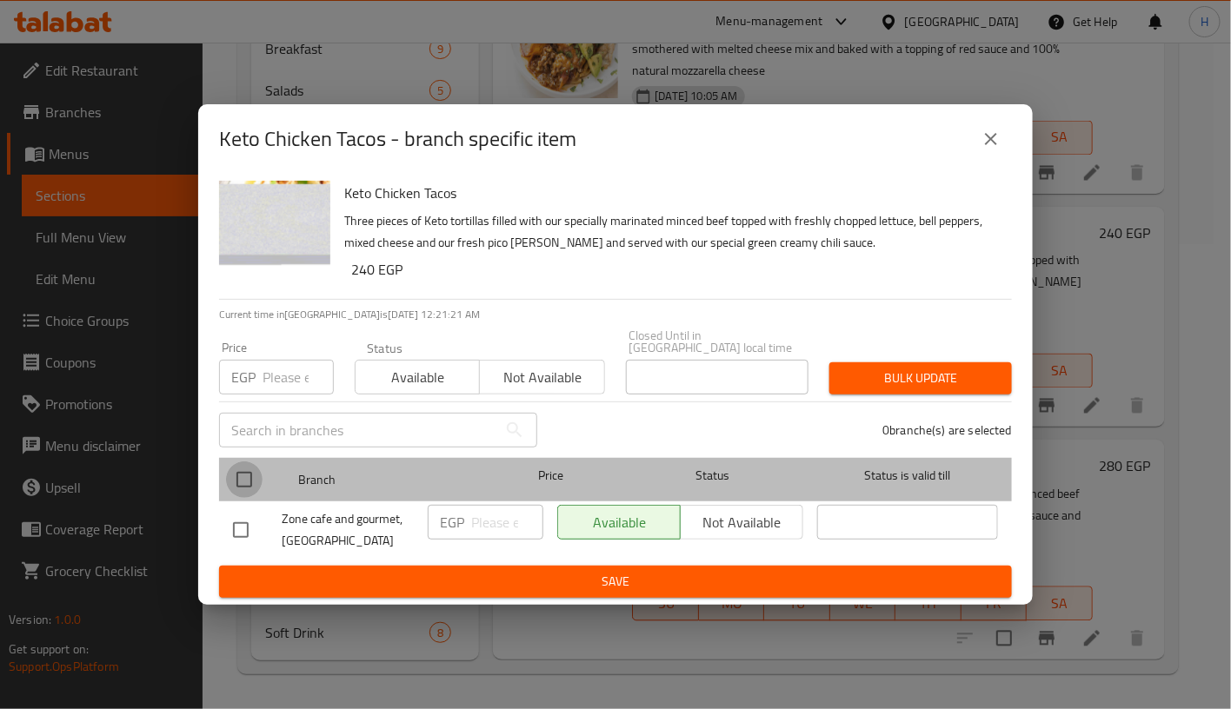
click at [259, 474] on input "checkbox" at bounding box center [244, 480] width 37 height 37
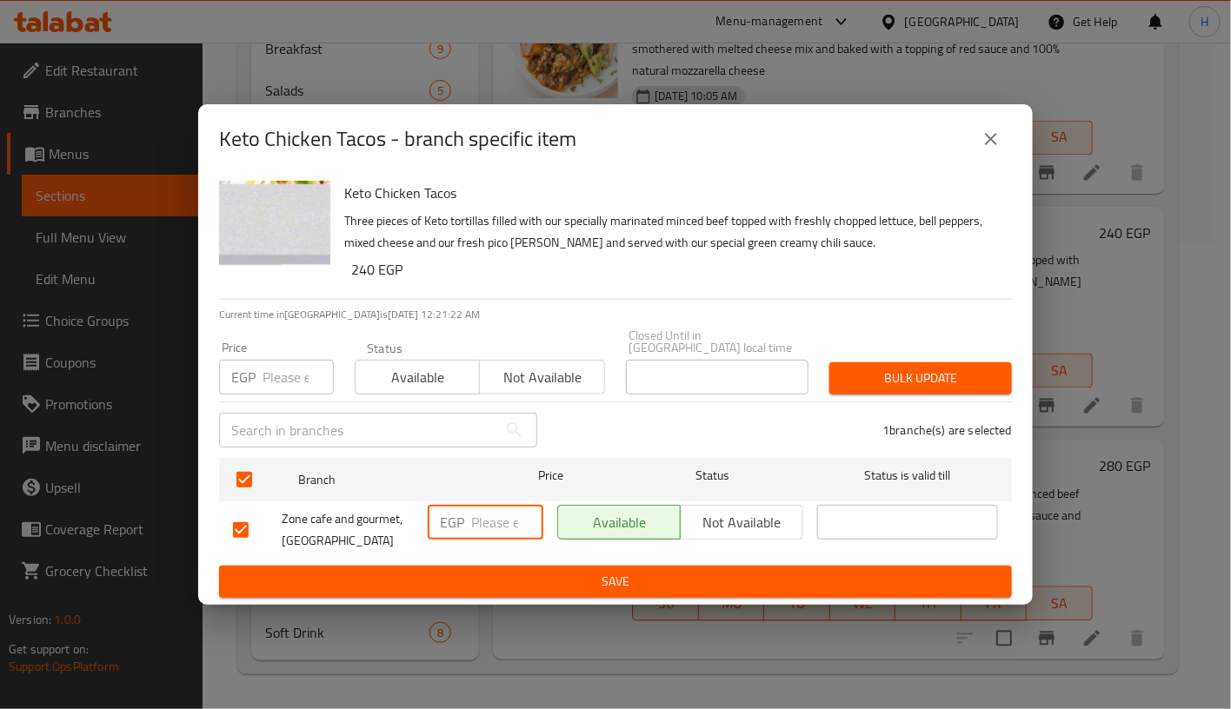
click at [493, 516] on input "number" at bounding box center [507, 522] width 72 height 35
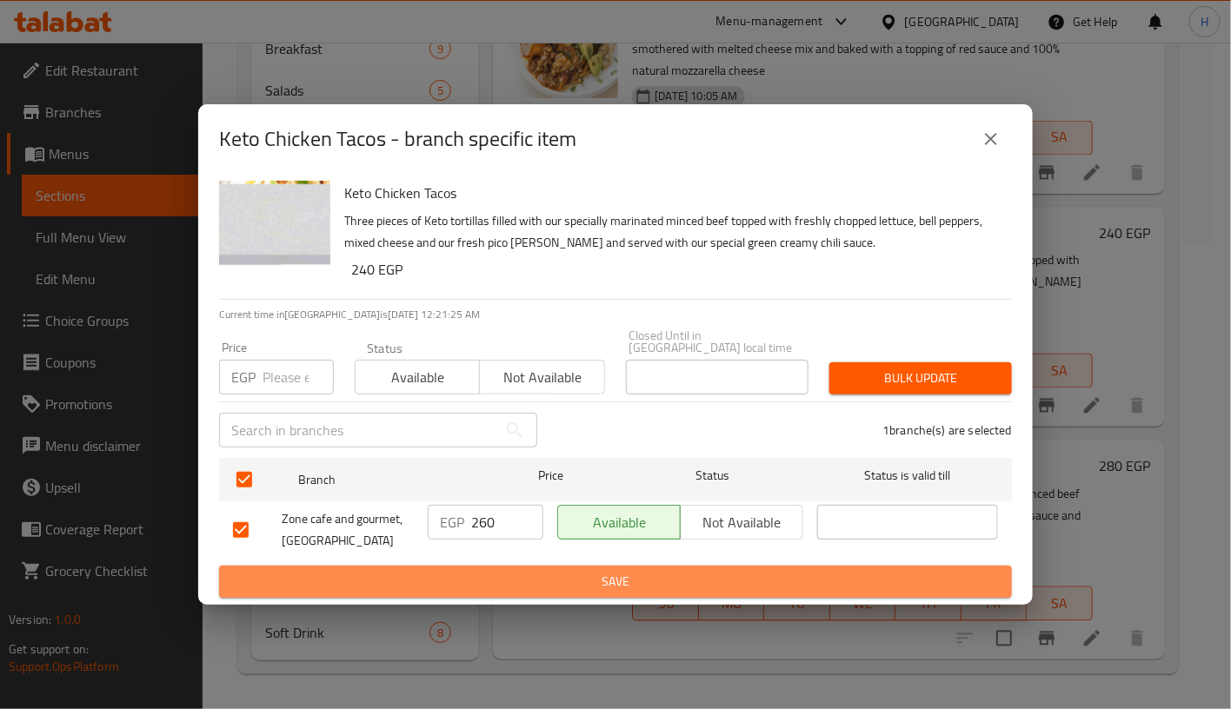
click at [581, 571] on span "Save" at bounding box center [615, 582] width 765 height 22
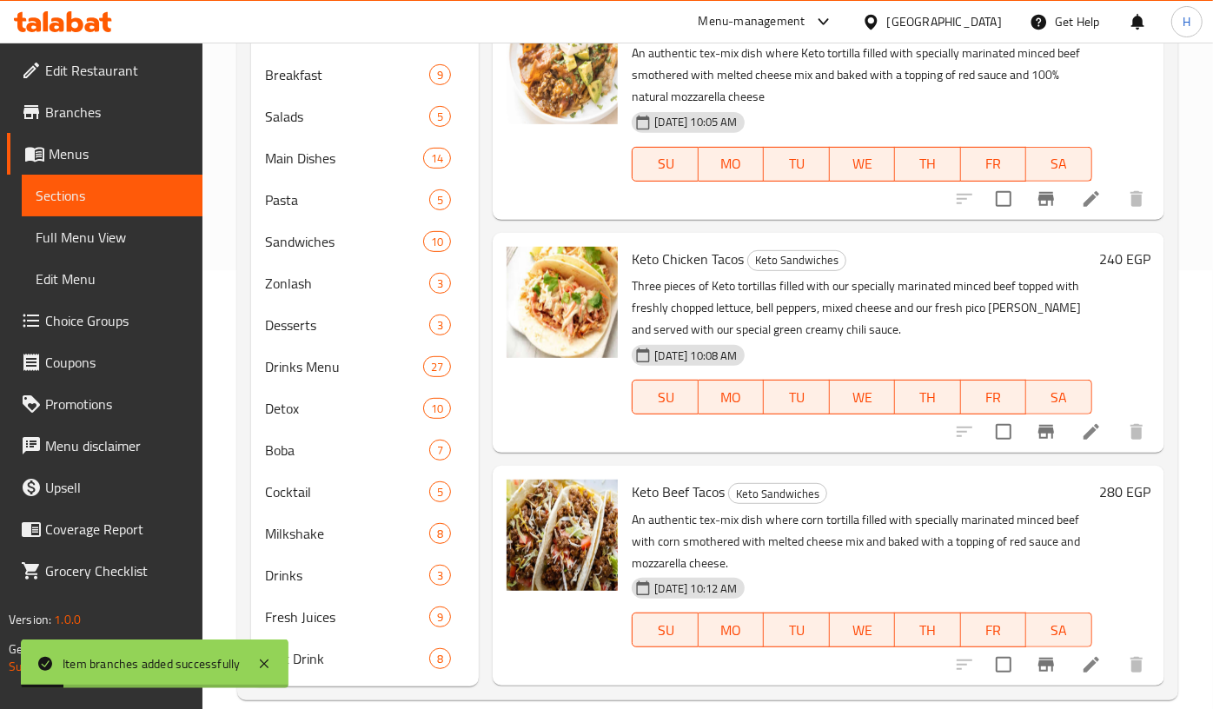
scroll to position [465, 0]
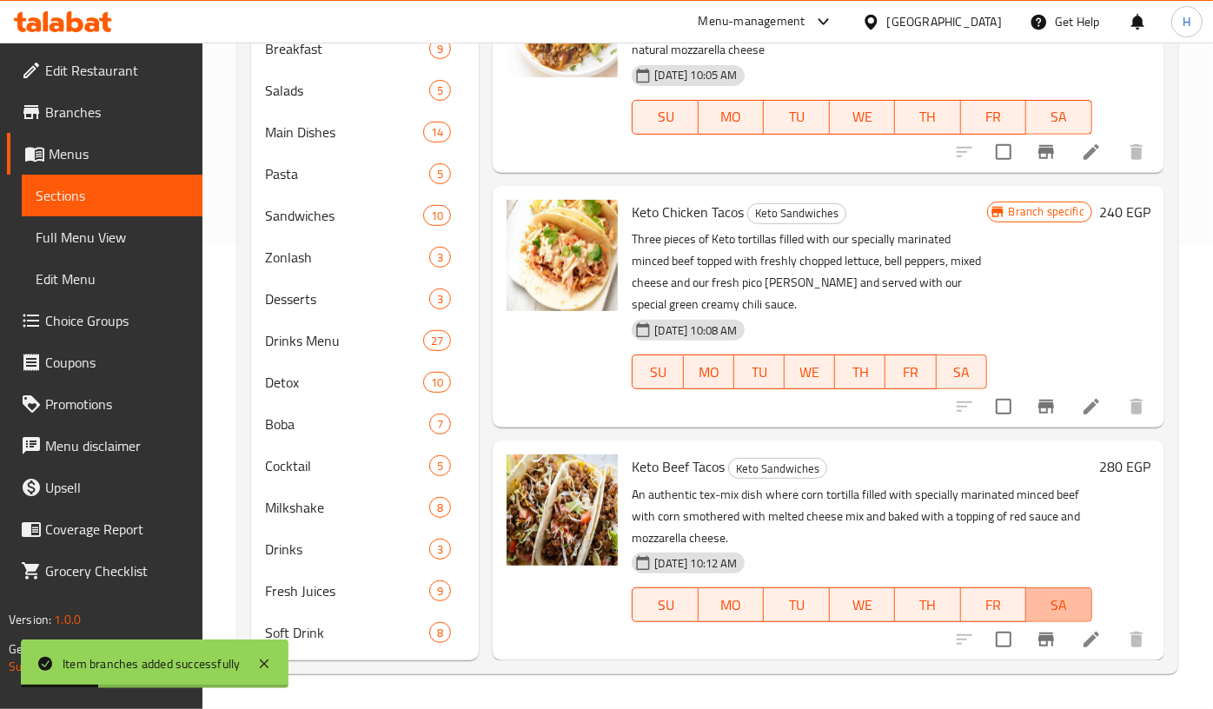
click at [1033, 618] on span "SA" at bounding box center [1059, 605] width 52 height 25
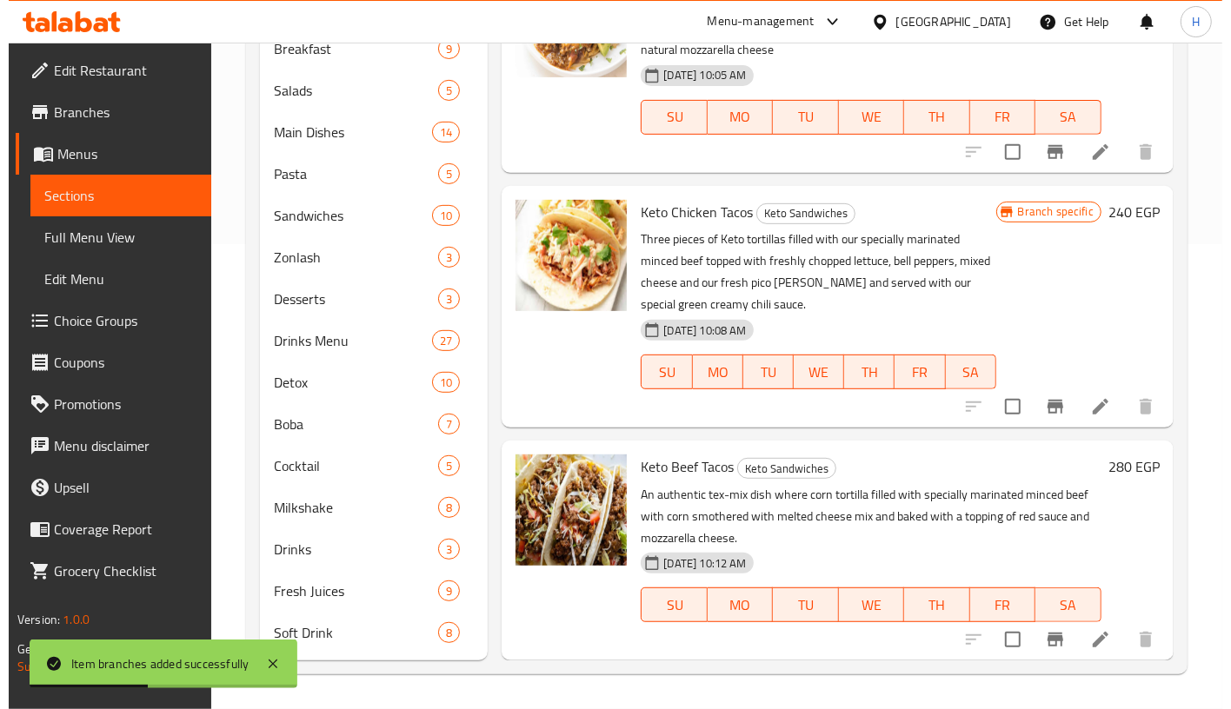
scroll to position [812, 0]
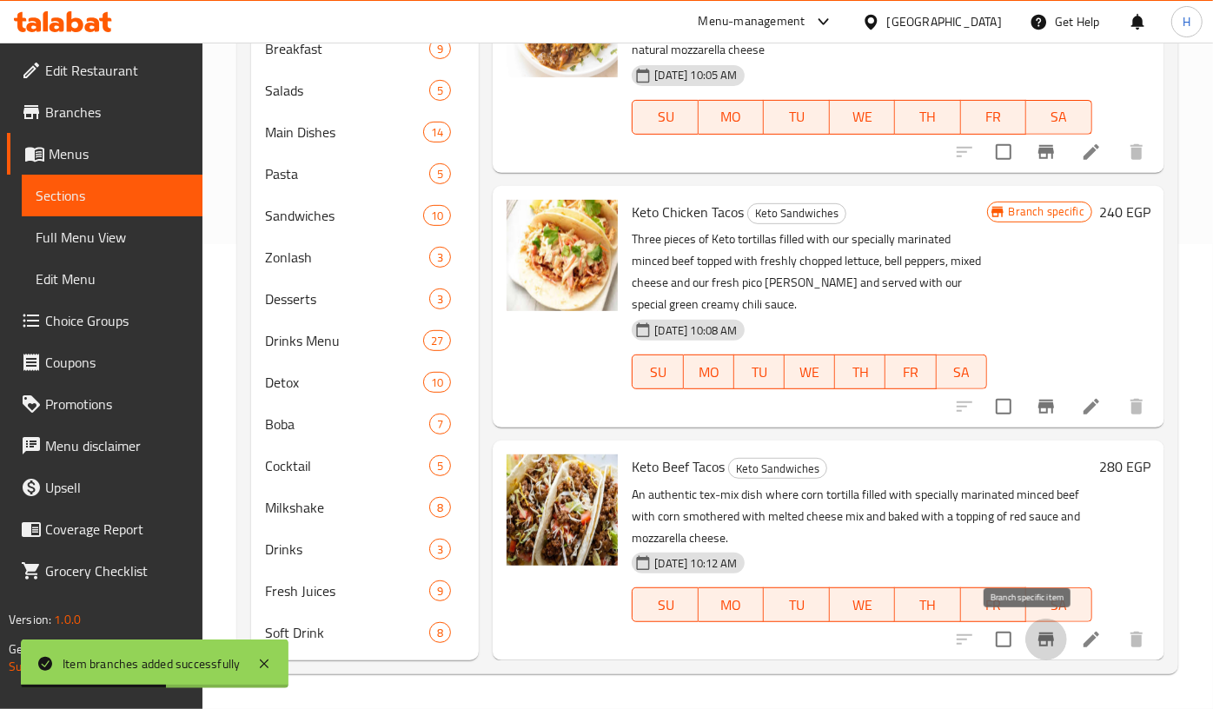
click at [1039, 640] on icon "Branch-specific-item" at bounding box center [1047, 640] width 16 height 14
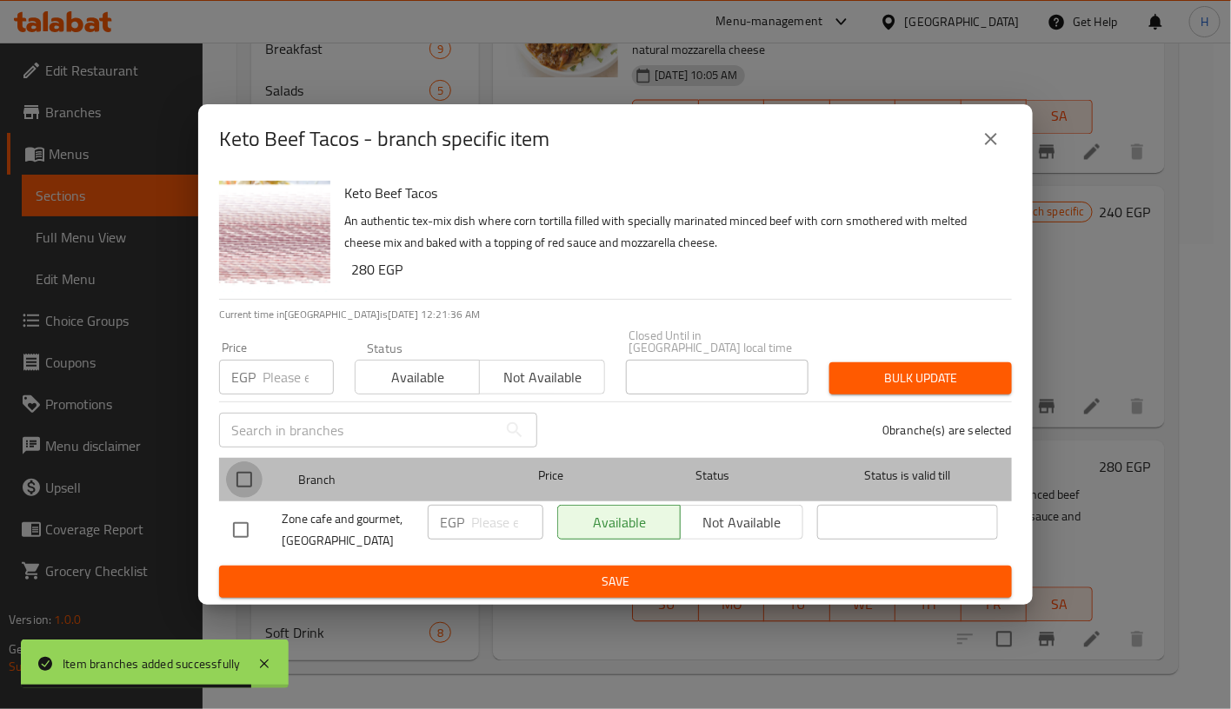
click at [235, 481] on input "checkbox" at bounding box center [244, 480] width 37 height 37
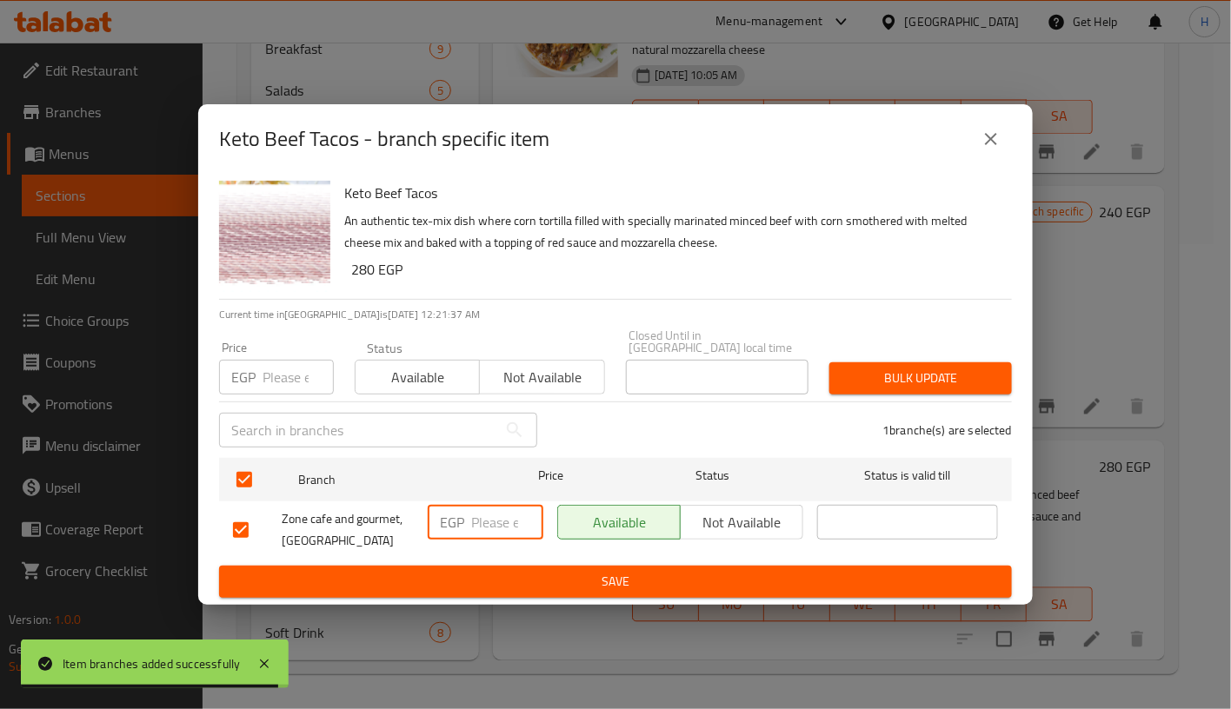
click at [483, 514] on input "number" at bounding box center [507, 522] width 72 height 35
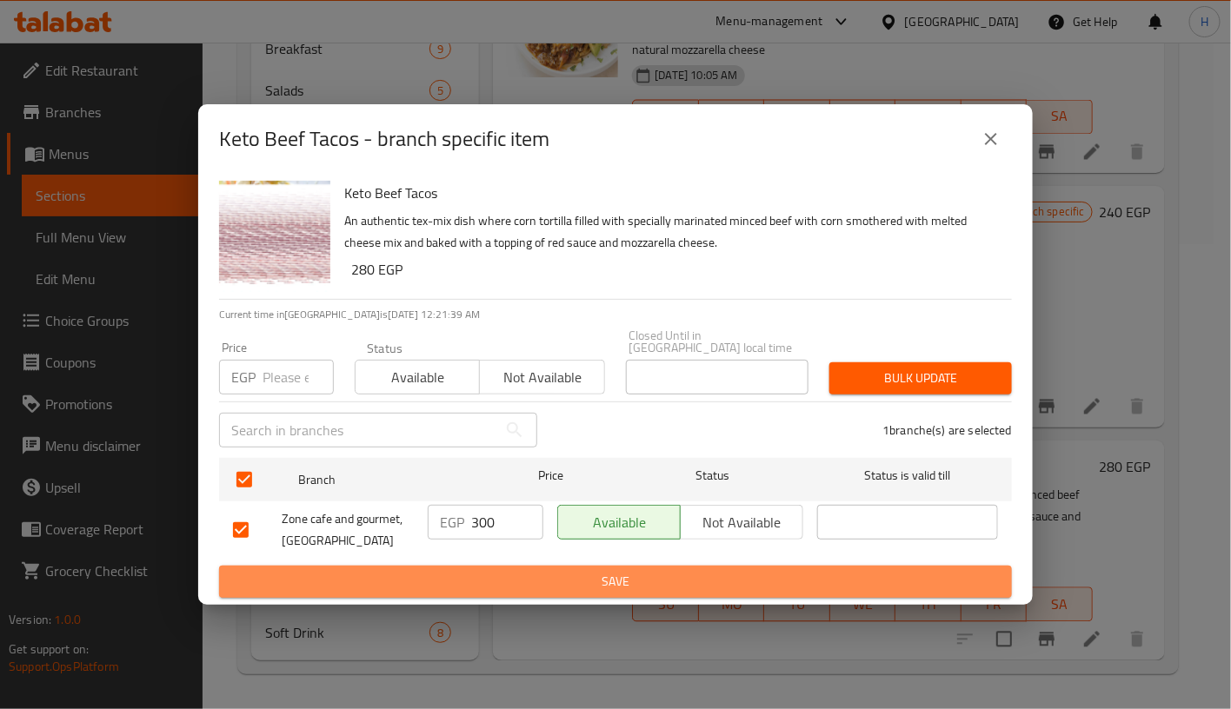
click at [643, 575] on span "Save" at bounding box center [615, 582] width 765 height 22
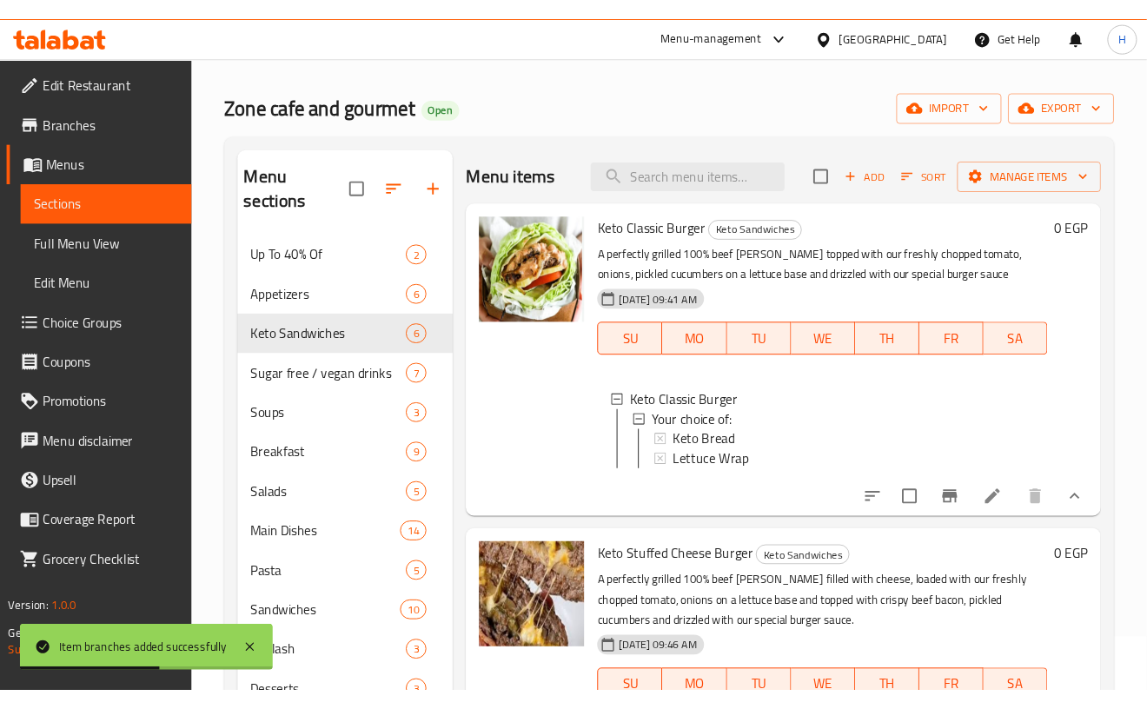
scroll to position [0, 0]
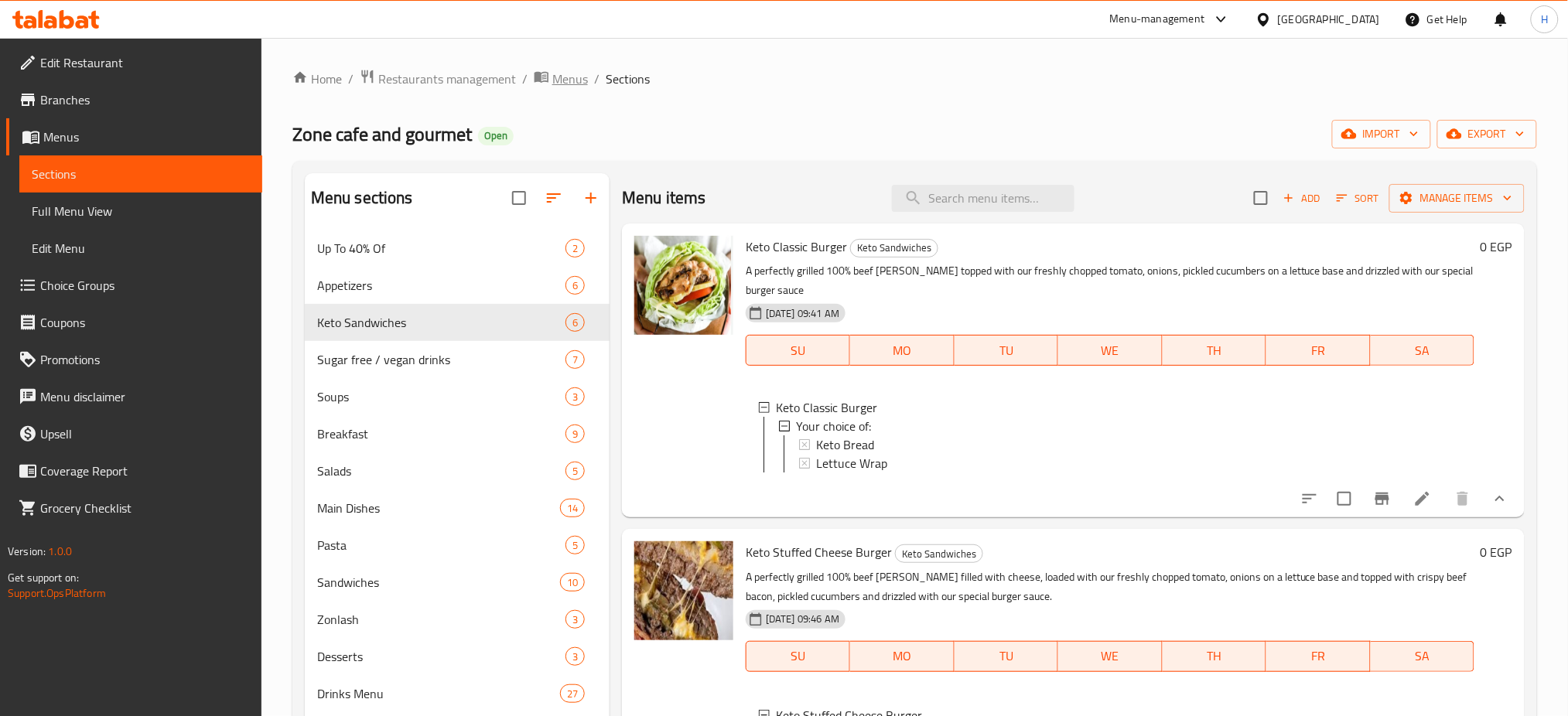
click at [553, 78] on span "Menus" at bounding box center [570, 78] width 36 height 19
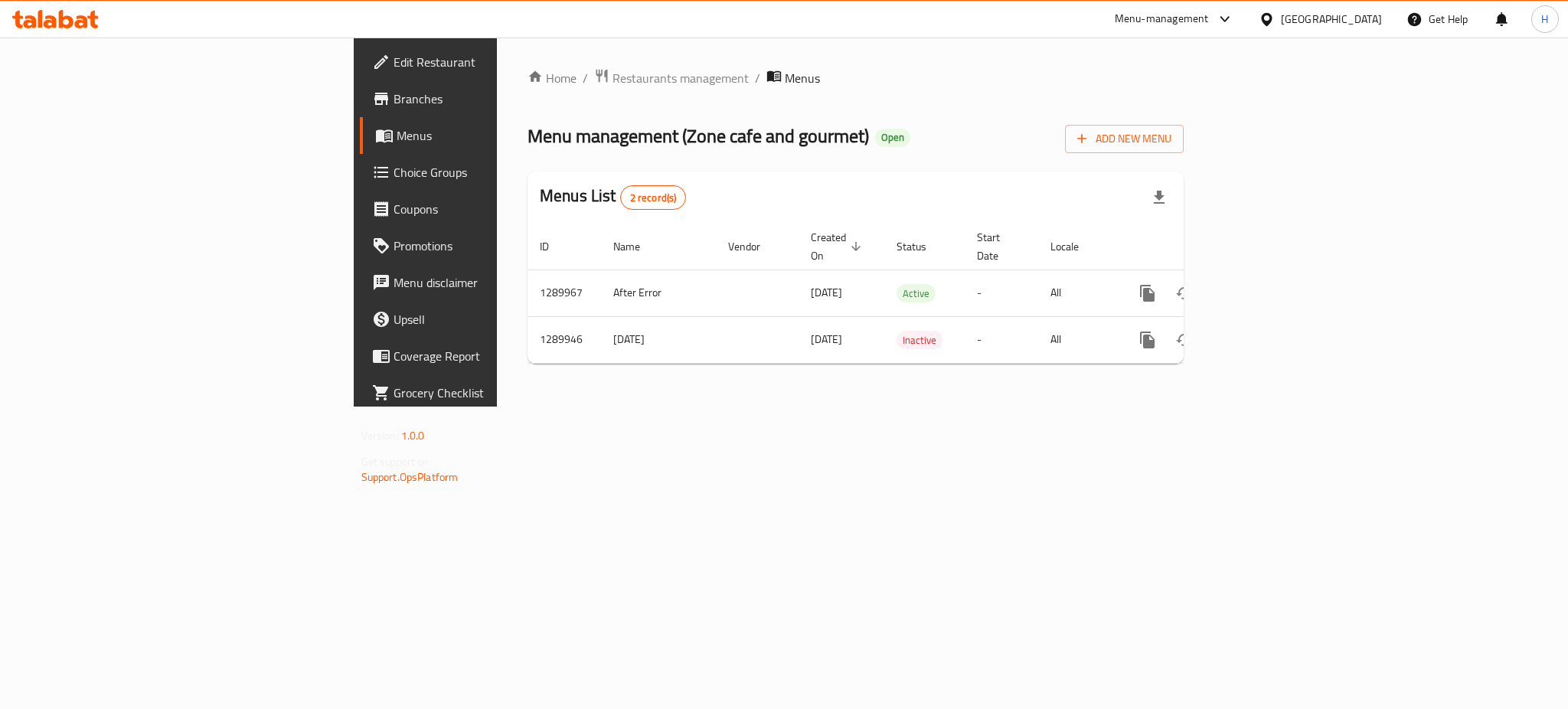
click at [612, 80] on span "Restaurants management" at bounding box center [680, 78] width 137 height 18
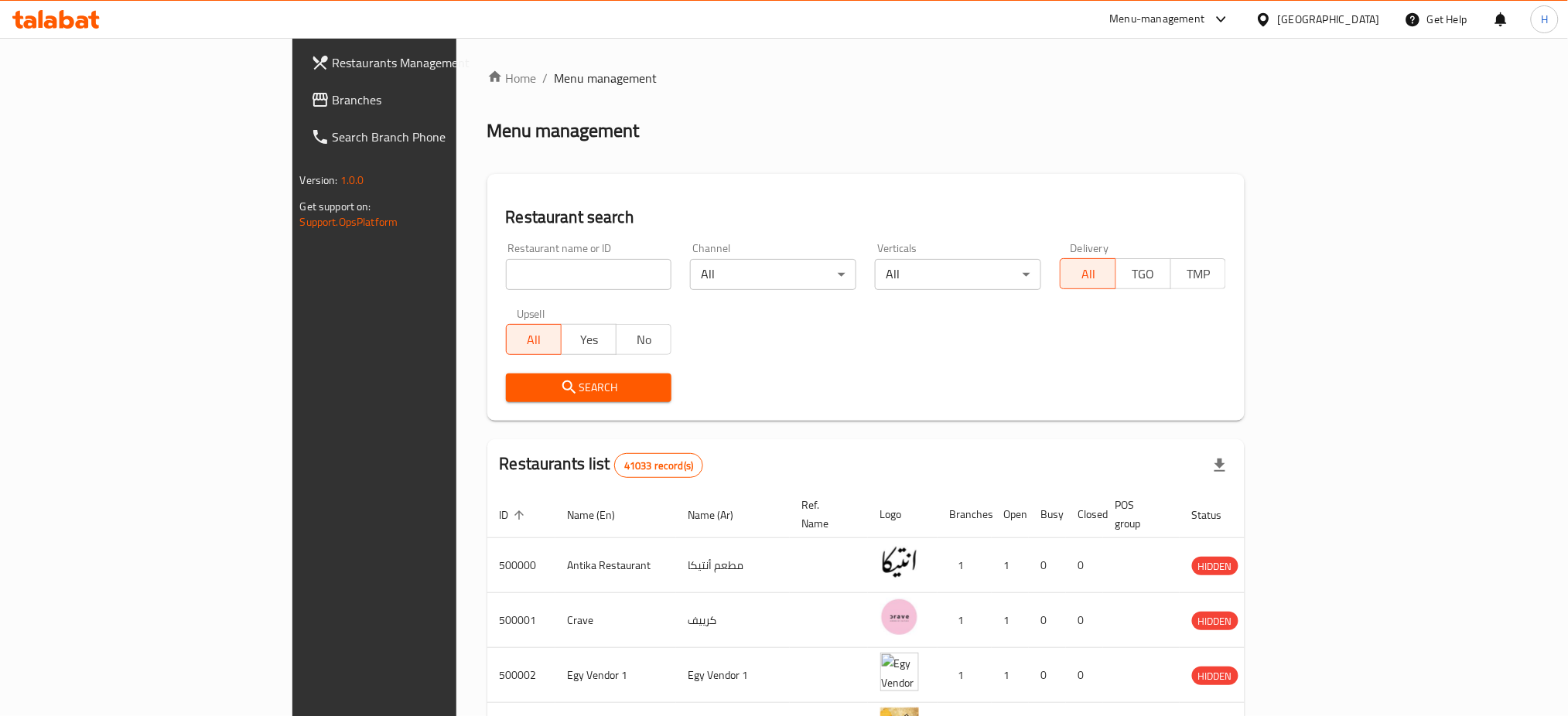
drag, startPoint x: 400, startPoint y: 292, endPoint x: 410, endPoint y: 278, distance: 17.2
click at [497, 278] on div "Restaurant name or ID Restaurant name or ID" at bounding box center [589, 266] width 185 height 66
click at [505, 278] on input "search" at bounding box center [588, 274] width 166 height 31
click at [518, 381] on span "Search" at bounding box center [588, 388] width 141 height 20
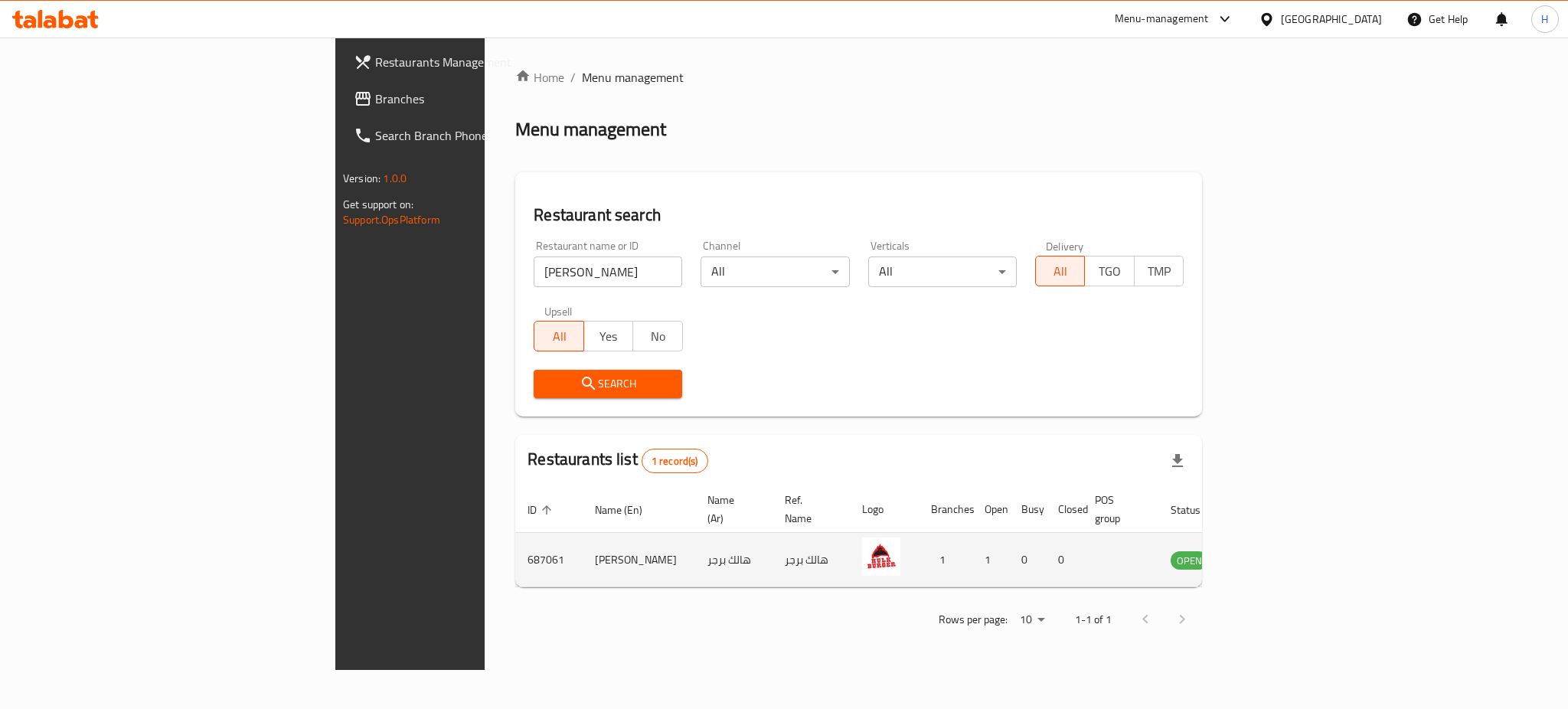
click at [1291, 533] on td "enhanced table" at bounding box center [1265, 560] width 53 height 55
click at [1268, 554] on icon "enhanced table" at bounding box center [1260, 560] width 17 height 13
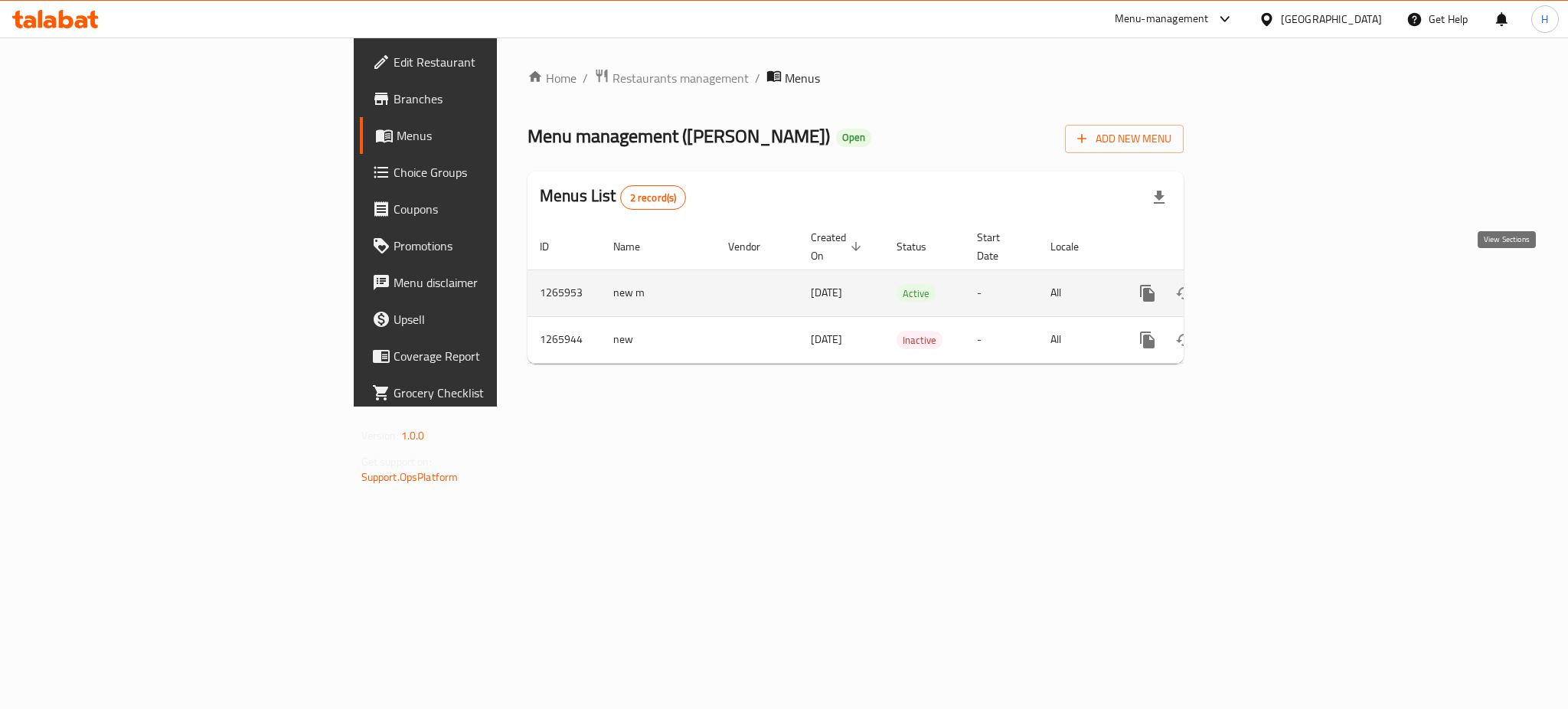
click at [1276, 275] on link "enhanced table" at bounding box center [1258, 293] width 37 height 37
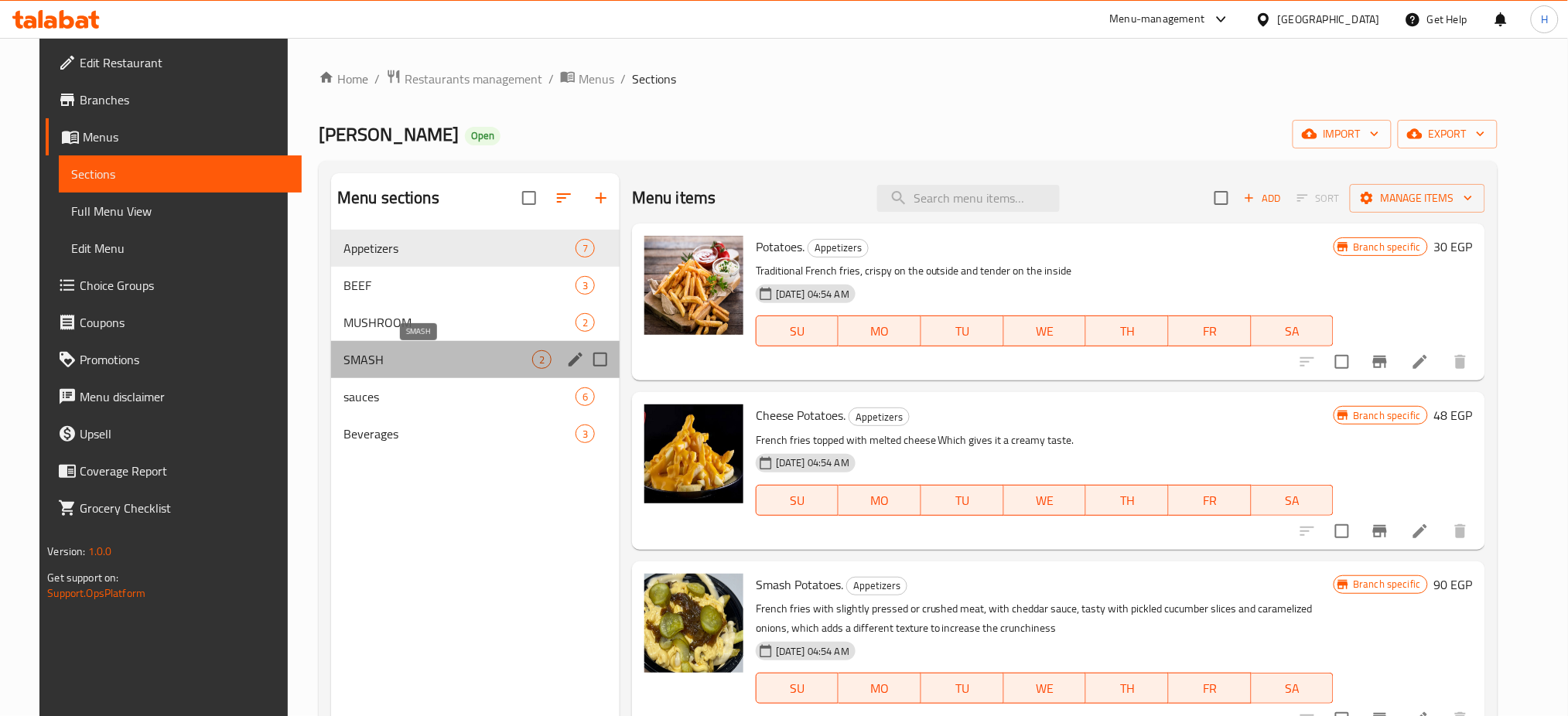
click at [382, 356] on span "SMASH" at bounding box center [438, 359] width 189 height 19
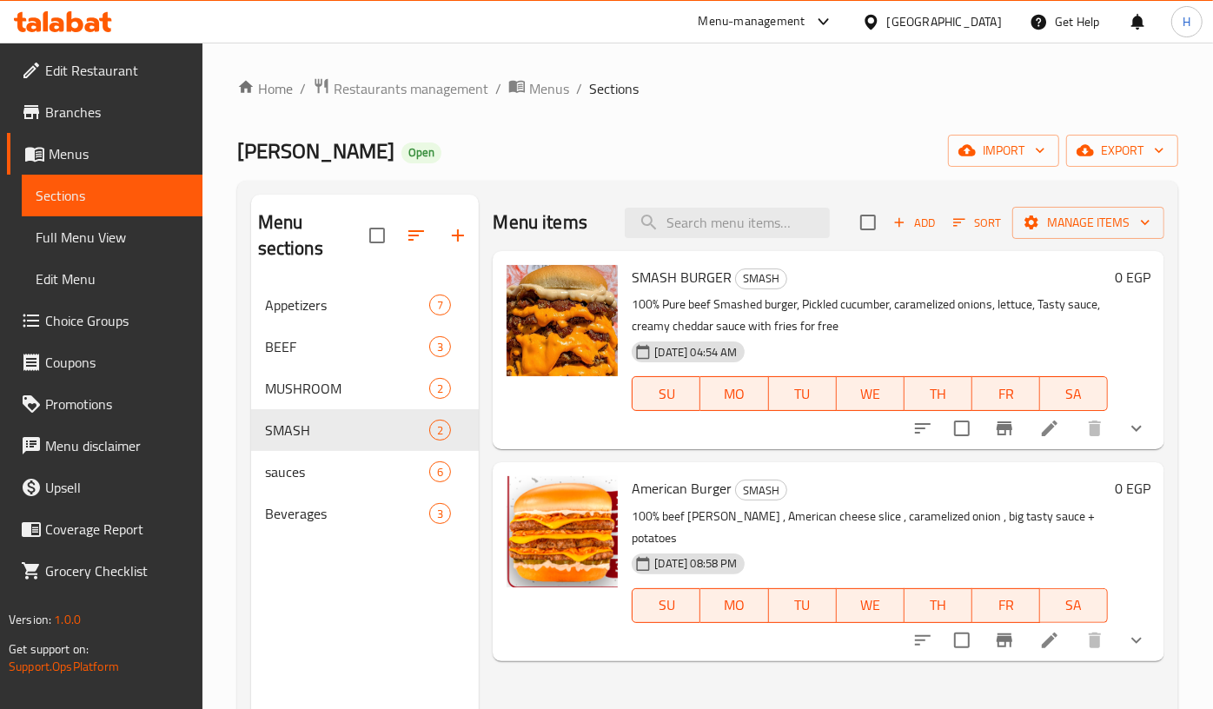
click at [776, 103] on div "Home / Restaurants management / Menus / Sections Hulk Burger Open import export…" at bounding box center [707, 497] width 941 height 840
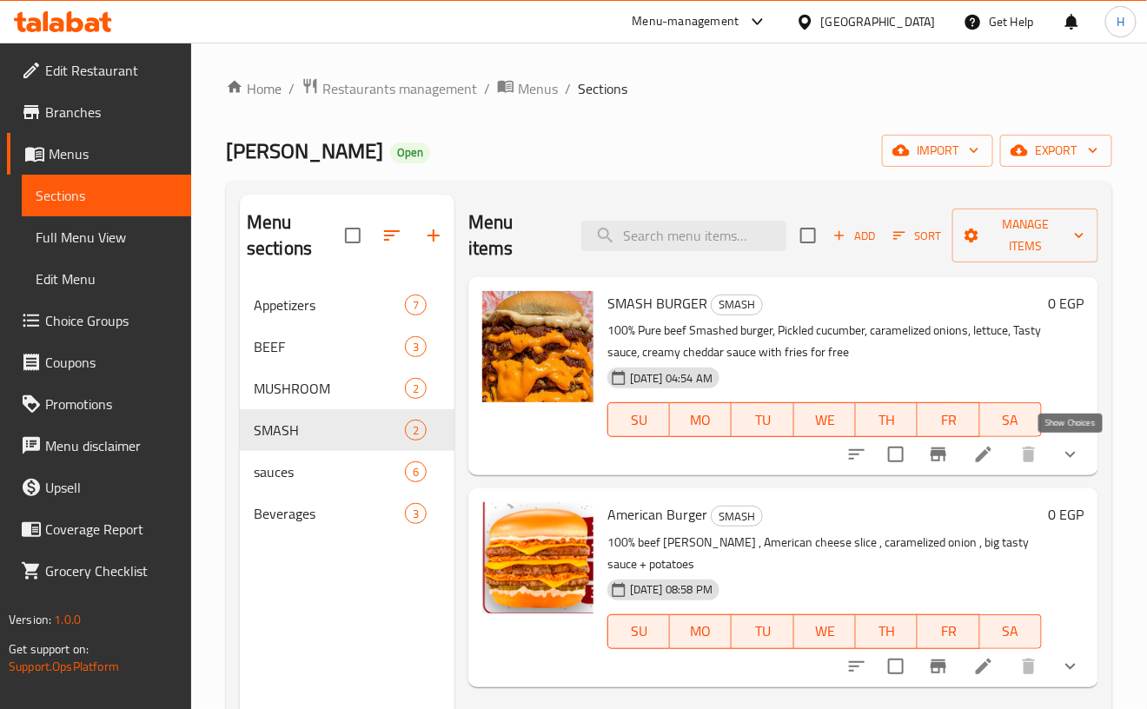
click at [1065, 450] on icon "show more" at bounding box center [1070, 454] width 21 height 21
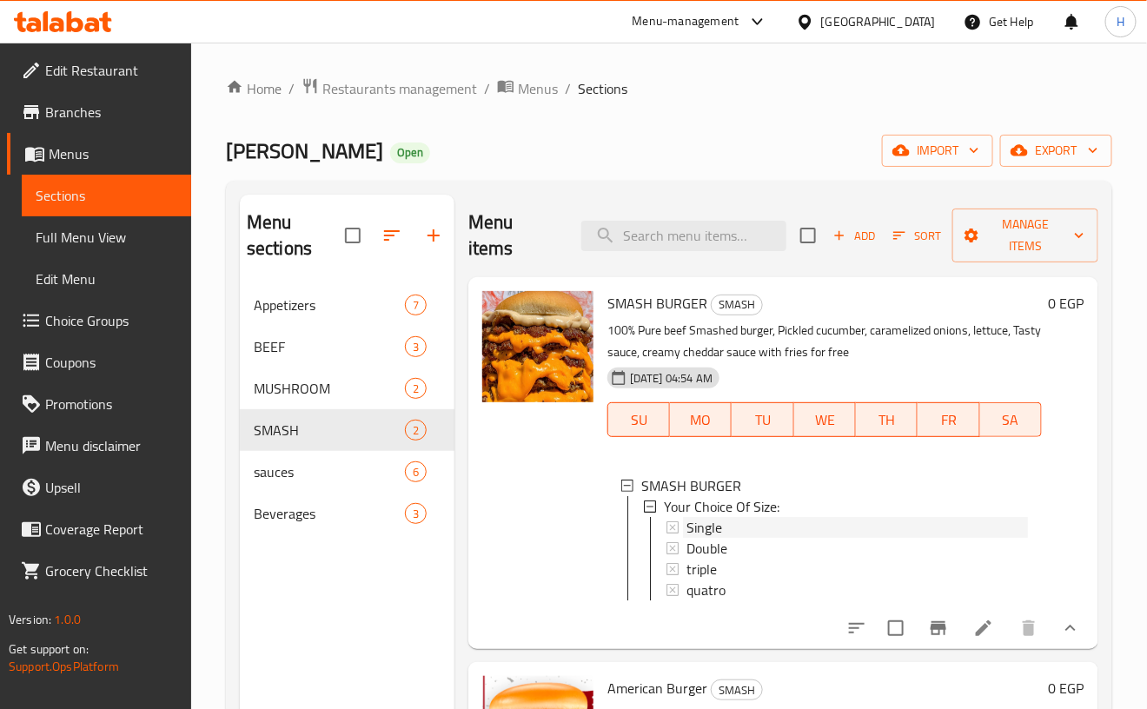
click at [771, 532] on div "Single" at bounding box center [858, 527] width 342 height 21
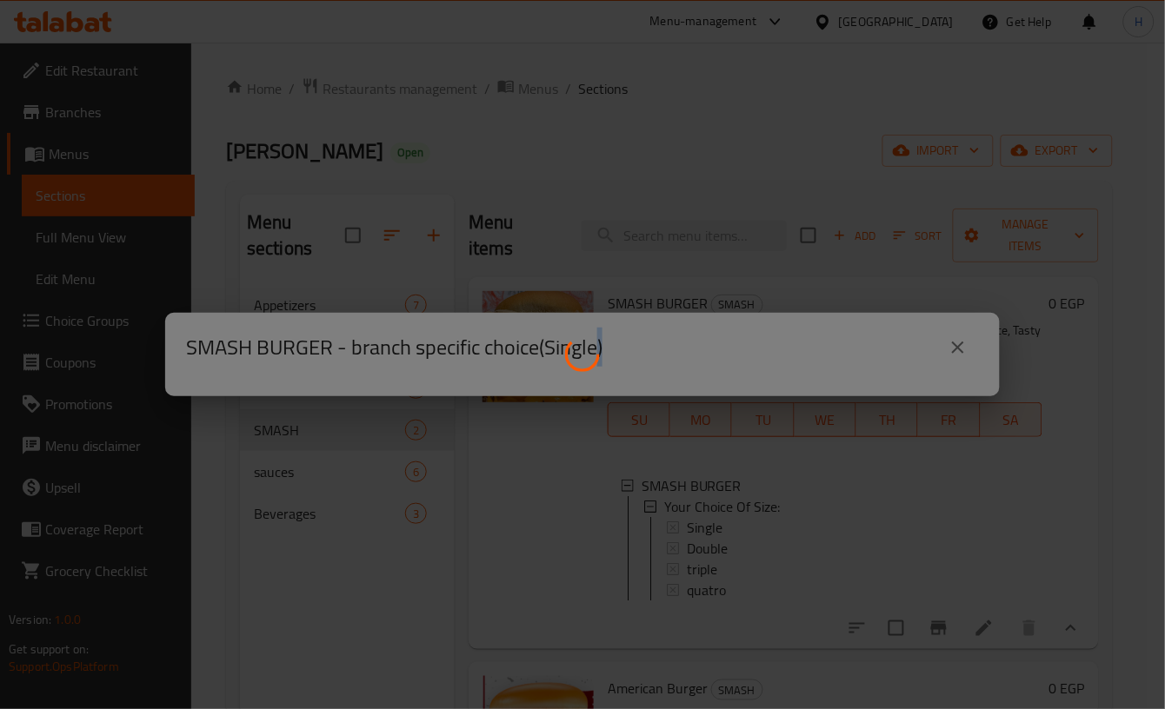
click at [771, 532] on div at bounding box center [582, 354] width 1165 height 709
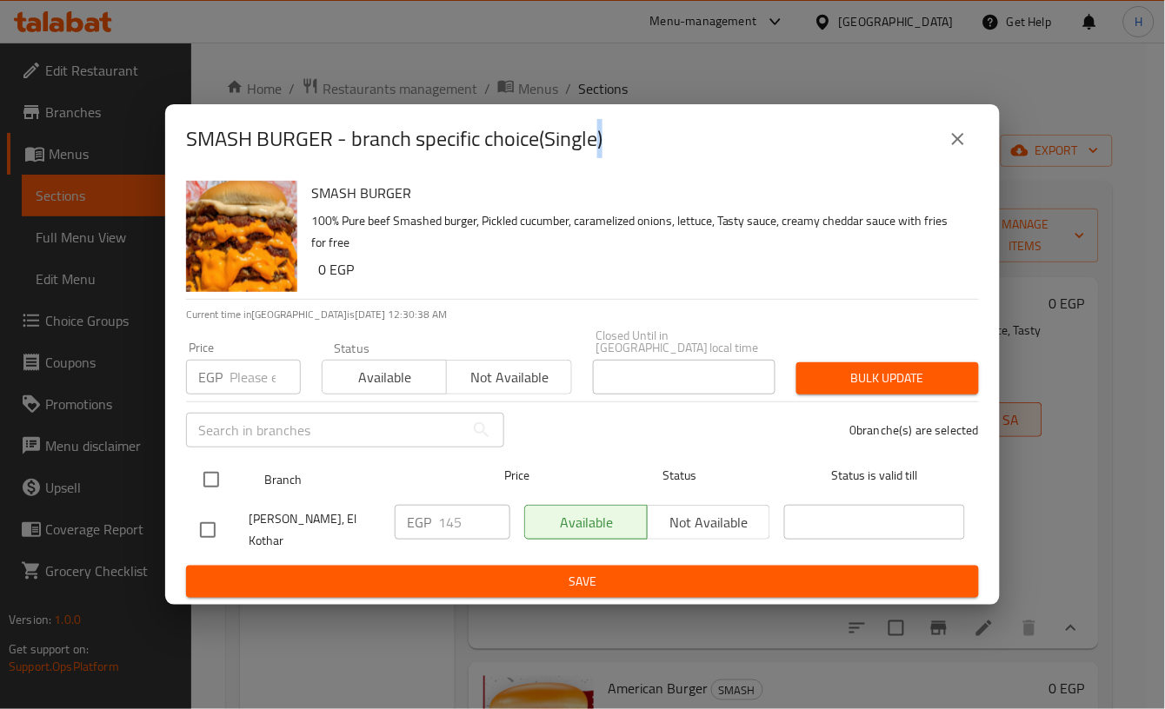
drag, startPoint x: 219, startPoint y: 482, endPoint x: 213, endPoint y: 470, distance: 13.6
click at [213, 470] on input "checkbox" at bounding box center [211, 480] width 37 height 37
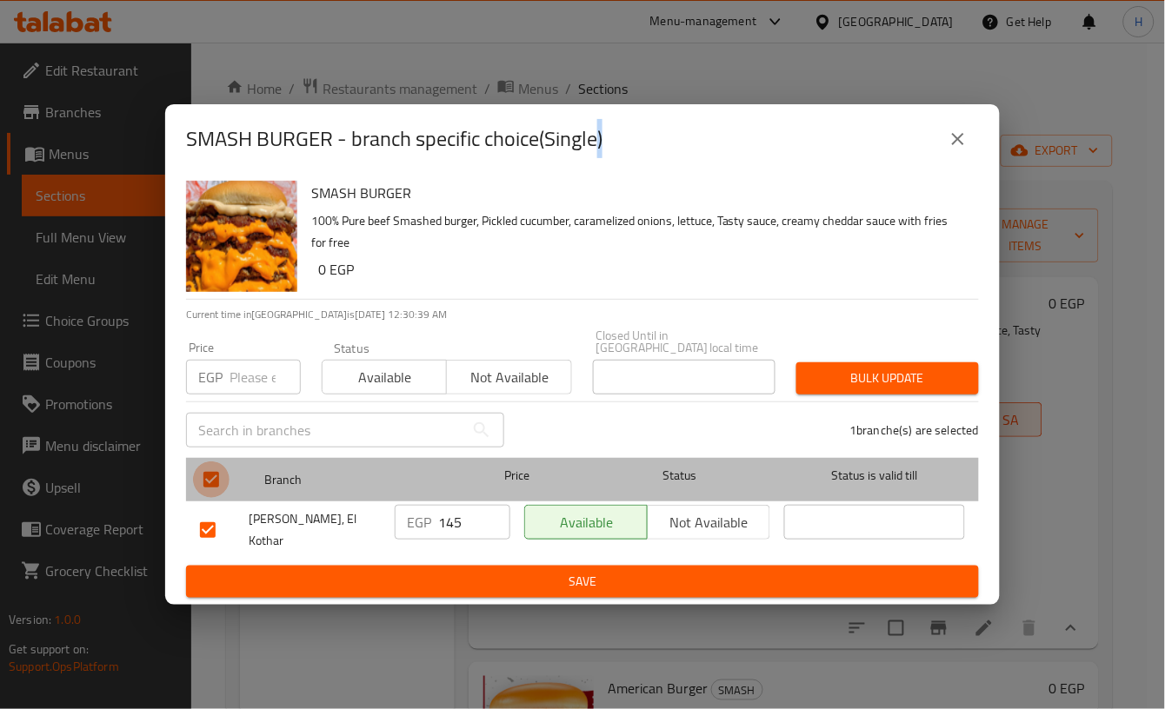
click at [213, 470] on input "checkbox" at bounding box center [211, 480] width 37 height 37
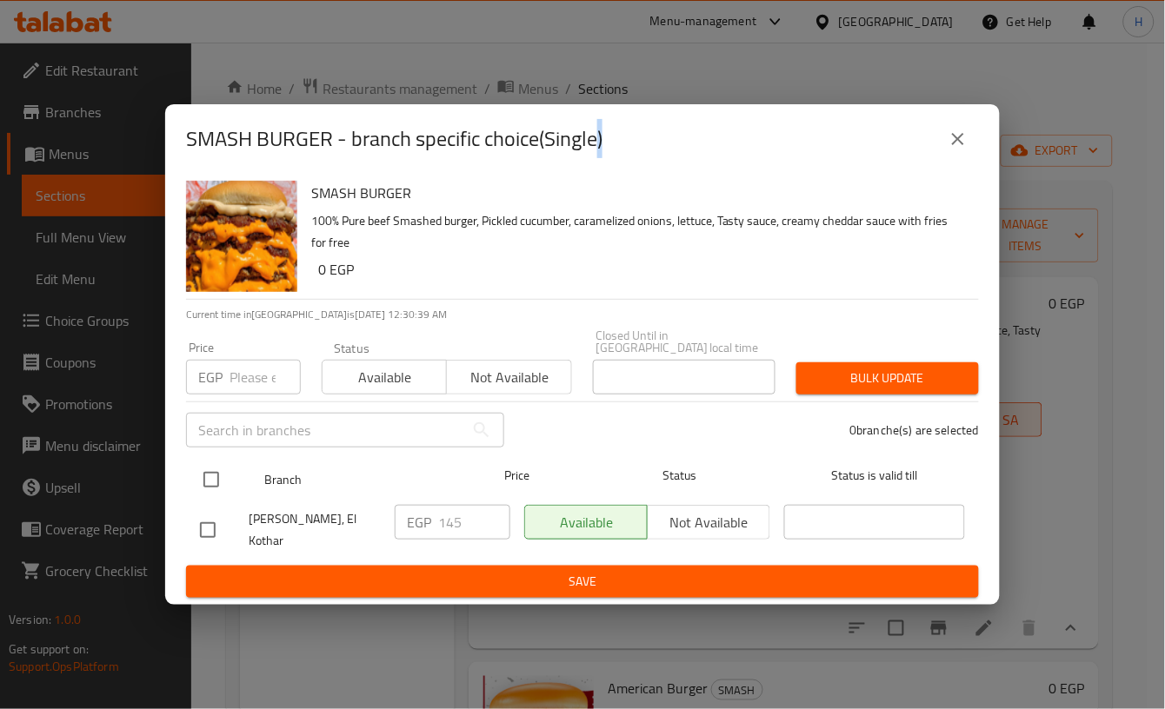
click at [213, 470] on input "checkbox" at bounding box center [211, 480] width 37 height 37
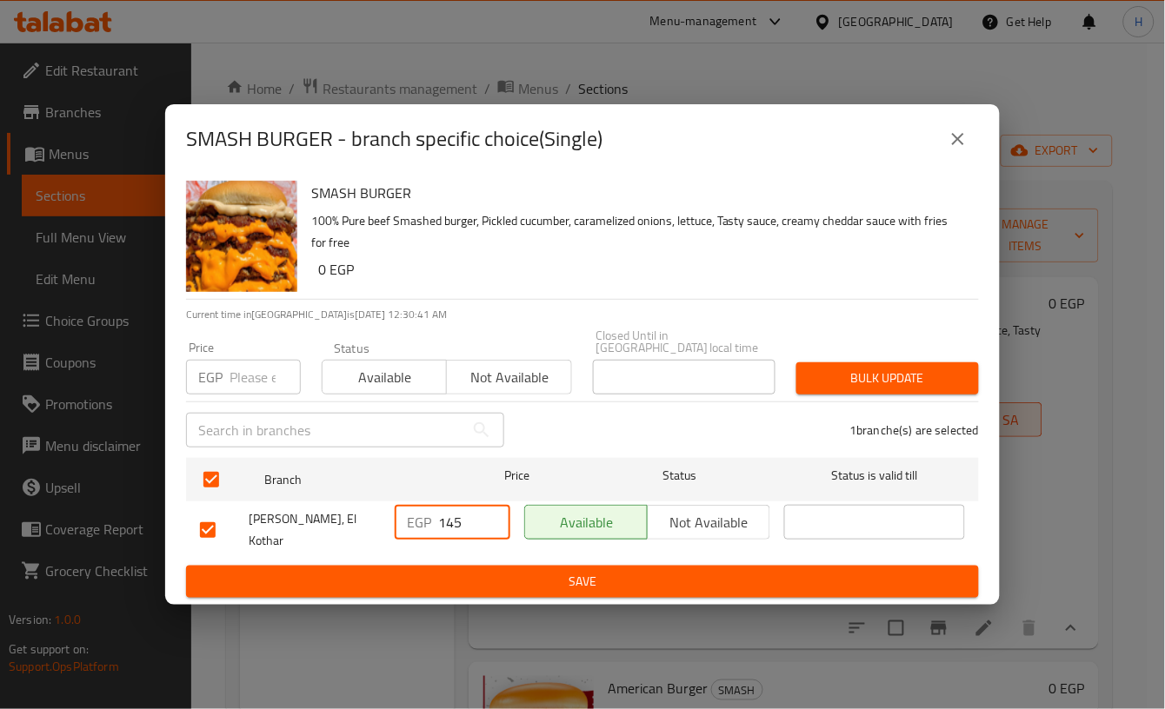
drag, startPoint x: 445, startPoint y: 521, endPoint x: 487, endPoint y: 529, distance: 42.6
click at [487, 529] on input "145" at bounding box center [474, 522] width 72 height 35
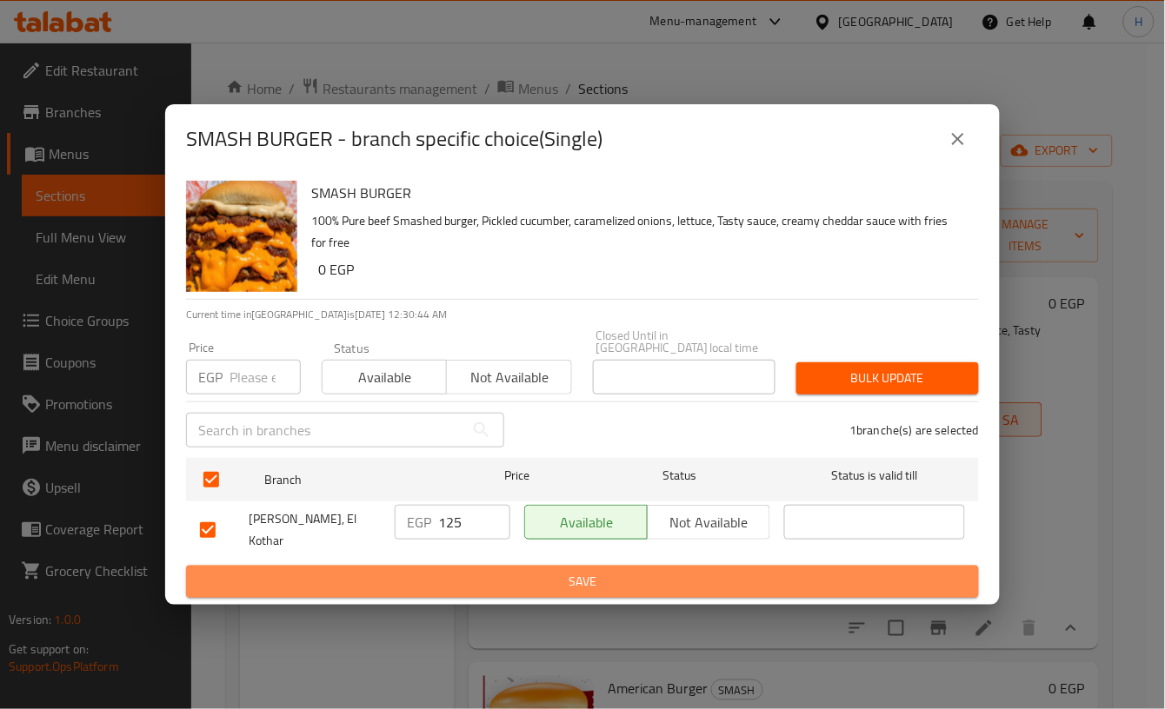
click at [549, 574] on span "Save" at bounding box center [582, 582] width 765 height 22
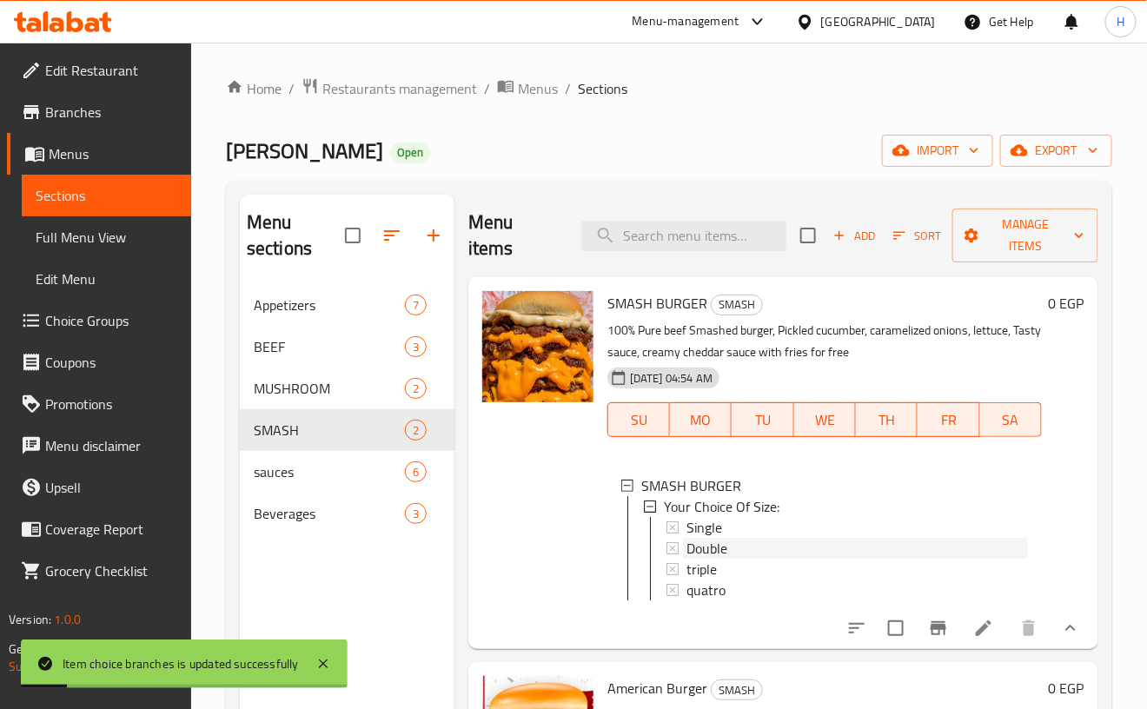
click at [740, 541] on div "Double" at bounding box center [858, 548] width 342 height 21
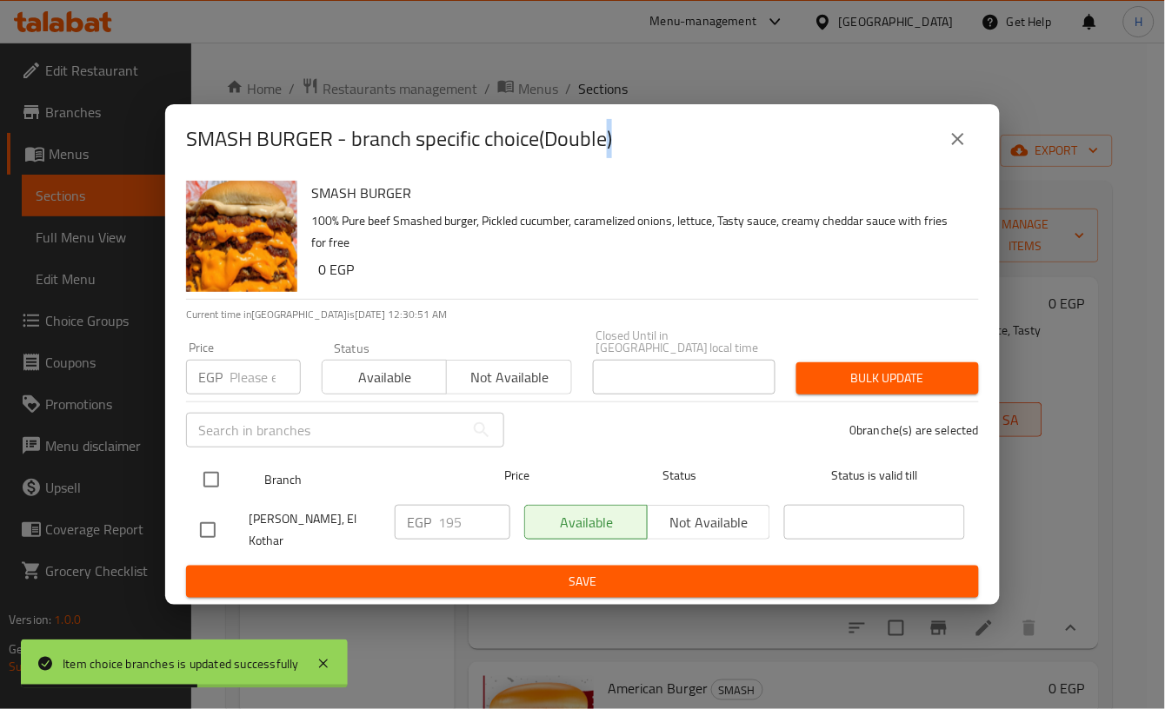
click at [210, 478] on input "checkbox" at bounding box center [211, 480] width 37 height 37
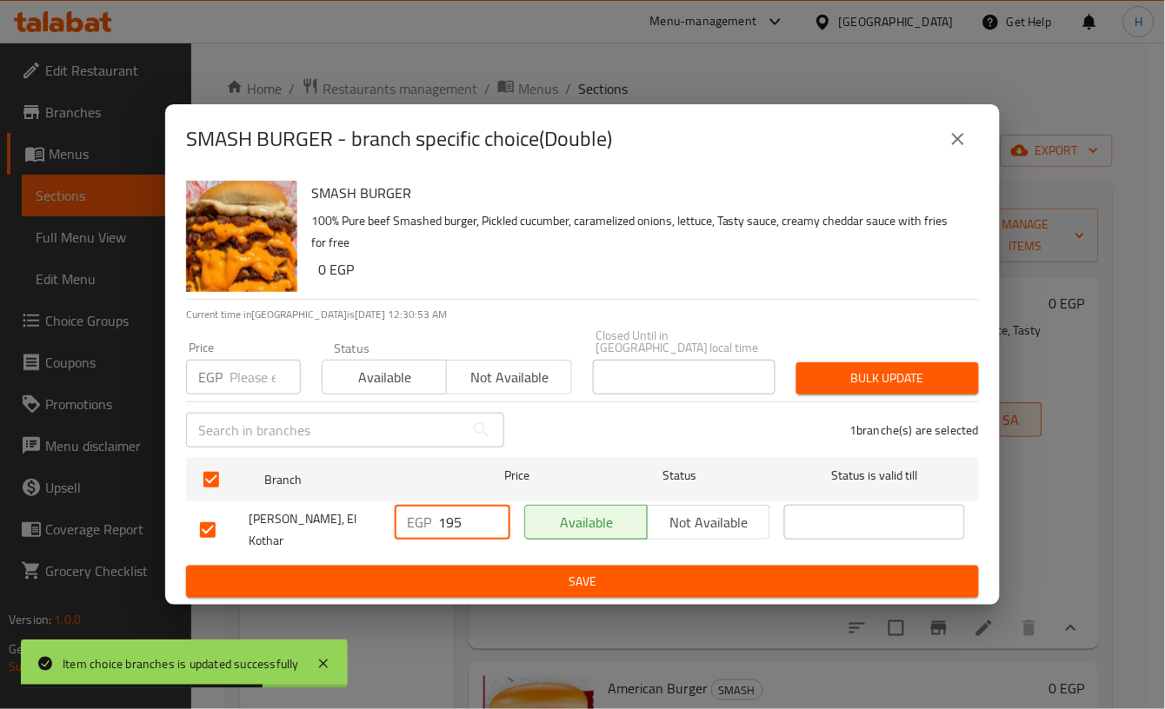
click at [449, 516] on input "195" at bounding box center [474, 522] width 72 height 35
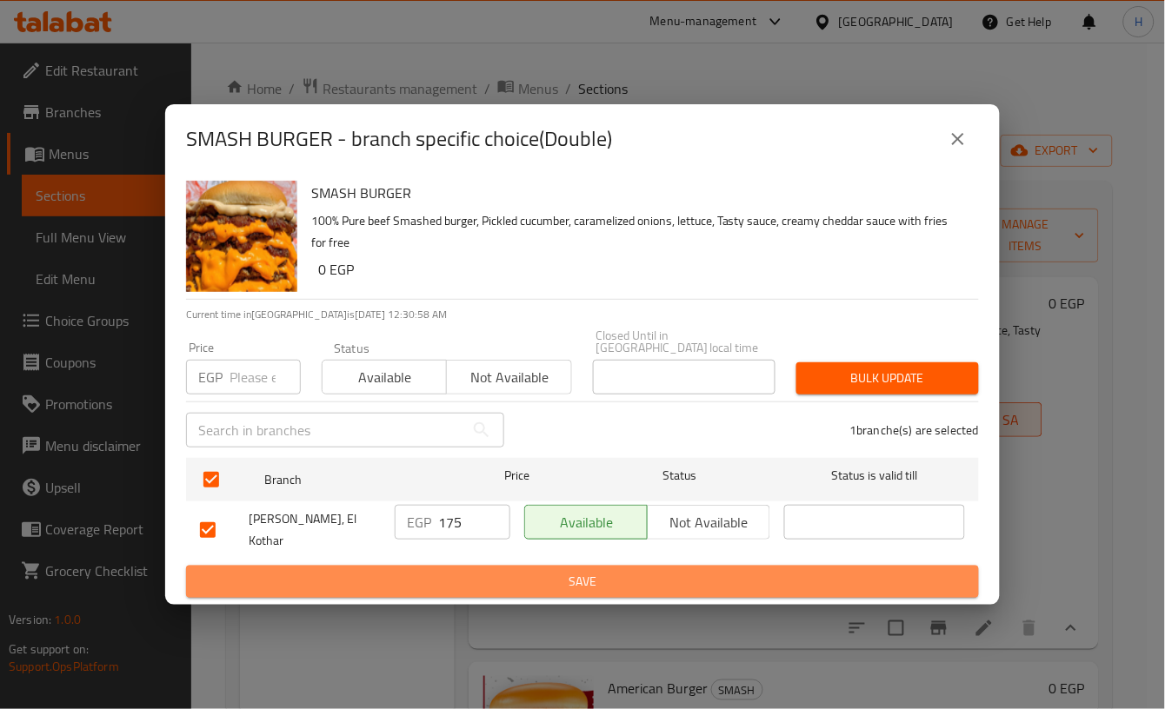
click at [551, 571] on span "Save" at bounding box center [582, 582] width 765 height 22
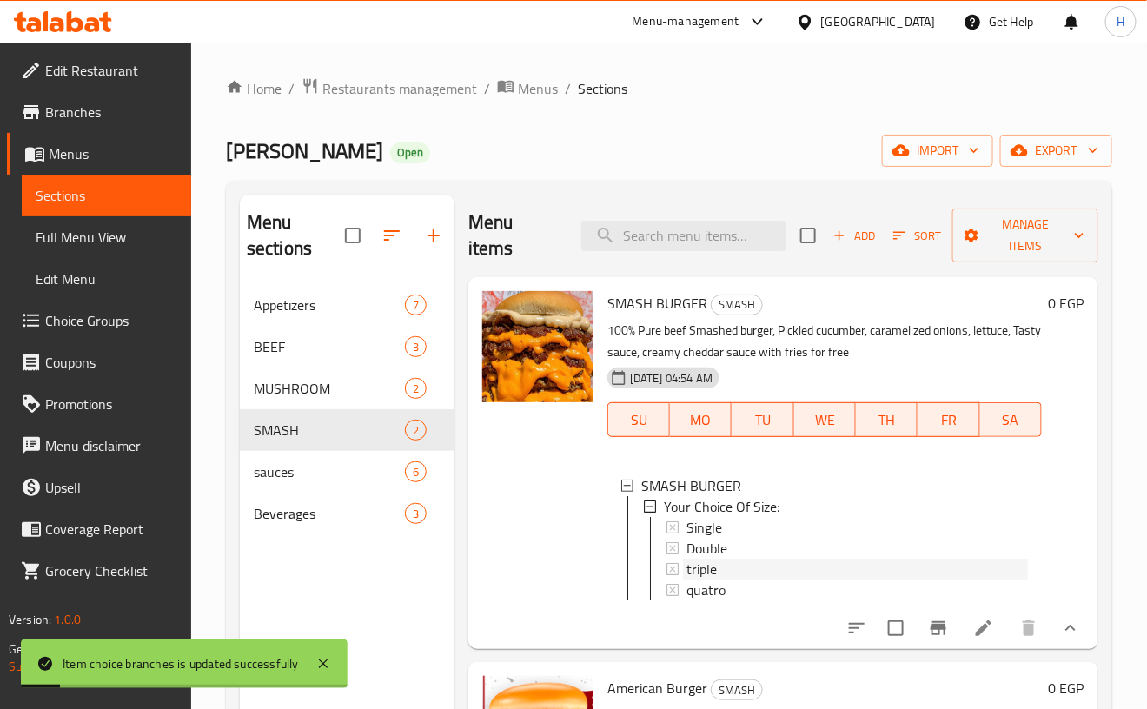
click at [774, 564] on div "triple" at bounding box center [858, 569] width 342 height 21
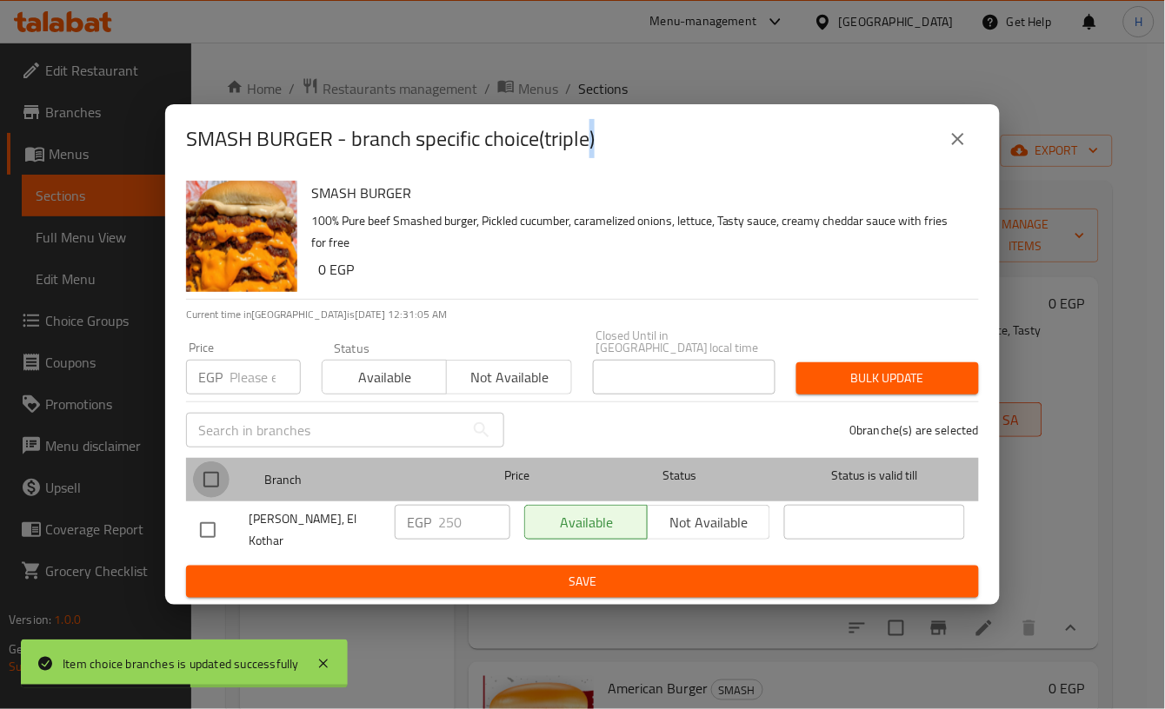
click at [220, 481] on input "checkbox" at bounding box center [211, 480] width 37 height 37
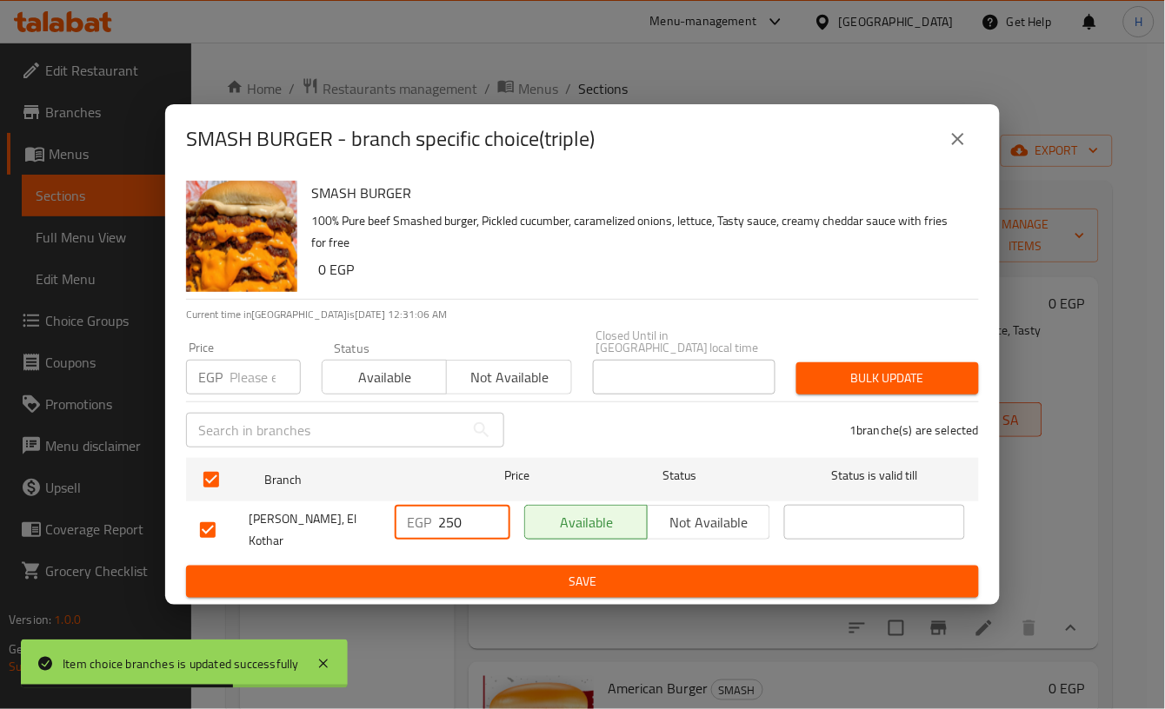
drag, startPoint x: 446, startPoint y: 521, endPoint x: 481, endPoint y: 528, distance: 35.5
click at [481, 528] on input "250" at bounding box center [474, 522] width 72 height 35
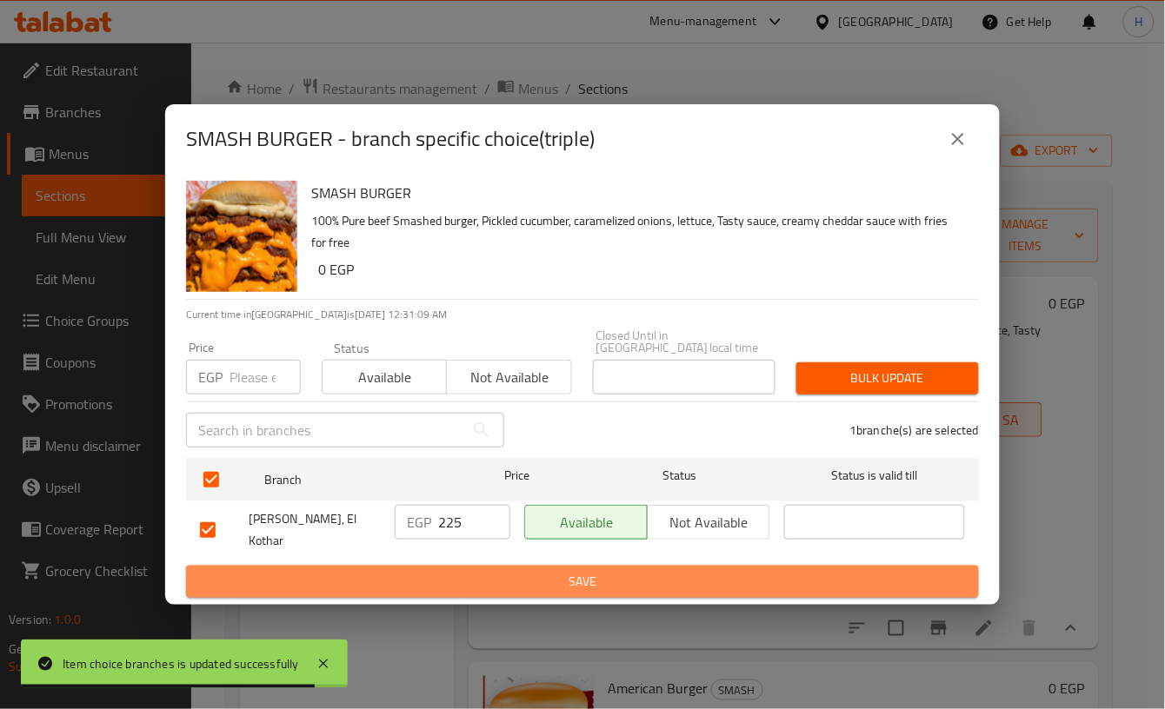
click at [676, 571] on span "Save" at bounding box center [582, 582] width 765 height 22
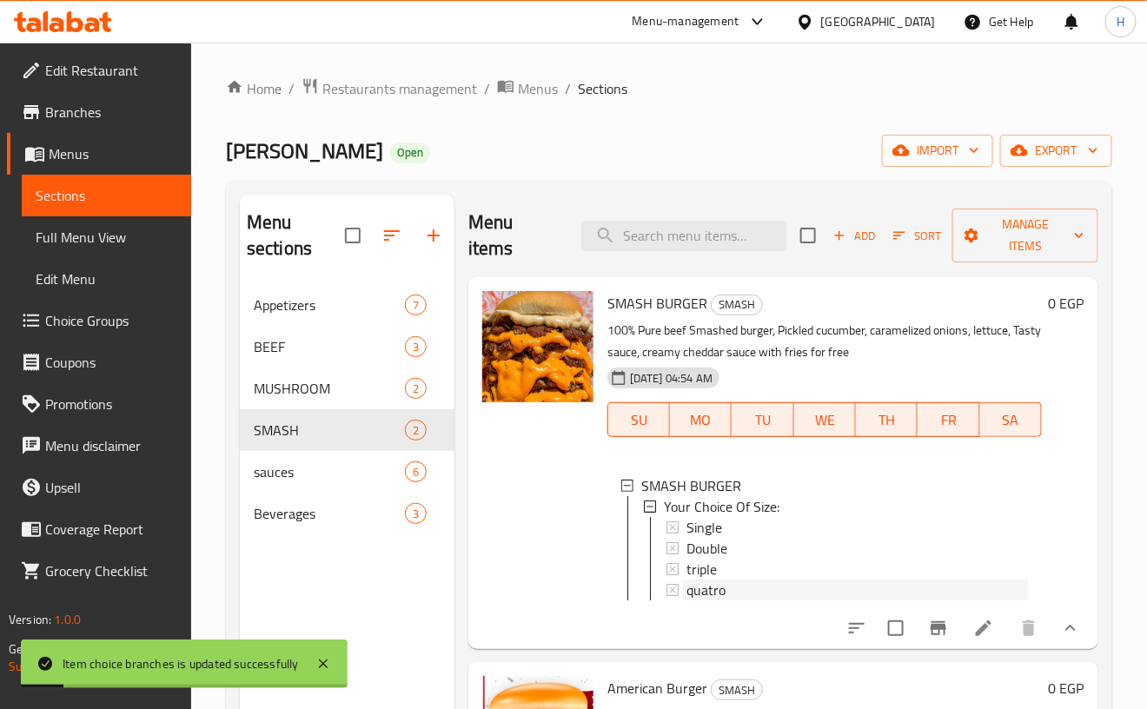
click at [760, 591] on div "quatro" at bounding box center [858, 590] width 342 height 21
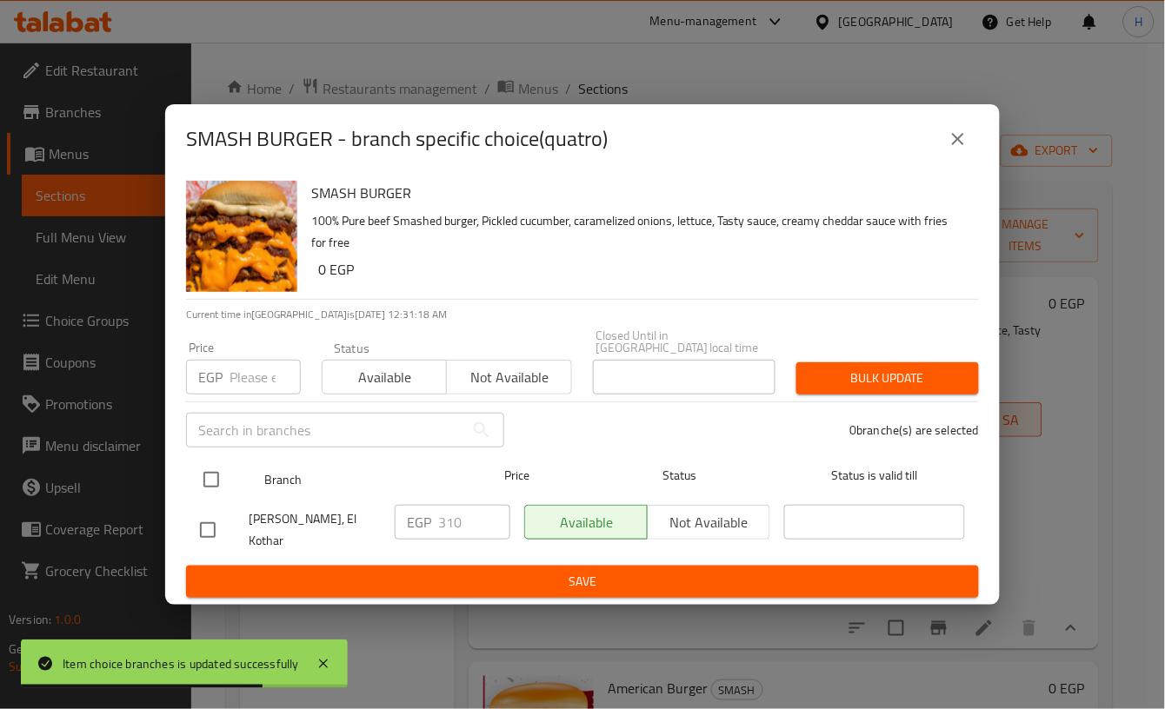
click at [216, 480] on input "checkbox" at bounding box center [211, 480] width 37 height 37
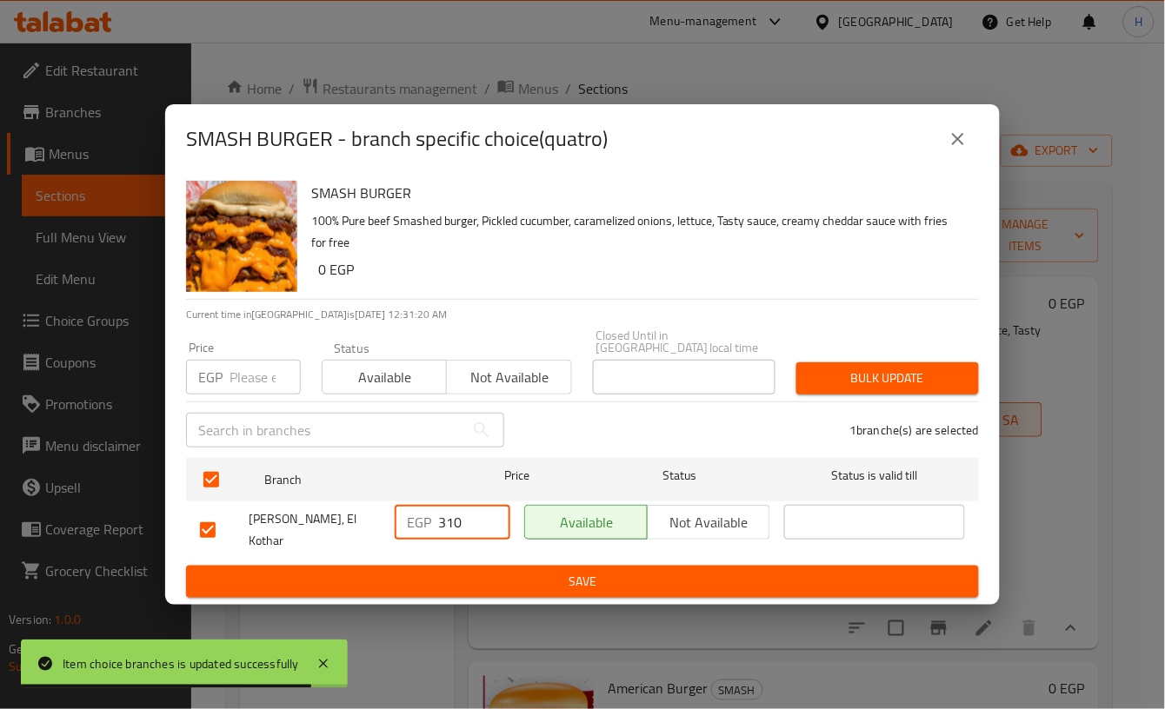
click at [457, 520] on input "310" at bounding box center [474, 522] width 72 height 35
drag, startPoint x: 457, startPoint y: 520, endPoint x: 428, endPoint y: 520, distance: 28.7
click at [428, 520] on div "EGP 310 ​" at bounding box center [453, 522] width 116 height 35
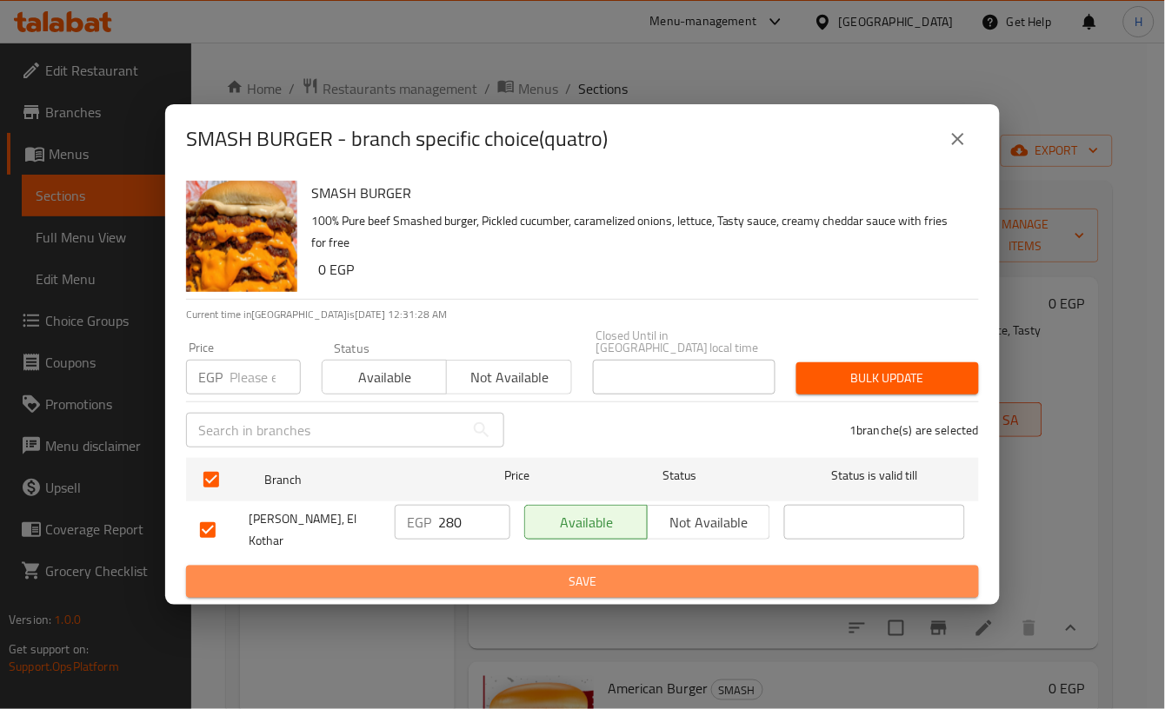
click at [620, 571] on span "Save" at bounding box center [582, 582] width 765 height 22
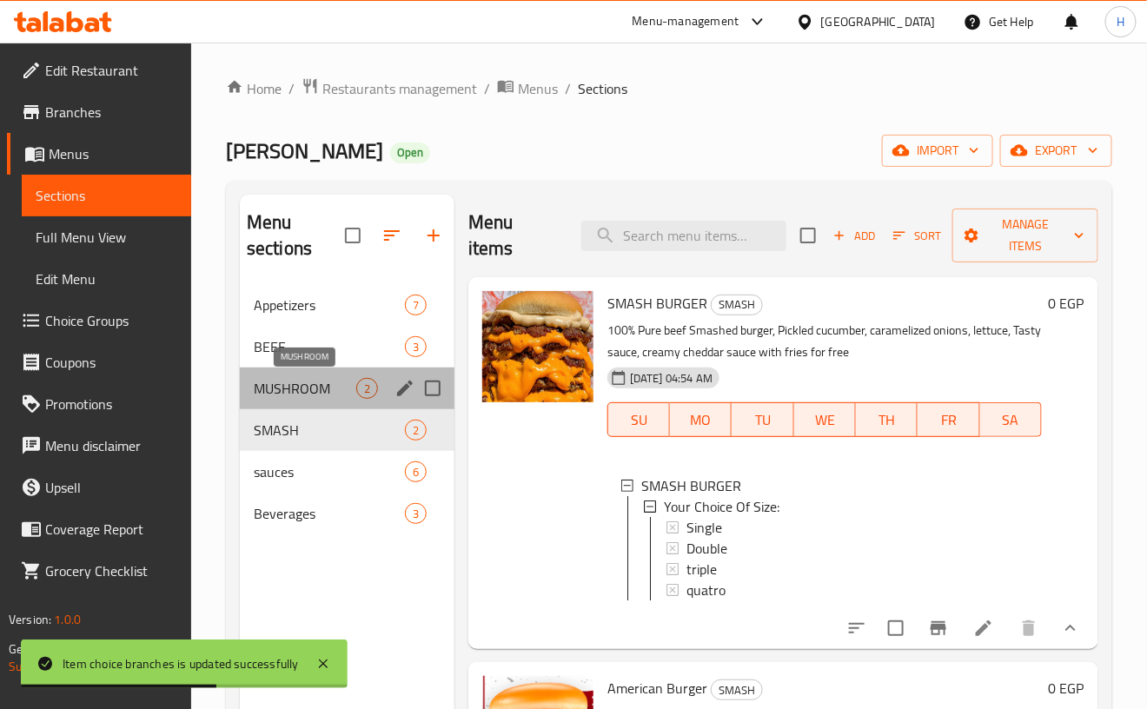
click at [340, 394] on span "MUSHROOM" at bounding box center [305, 388] width 103 height 21
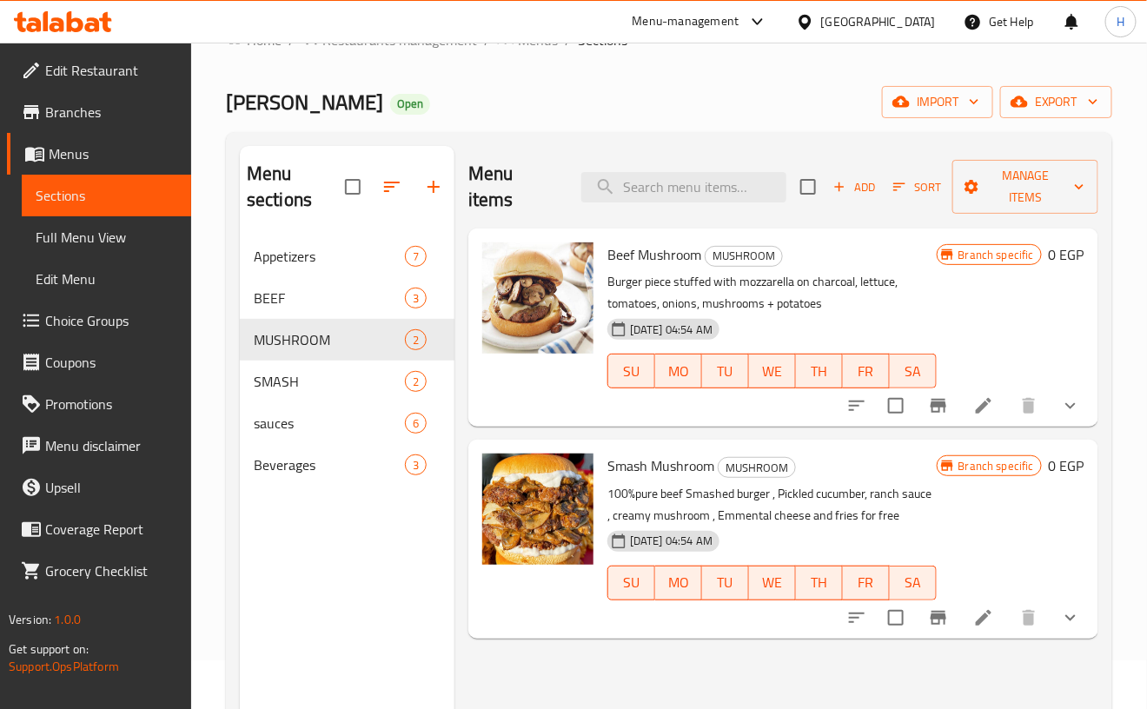
scroll to position [58, 0]
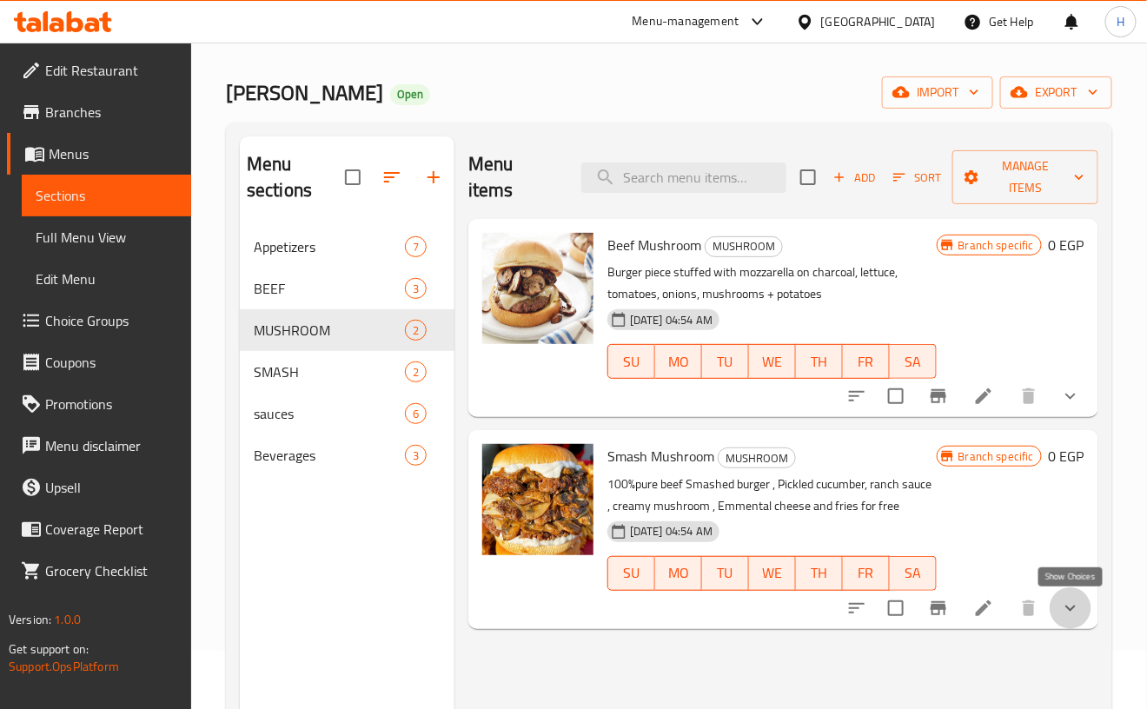
click at [1074, 609] on icon "show more" at bounding box center [1070, 608] width 21 height 21
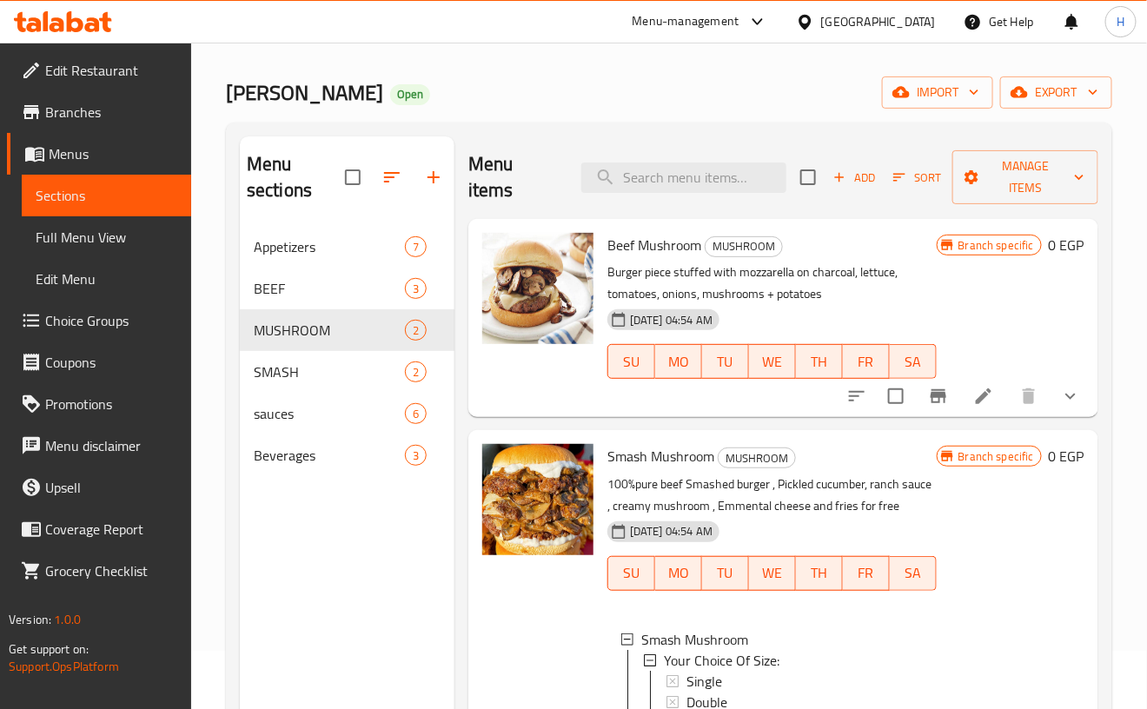
click at [529, 625] on div at bounding box center [537, 616] width 125 height 358
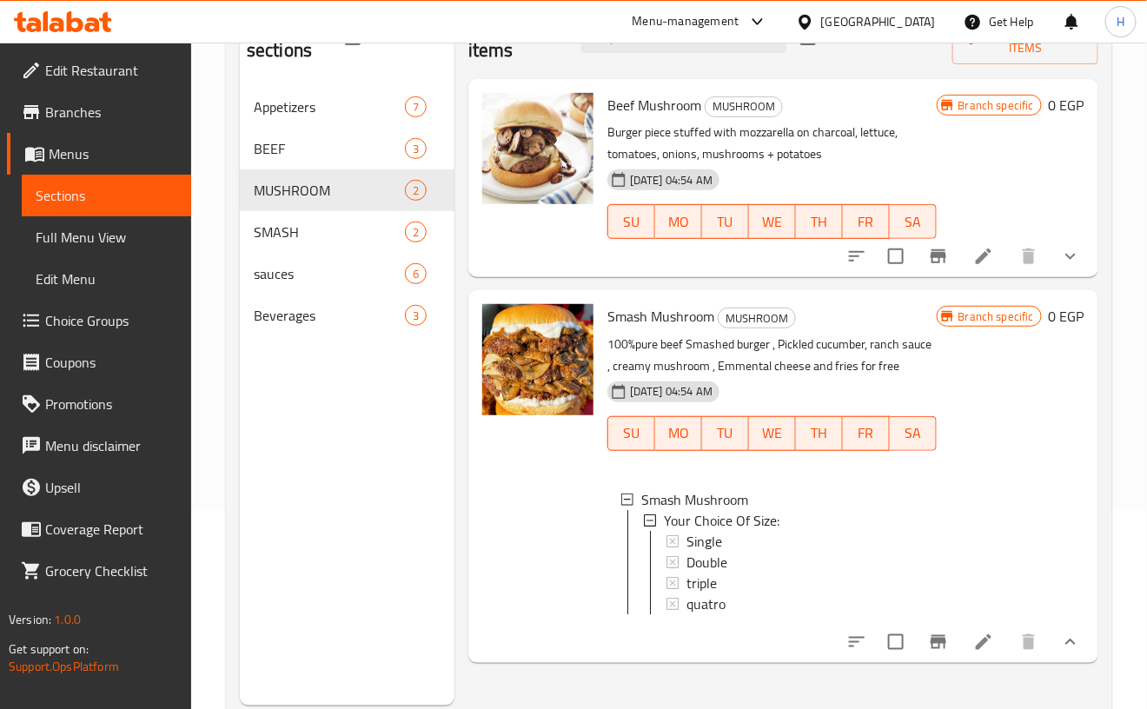
scroll to position [216, 0]
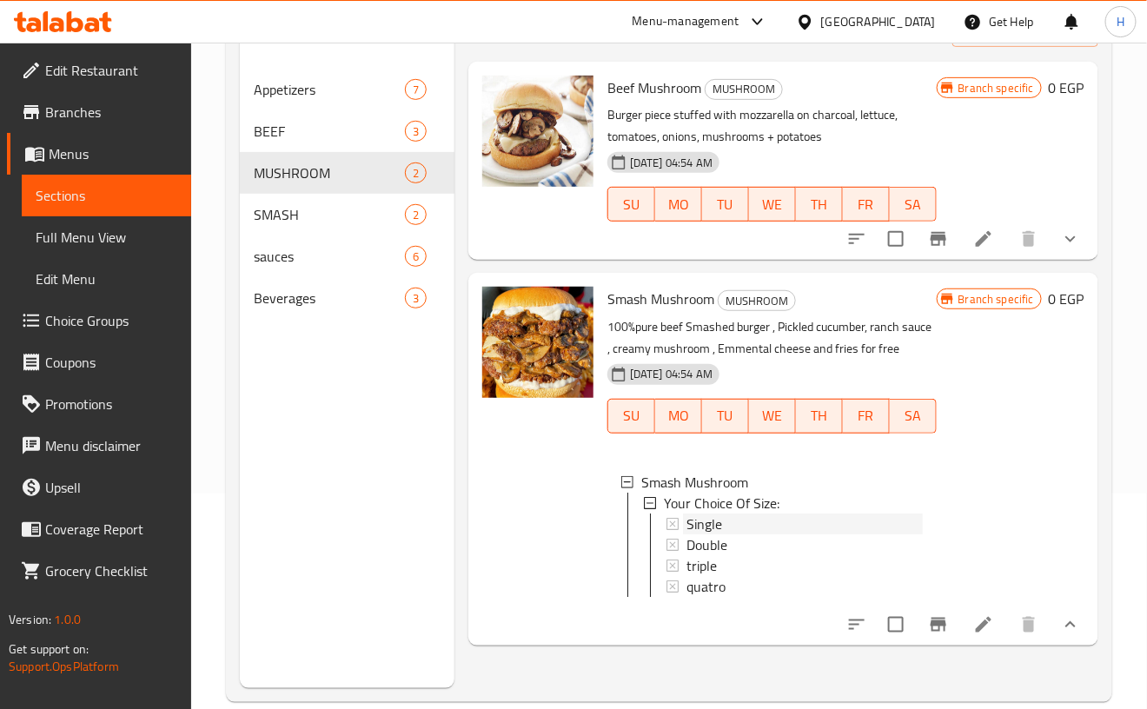
click at [743, 527] on div "Single" at bounding box center [805, 524] width 236 height 21
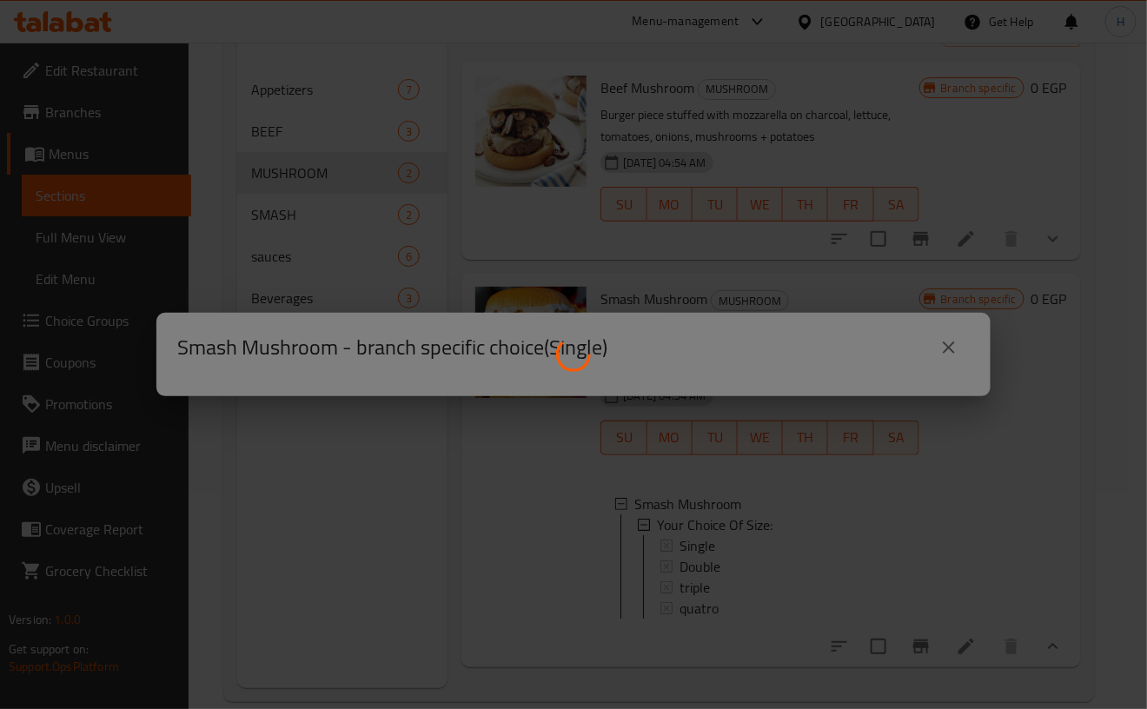
click at [743, 527] on div at bounding box center [573, 354] width 1147 height 709
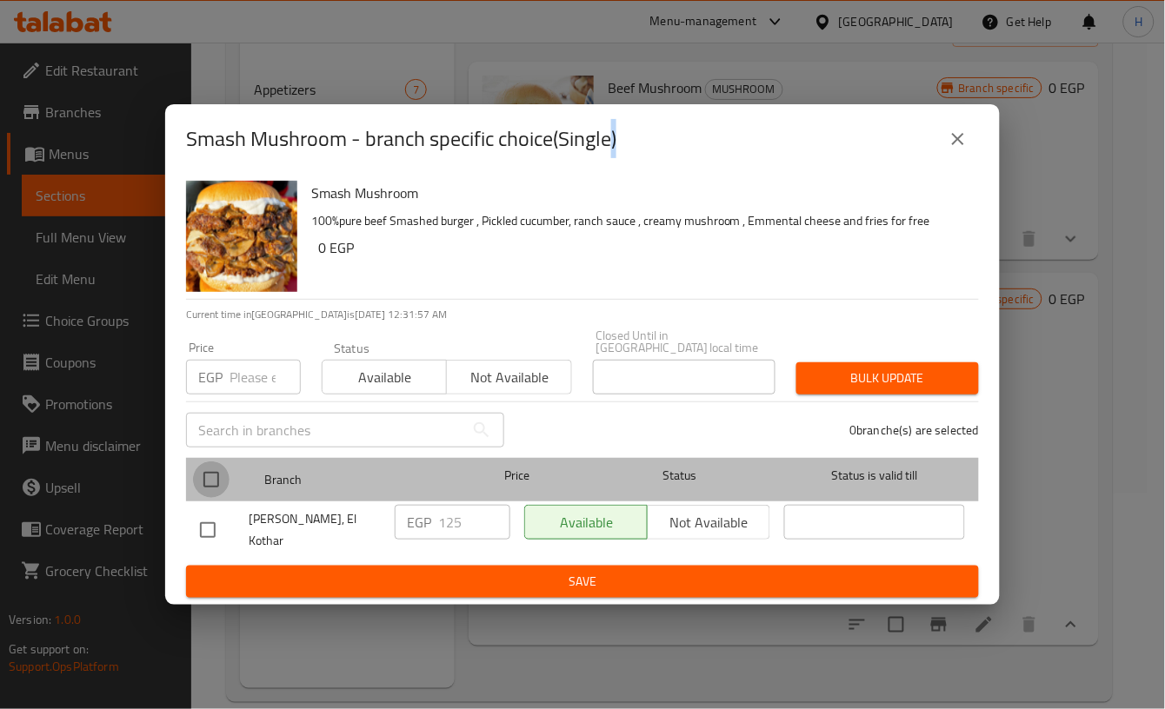
click at [203, 474] on input "checkbox" at bounding box center [211, 480] width 37 height 37
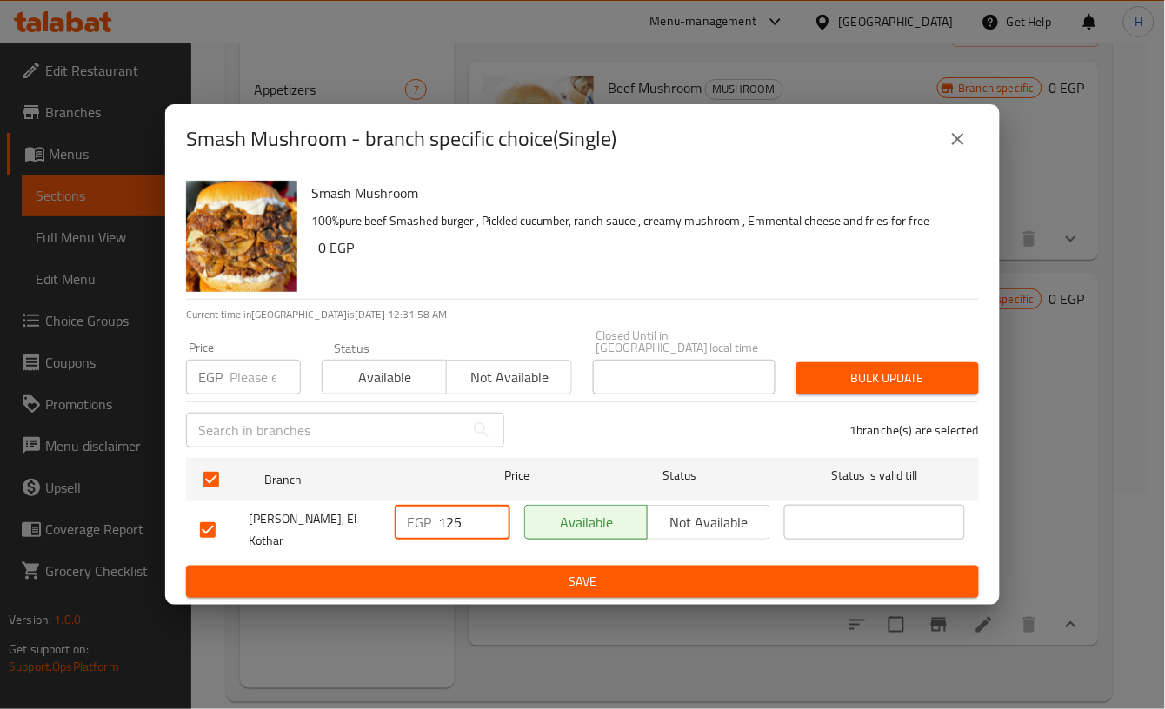
drag, startPoint x: 448, startPoint y: 513, endPoint x: 462, endPoint y: 516, distance: 14.3
click at [462, 516] on input "125" at bounding box center [474, 522] width 72 height 35
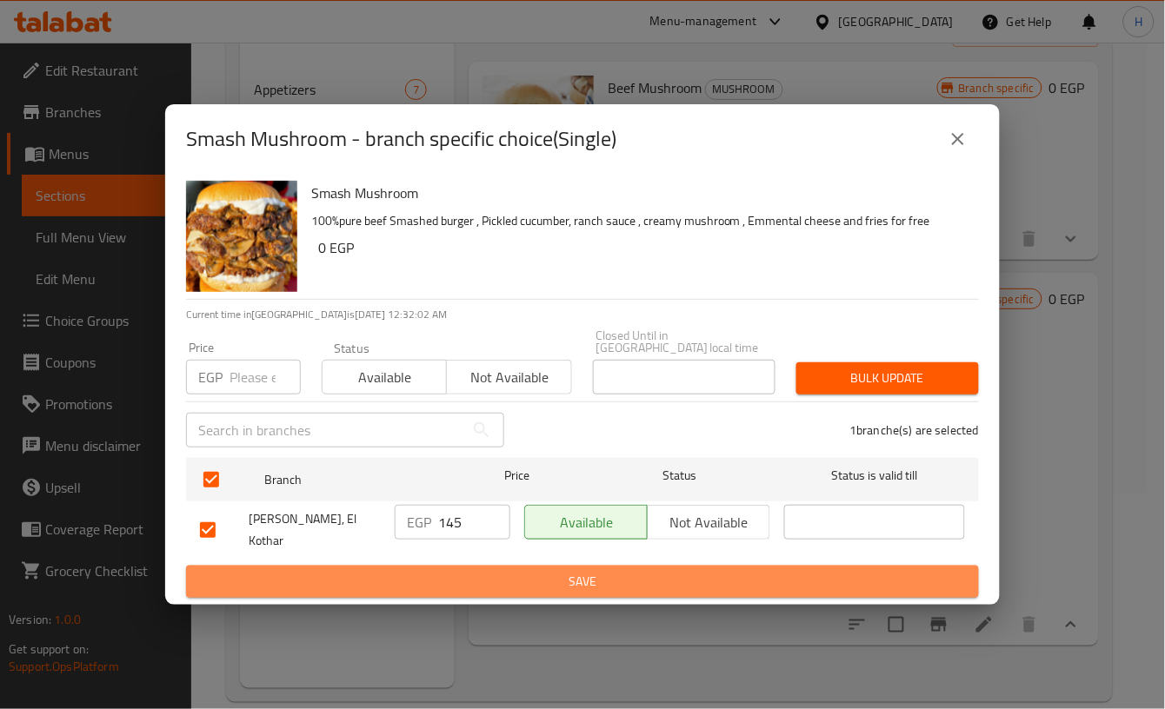
click at [561, 571] on span "Save" at bounding box center [582, 582] width 765 height 22
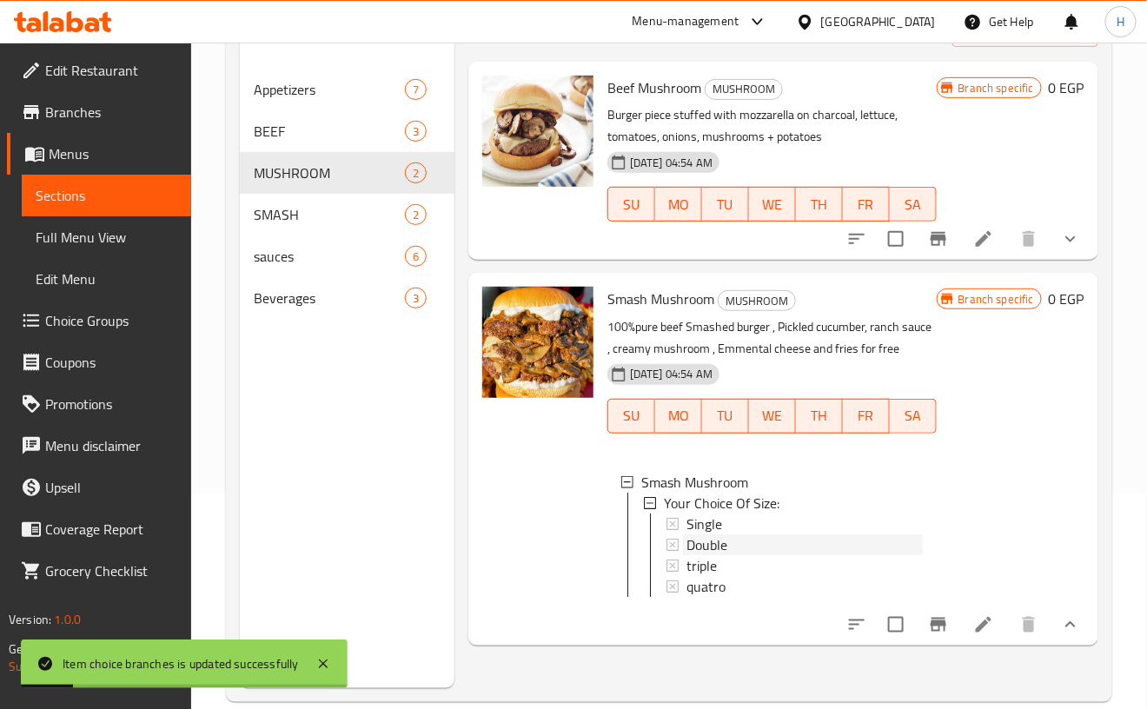
click at [740, 547] on div "Double" at bounding box center [805, 545] width 236 height 21
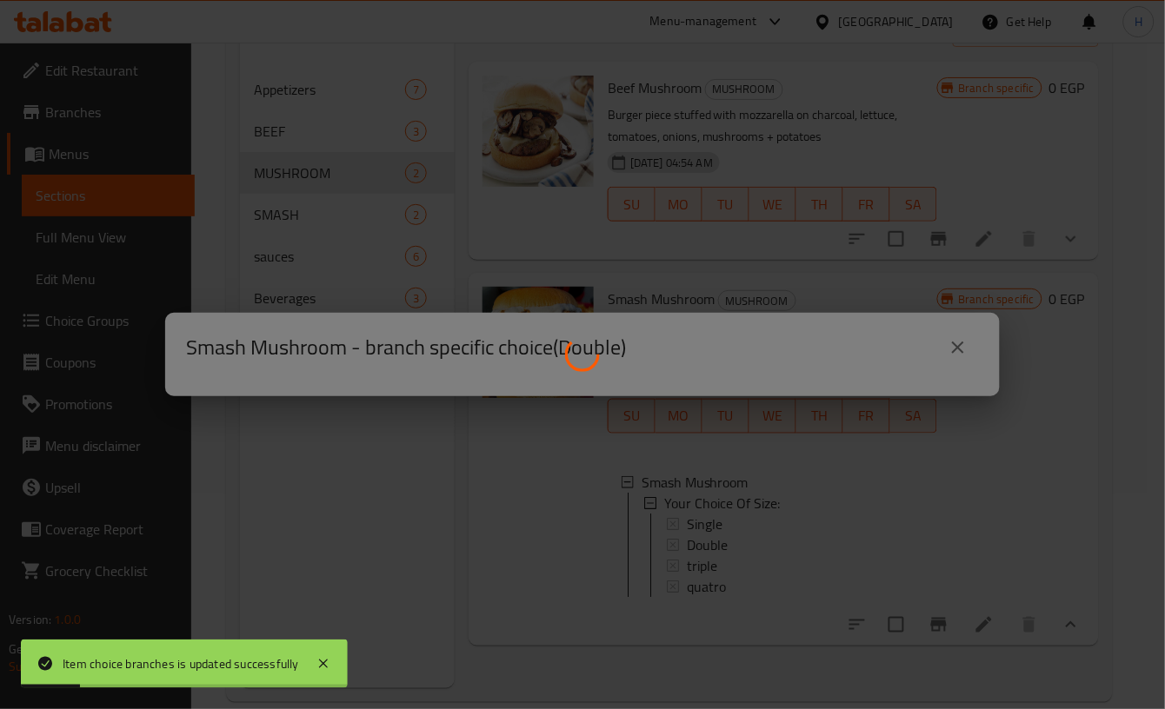
click at [740, 547] on div at bounding box center [582, 354] width 1165 height 709
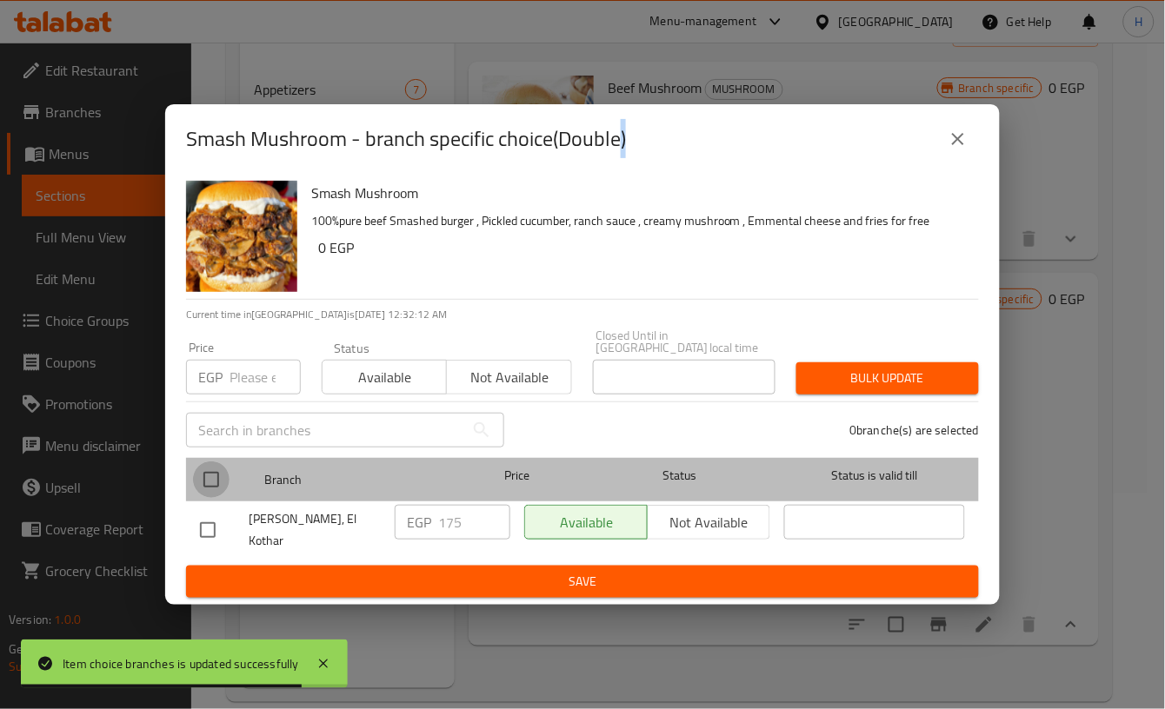
click at [213, 481] on input "checkbox" at bounding box center [211, 480] width 37 height 37
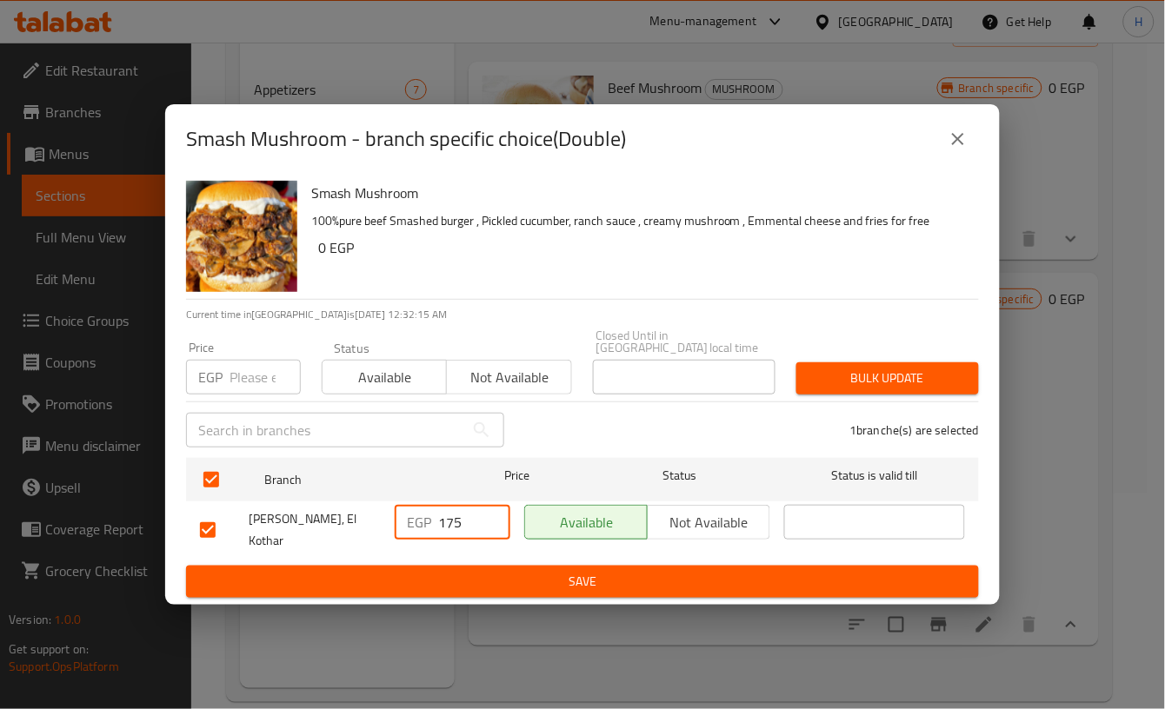
click at [447, 522] on input "175" at bounding box center [474, 522] width 72 height 35
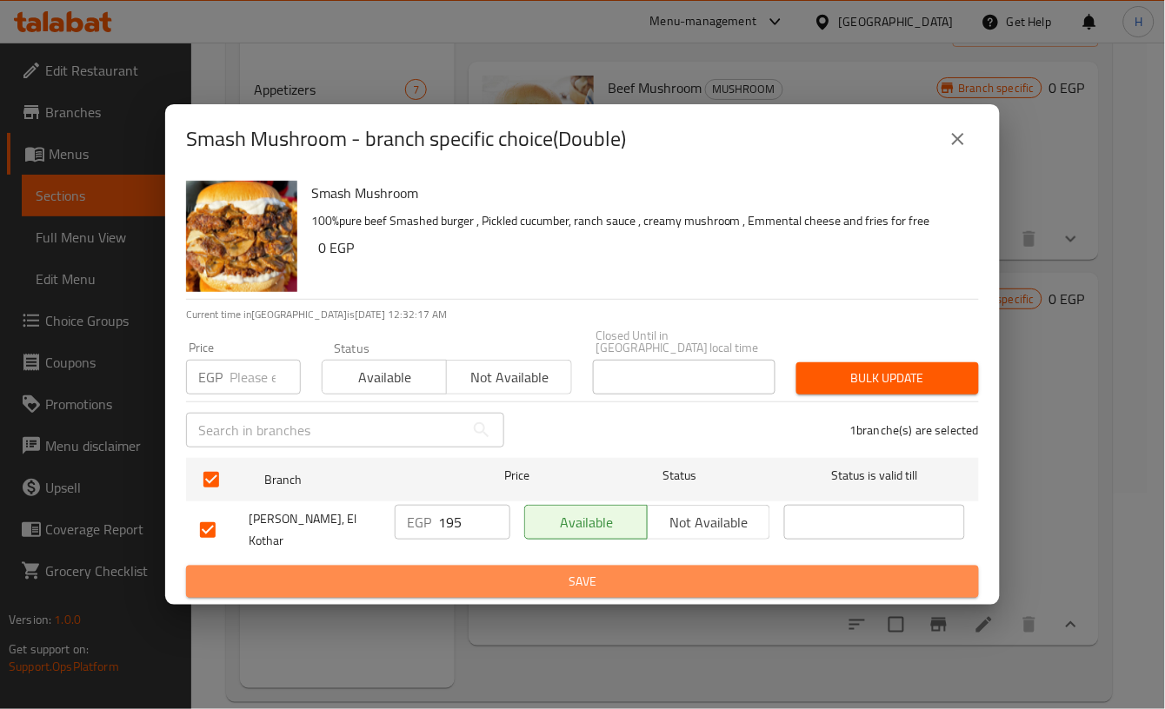
click at [613, 571] on span "Save" at bounding box center [582, 582] width 765 height 22
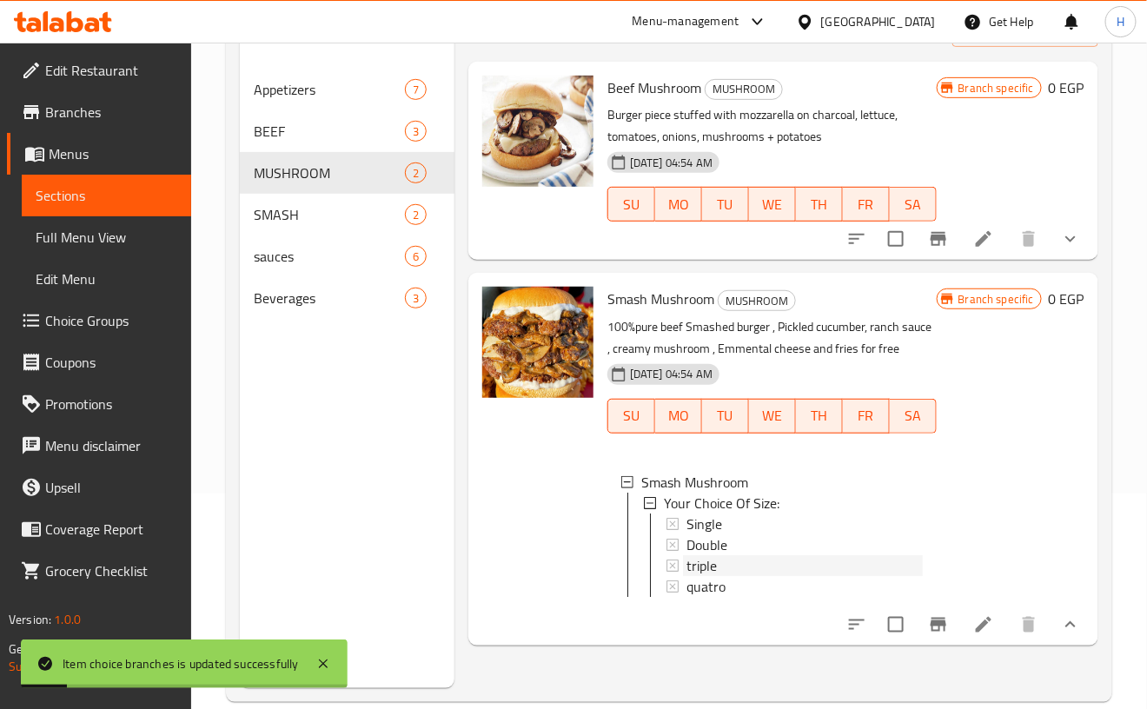
click at [706, 565] on span "triple" at bounding box center [702, 565] width 30 height 21
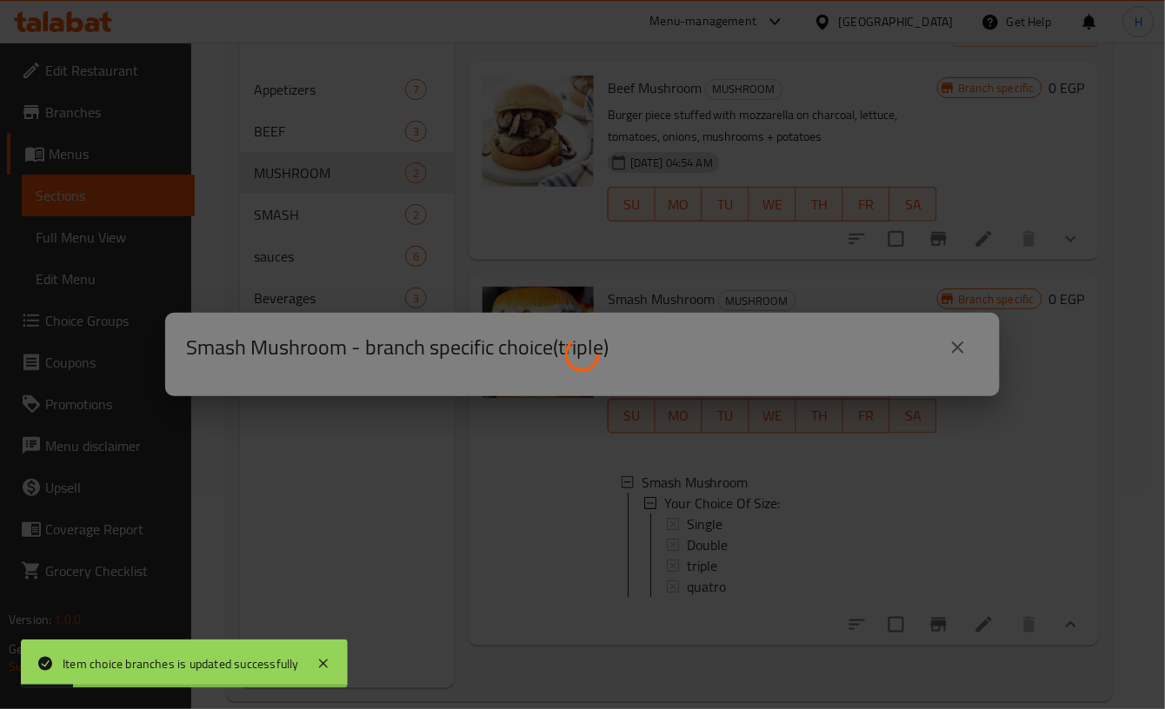
click at [706, 565] on div at bounding box center [582, 354] width 1165 height 709
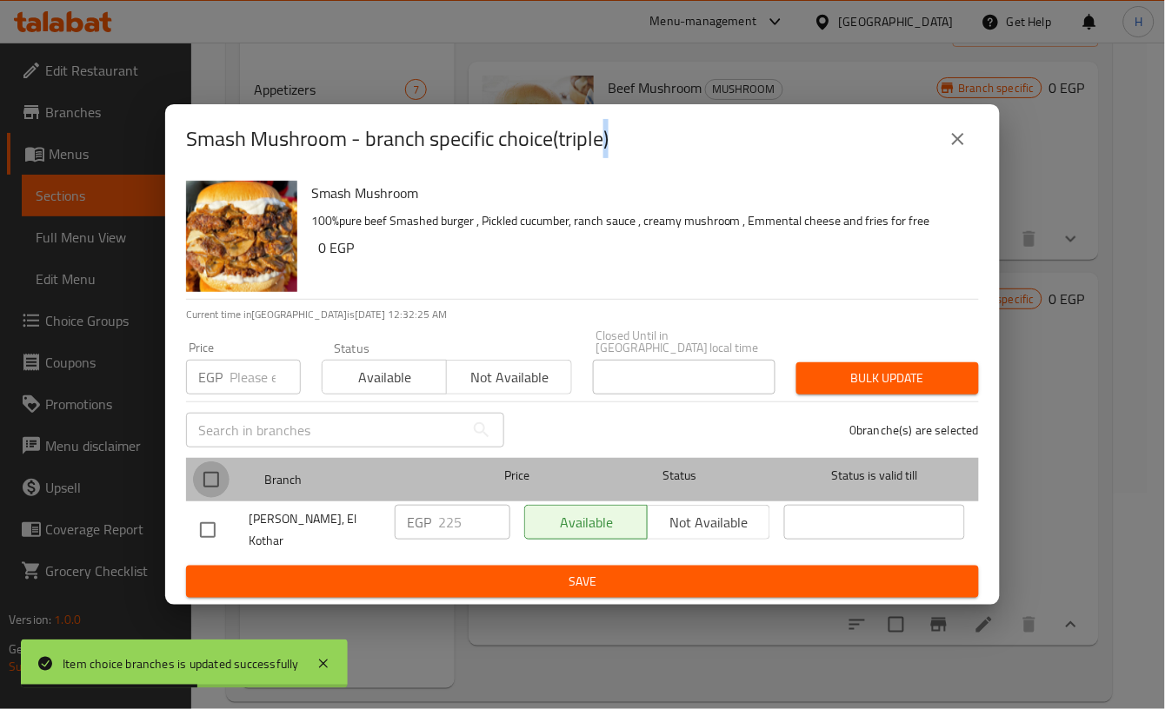
click at [211, 485] on input "checkbox" at bounding box center [211, 480] width 37 height 37
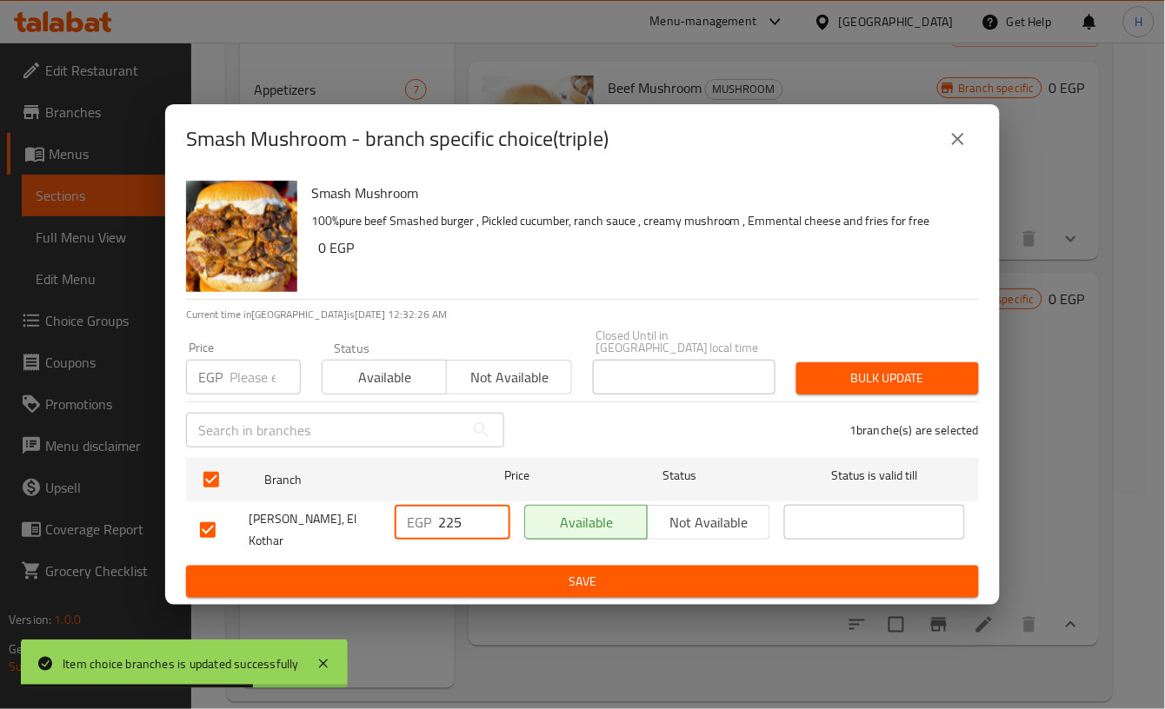
drag, startPoint x: 448, startPoint y: 523, endPoint x: 485, endPoint y: 524, distance: 36.5
click at [485, 524] on input "225" at bounding box center [474, 522] width 72 height 35
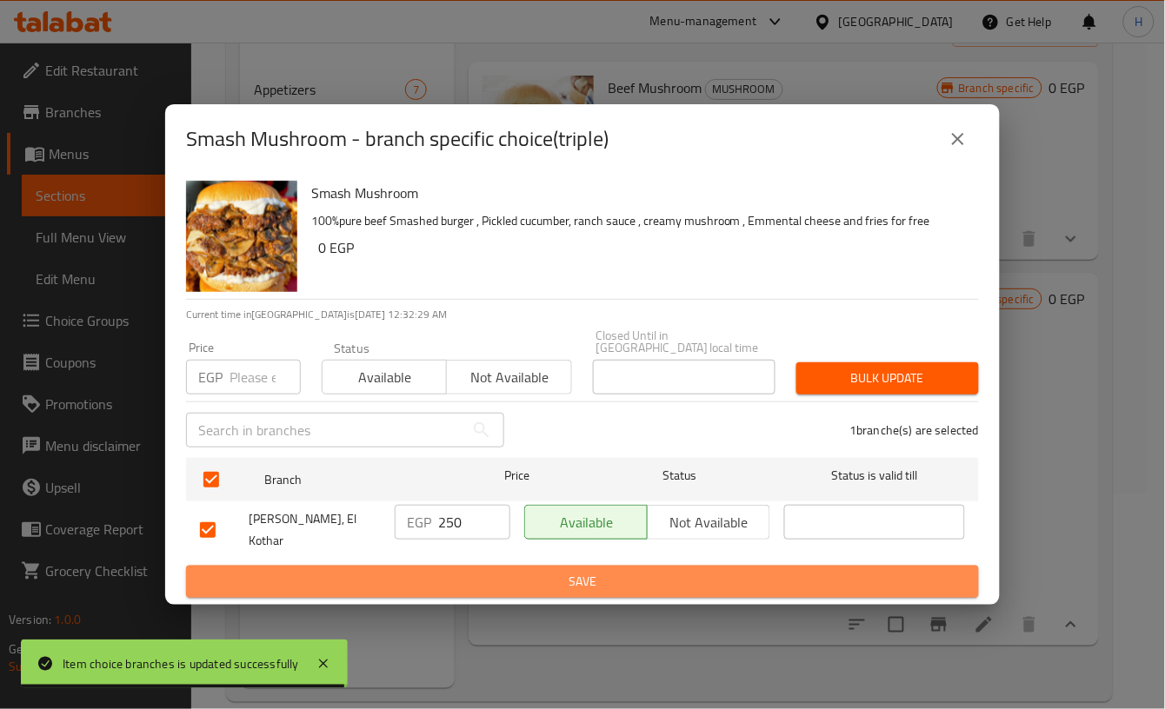
click at [560, 571] on span "Save" at bounding box center [582, 582] width 765 height 22
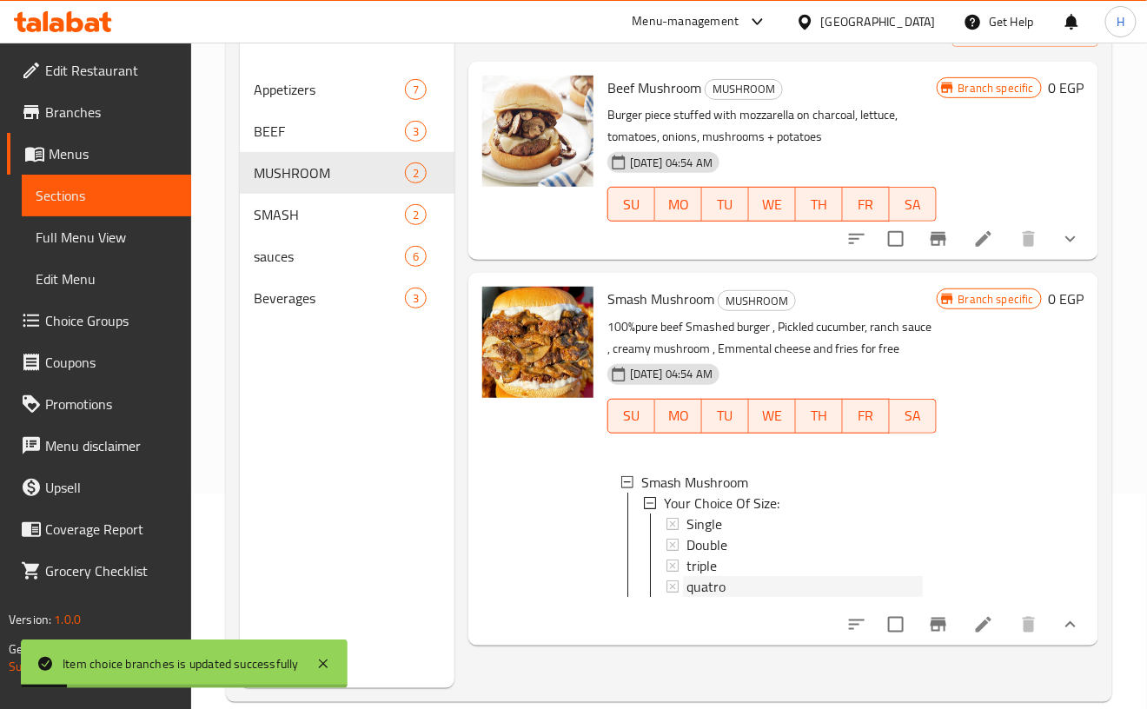
click at [701, 584] on span "quatro" at bounding box center [706, 586] width 39 height 21
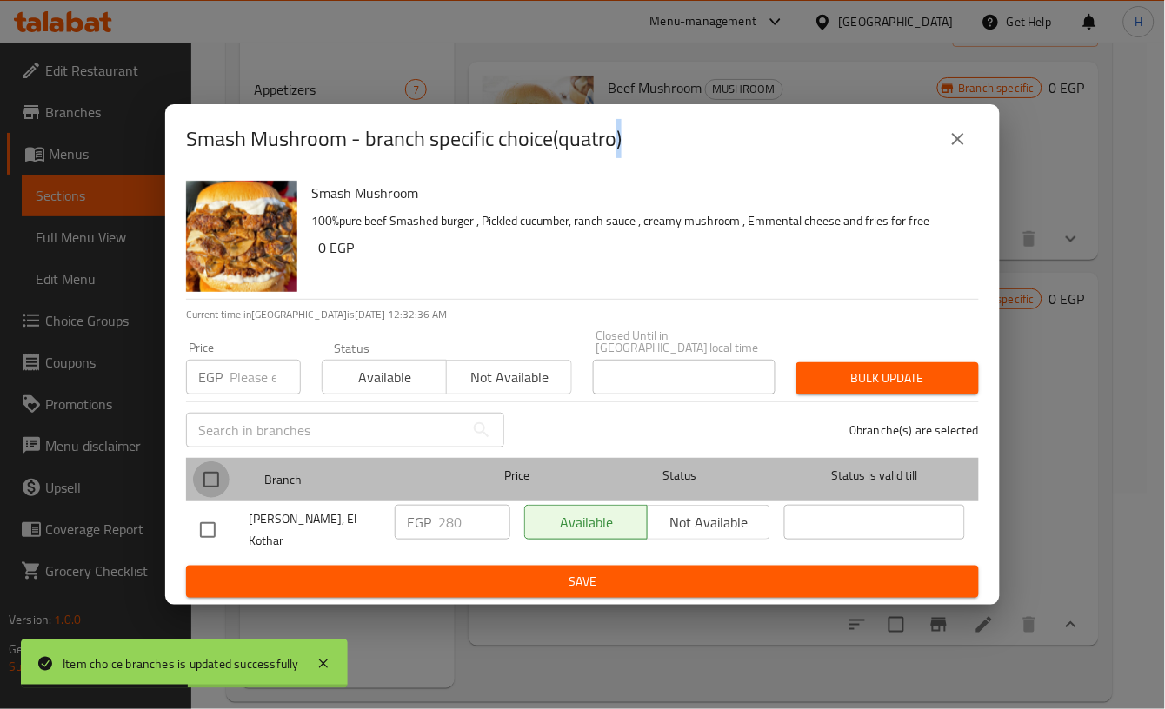
click at [210, 471] on input "checkbox" at bounding box center [211, 480] width 37 height 37
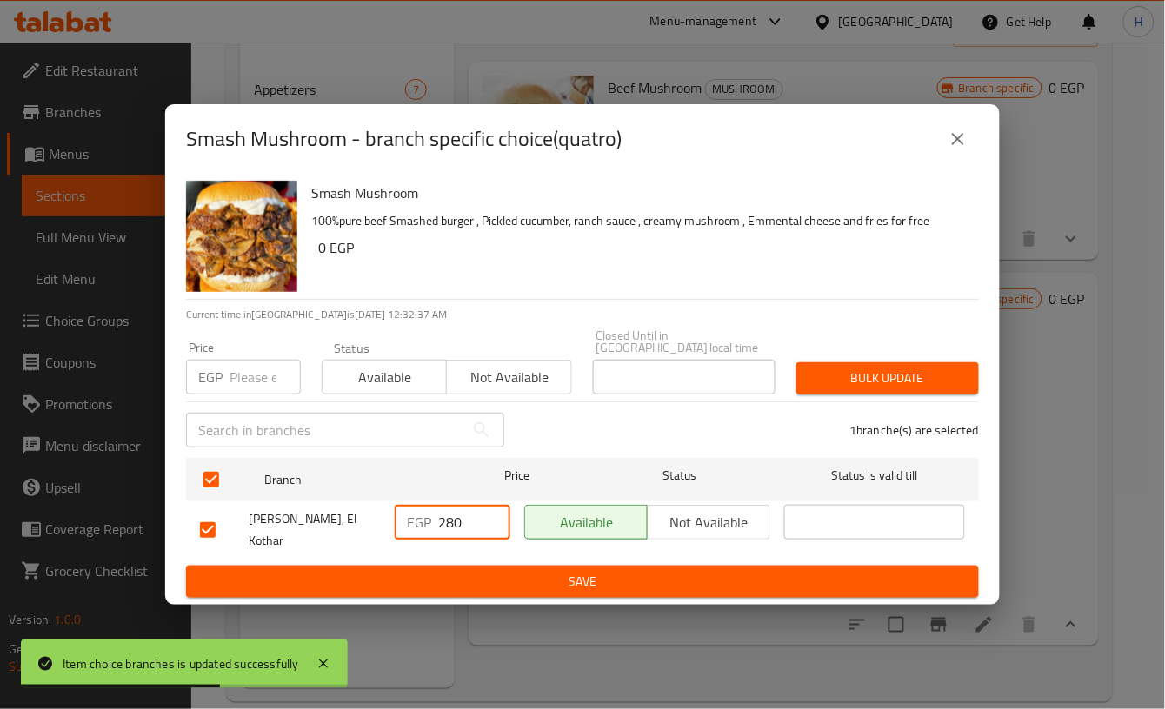
click at [457, 527] on input "280" at bounding box center [474, 522] width 72 height 35
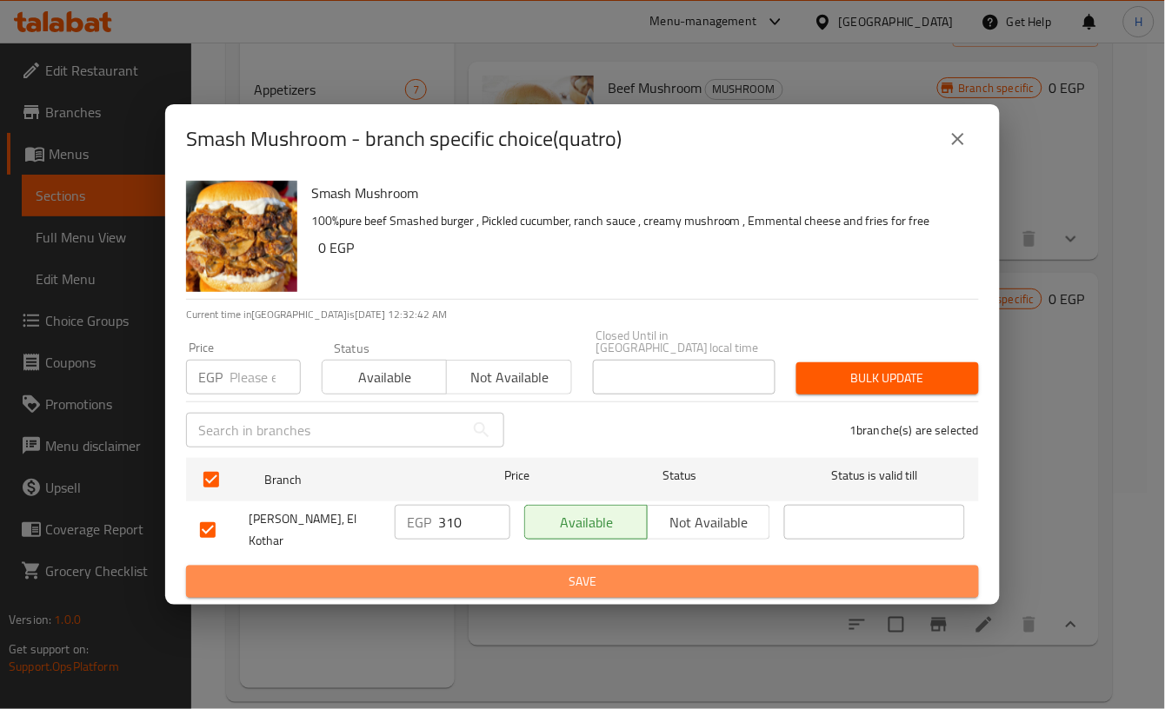
click at [604, 571] on span "Save" at bounding box center [582, 582] width 765 height 22
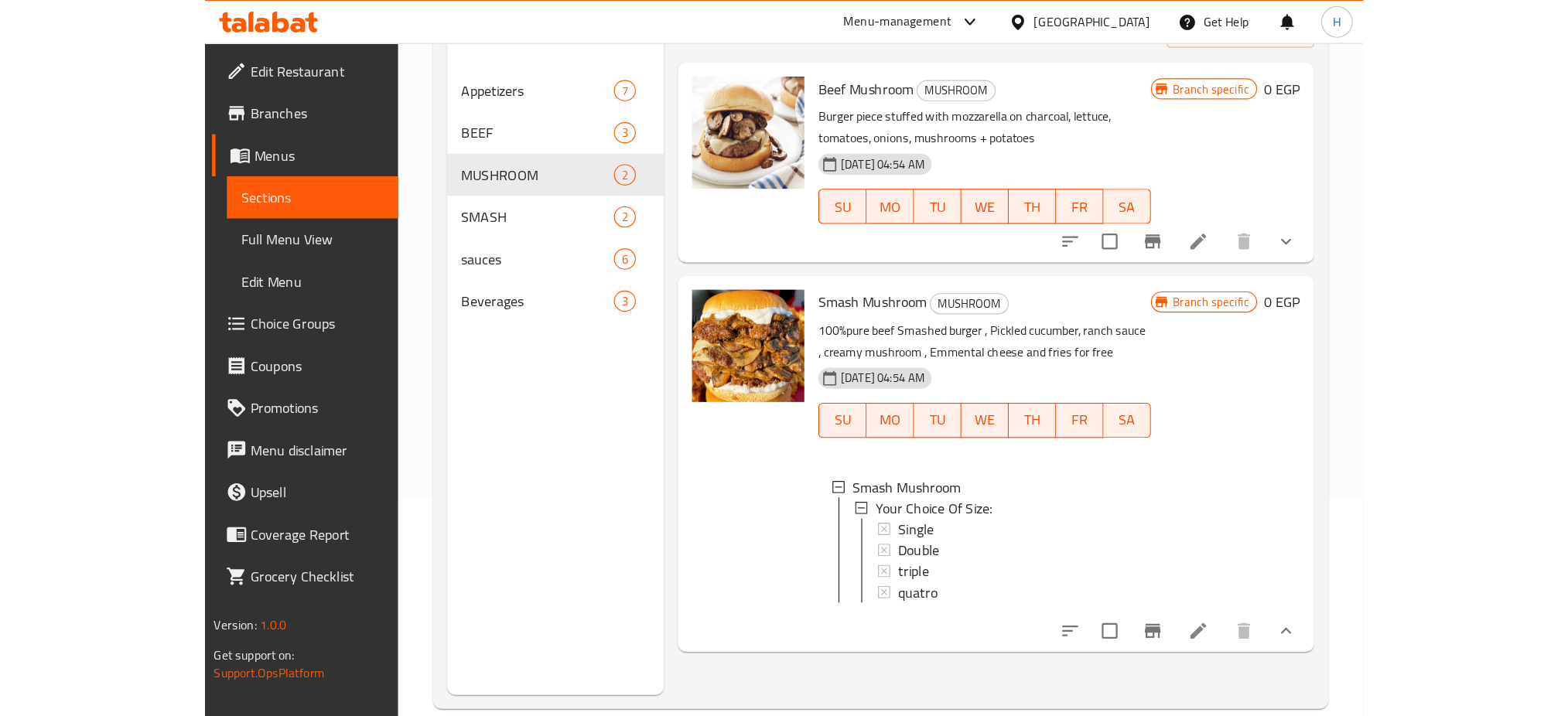
scroll to position [0, 0]
